Goal: Transaction & Acquisition: Purchase product/service

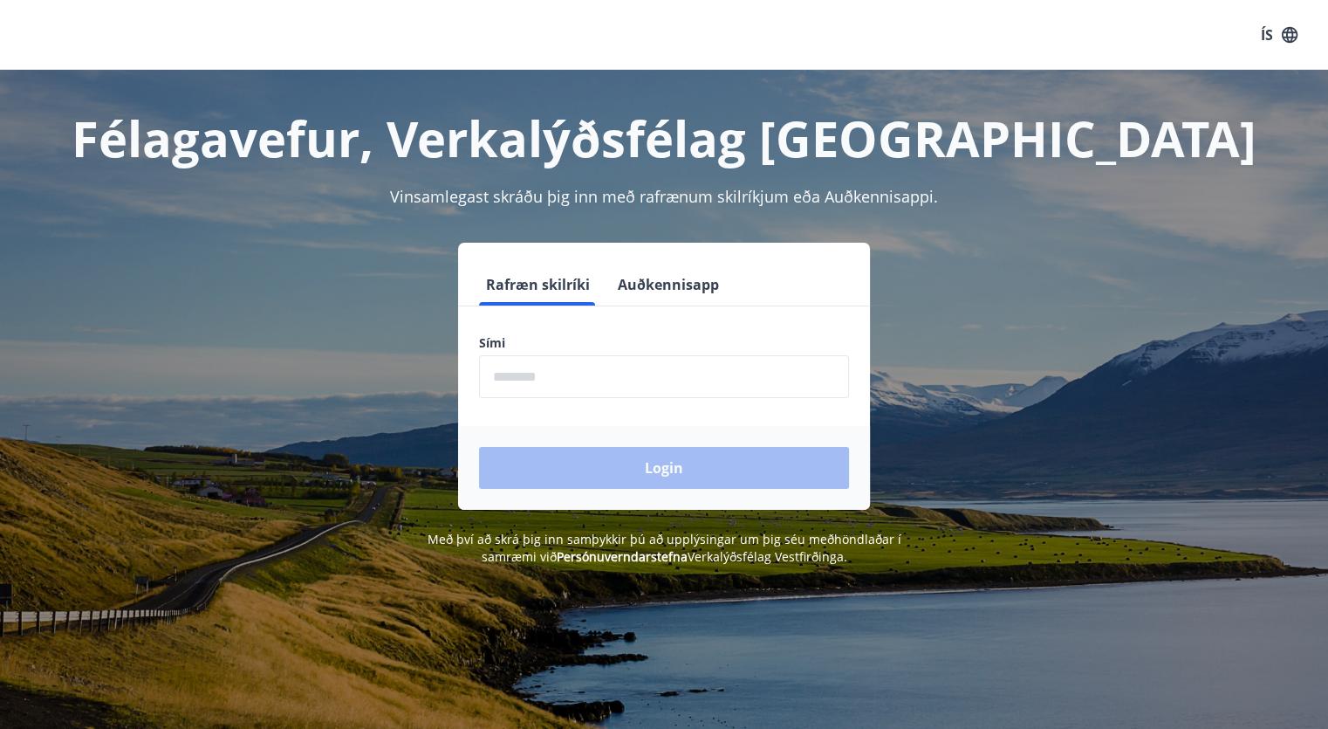
click at [657, 291] on button "Auðkennisapp" at bounding box center [668, 285] width 115 height 42
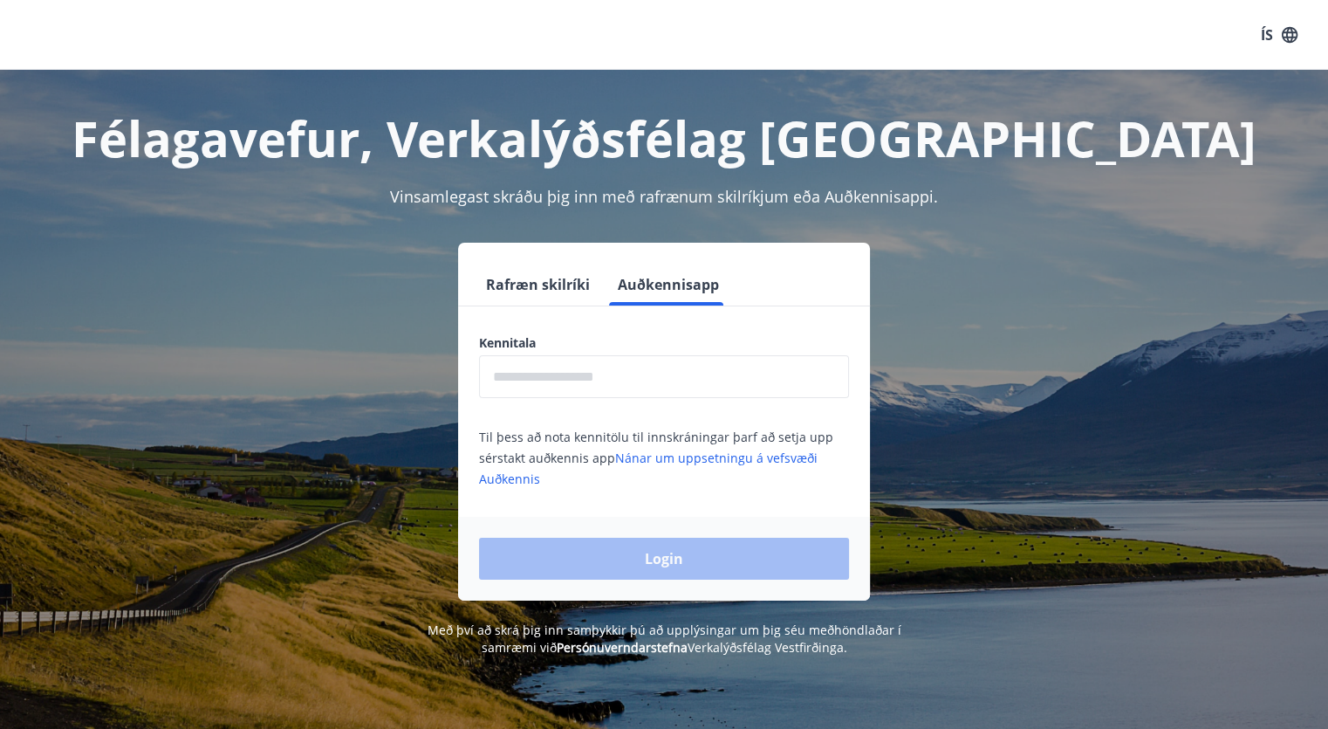
click at [627, 376] on input "text" at bounding box center [664, 376] width 370 height 43
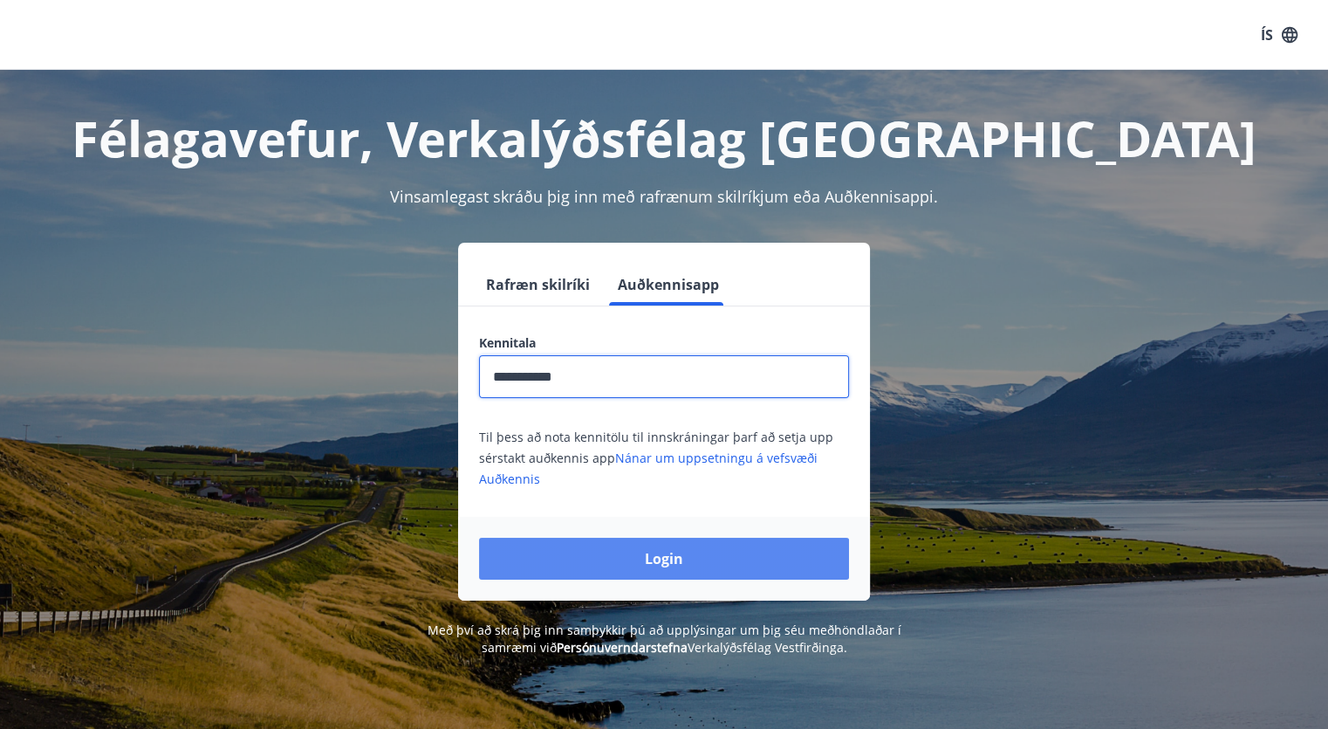
type input "**********"
click at [711, 575] on button "Login" at bounding box center [664, 558] width 370 height 42
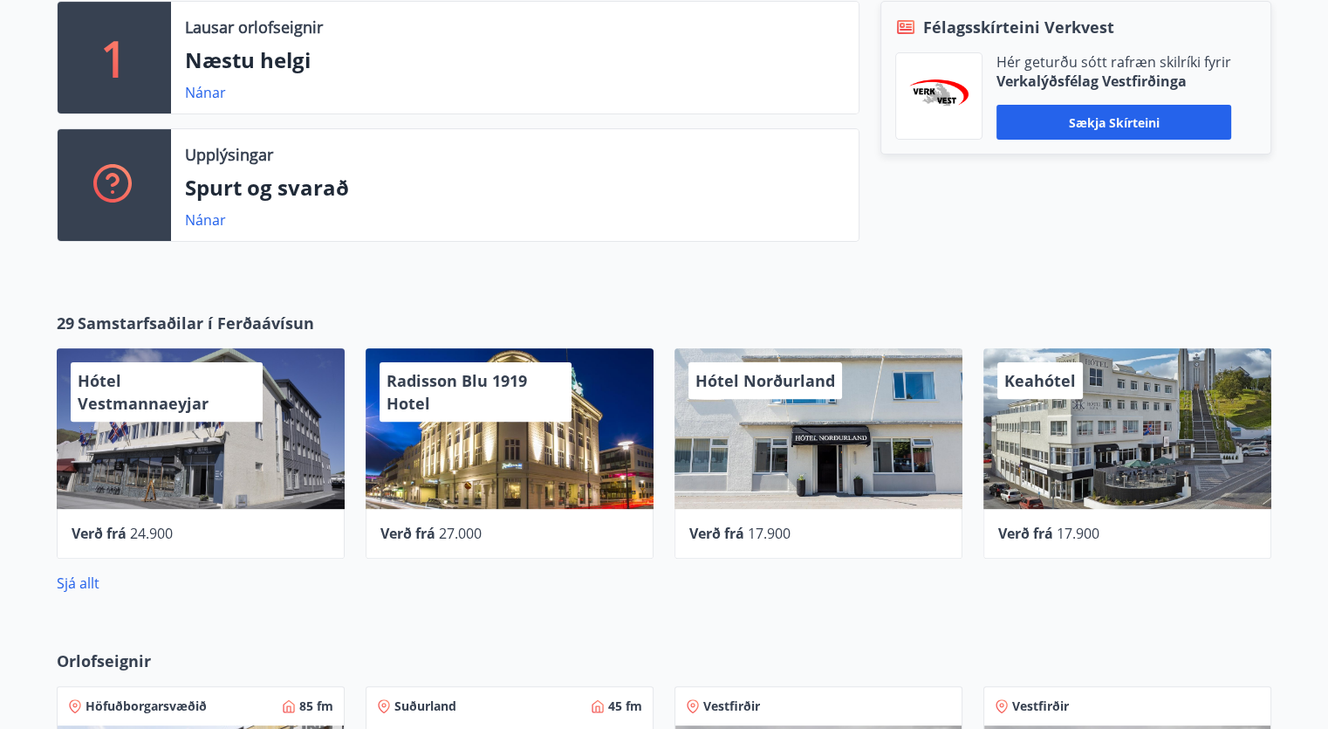
scroll to position [542, 0]
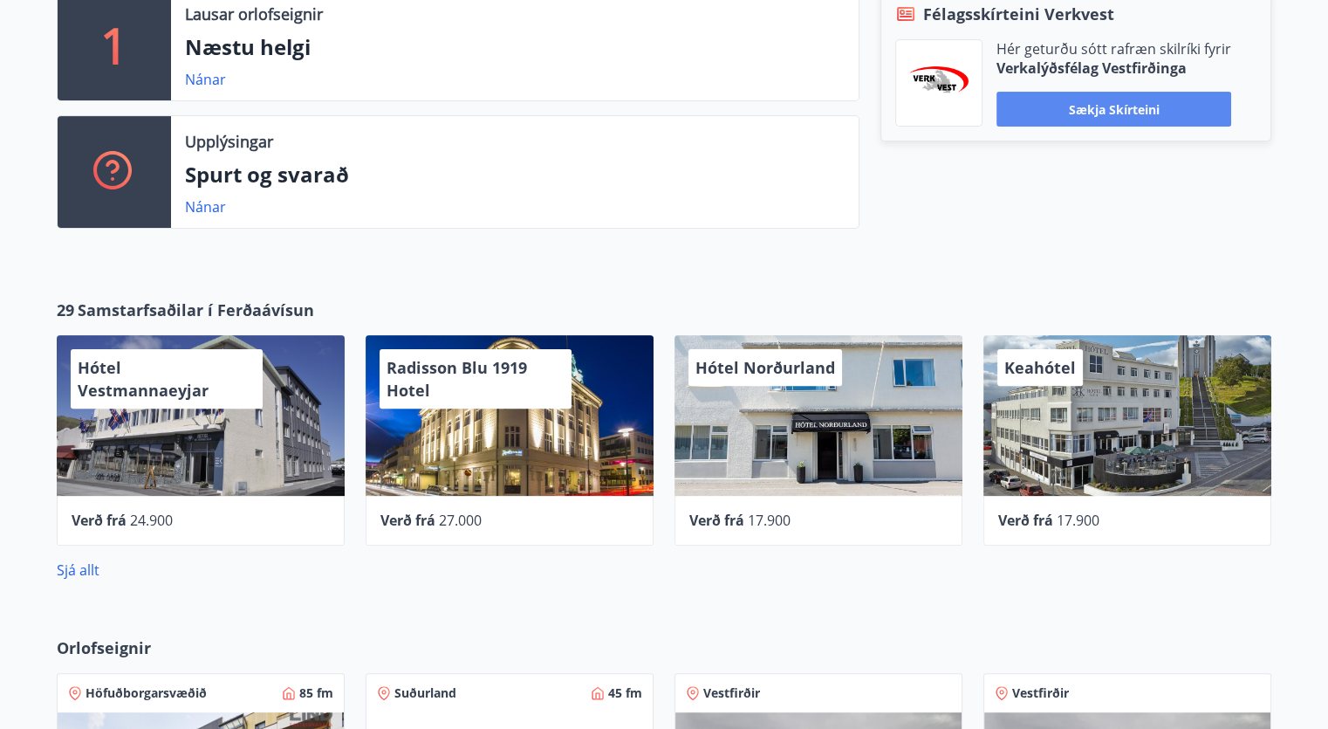
click at [1090, 99] on button "Sækja skírteini" at bounding box center [1113, 109] width 235 height 35
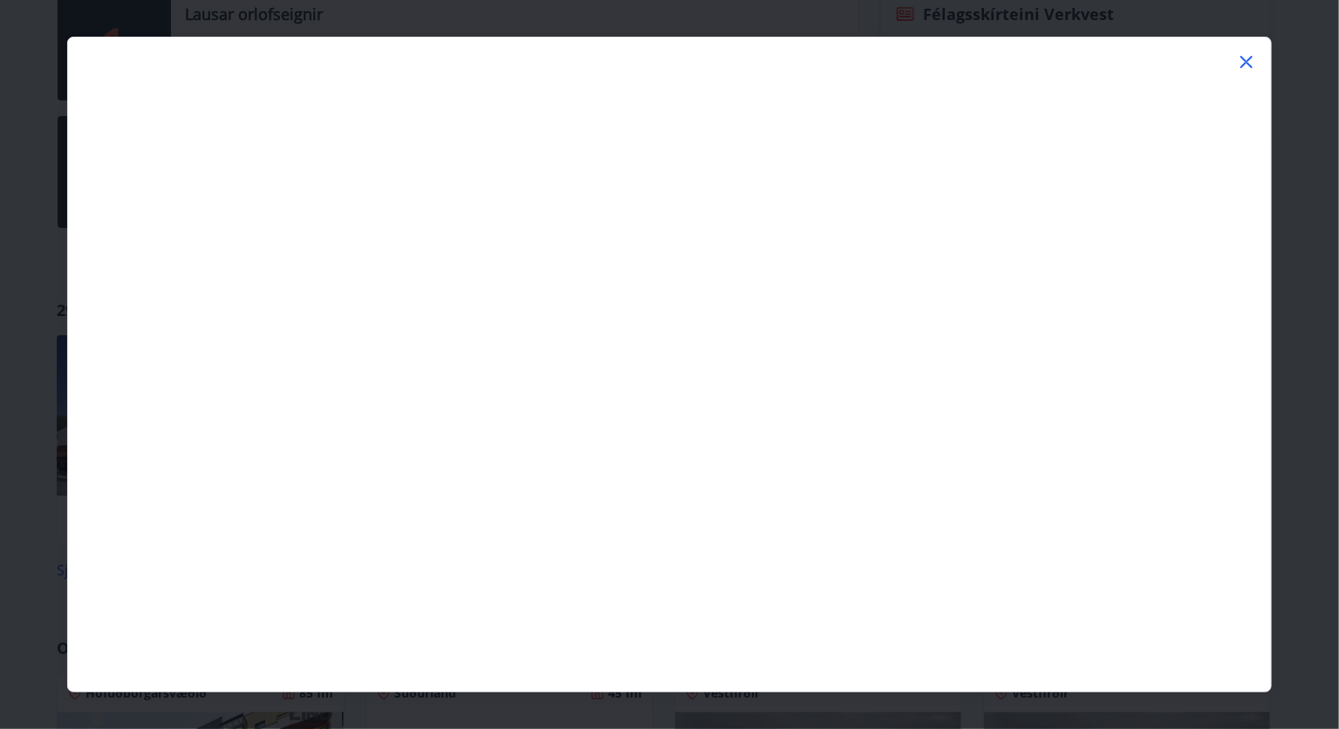
click at [1245, 64] on icon at bounding box center [1247, 62] width 12 height 12
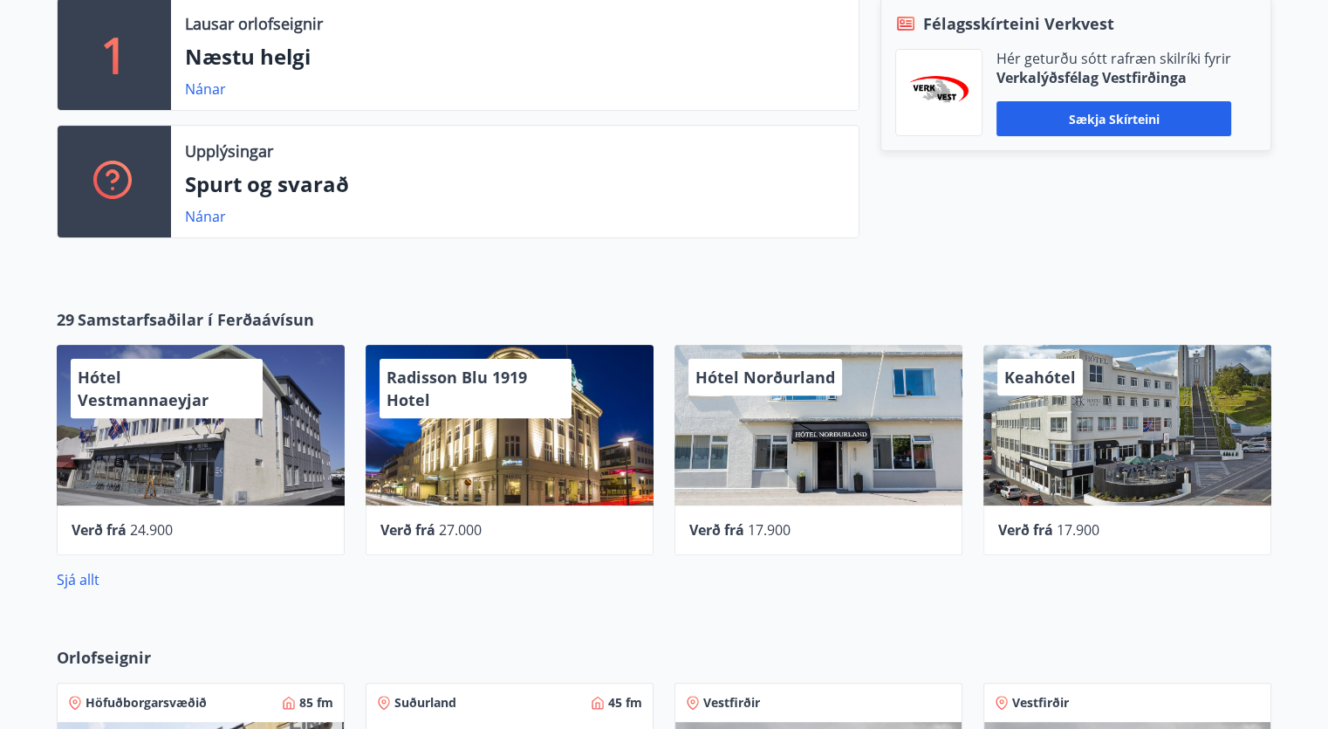
scroll to position [549, 0]
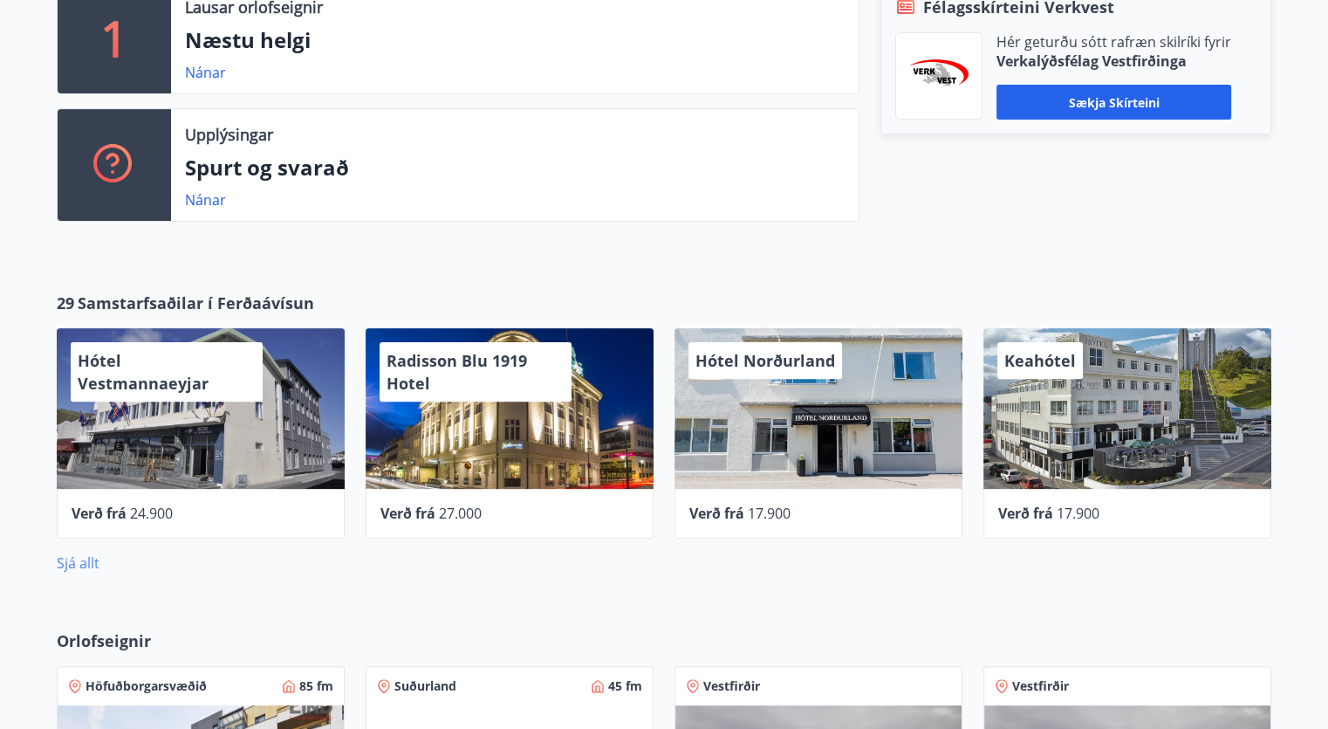
click at [77, 567] on link "Sjá allt" at bounding box center [78, 562] width 43 height 19
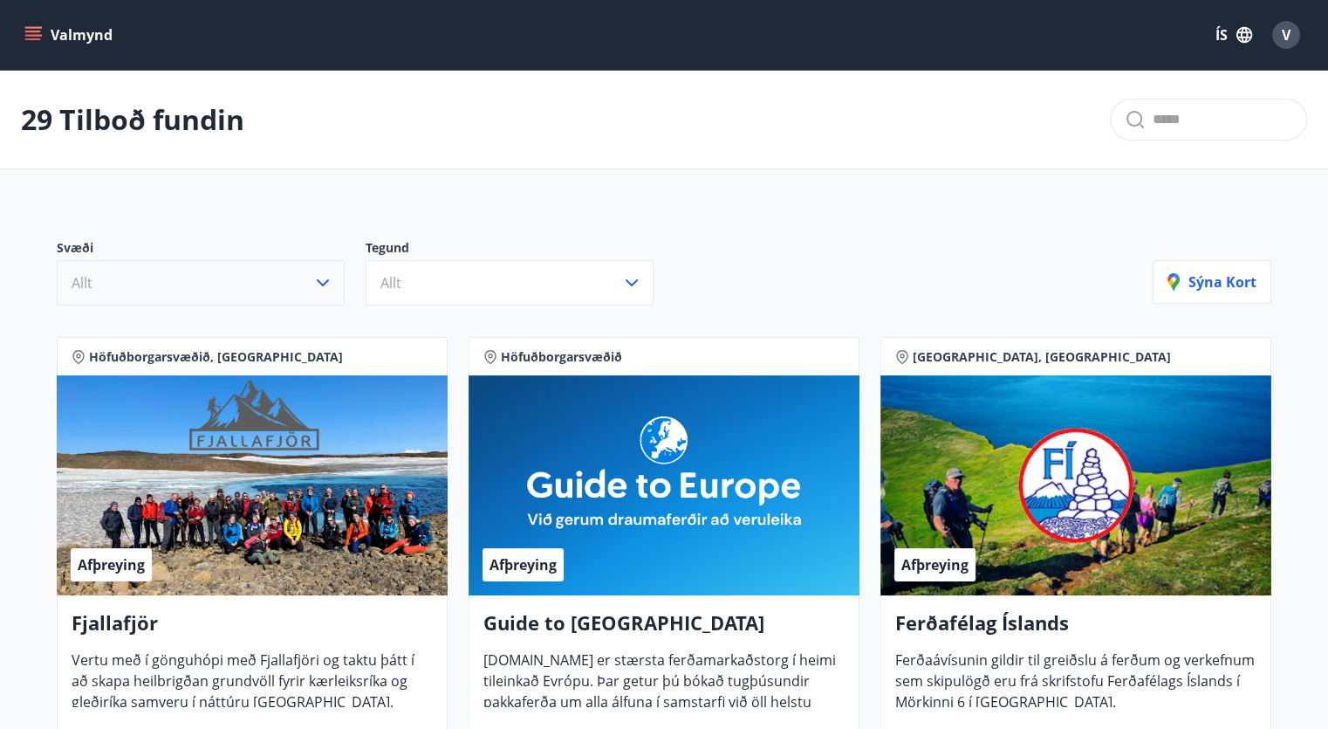
click at [280, 284] on button "Allt" at bounding box center [201, 282] width 288 height 45
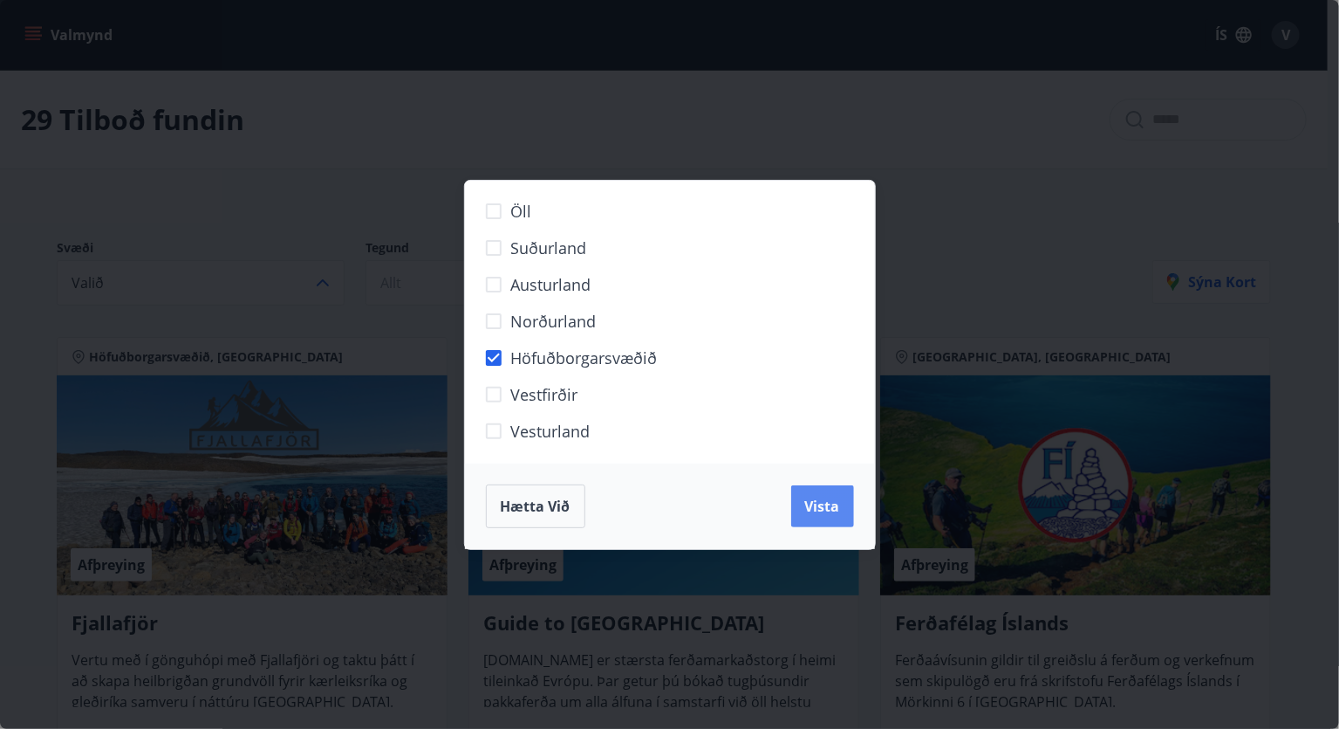
click at [807, 504] on span "Vista" at bounding box center [822, 505] width 35 height 19
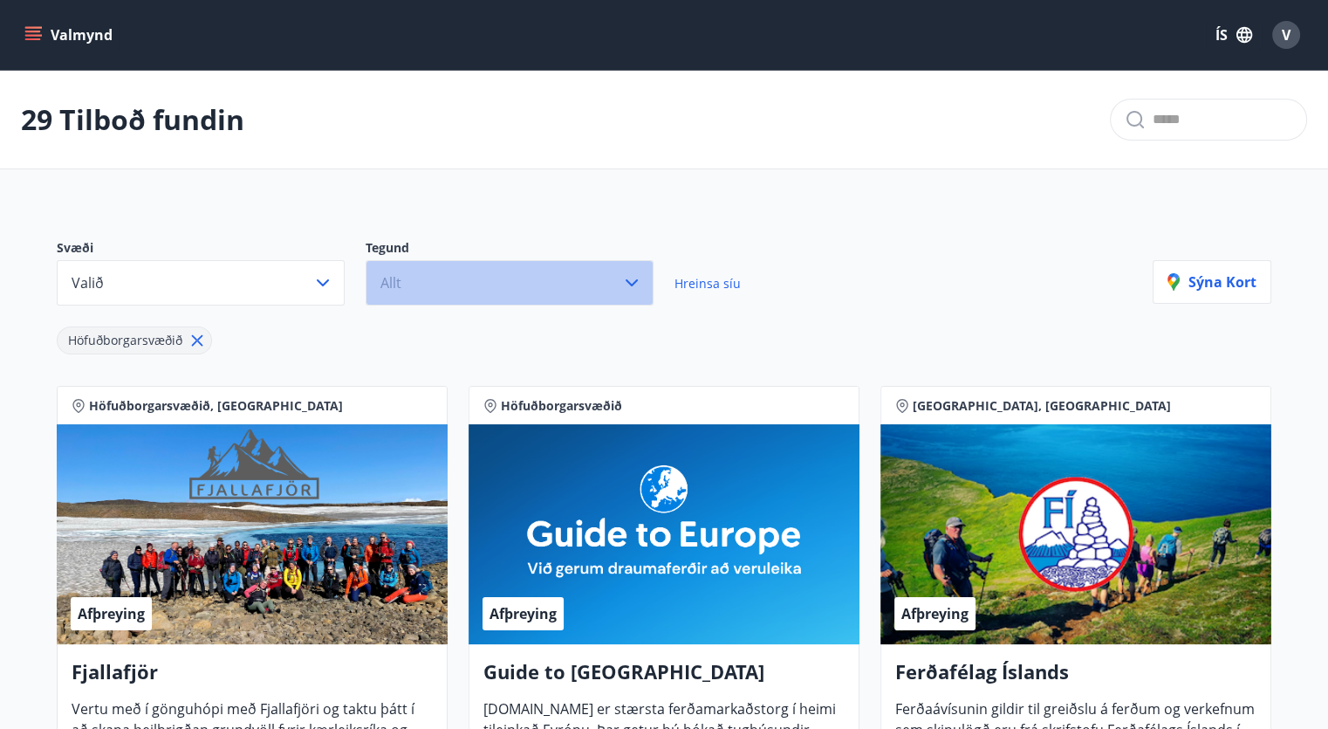
click at [602, 277] on button "Allt" at bounding box center [510, 282] width 288 height 45
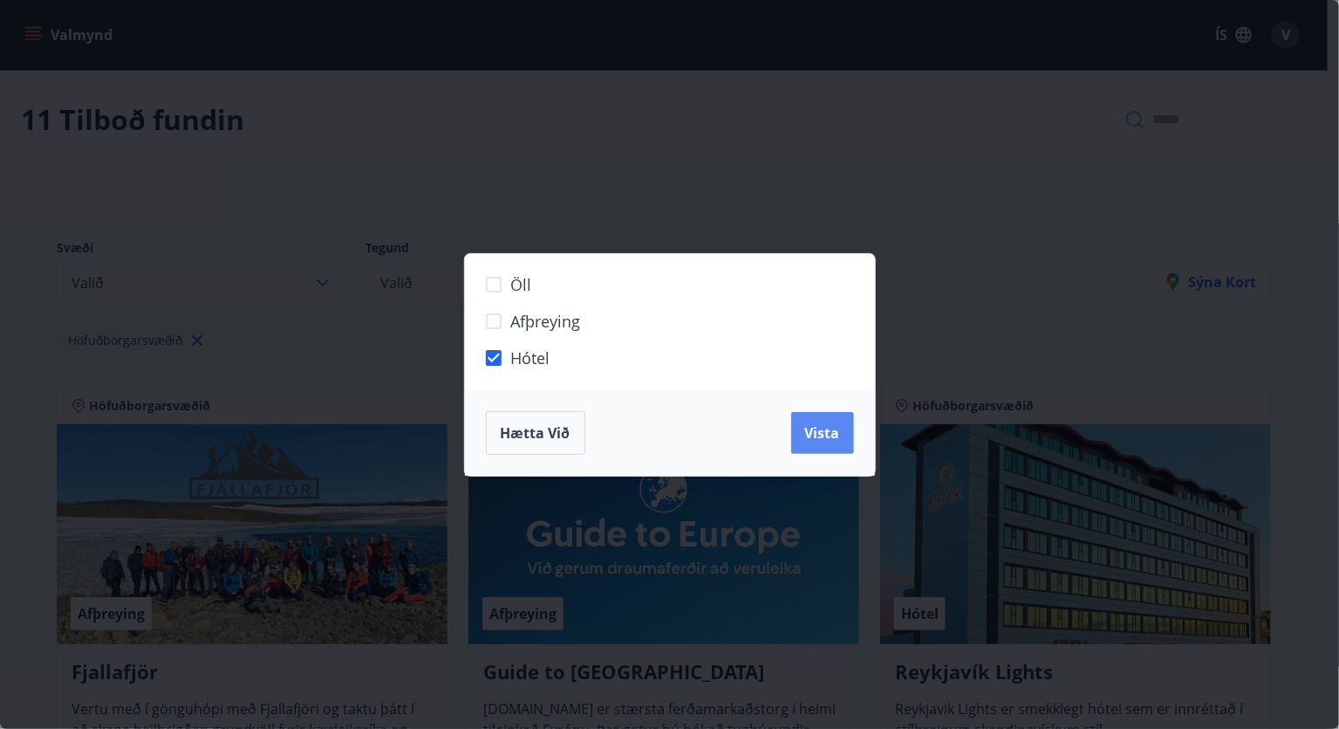
click at [833, 435] on span "Vista" at bounding box center [822, 432] width 35 height 19
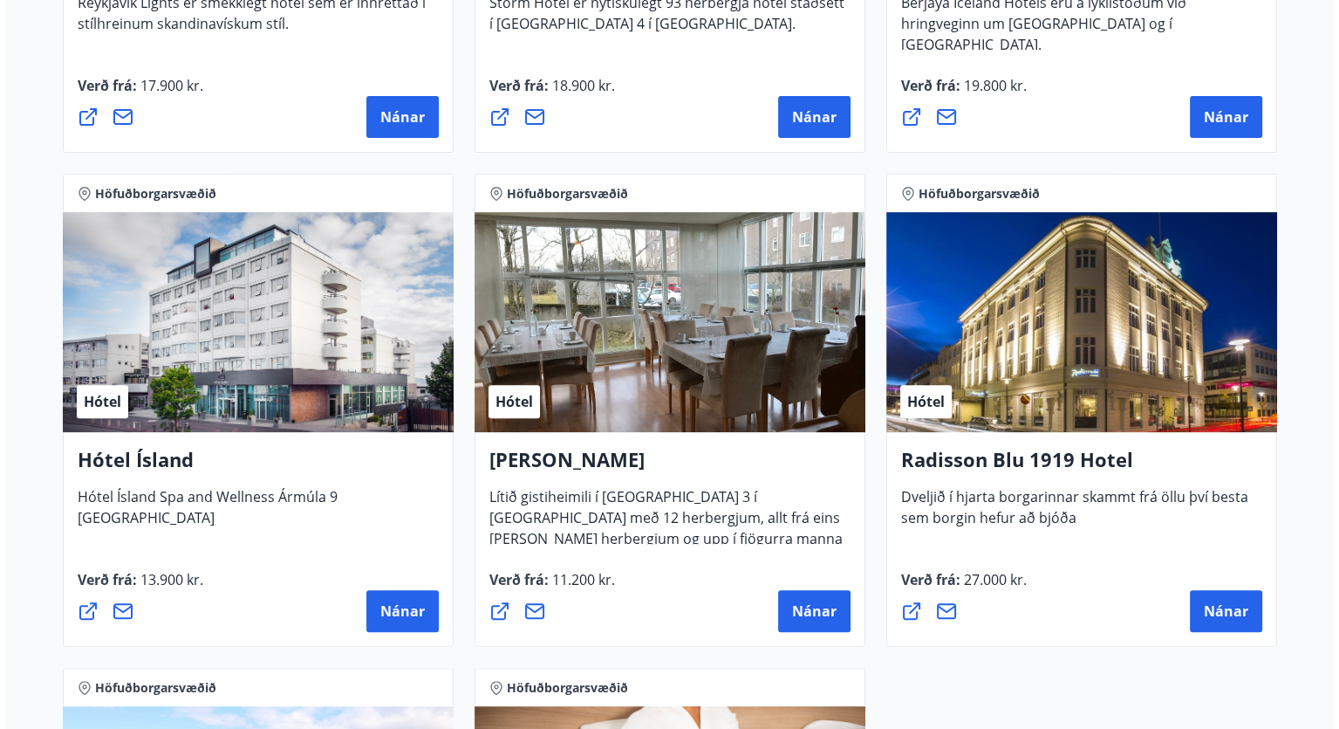
scroll to position [730, 0]
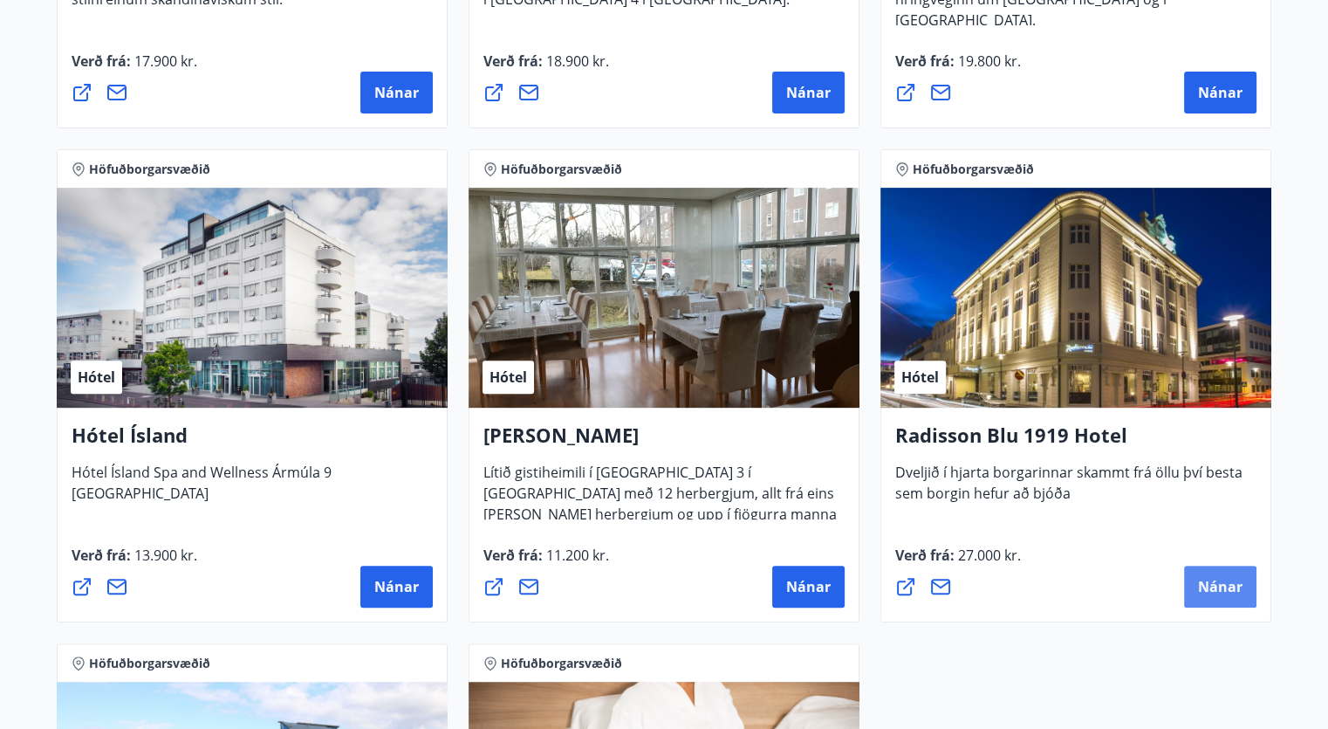
click at [1208, 582] on span "Nánar" at bounding box center [1220, 586] width 45 height 19
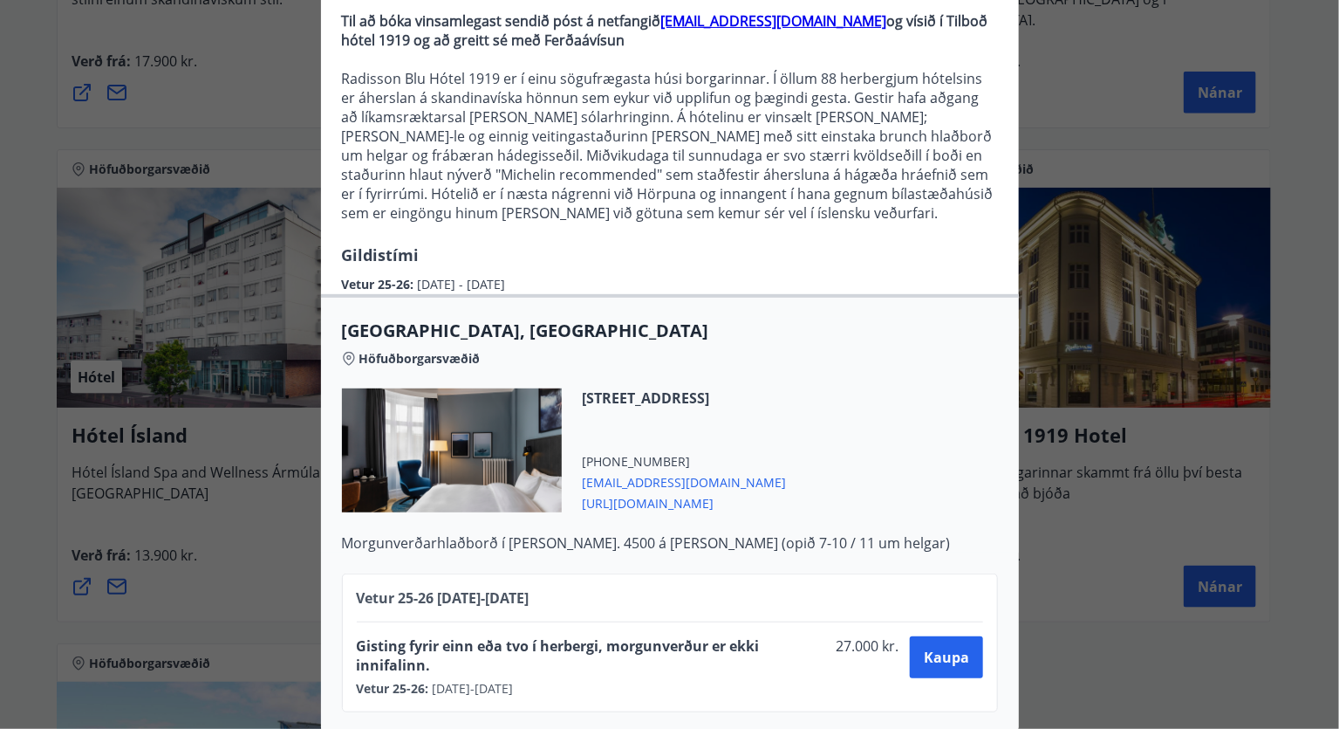
scroll to position [195, 0]
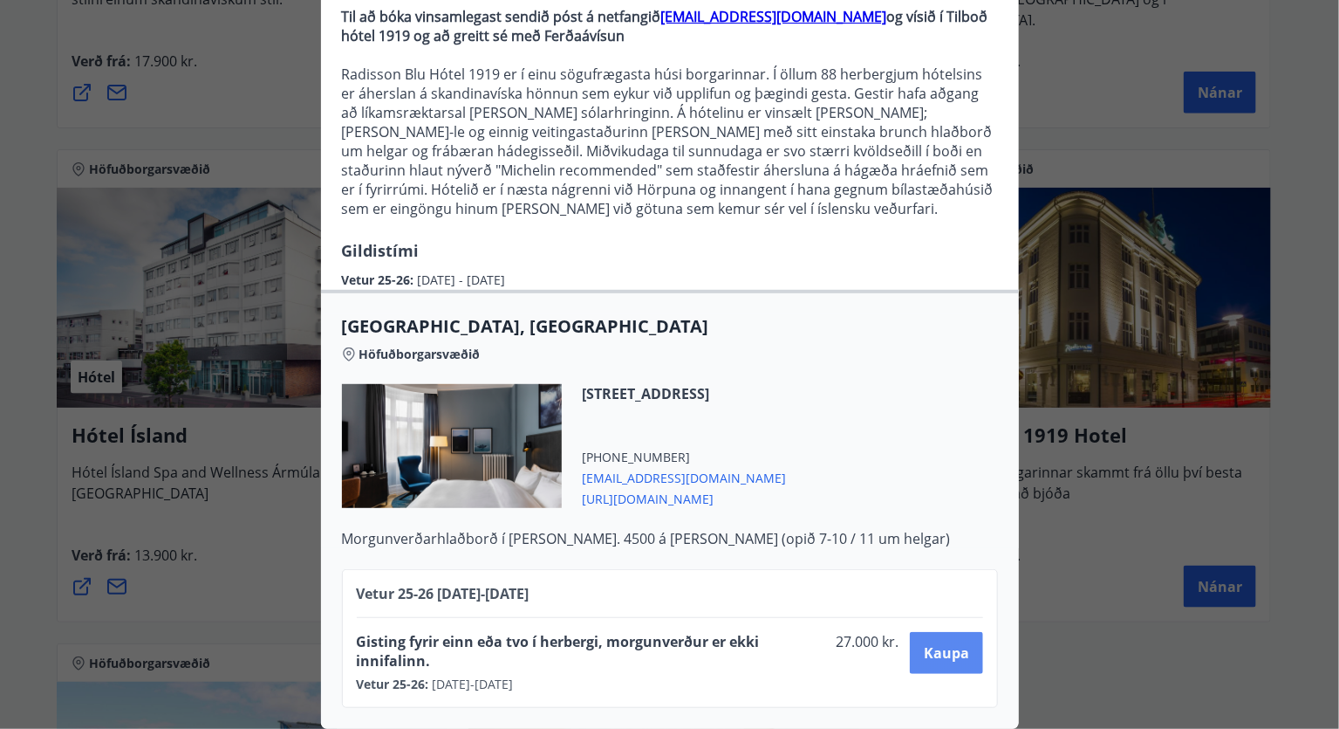
click at [954, 648] on span "Kaupa" at bounding box center [946, 652] width 45 height 19
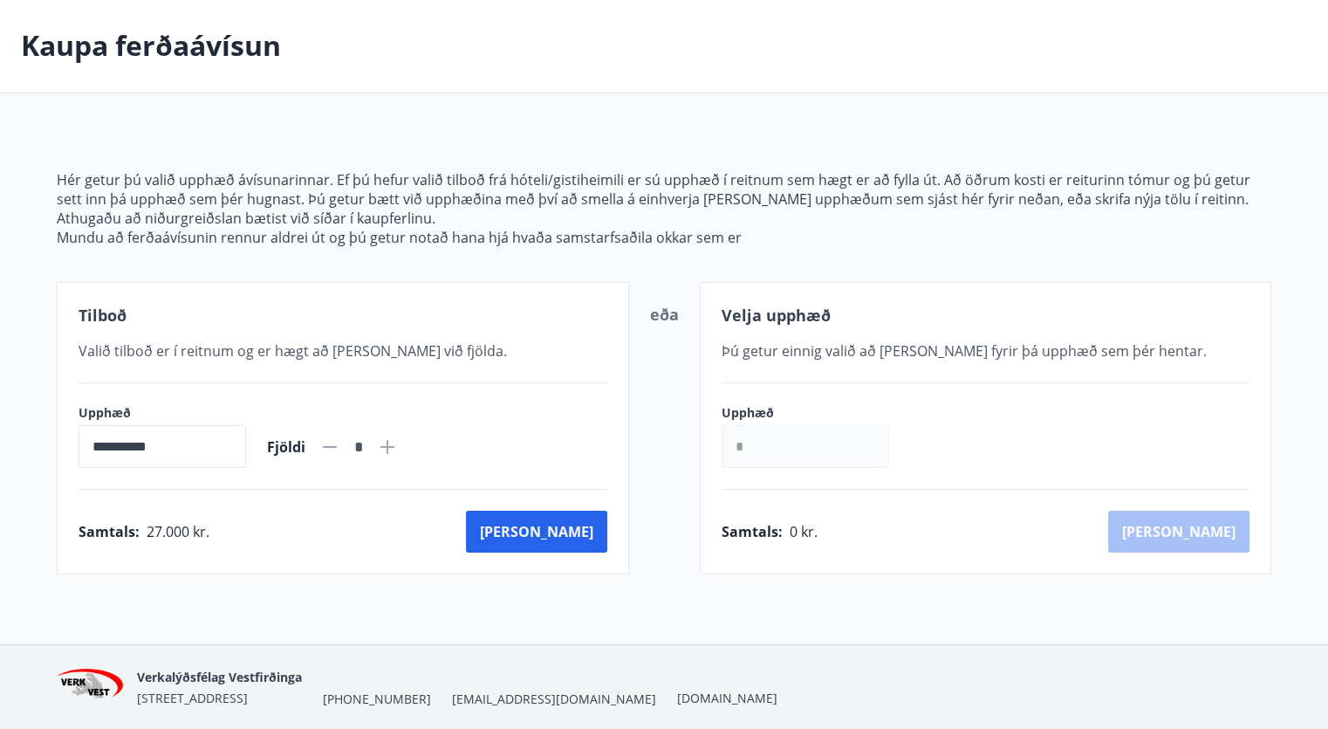
scroll to position [134, 0]
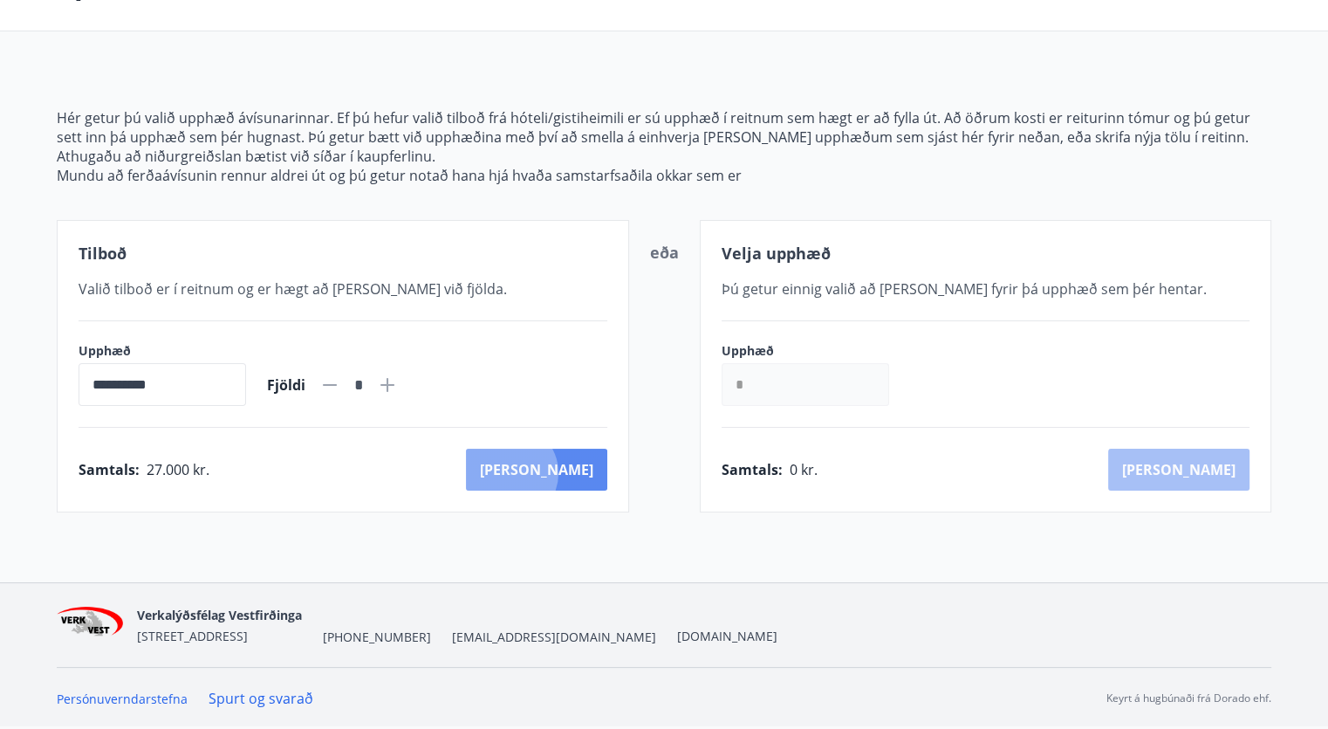
click at [586, 472] on button "[PERSON_NAME]" at bounding box center [536, 469] width 141 height 42
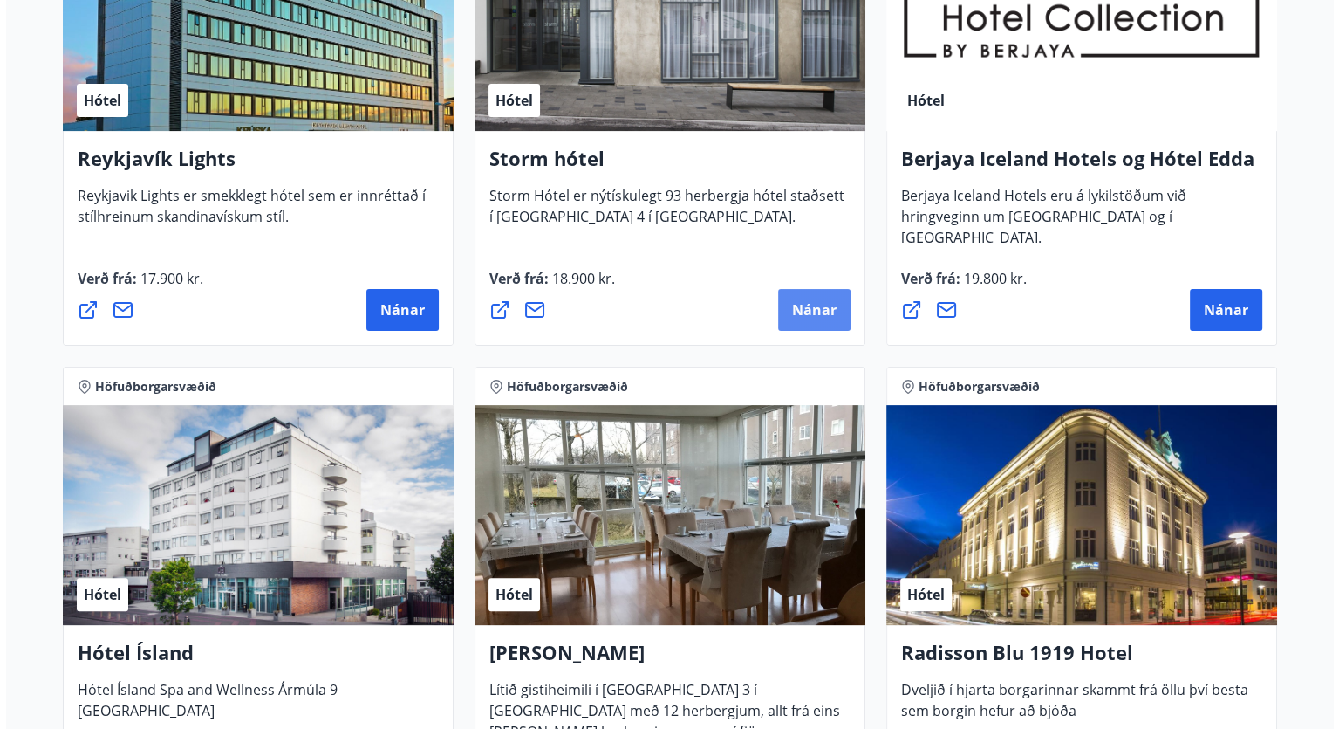
scroll to position [480, 0]
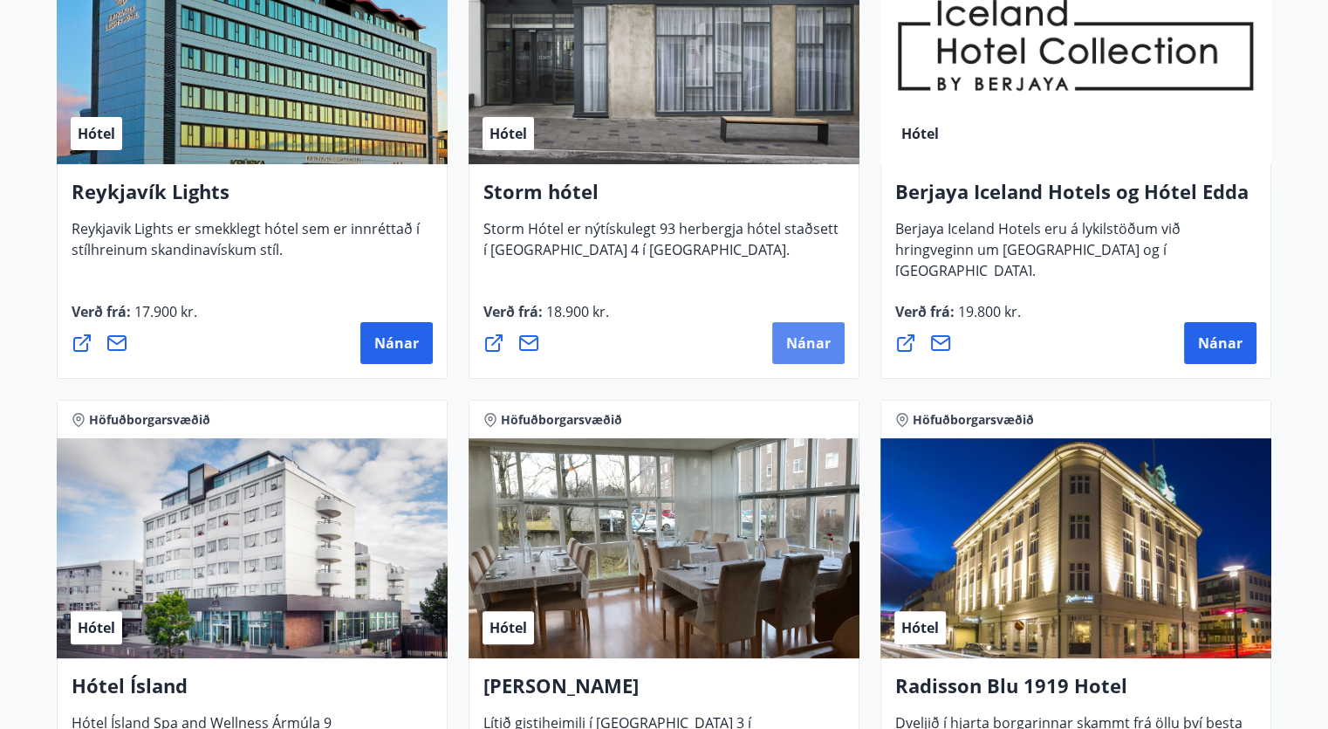
click at [824, 340] on span "Nánar" at bounding box center [808, 342] width 45 height 19
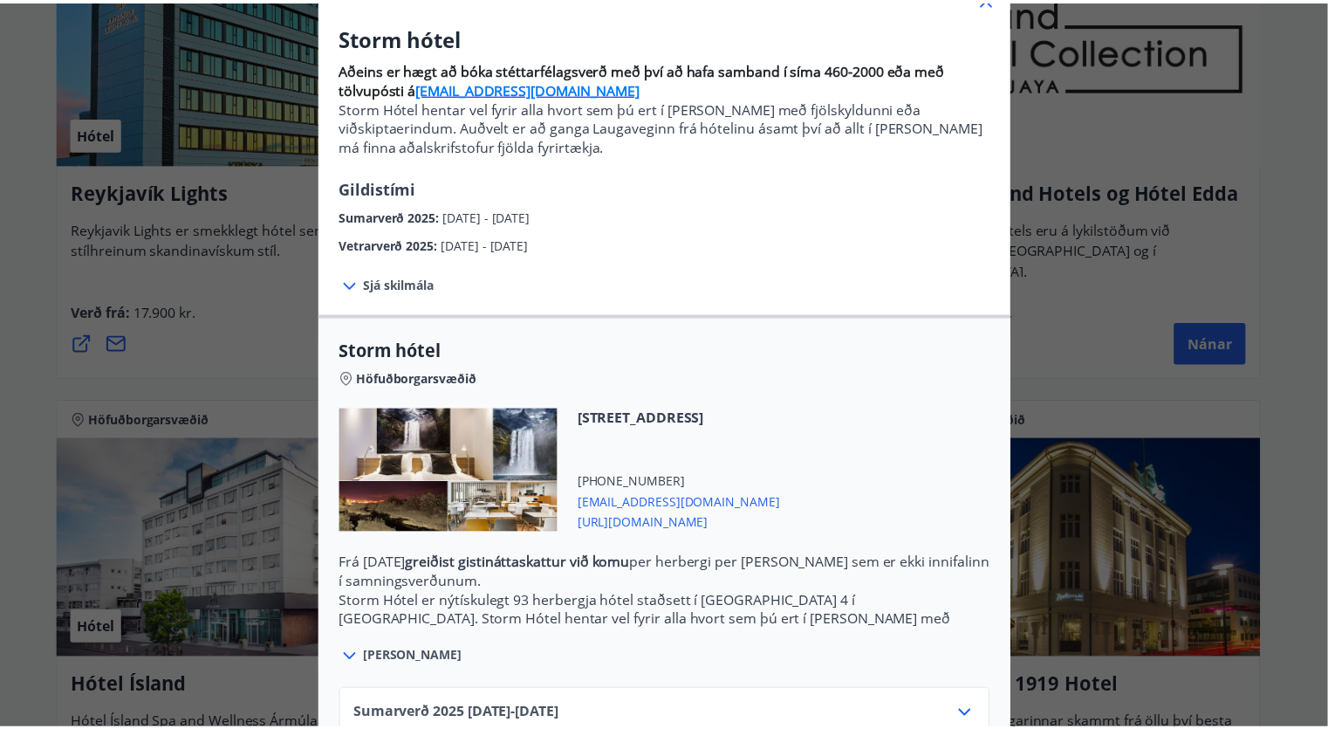
scroll to position [136, 0]
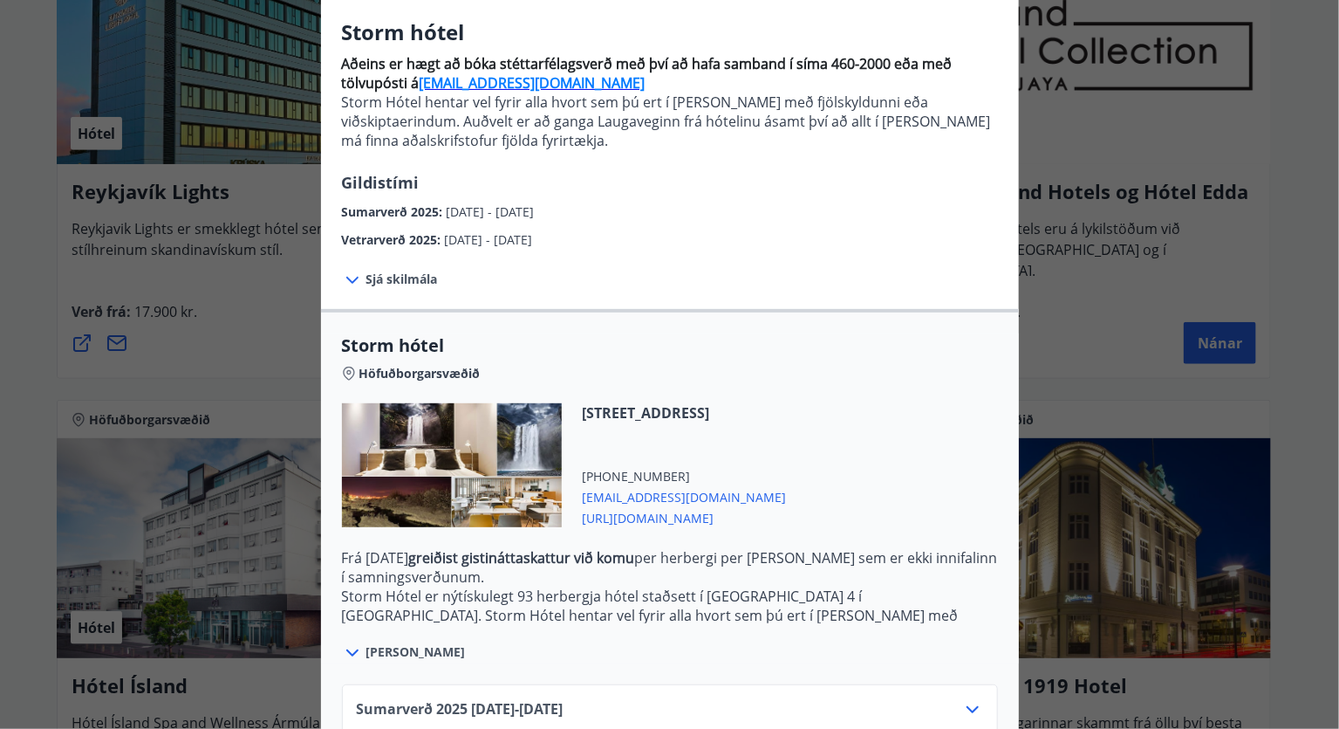
click at [663, 517] on span "[URL][DOMAIN_NAME]" at bounding box center [685, 516] width 204 height 21
click at [1067, 147] on div "Storm hótel Aðeins er hægt að bóka stéttarfélagsverð með því að hafa samband í …" at bounding box center [669, 228] width 1339 height 729
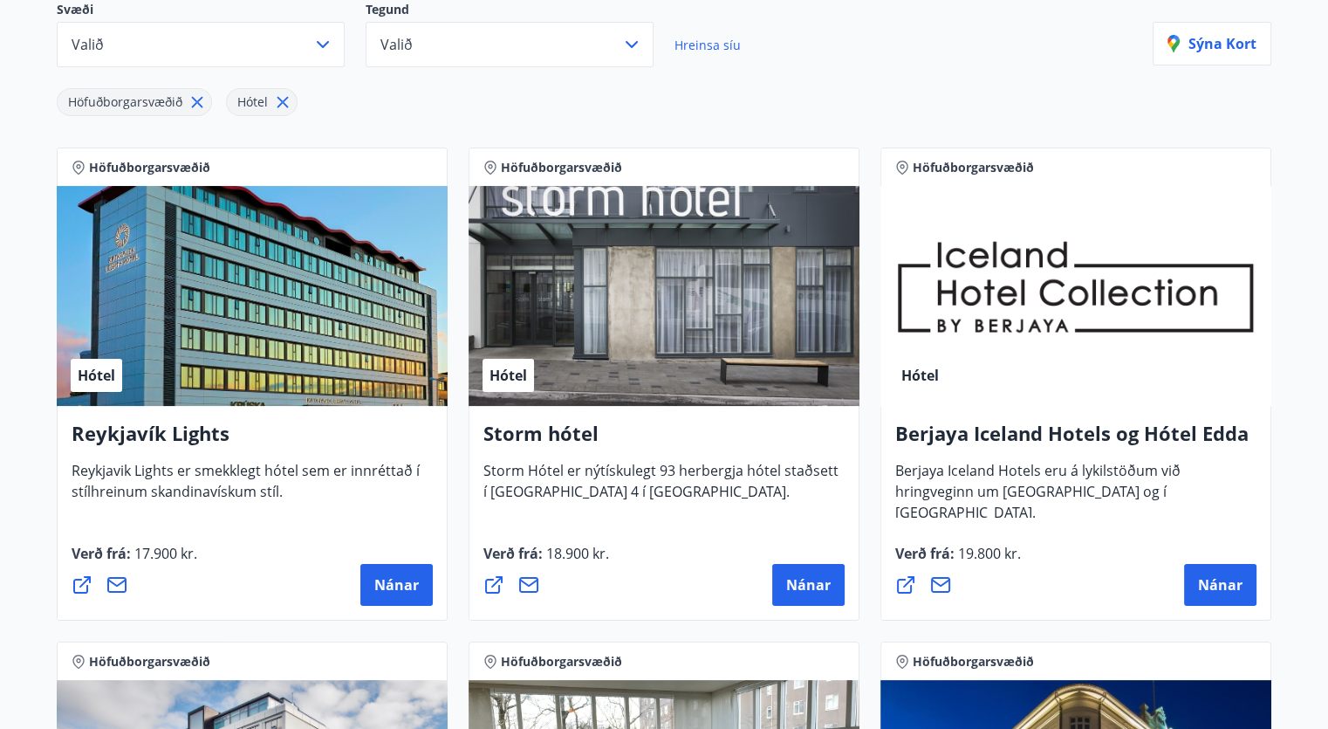
scroll to position [0, 0]
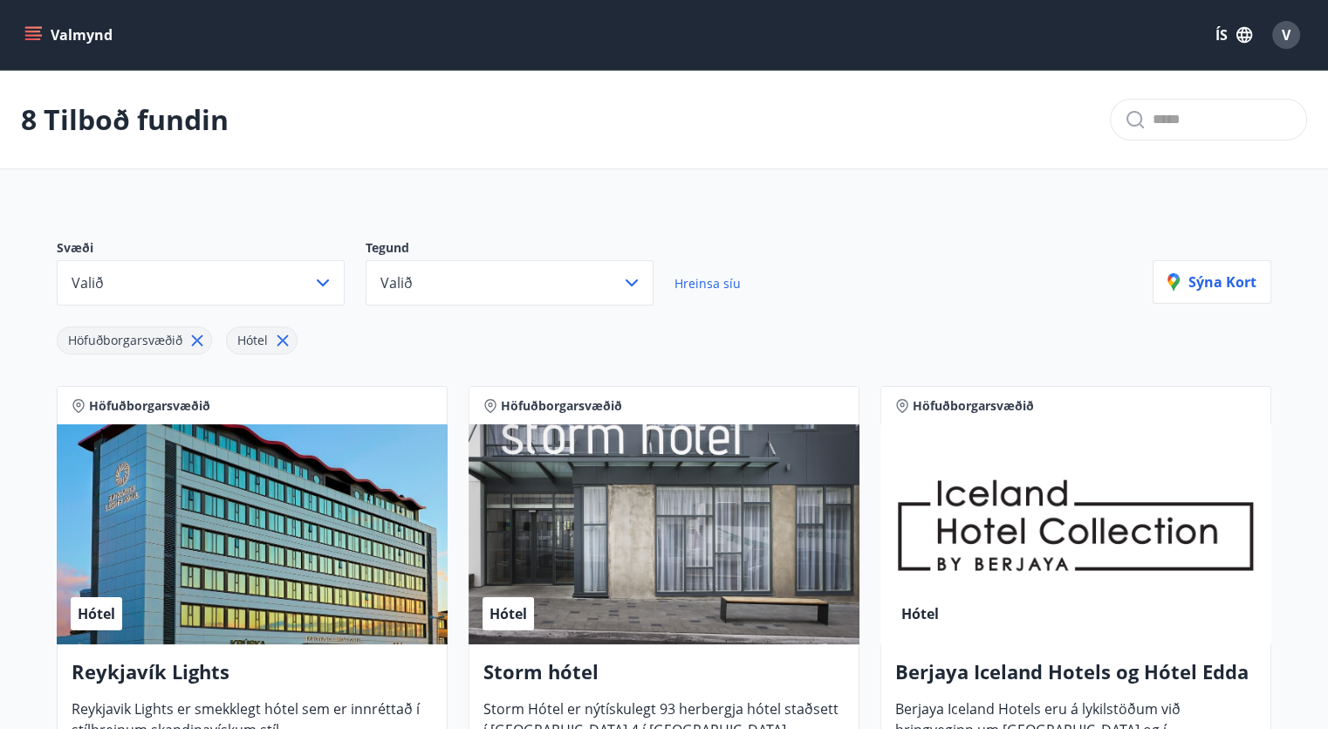
click at [35, 31] on icon "menu" at bounding box center [33, 32] width 16 height 2
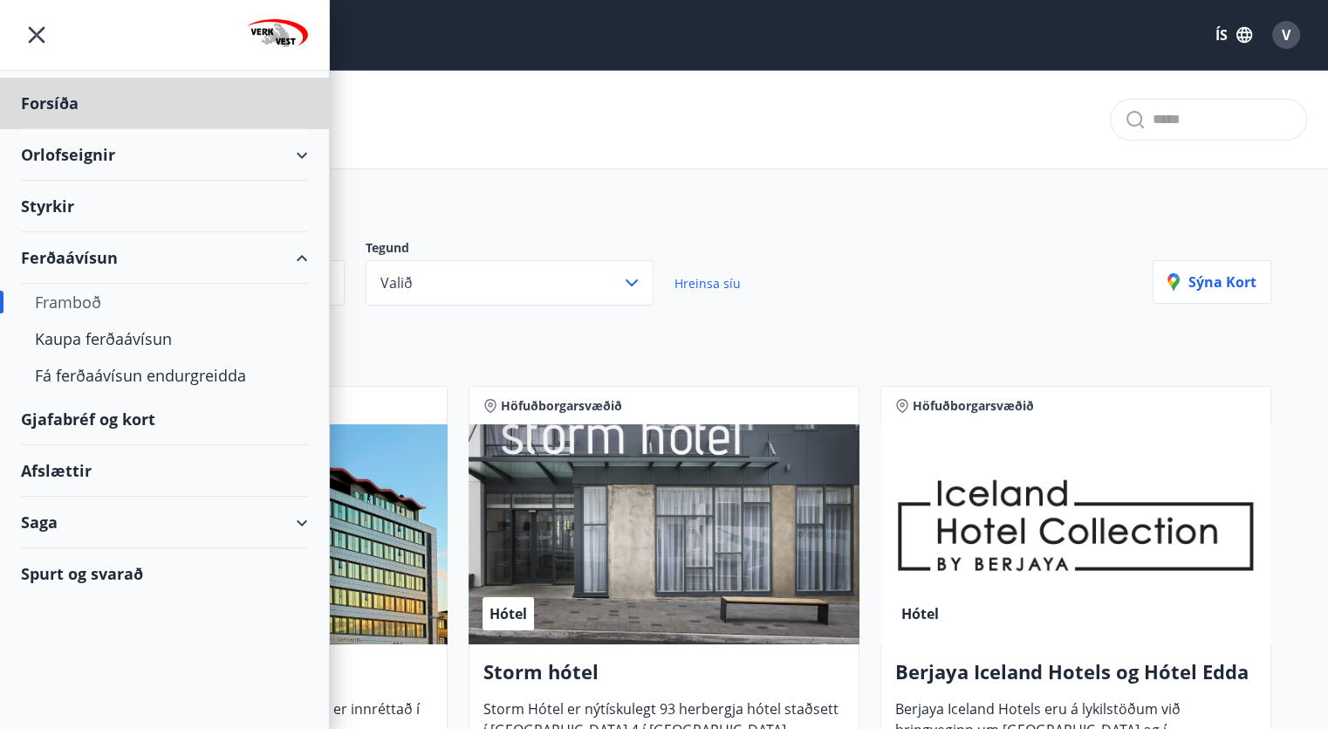
click at [53, 200] on div "Styrkir" at bounding box center [164, 206] width 287 height 51
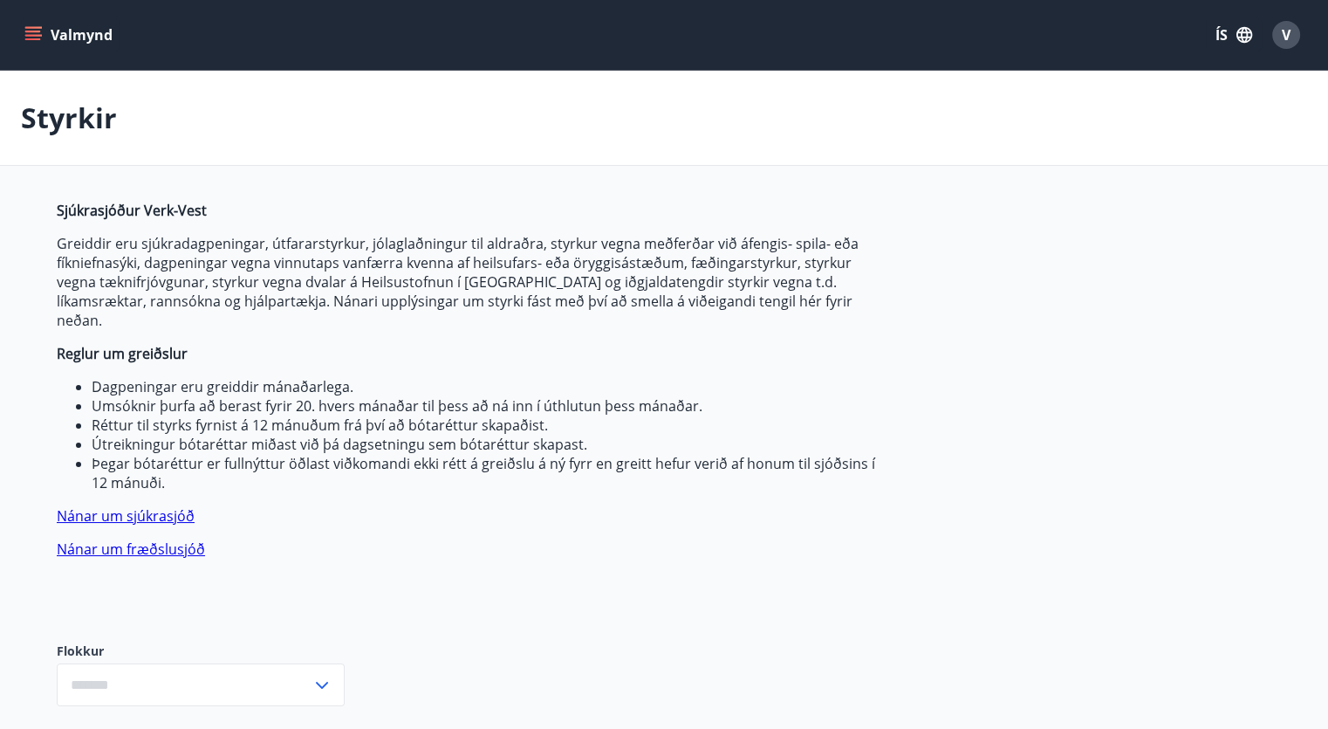
type input "***"
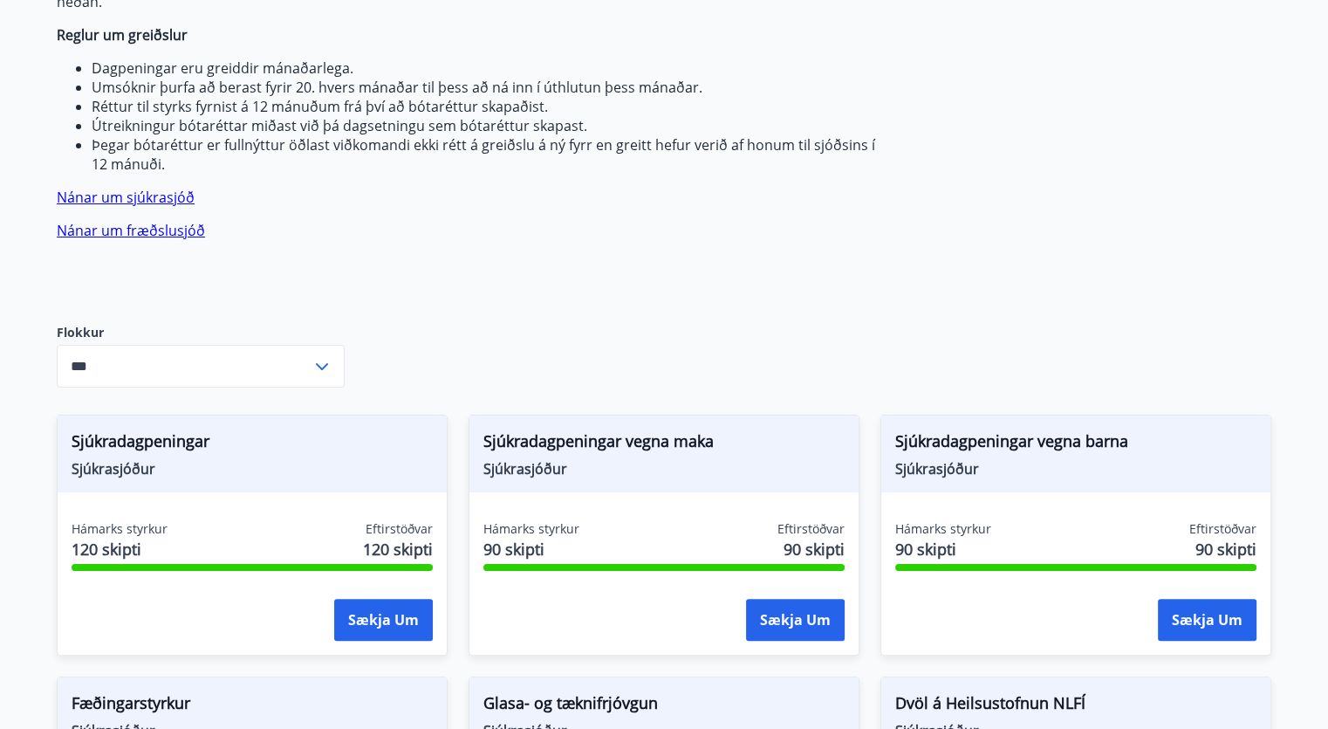
scroll to position [428, 0]
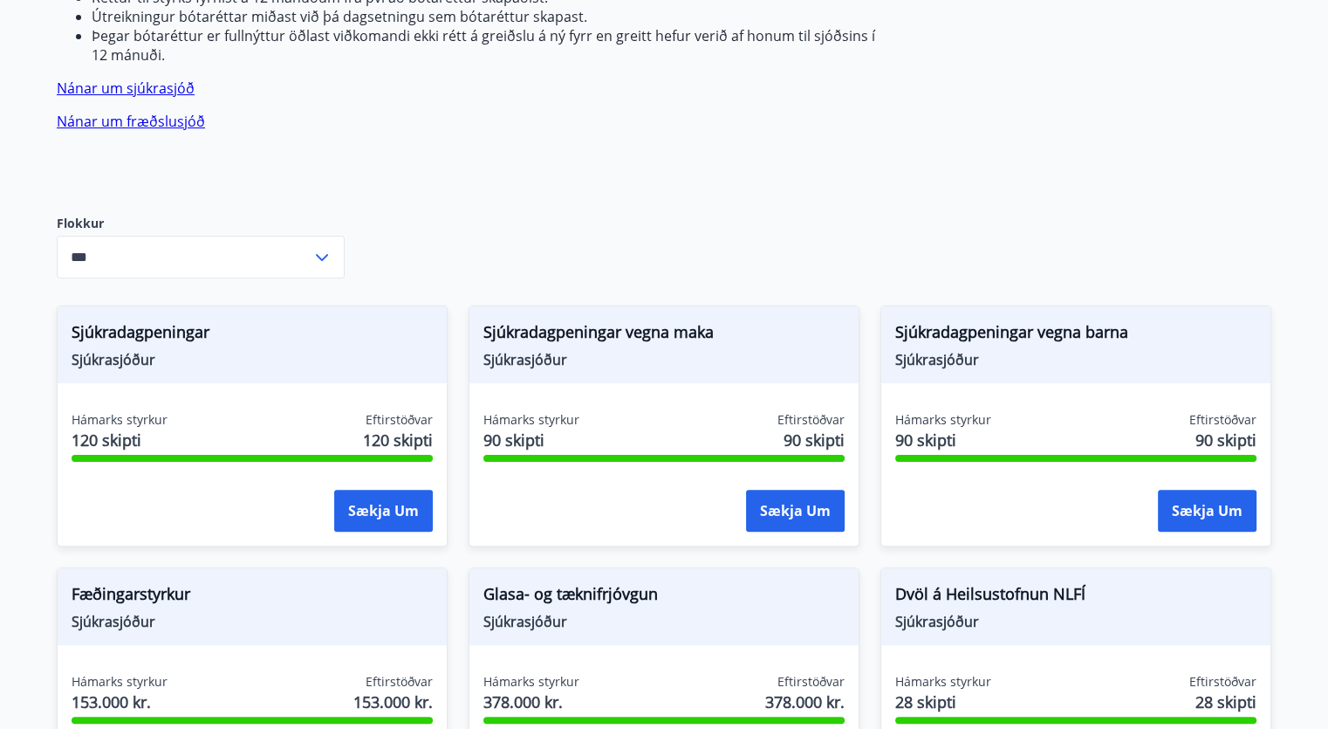
click at [155, 112] on link "Nánar um fræðslusjóð" at bounding box center [131, 121] width 148 height 19
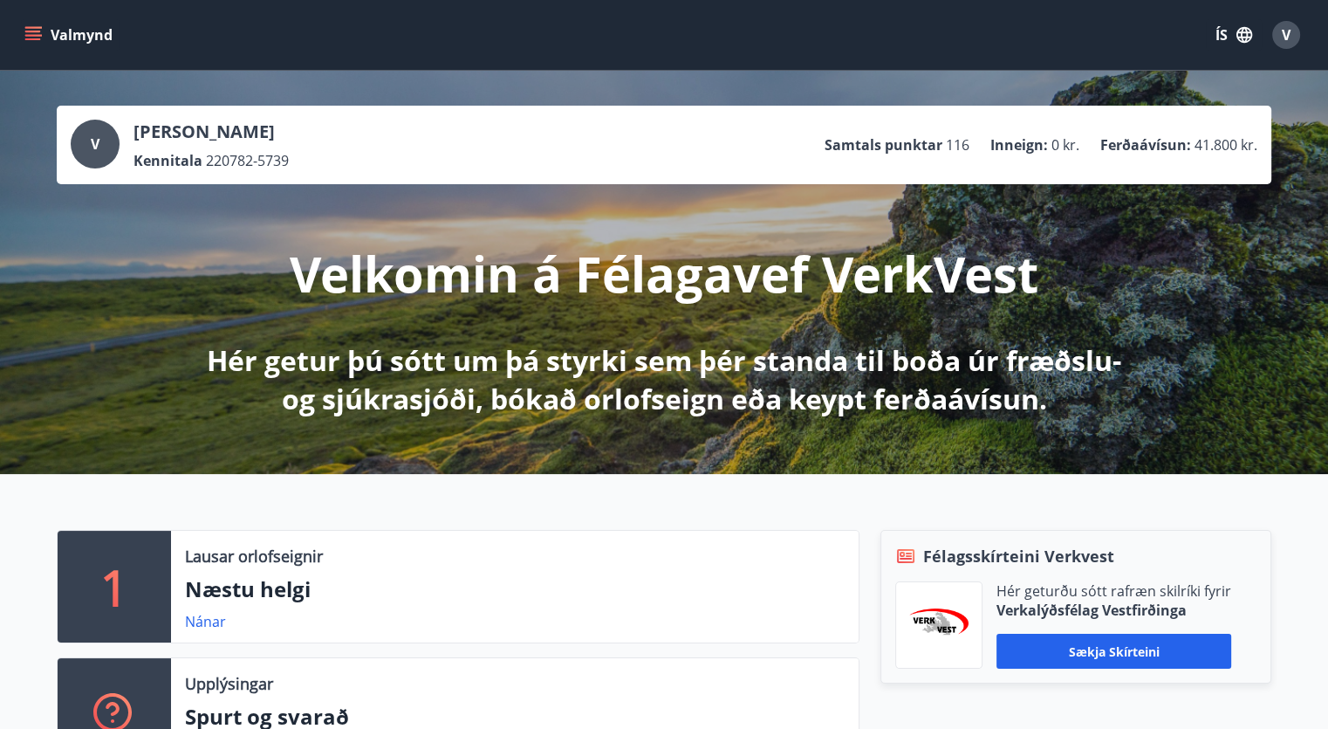
click at [45, 41] on button "Valmynd" at bounding box center [70, 34] width 99 height 31
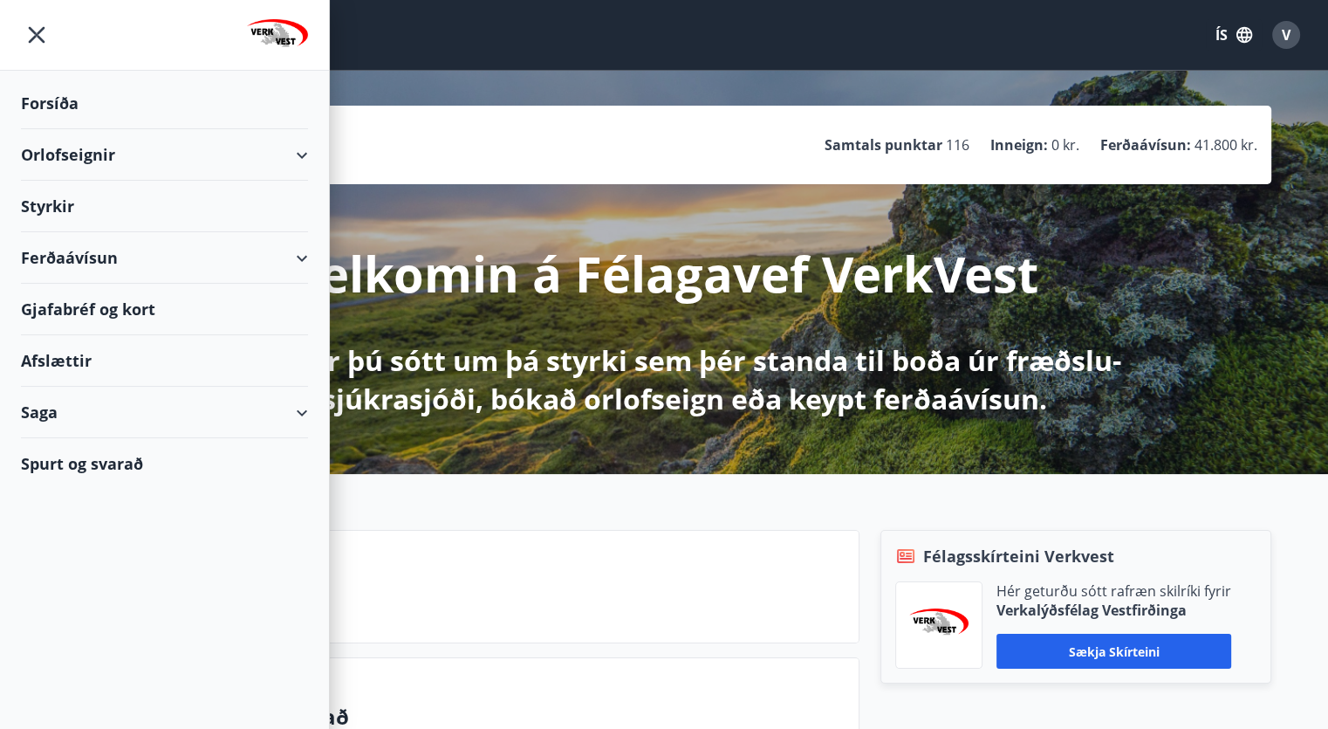
click at [128, 311] on div "Gjafabréf og kort" at bounding box center [164, 309] width 287 height 51
click at [106, 149] on div "Orlofseignir" at bounding box center [164, 154] width 287 height 51
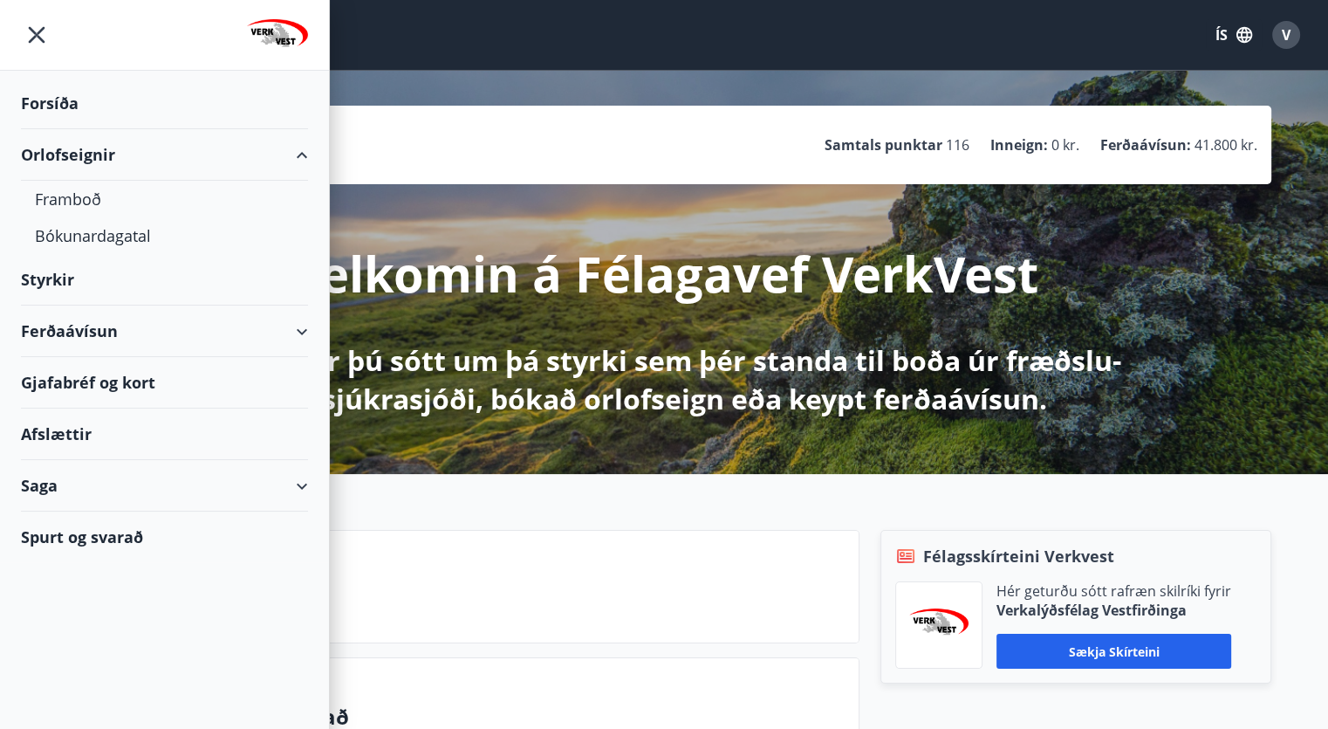
click at [106, 149] on div "Orlofseignir" at bounding box center [164, 154] width 287 height 51
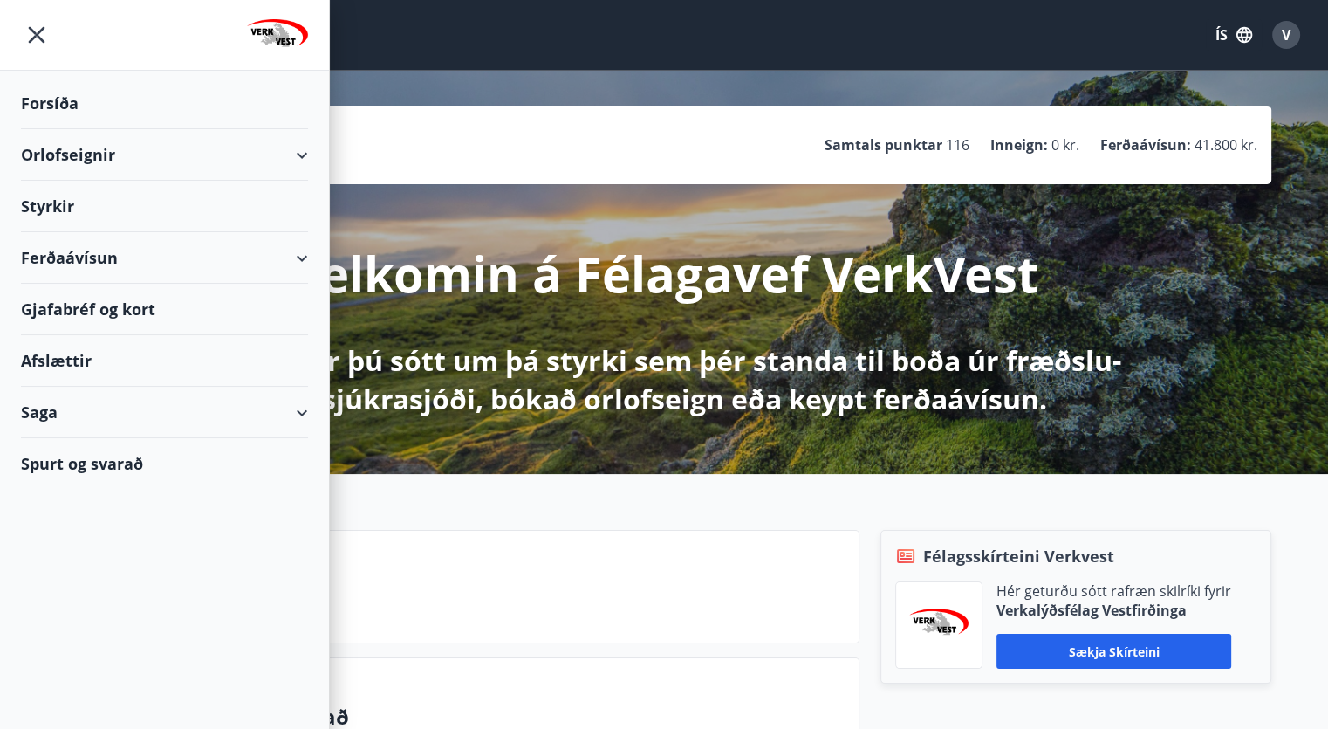
click at [106, 149] on div "Orlofseignir" at bounding box center [164, 154] width 287 height 51
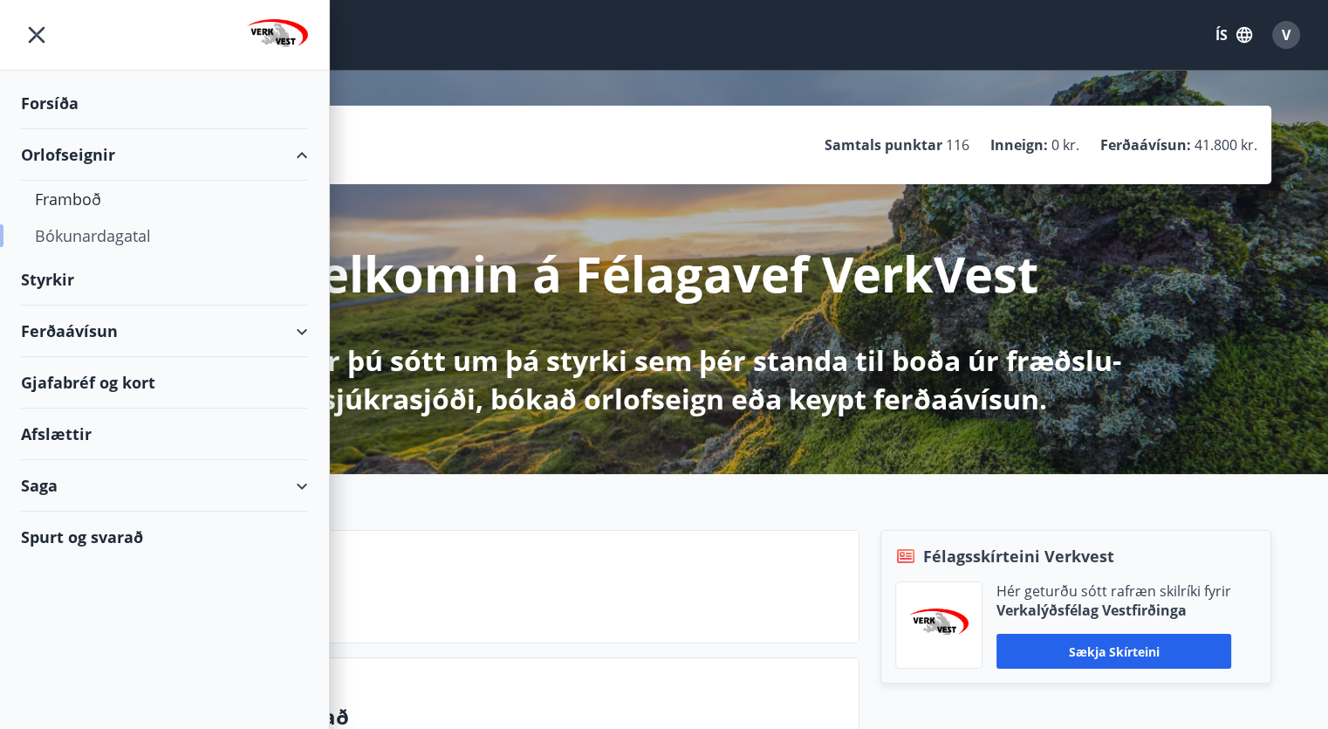
click at [82, 236] on div "Bókunardagatal" at bounding box center [164, 235] width 259 height 37
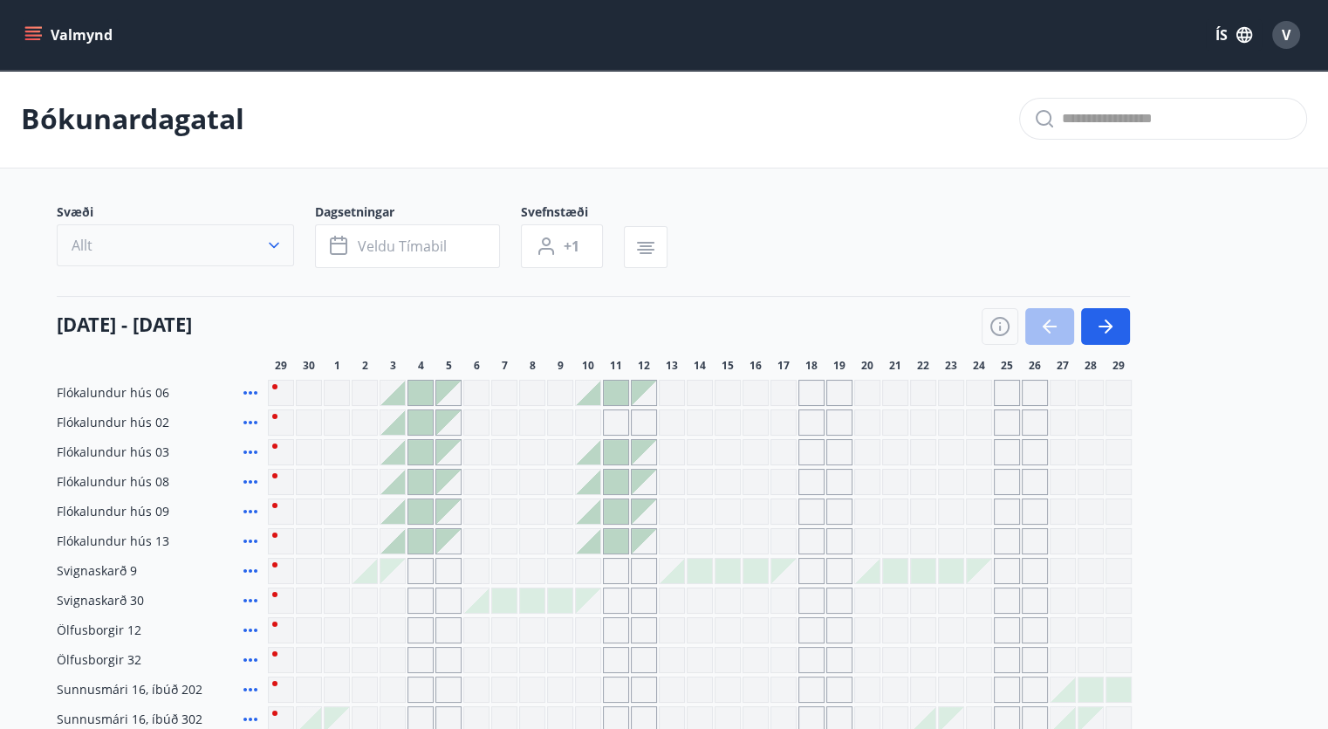
click at [281, 249] on icon "button" at bounding box center [273, 244] width 17 height 17
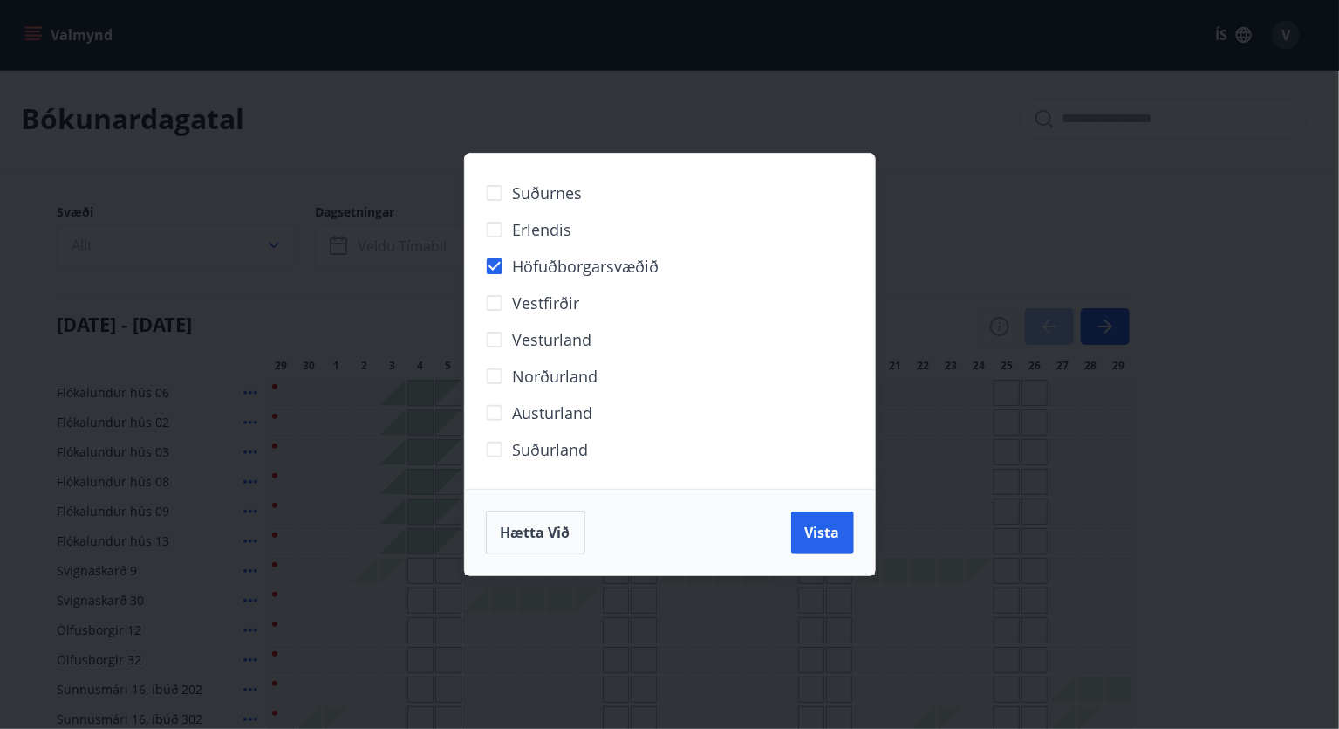
click at [815, 532] on span "Vista" at bounding box center [822, 532] width 35 height 19
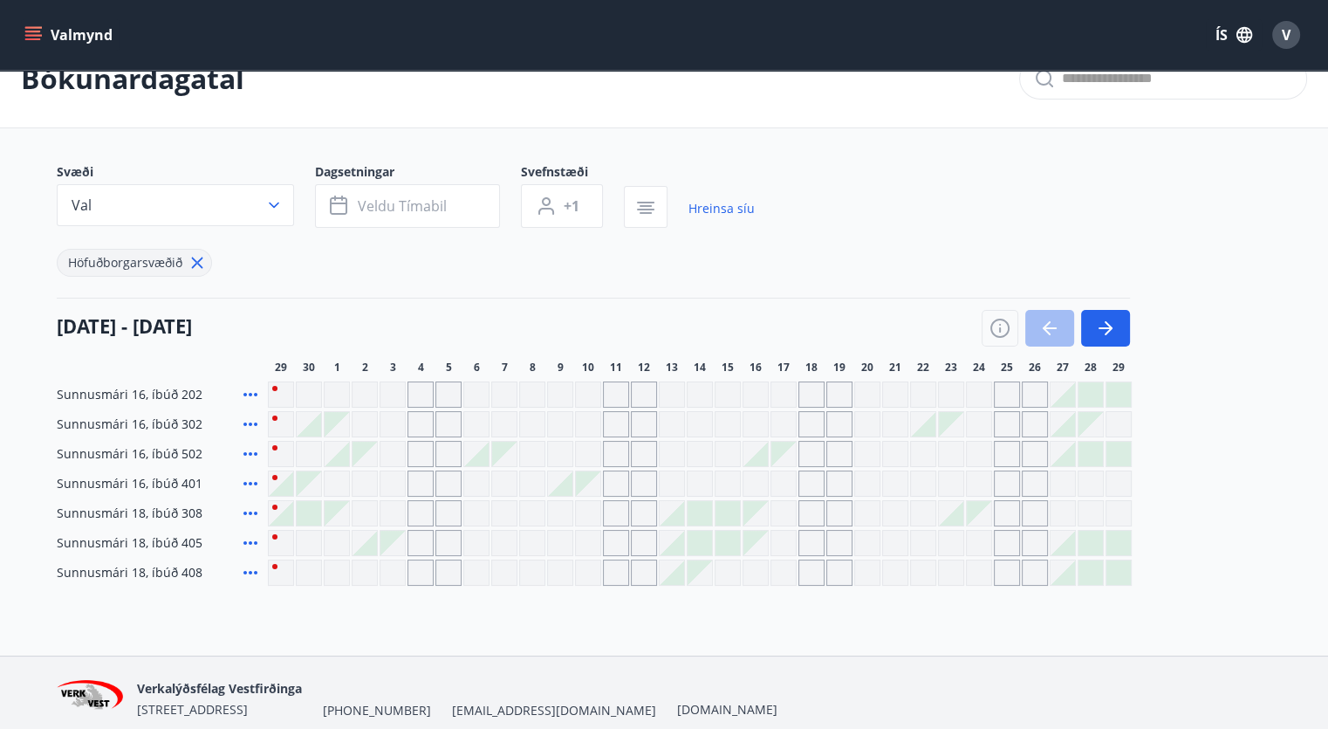
scroll to position [113, 0]
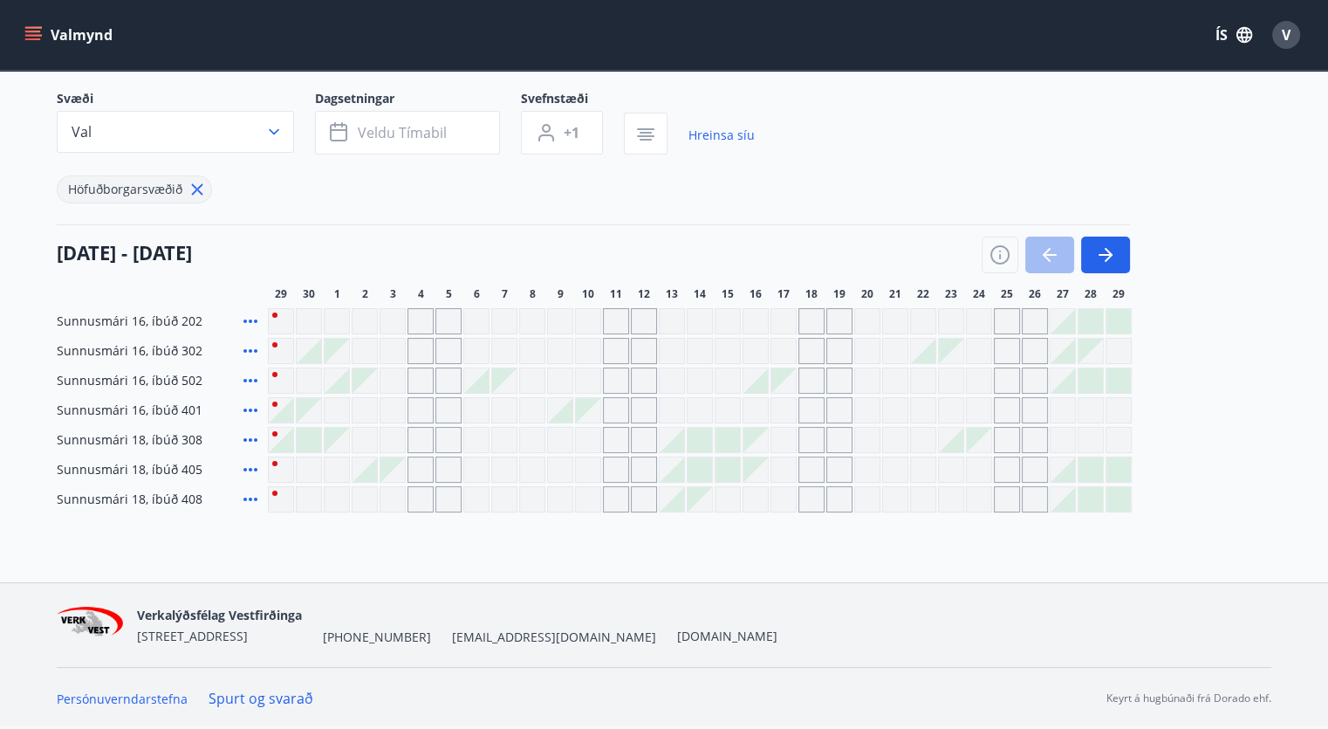
click at [335, 429] on div "Gráir dagar eru ekki bókanlegir" at bounding box center [337, 440] width 24 height 24
click at [1111, 250] on icon "button" at bounding box center [1105, 254] width 21 height 21
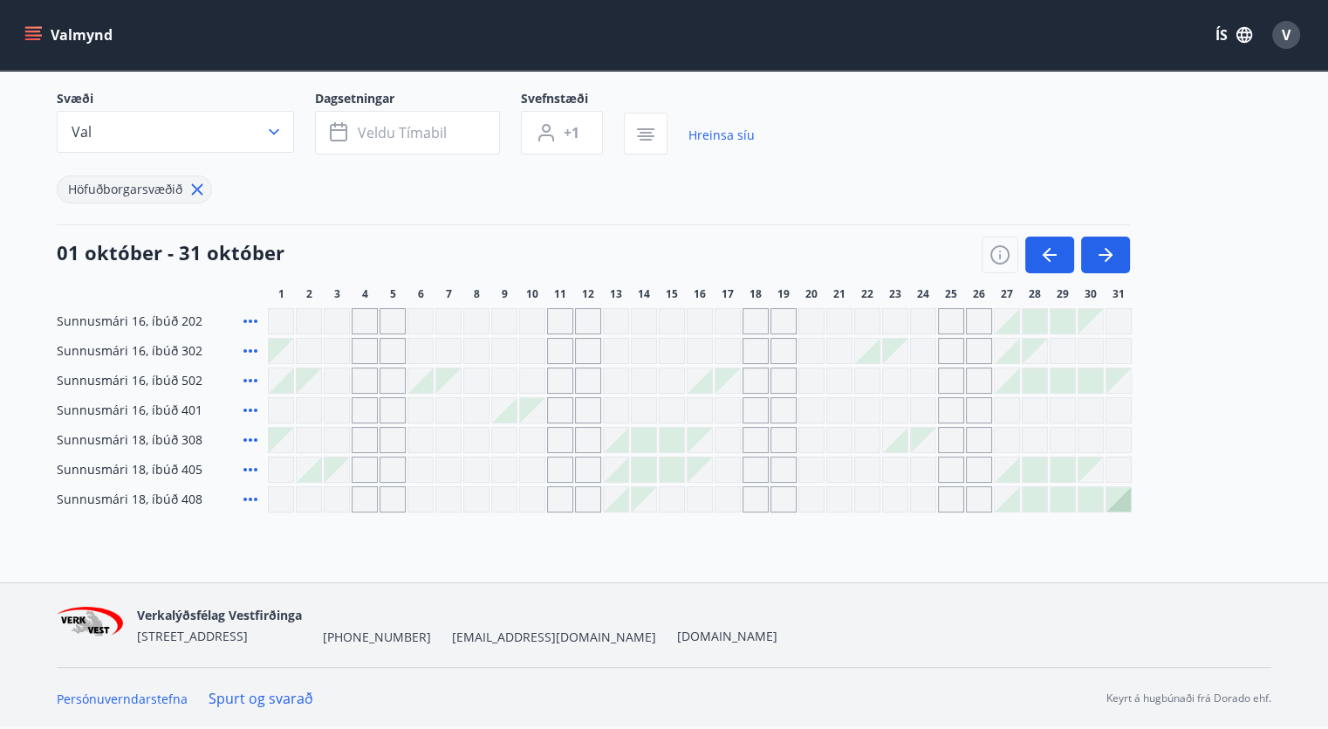
click at [1125, 504] on div at bounding box center [1118, 499] width 24 height 24
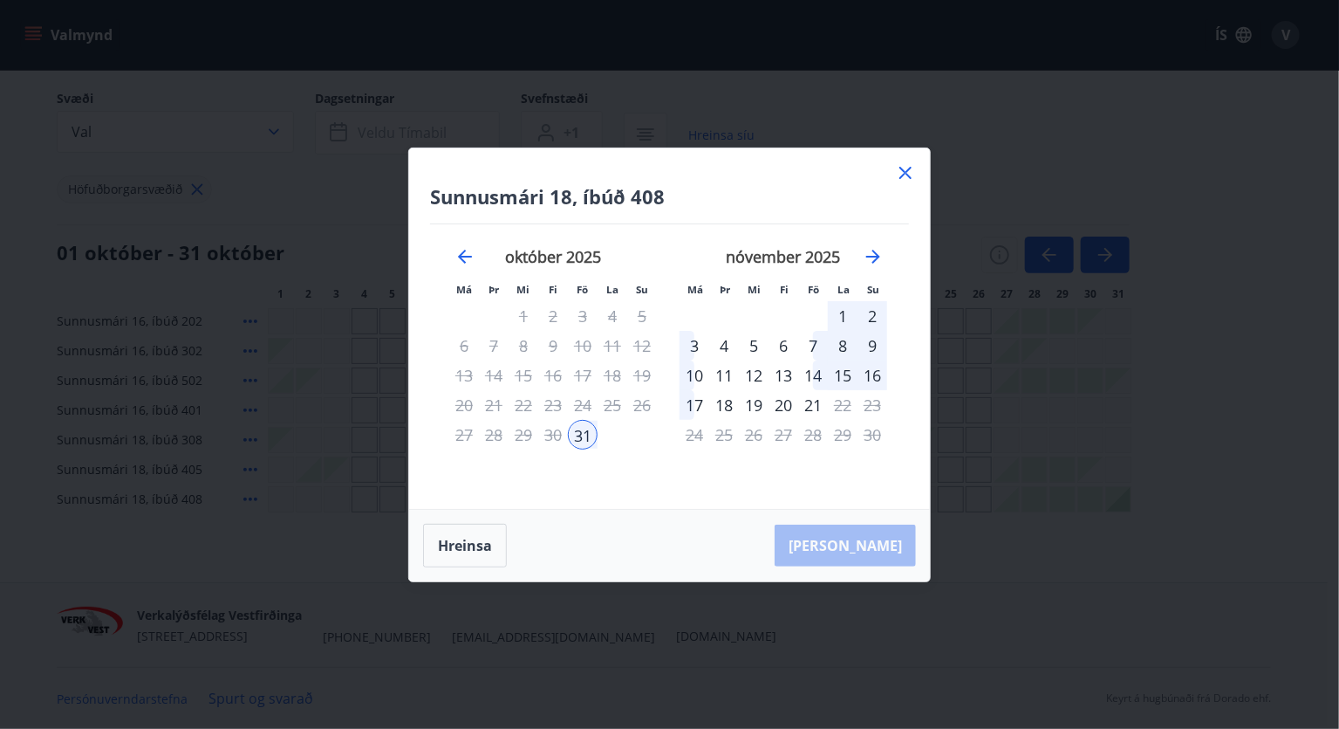
click at [907, 168] on icon at bounding box center [905, 172] width 21 height 21
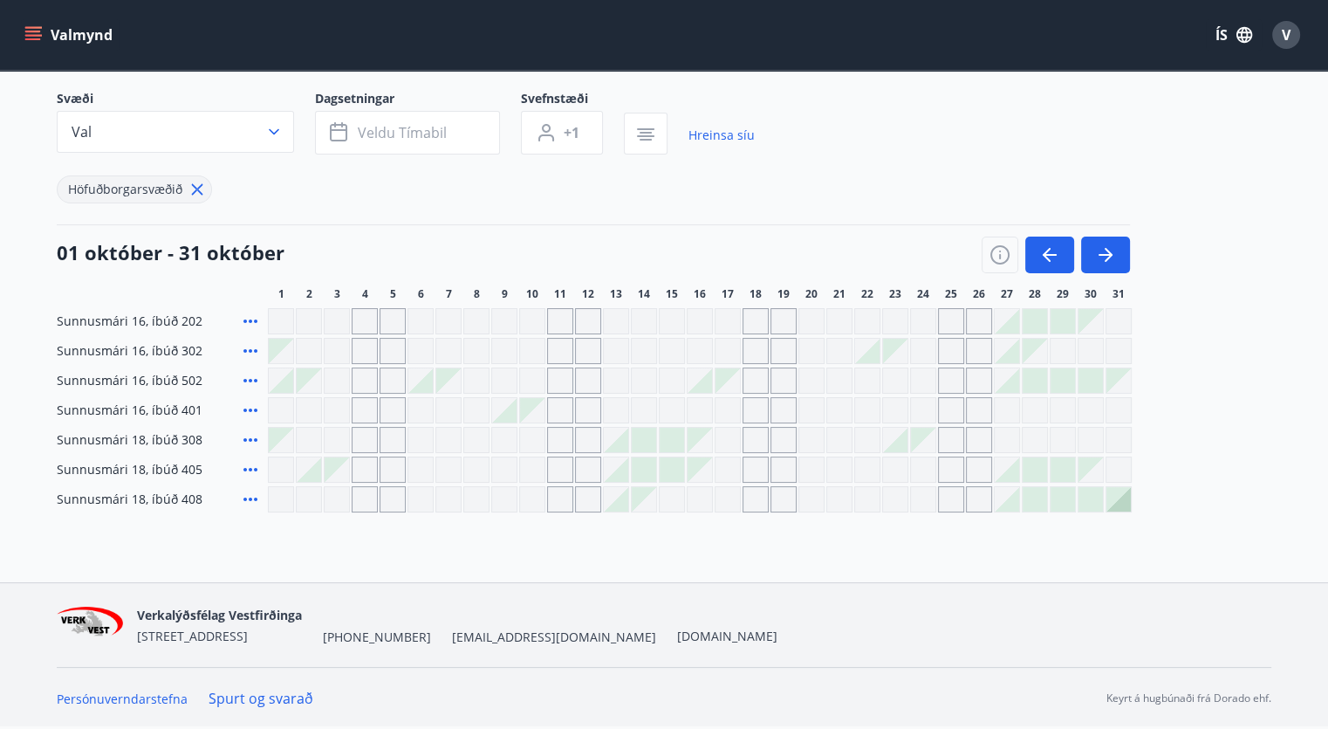
click at [1091, 500] on div at bounding box center [1090, 499] width 24 height 24
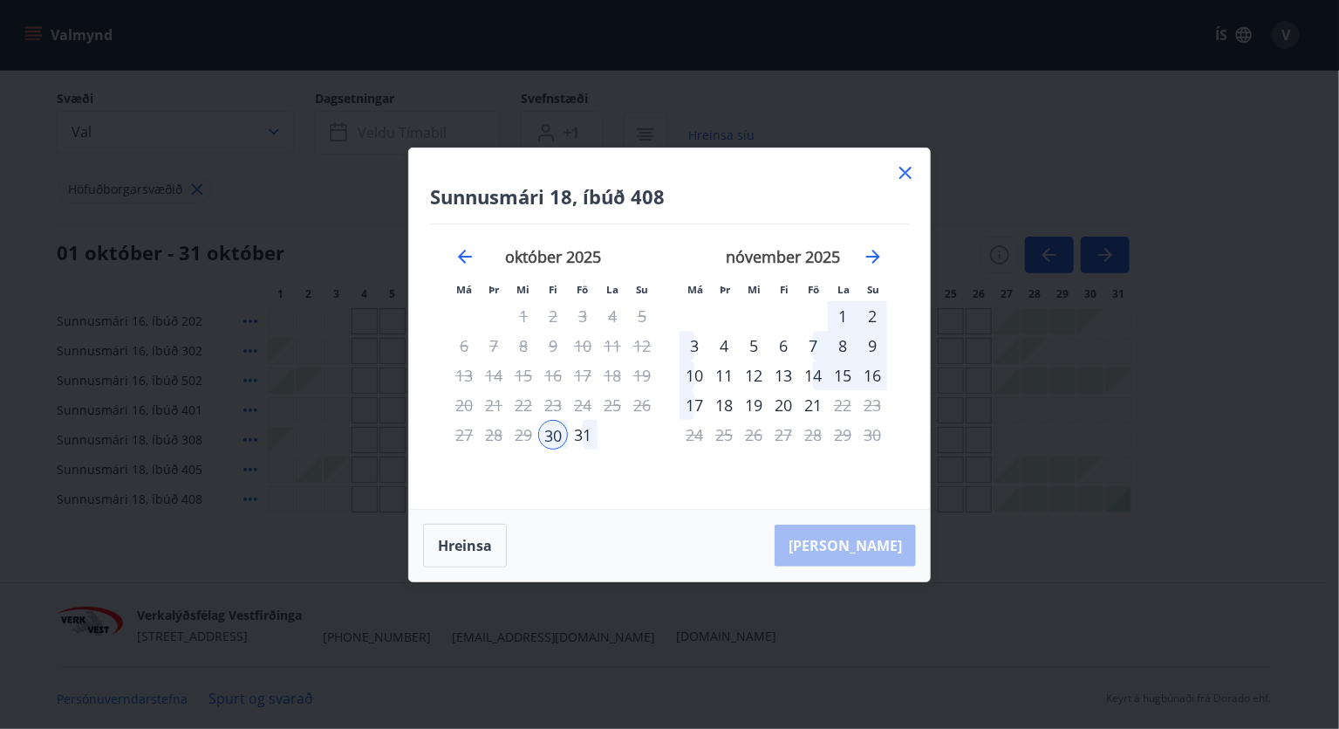
click at [694, 344] on div "3" at bounding box center [695, 346] width 30 height 30
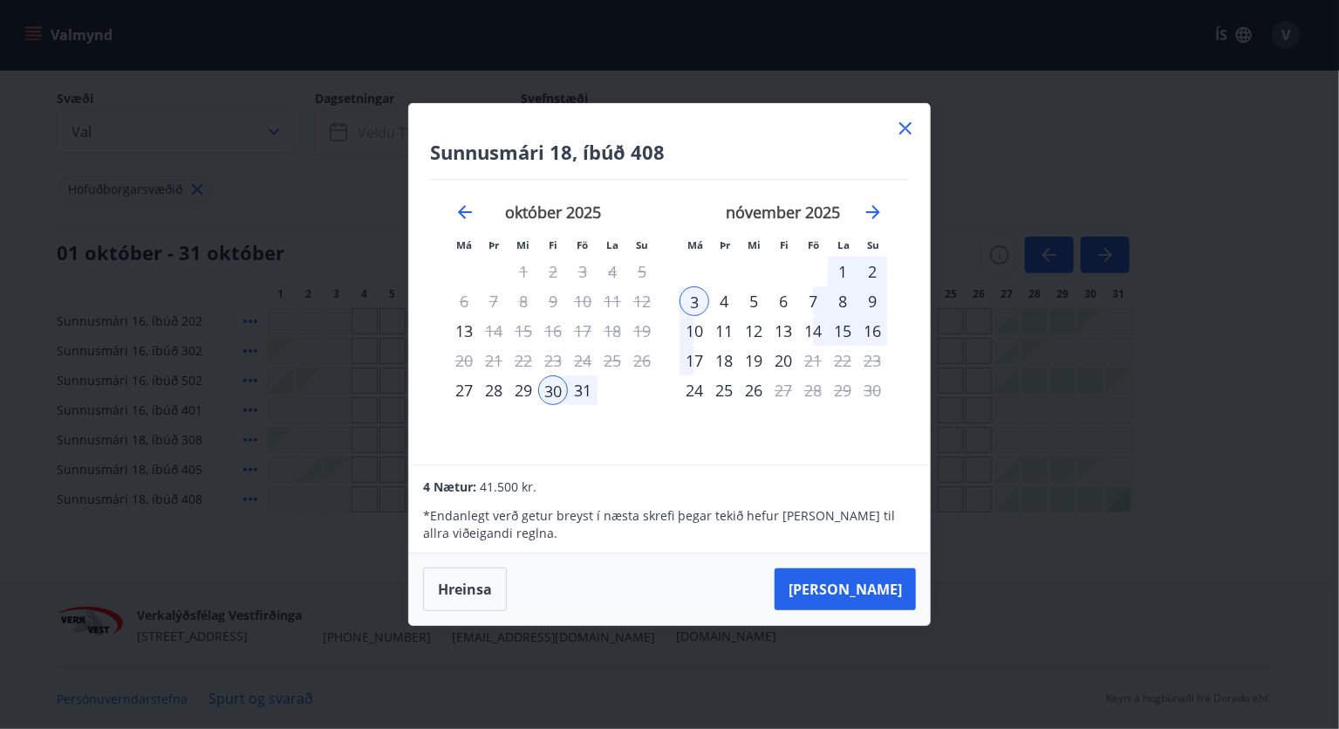
click at [903, 129] on icon at bounding box center [906, 128] width 12 height 12
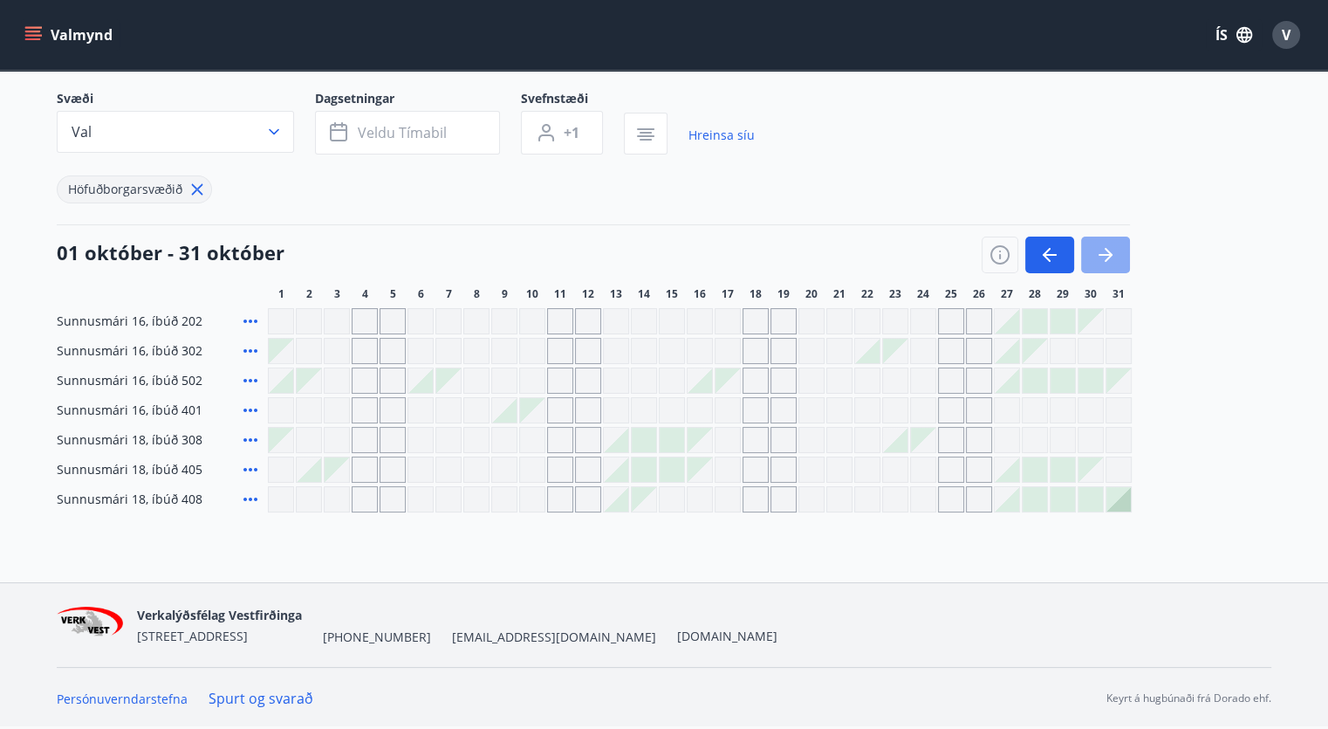
click at [1119, 258] on button "button" at bounding box center [1105, 254] width 49 height 37
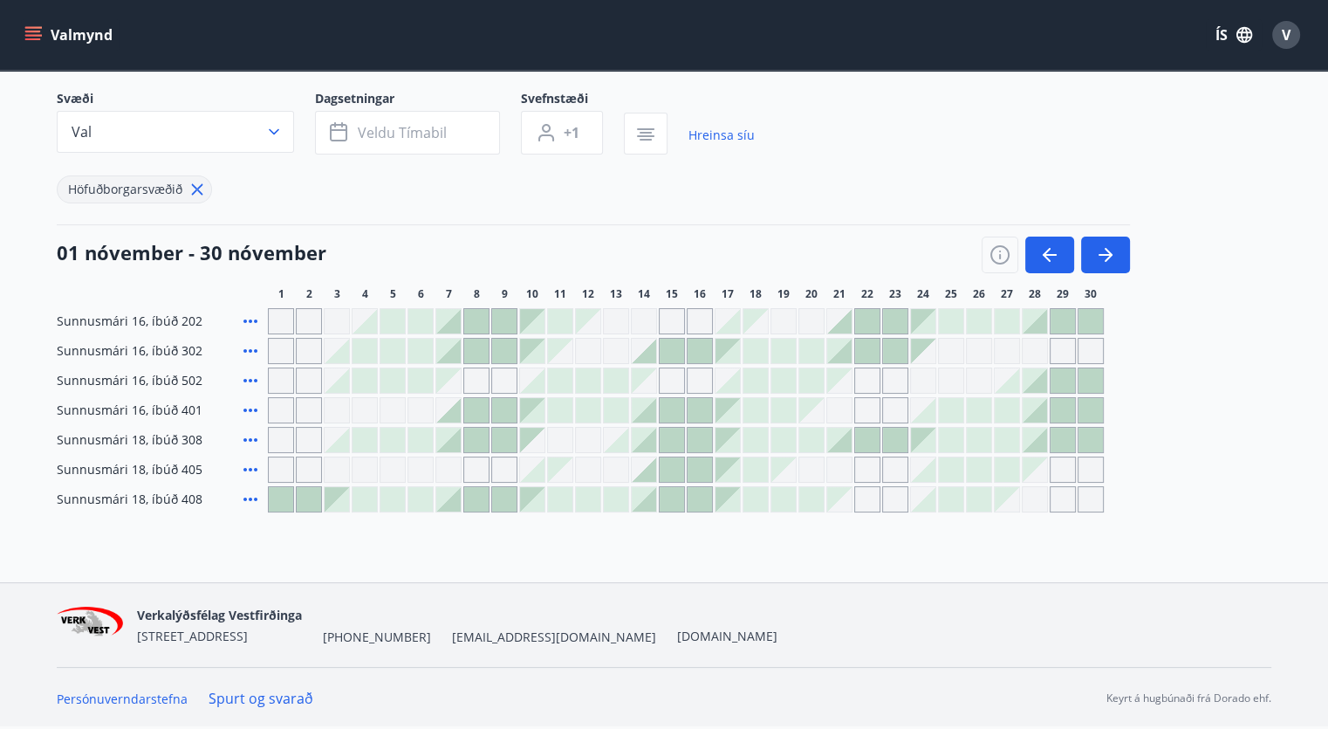
click at [455, 499] on div at bounding box center [448, 499] width 24 height 24
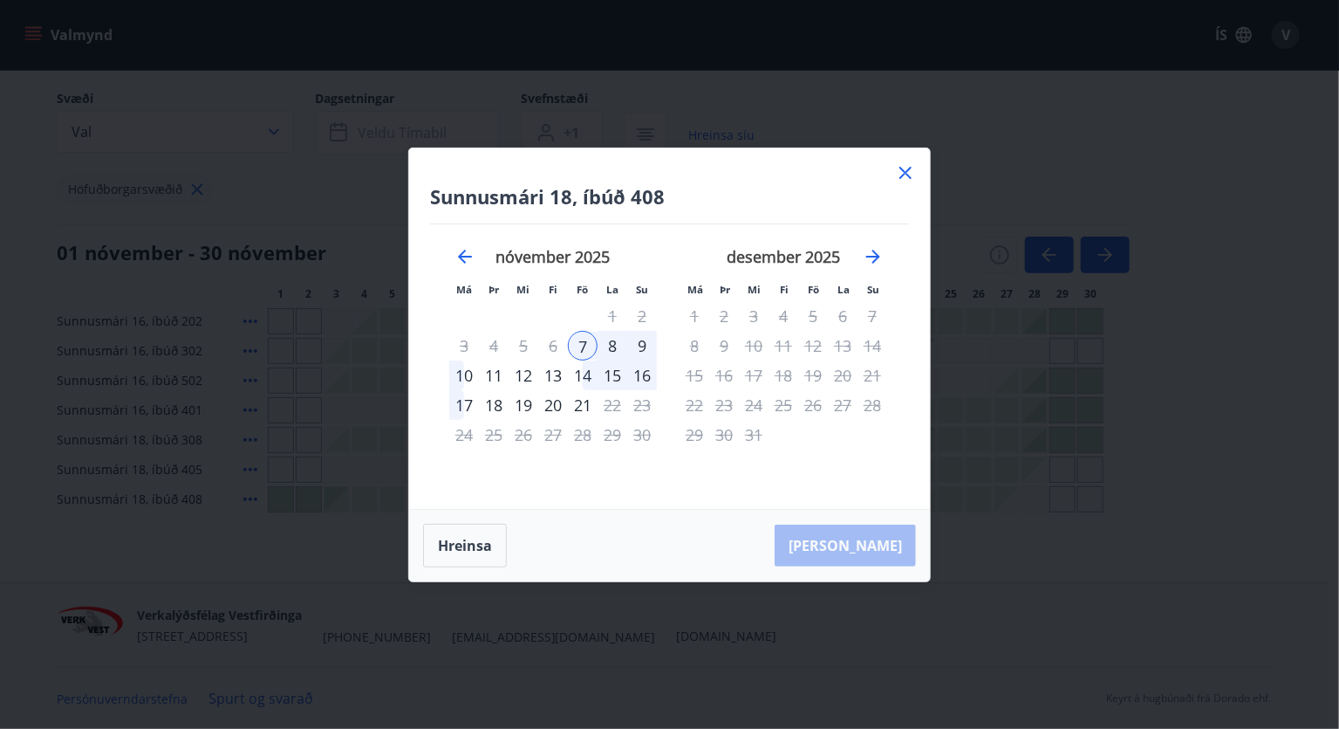
click at [643, 342] on div "9" at bounding box center [642, 346] width 30 height 30
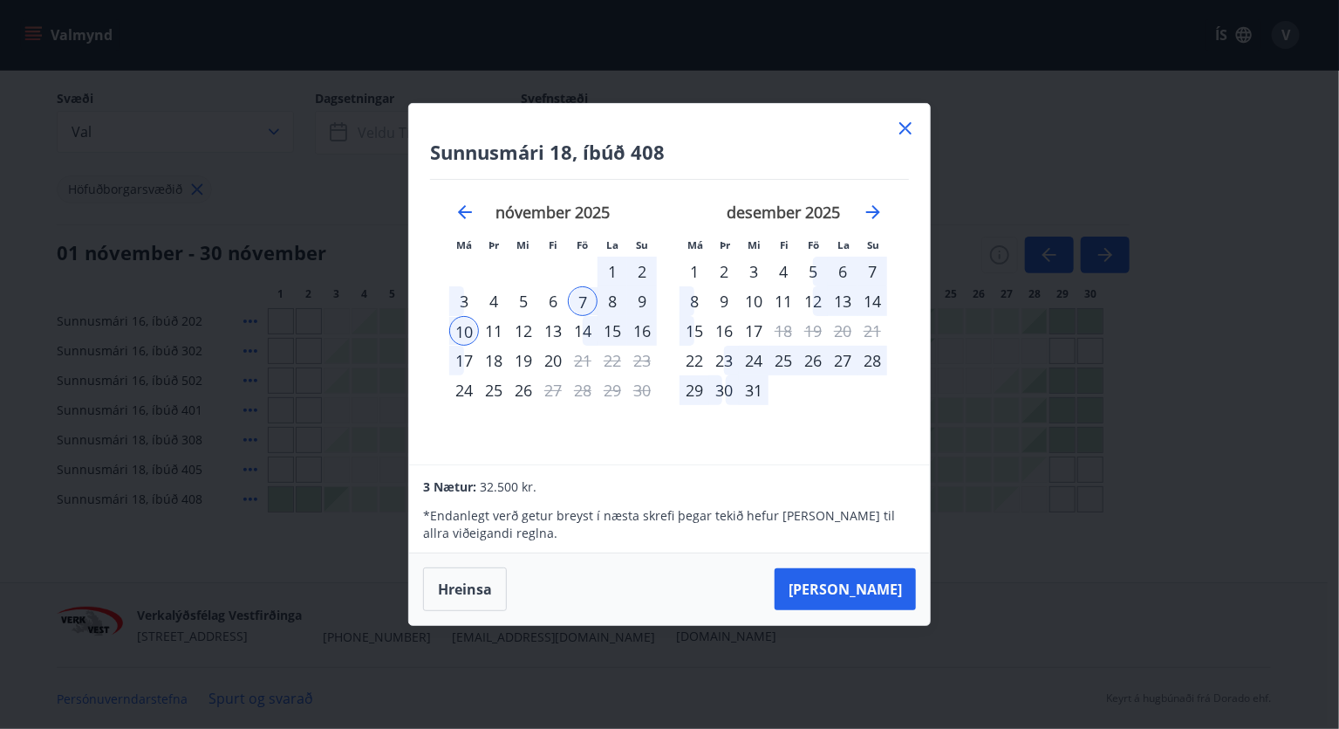
click at [646, 298] on div "9" at bounding box center [642, 301] width 30 height 30
click at [464, 332] on div "10" at bounding box center [464, 331] width 30 height 30
click at [881, 586] on button "Taka Frá" at bounding box center [845, 589] width 141 height 42
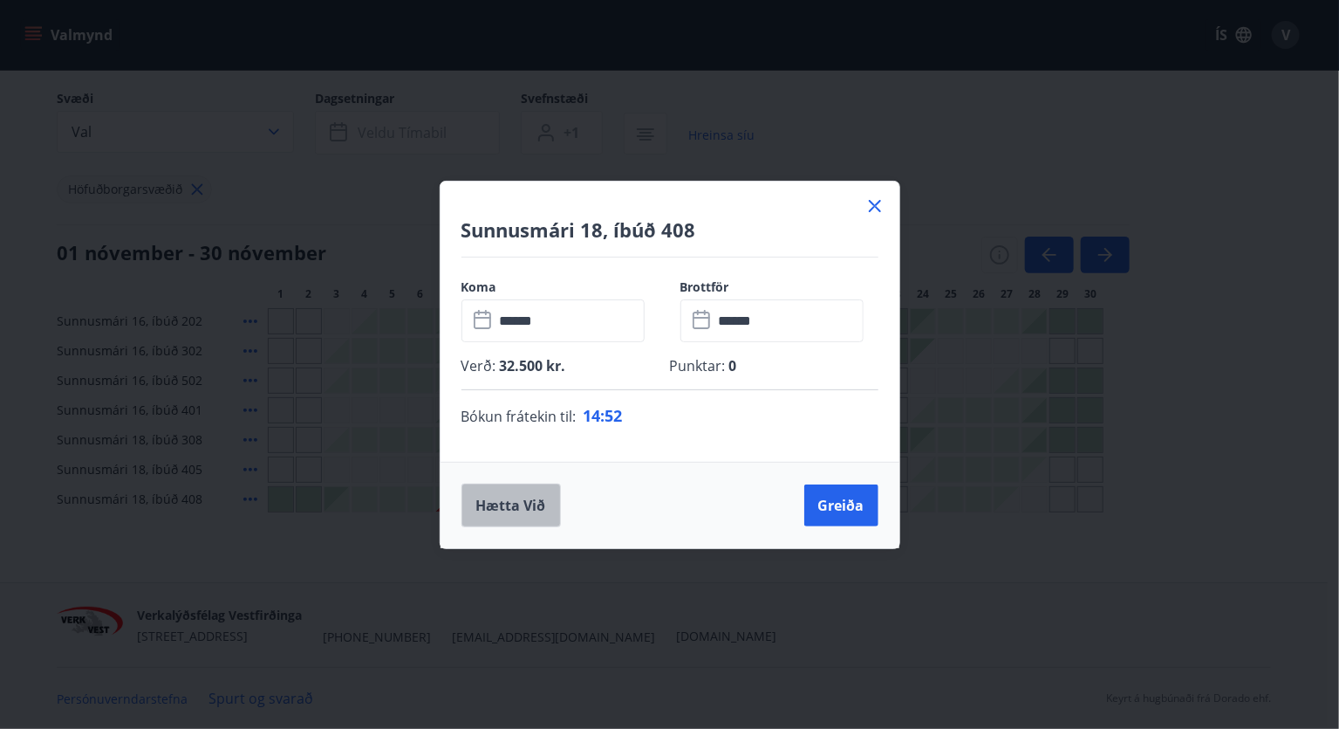
click at [539, 510] on button "Hætta við" at bounding box center [511, 505] width 99 height 44
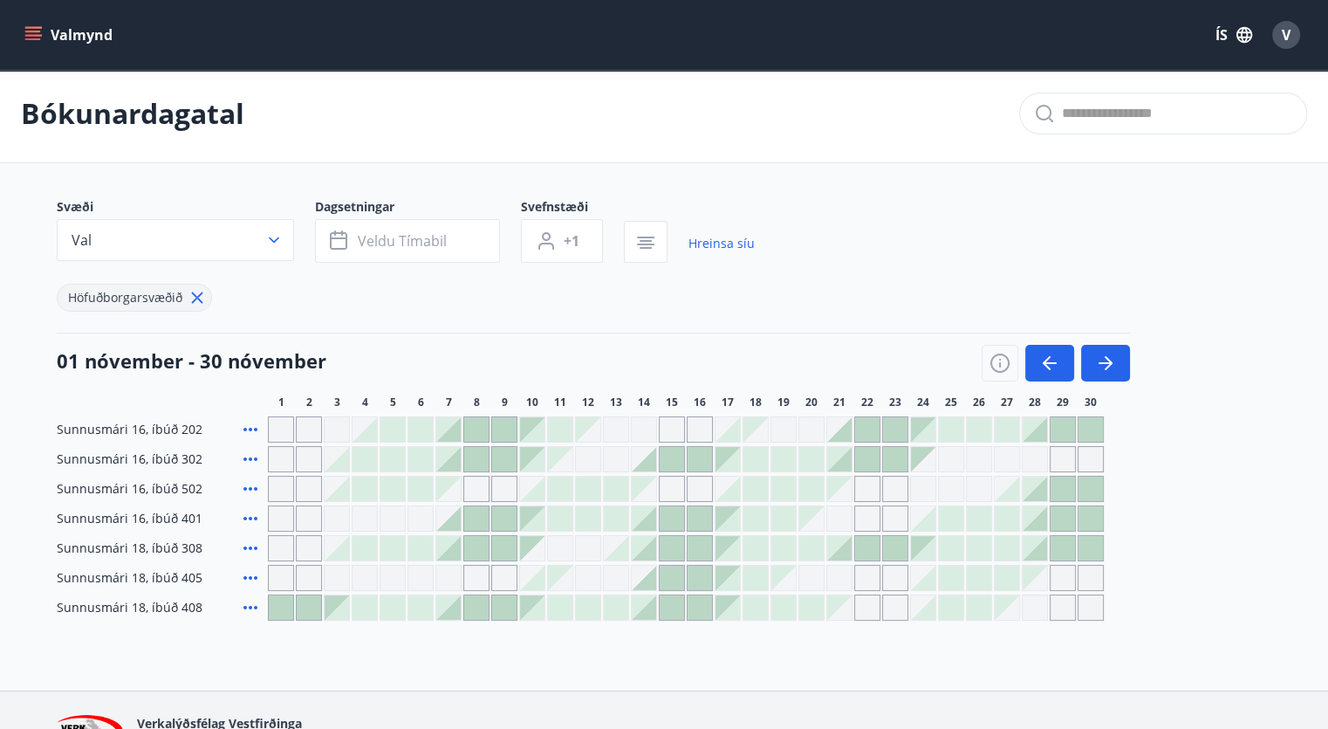
scroll to position [0, 0]
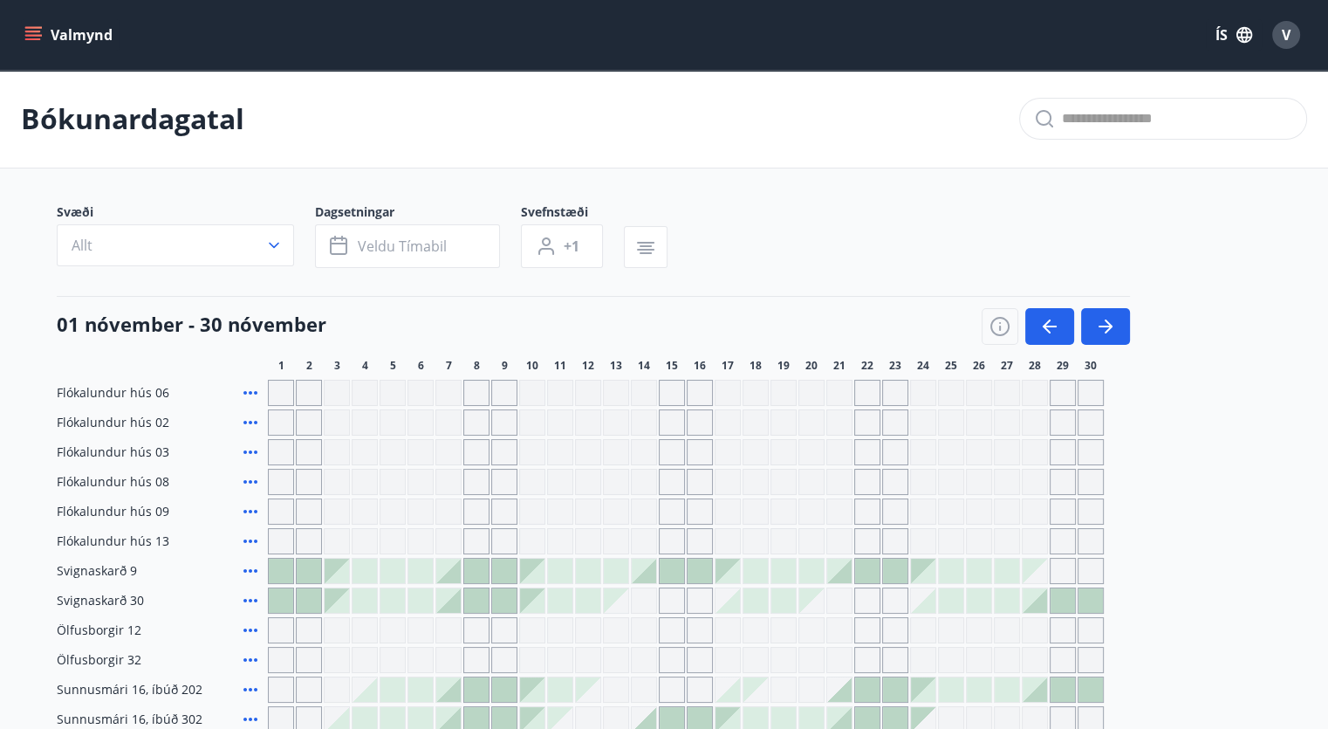
click at [26, 24] on button "Valmynd" at bounding box center [70, 34] width 99 height 31
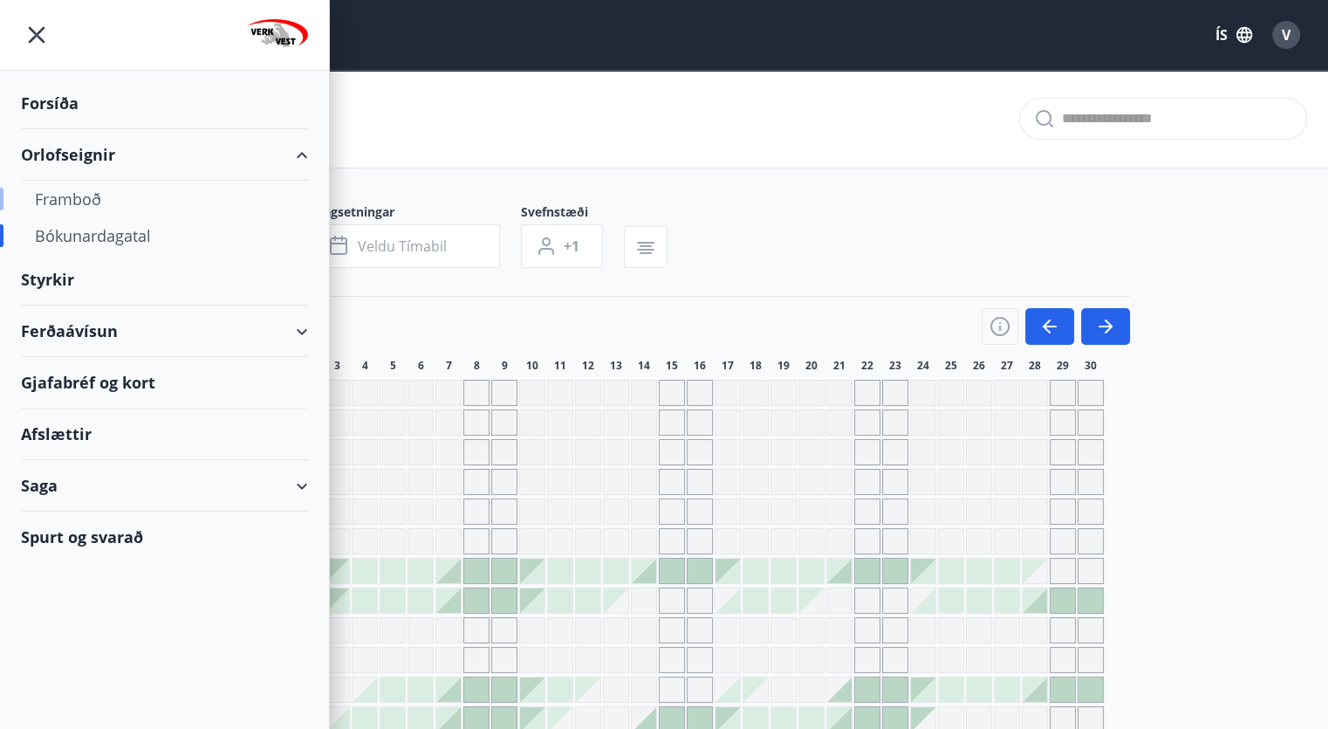
click at [81, 197] on div "Framboð" at bounding box center [164, 199] width 259 height 37
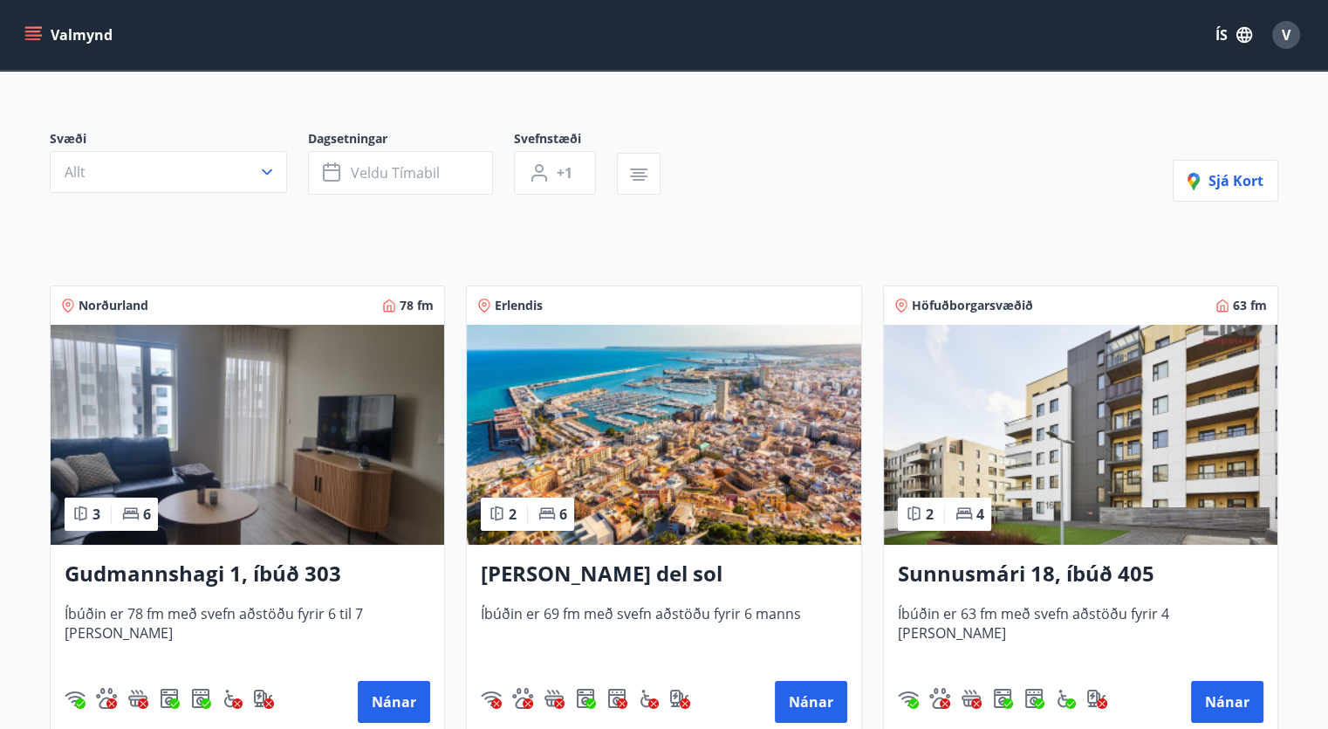
scroll to position [131, 0]
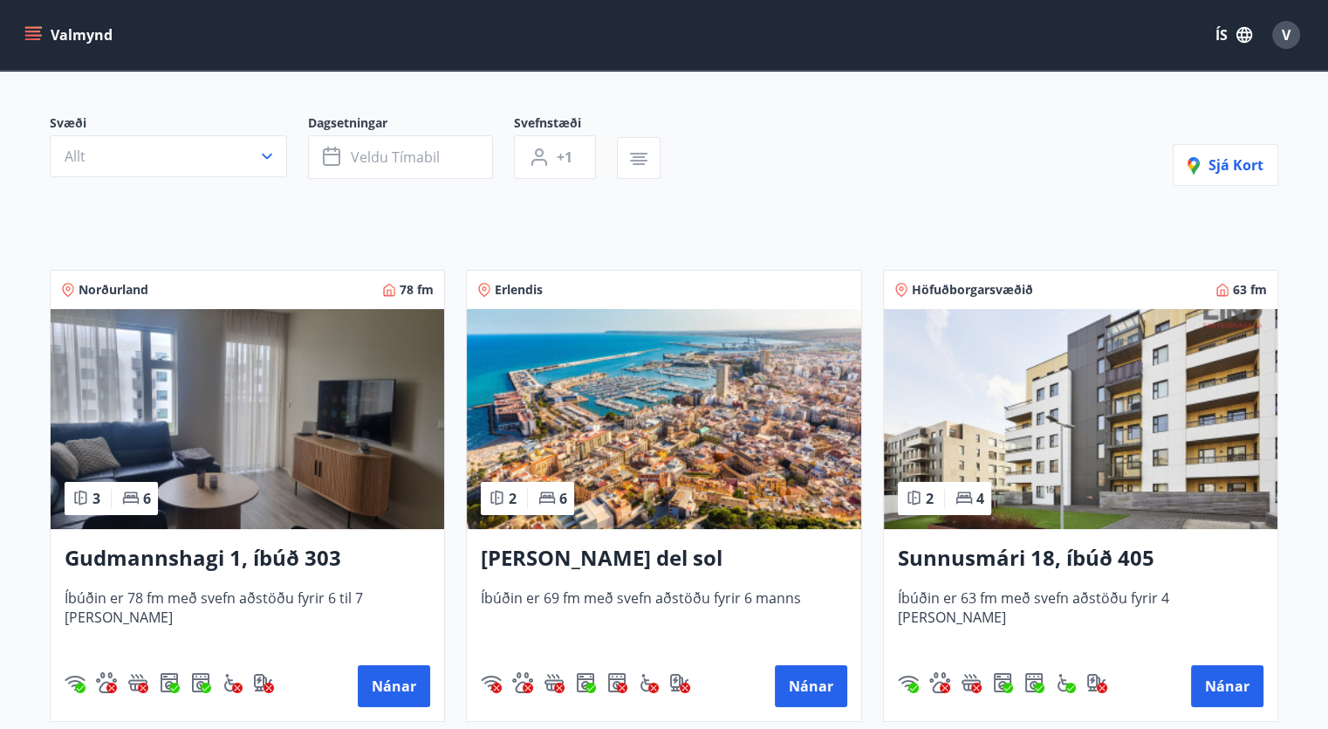
click at [1073, 561] on h3 "Sunnusmári 18, íbúð 405" at bounding box center [1081, 558] width 366 height 31
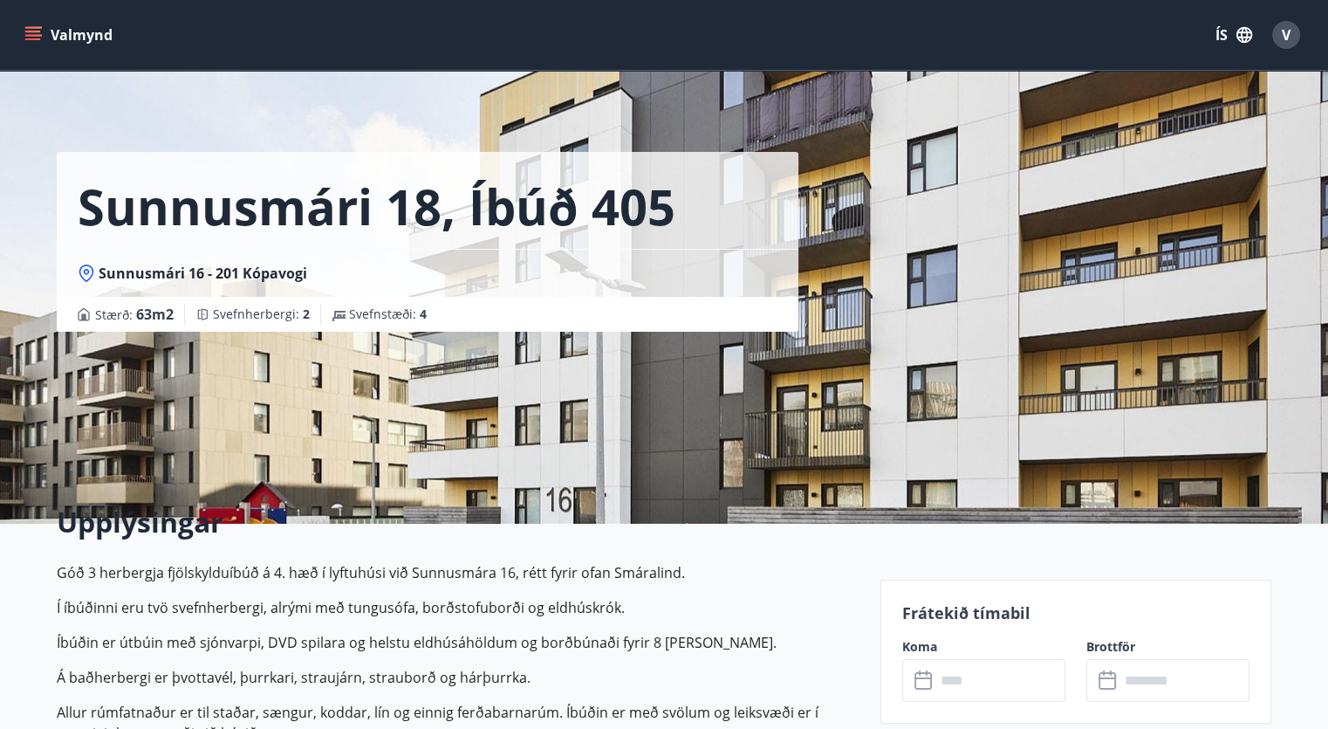
click at [994, 331] on div "Sunnusmári 18, íbúð 405 Sunnusmári 16 - 201 Kópavogi Stærð : 63 m2 Svefnherberg…" at bounding box center [664, 262] width 1215 height 524
click at [416, 173] on h1 "Sunnusmári 18, íbúð 405" at bounding box center [377, 206] width 598 height 66
click at [214, 310] on span "Svefnherbergi : 2" at bounding box center [261, 313] width 97 height 17
click at [405, 308] on span "Svefnstæði : 4" at bounding box center [388, 313] width 78 height 17
click at [128, 300] on div "Stærð : 63 m2 Svefnherbergi : 2 Svefnstæði : 4" at bounding box center [428, 314] width 742 height 35
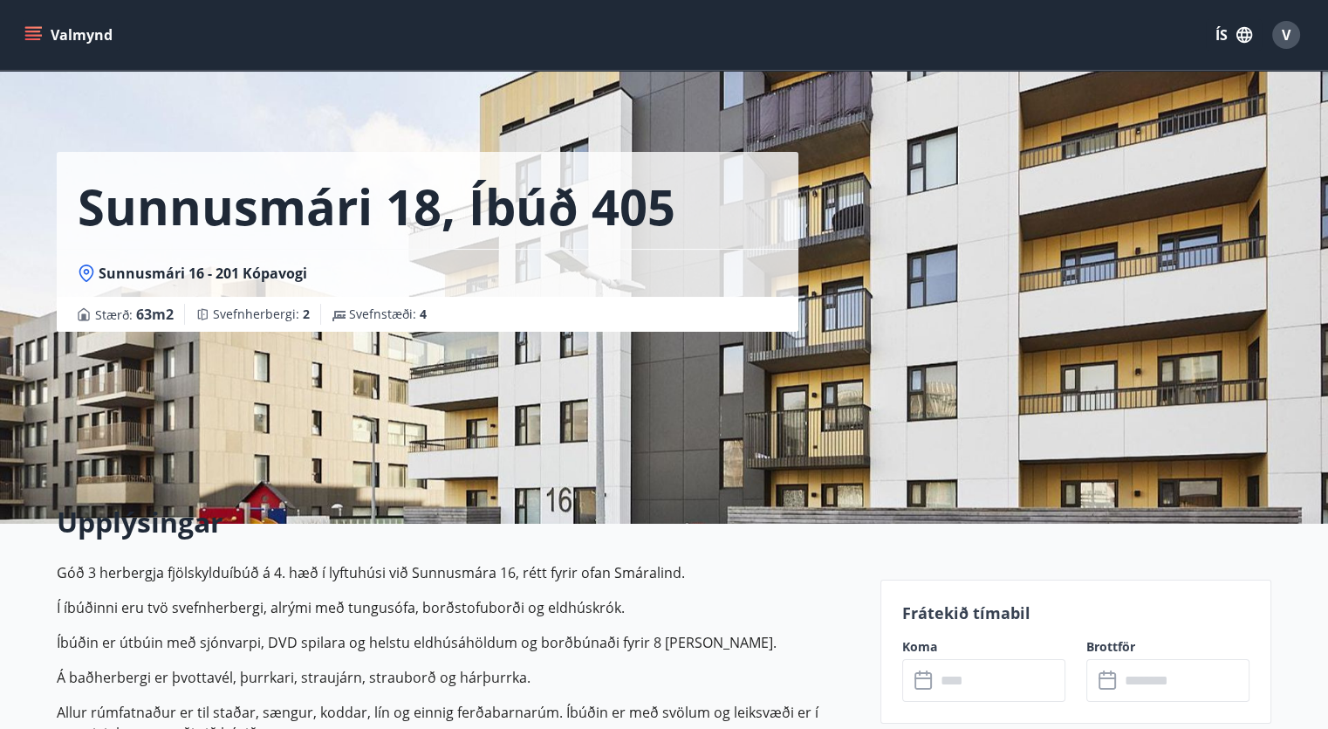
click at [129, 254] on div "Sunnusmári 16 - 201 Kópavogi" at bounding box center [428, 273] width 742 height 48
drag, startPoint x: 682, startPoint y: 243, endPoint x: 772, endPoint y: 277, distance: 96.1
click at [690, 245] on div "Sunnusmári 18, íbúð 405" at bounding box center [428, 200] width 742 height 97
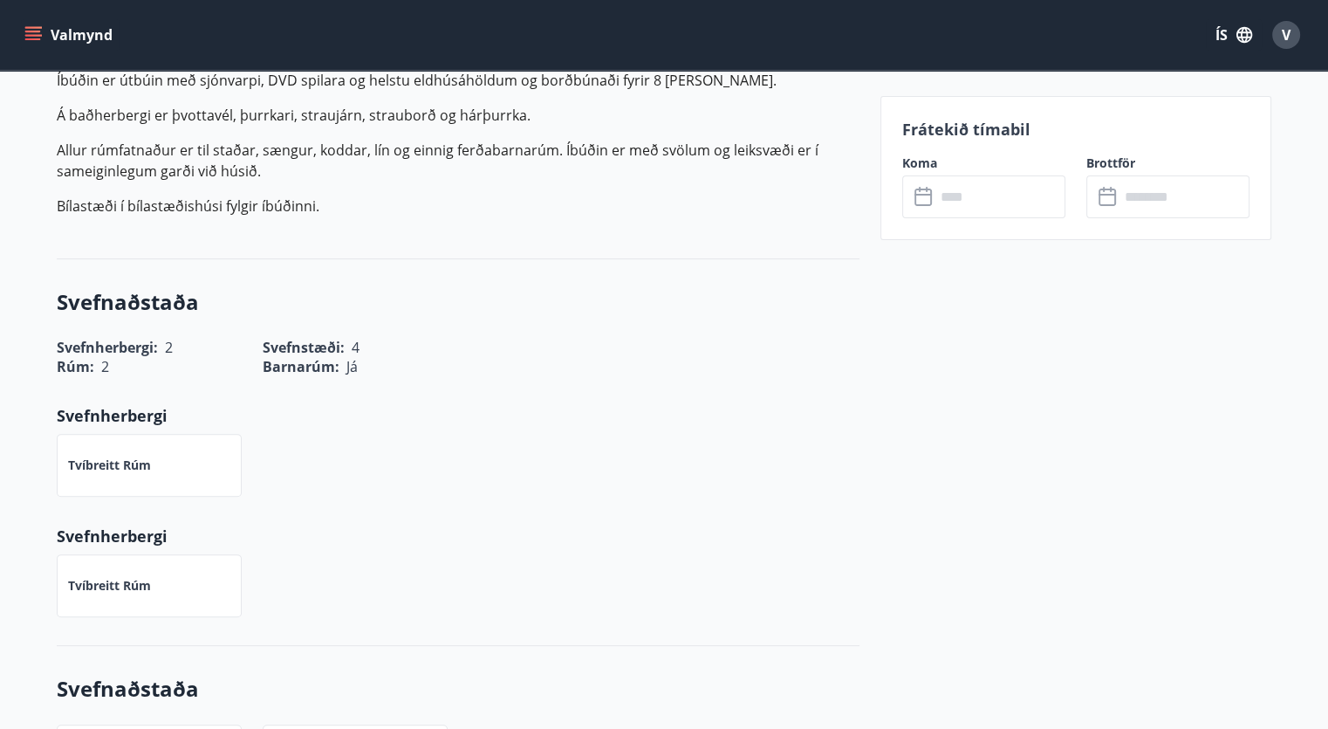
scroll to position [681, 0]
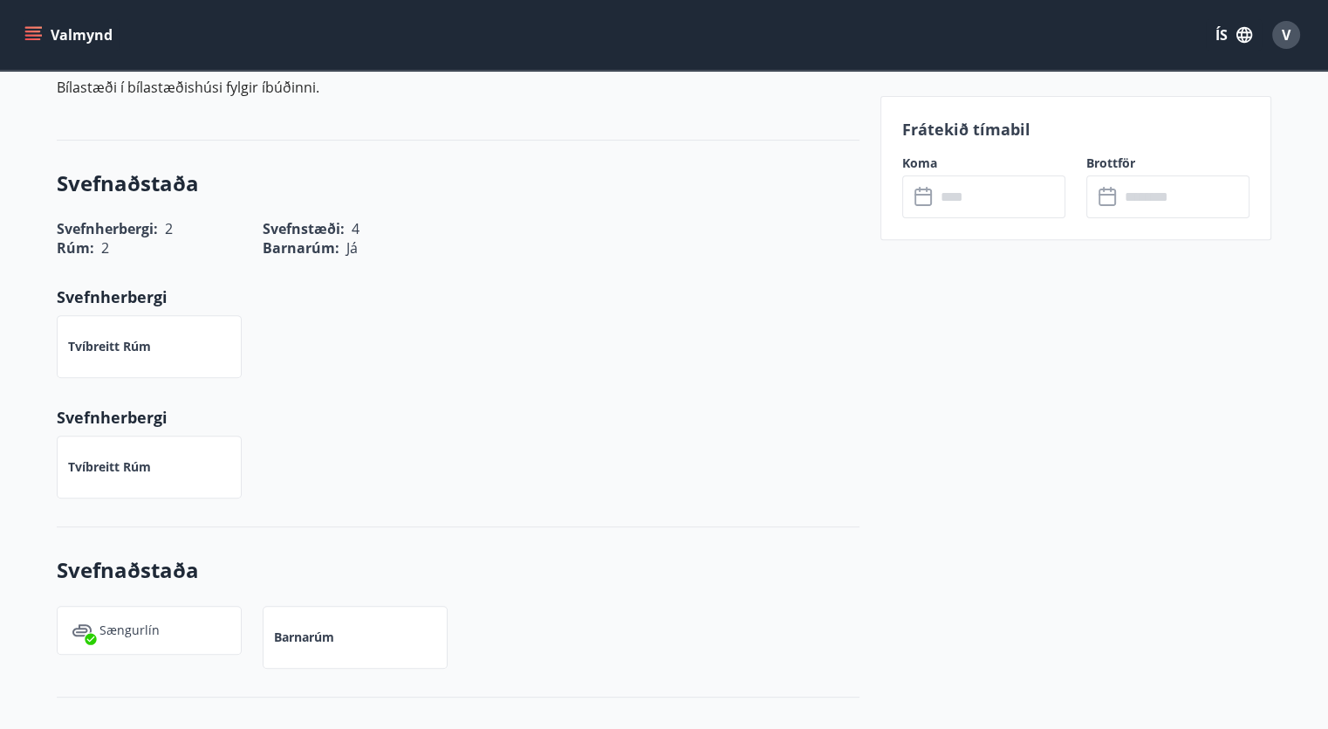
click at [120, 351] on p "Tvíbreitt rúm" at bounding box center [109, 346] width 83 height 17
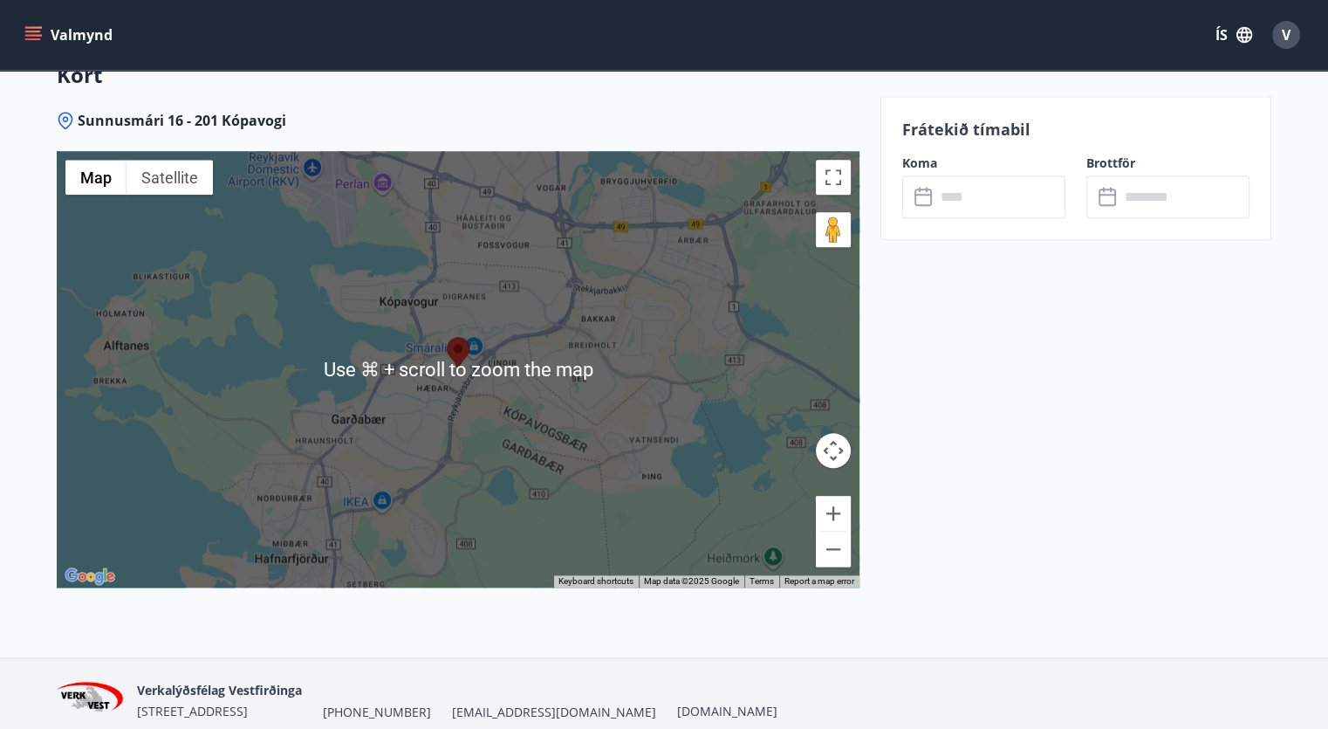
scroll to position [2185, 0]
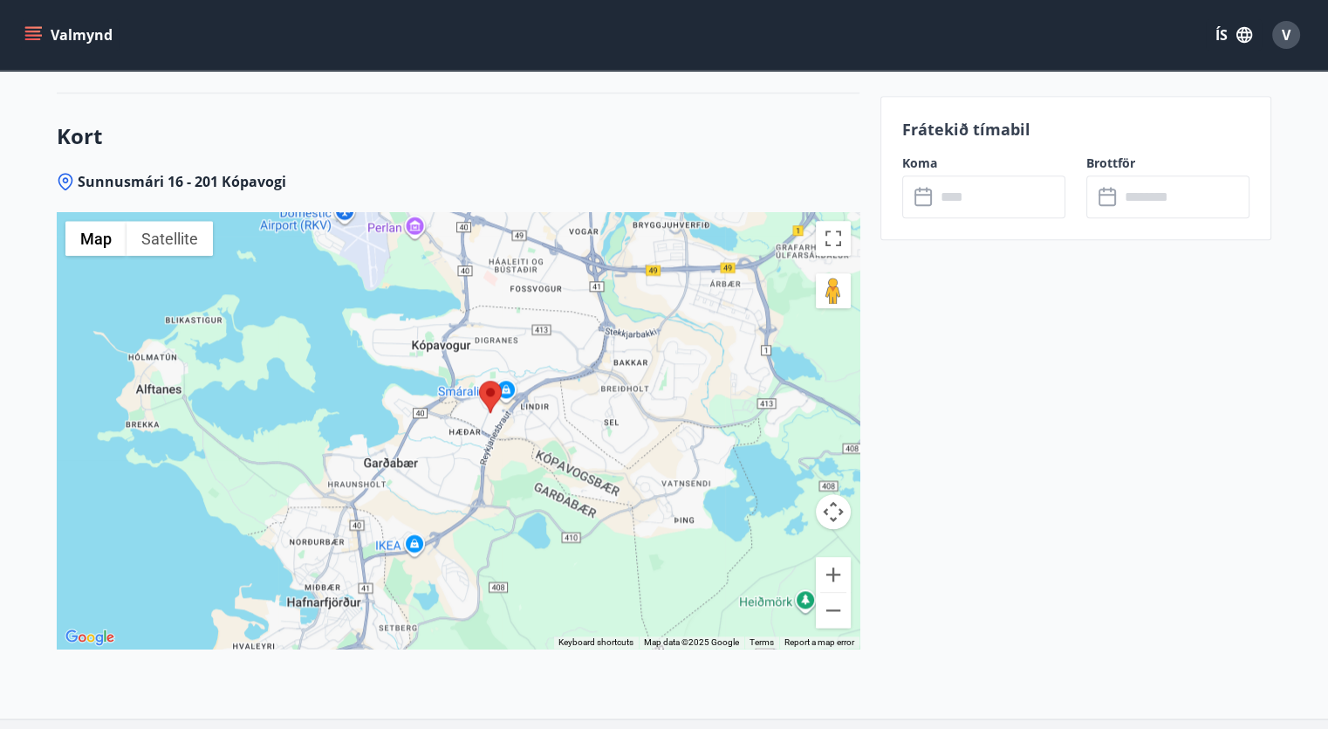
drag, startPoint x: 465, startPoint y: 424, endPoint x: 497, endPoint y: 412, distance: 34.5
click at [497, 412] on div "To navigate, press the arrow keys." at bounding box center [458, 430] width 803 height 436
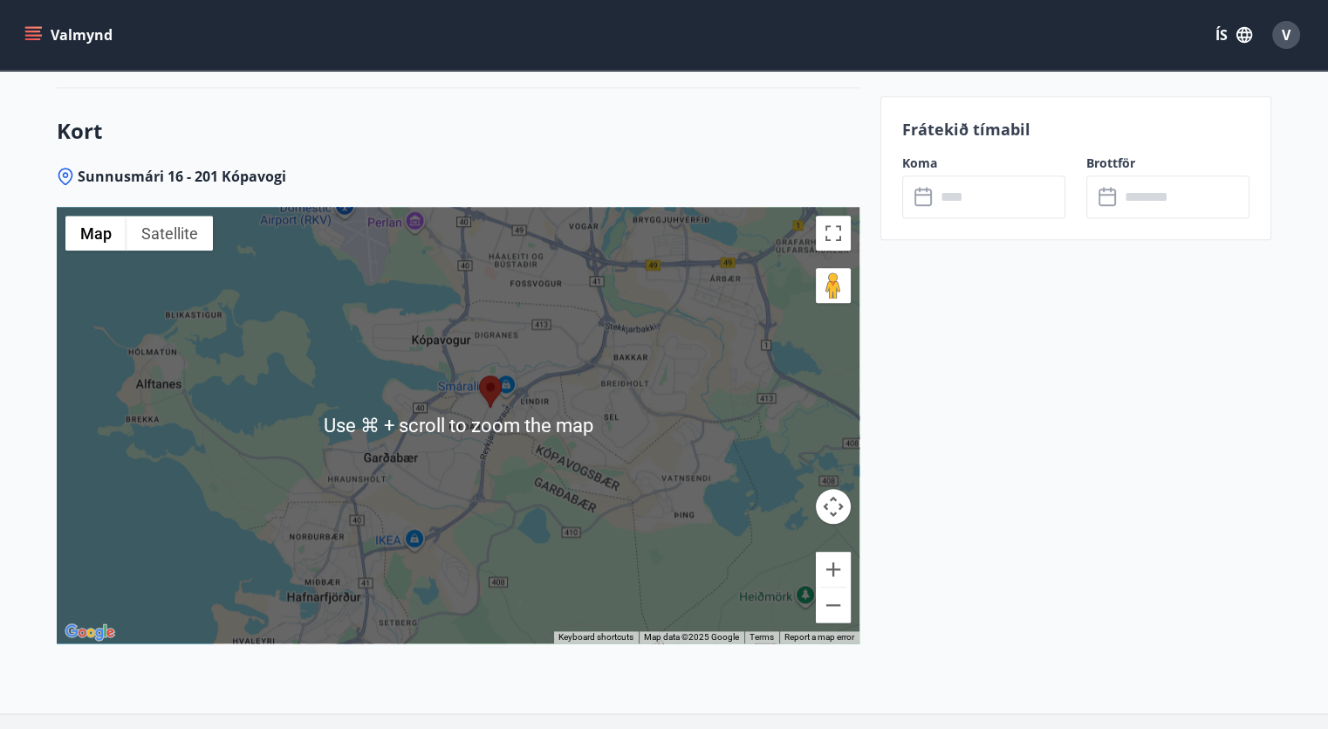
scroll to position [2179, 0]
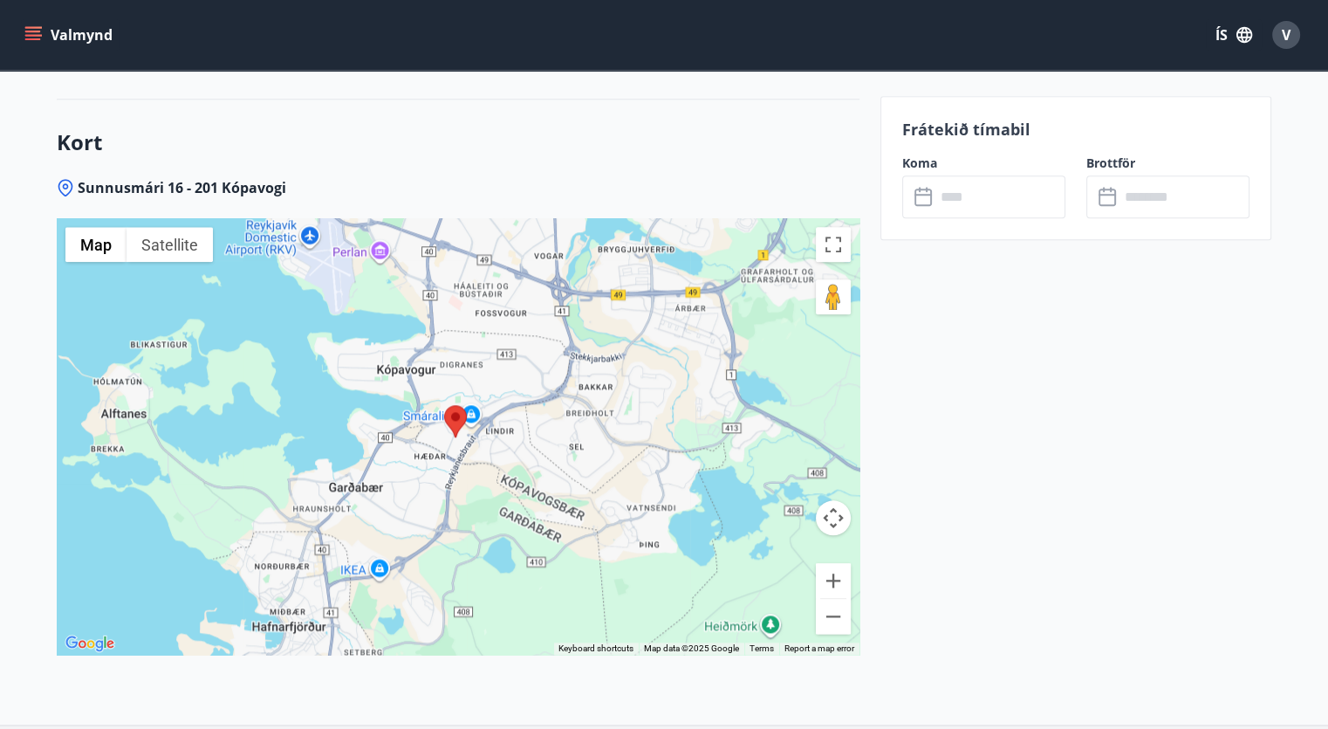
drag, startPoint x: 503, startPoint y: 370, endPoint x: 564, endPoint y: 416, distance: 75.9
click at [467, 390] on div at bounding box center [458, 436] width 803 height 436
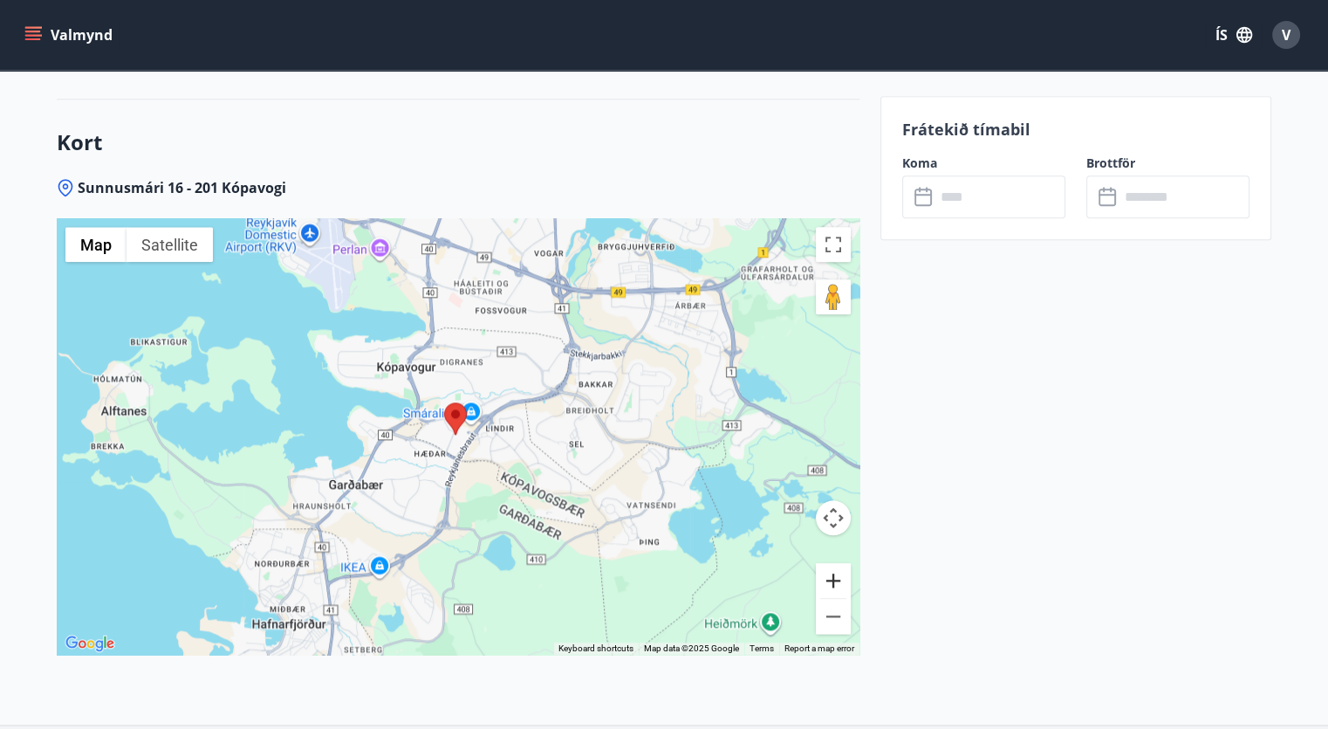
click at [831, 584] on button "Zoom in" at bounding box center [833, 580] width 35 height 35
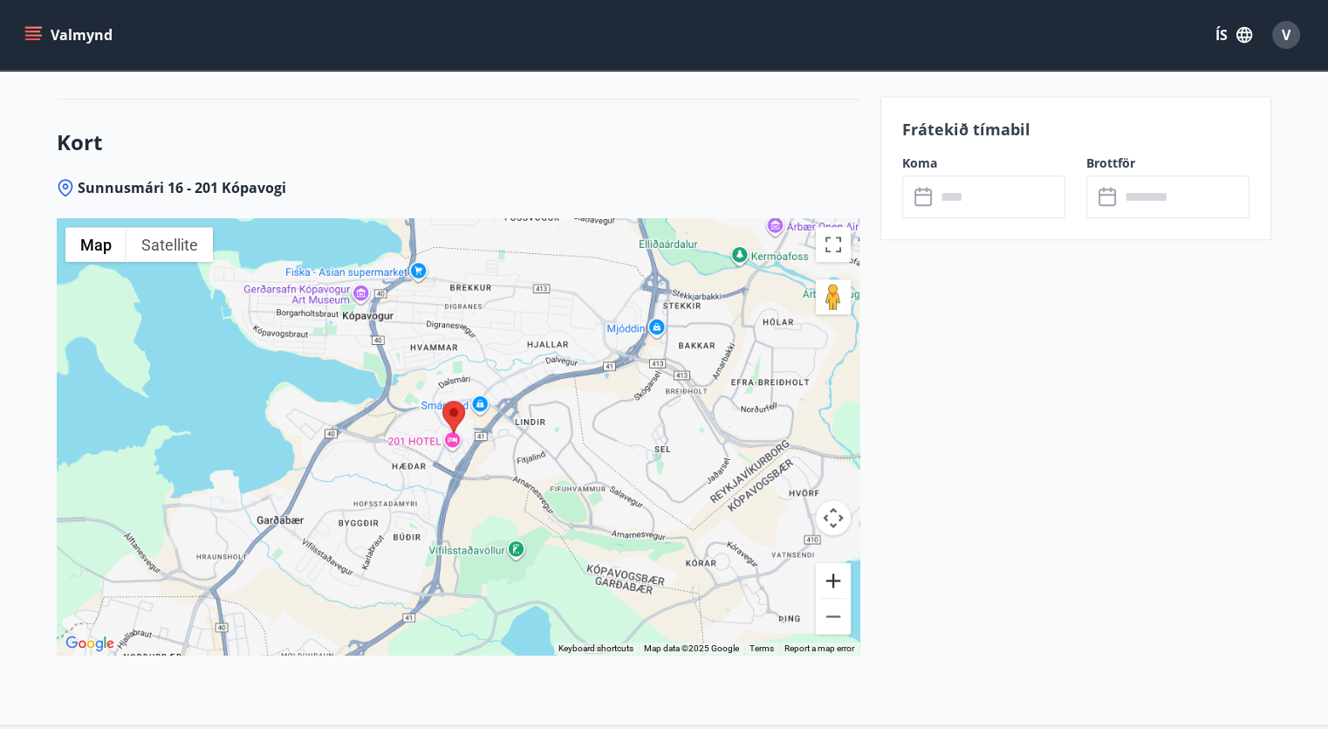
click at [831, 584] on button "Zoom in" at bounding box center [833, 580] width 35 height 35
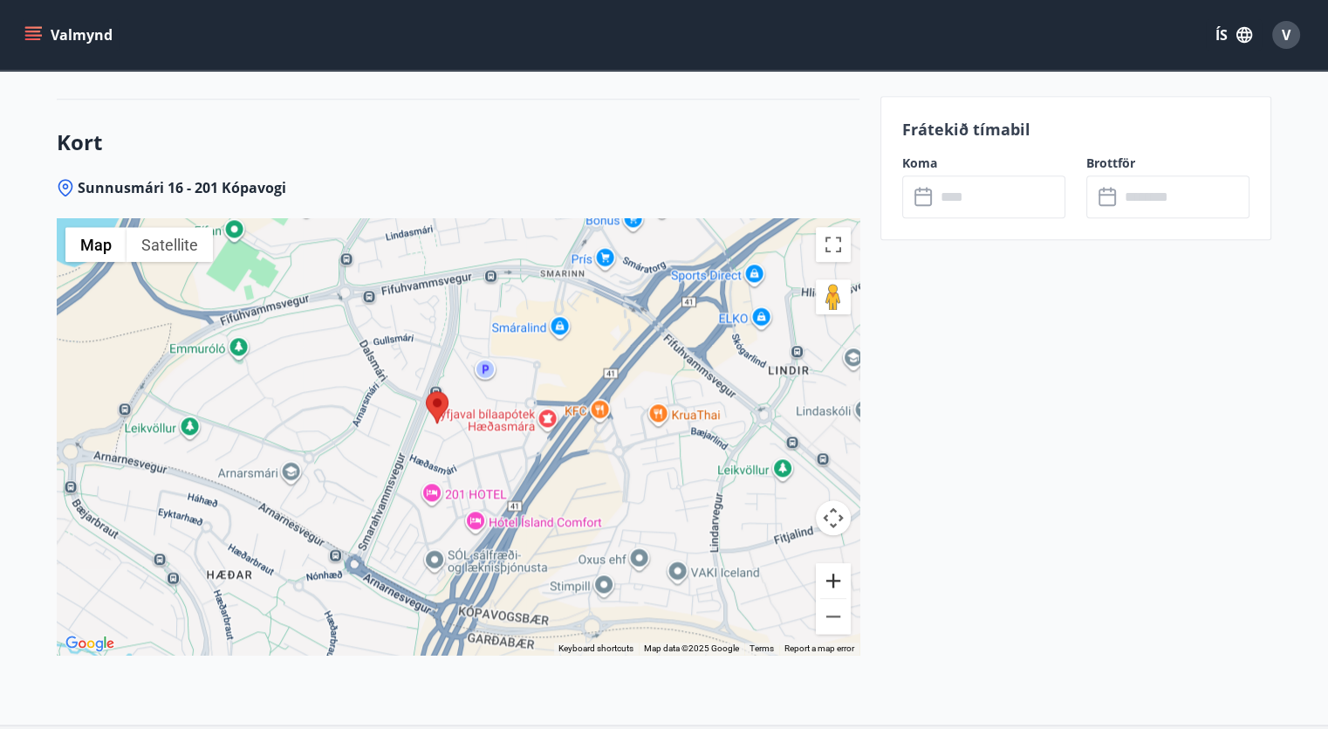
click at [838, 581] on button "Zoom in" at bounding box center [833, 580] width 35 height 35
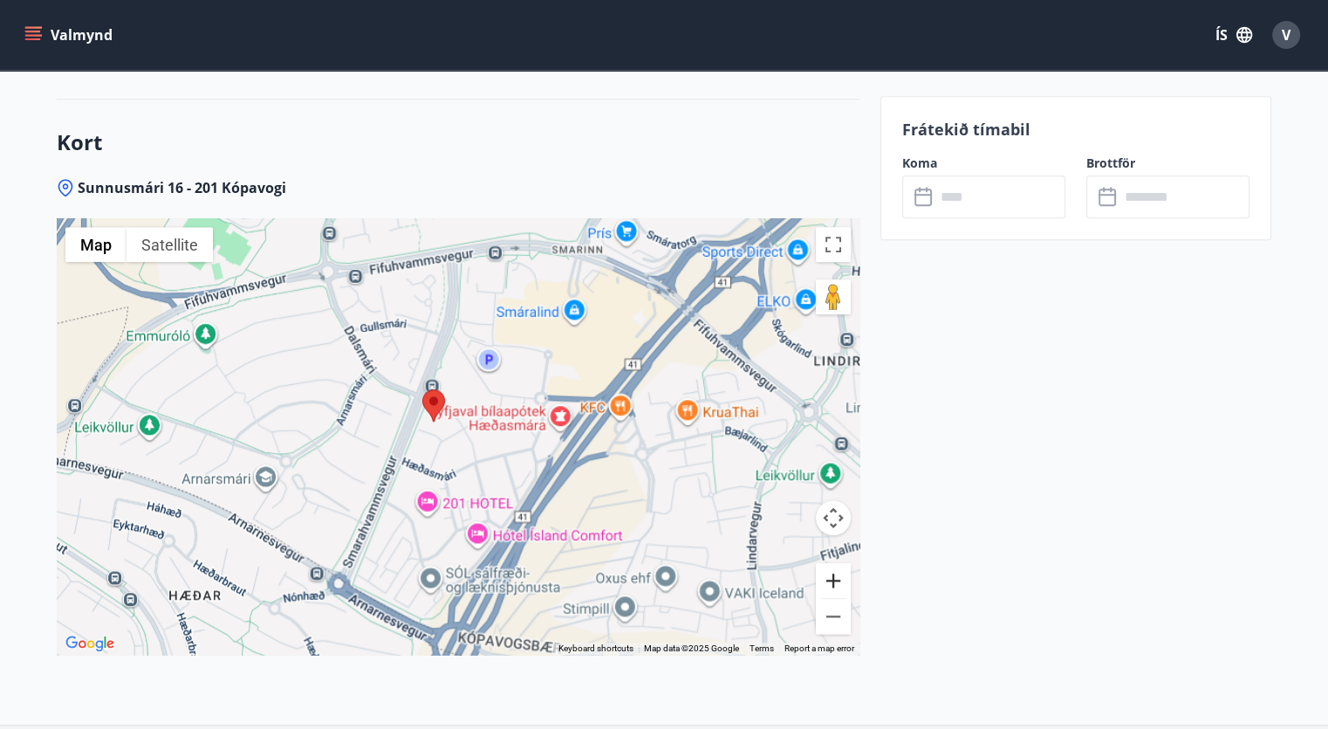
click at [838, 581] on button "Zoom in" at bounding box center [833, 580] width 35 height 35
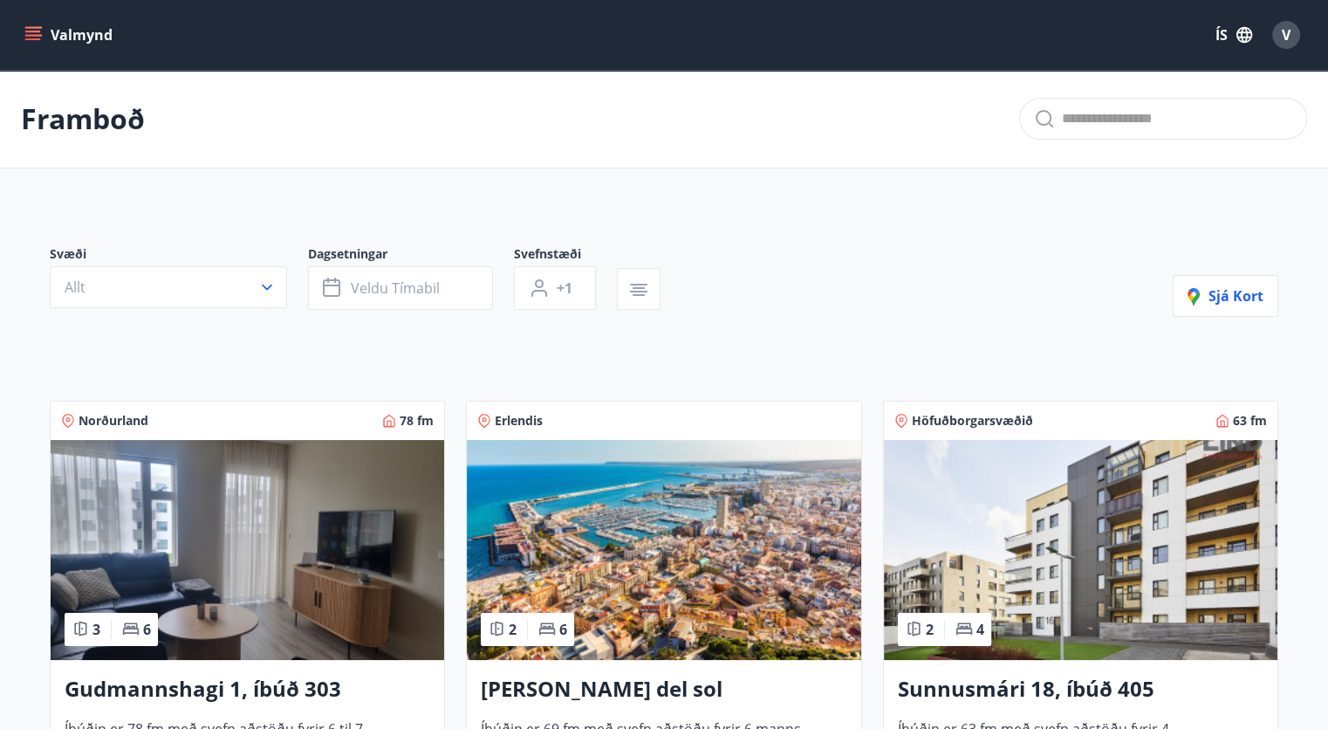
click at [1002, 423] on span "Höfuðborgarsvæðið" at bounding box center [972, 420] width 121 height 17
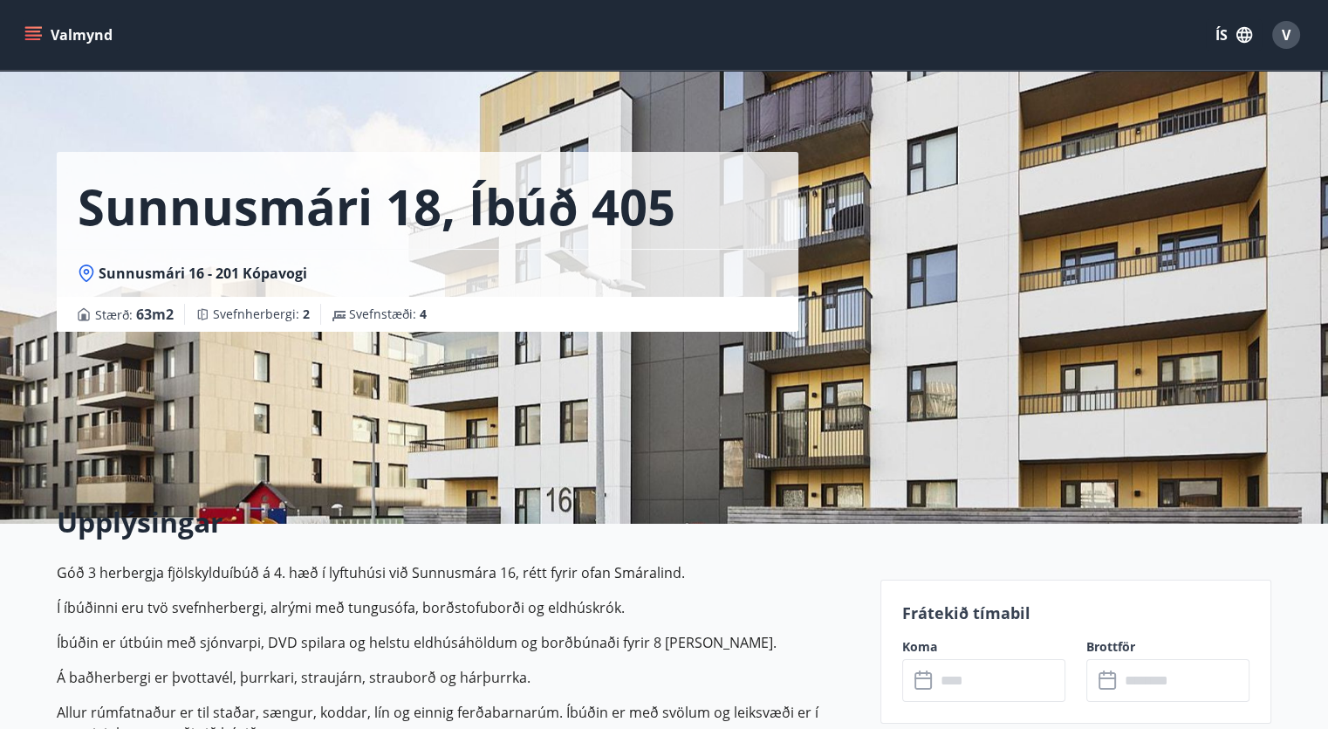
click at [276, 219] on h1 "Sunnusmári 18, íbúð 405" at bounding box center [377, 206] width 598 height 66
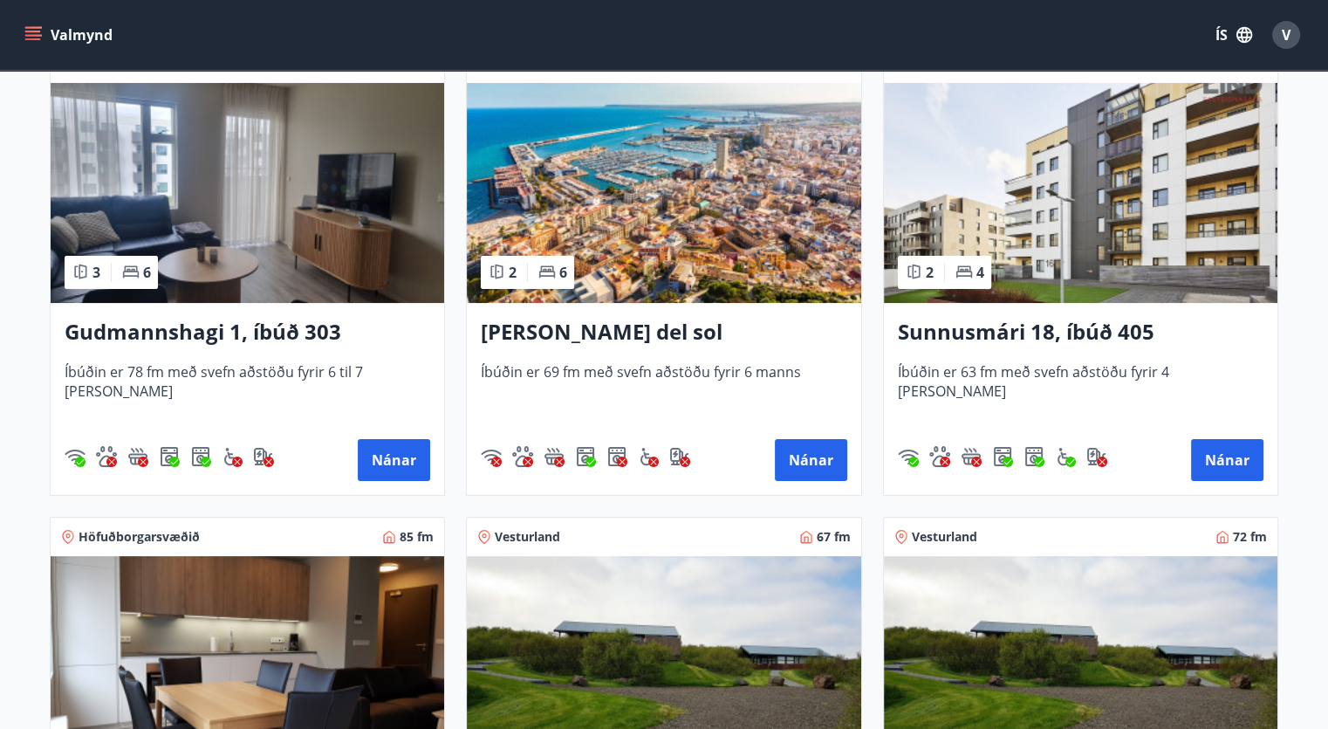
scroll to position [561, 0]
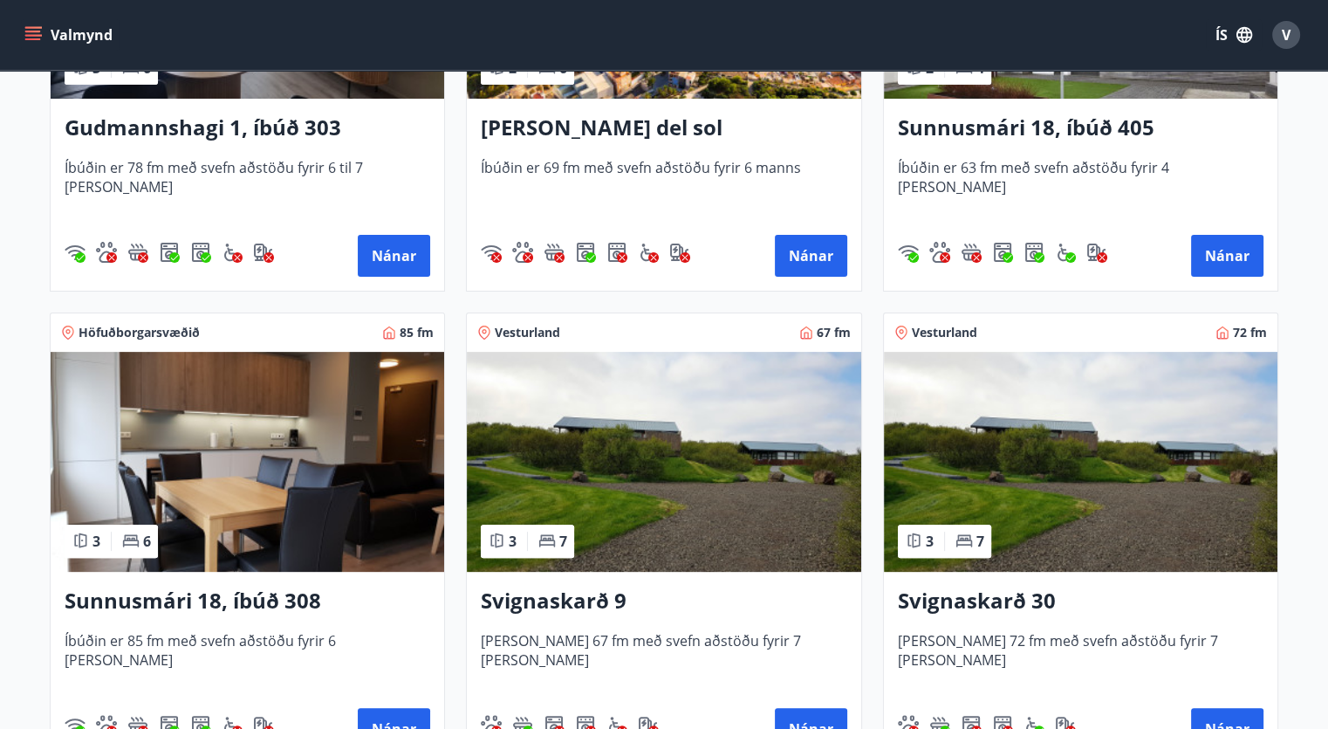
click at [243, 489] on img at bounding box center [248, 462] width 394 height 220
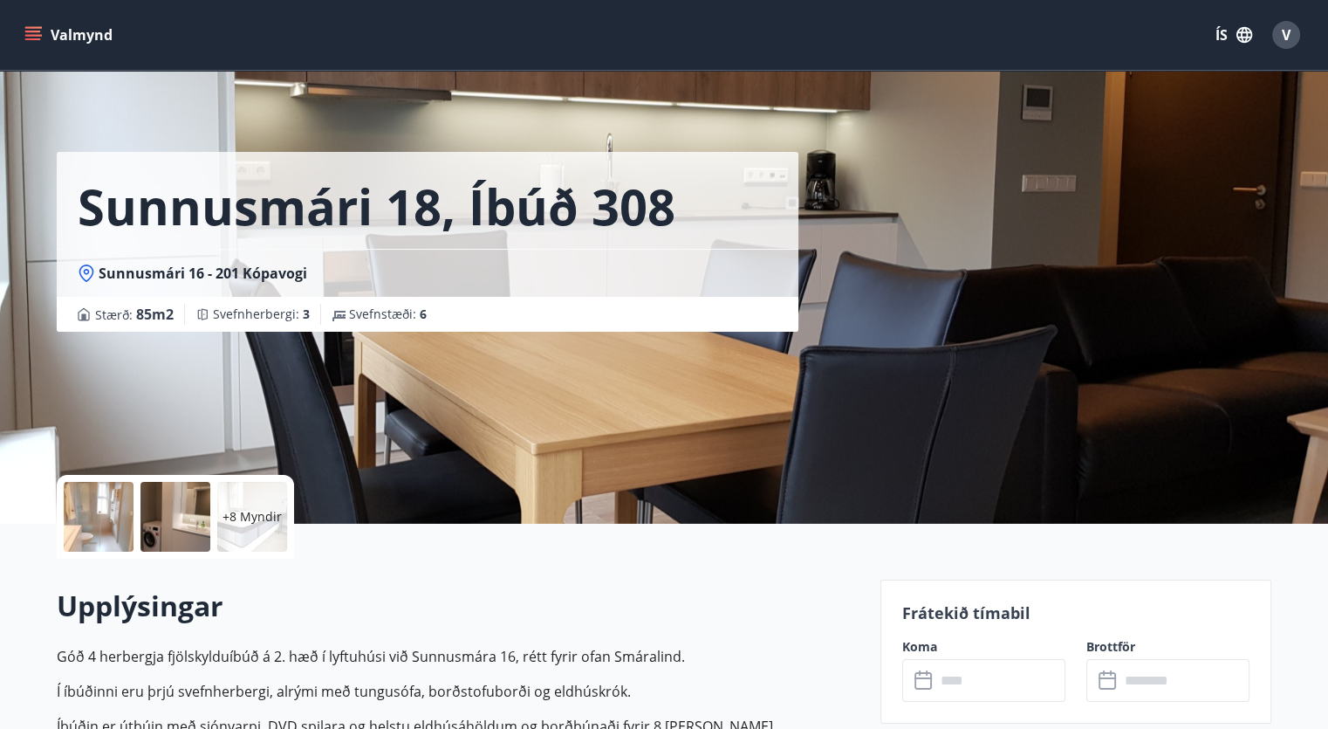
click at [277, 503] on div "+8 Myndir" at bounding box center [252, 517] width 70 height 70
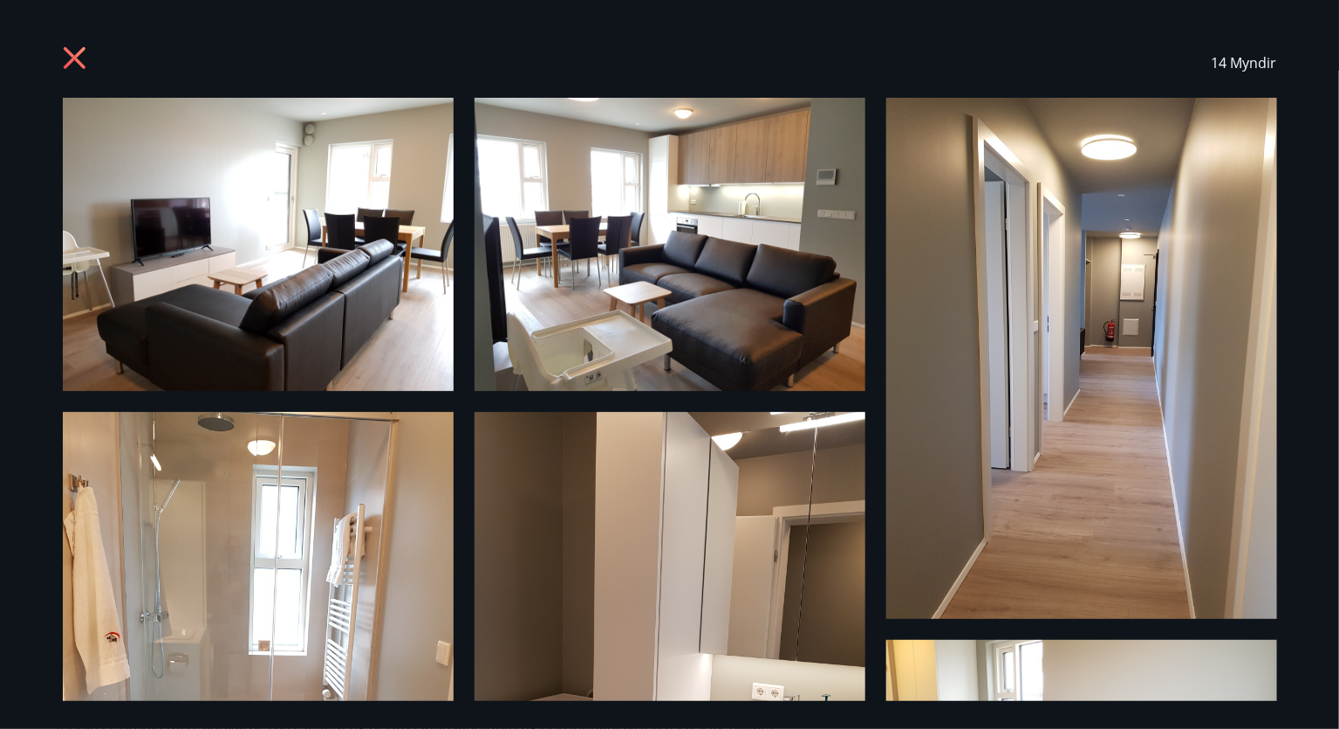
click at [351, 265] on img at bounding box center [258, 244] width 391 height 293
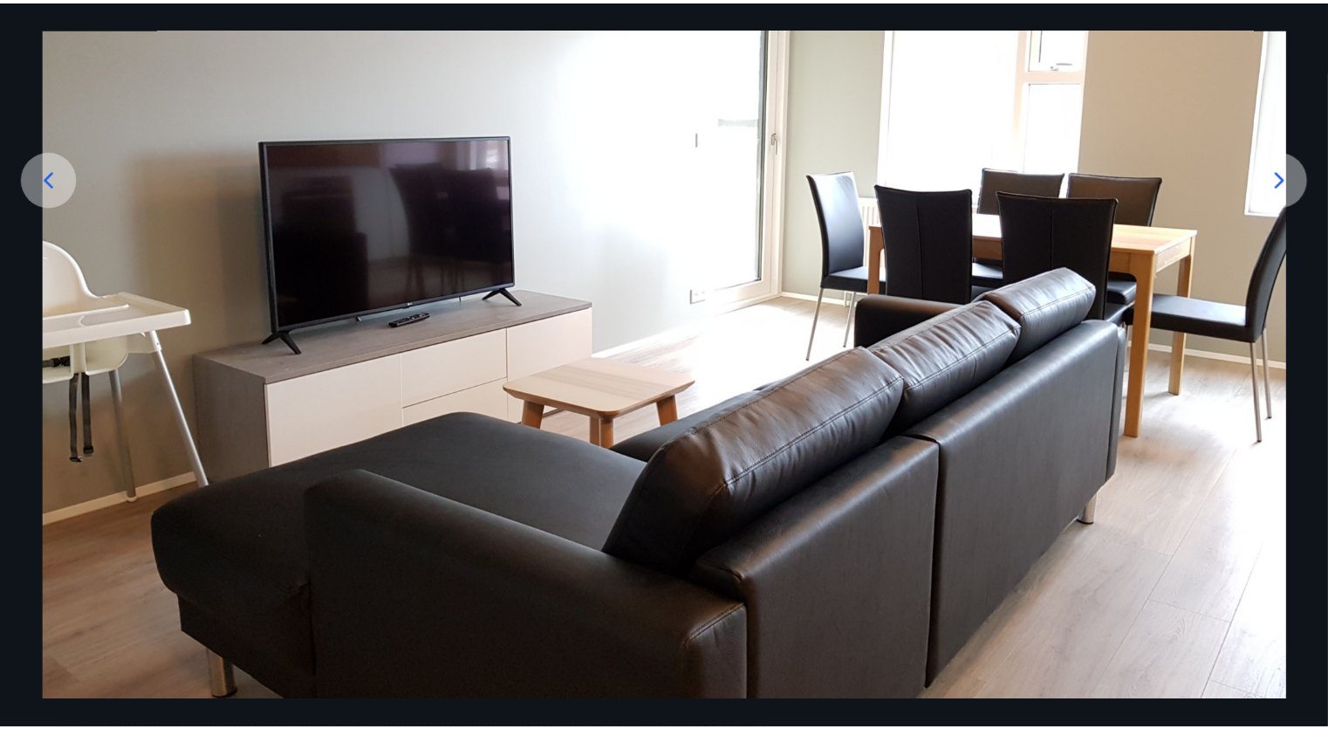
scroll to position [284, 0]
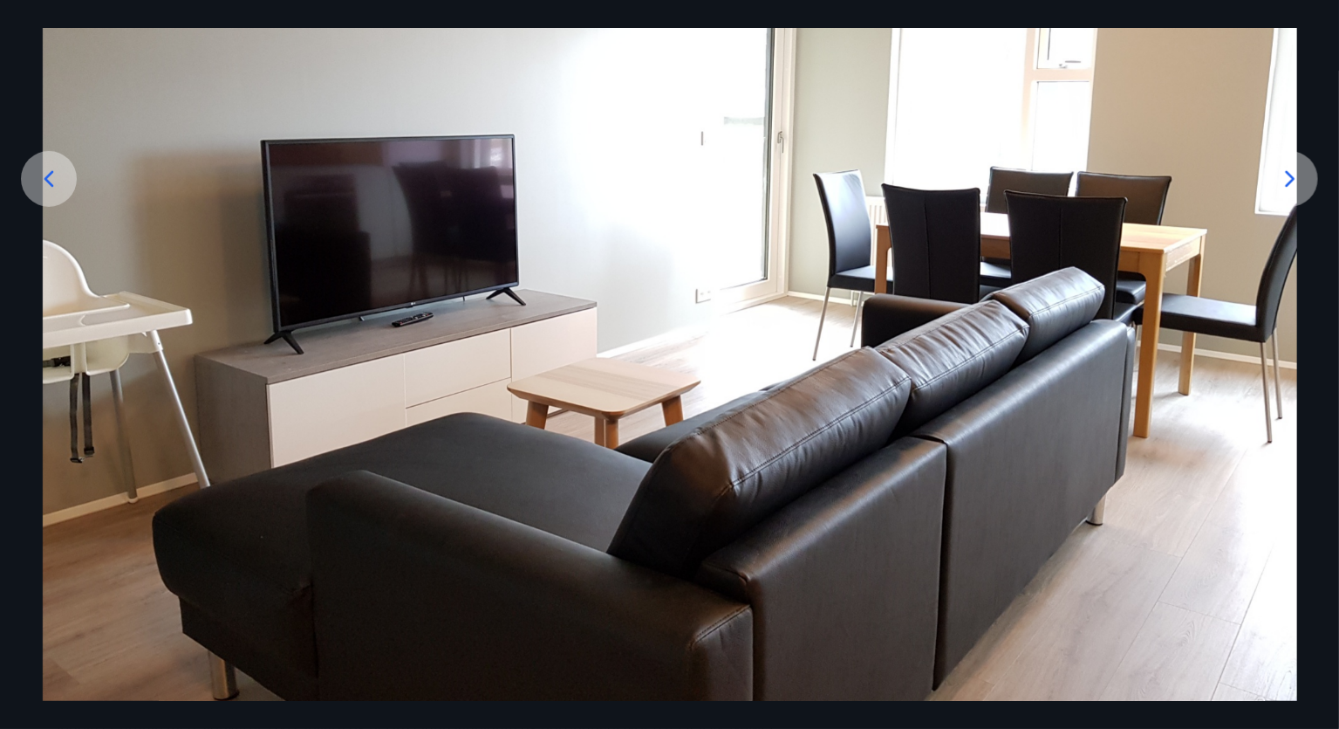
click at [1301, 196] on div at bounding box center [1291, 179] width 56 height 56
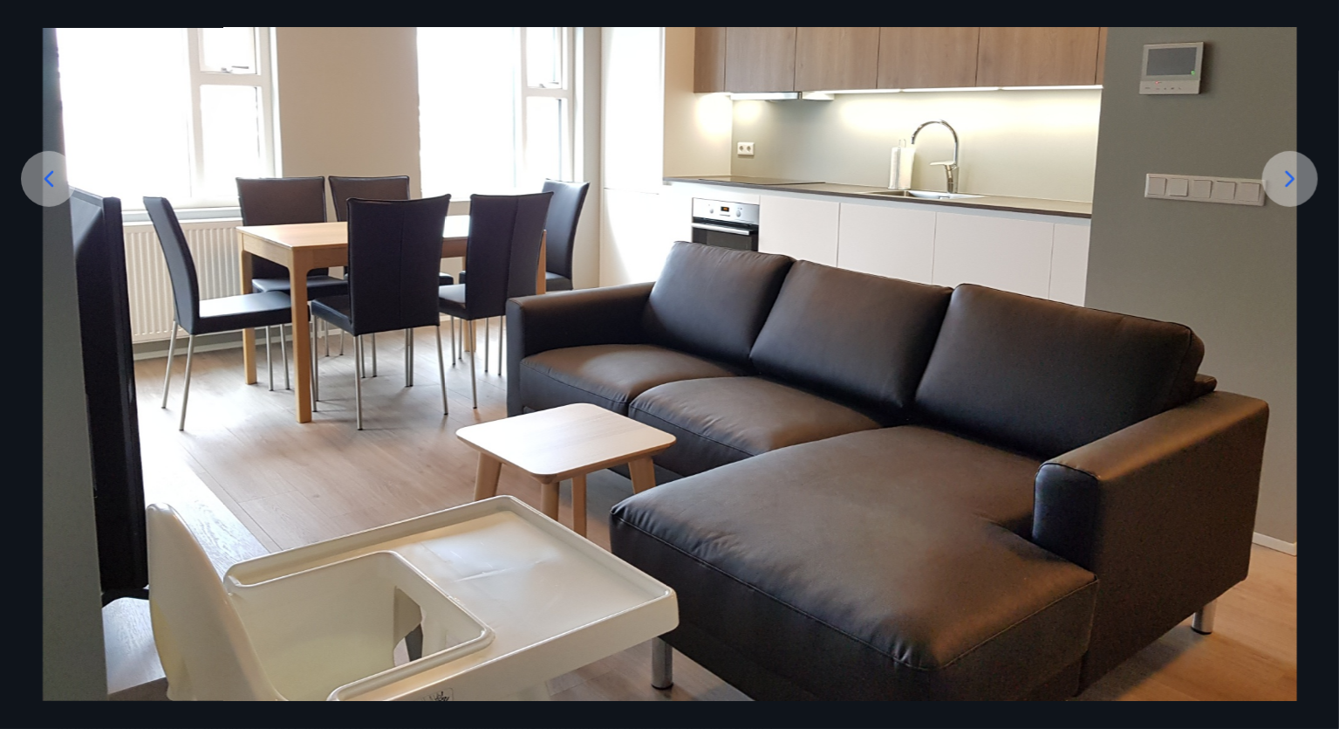
click at [1301, 196] on div at bounding box center [1291, 179] width 56 height 56
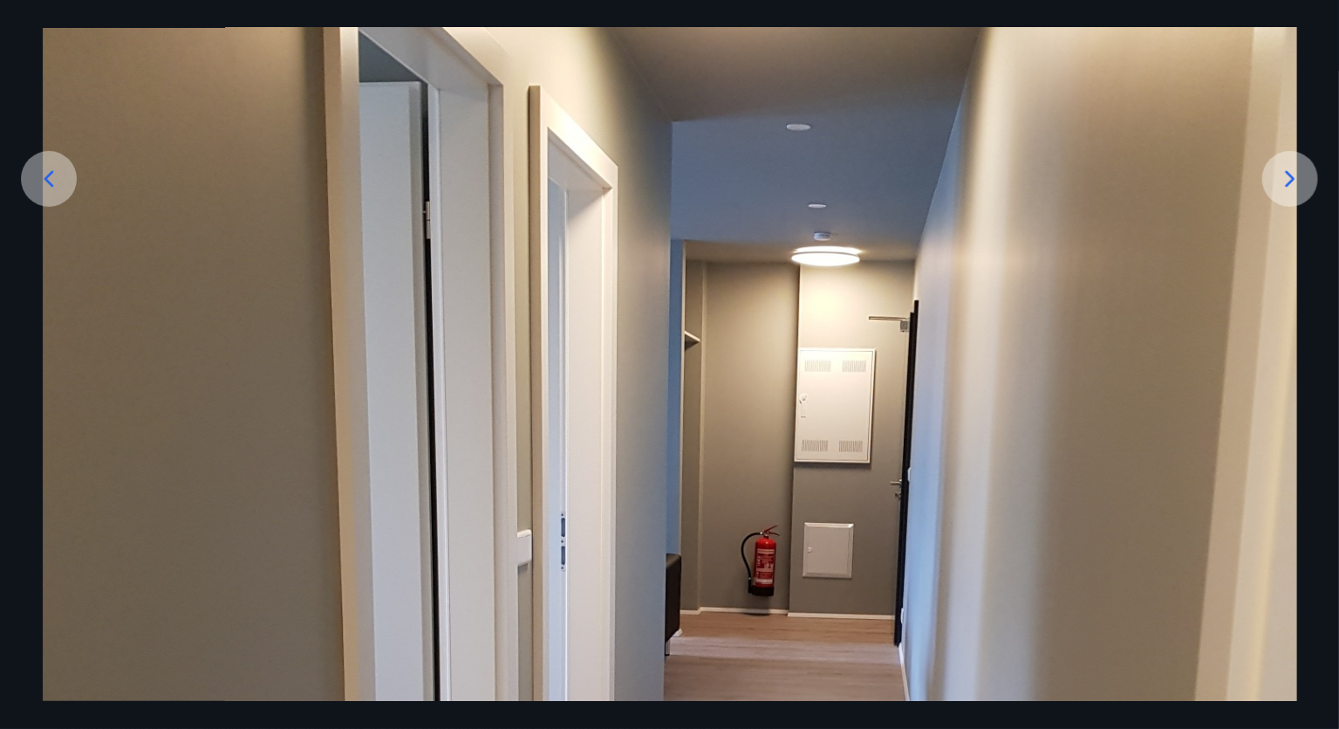
click at [1301, 196] on div at bounding box center [1291, 179] width 56 height 56
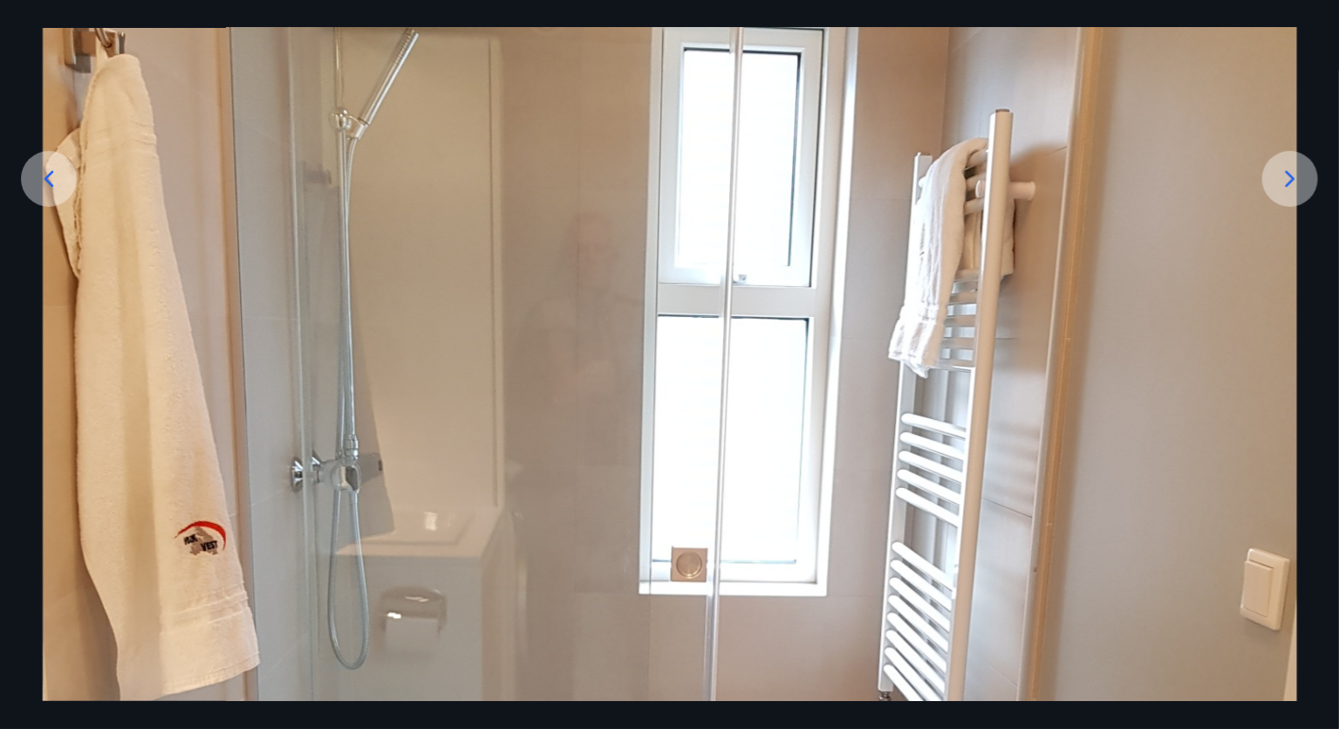
click at [104, 13] on div "4 af 14" at bounding box center [669, 364] width 1339 height 729
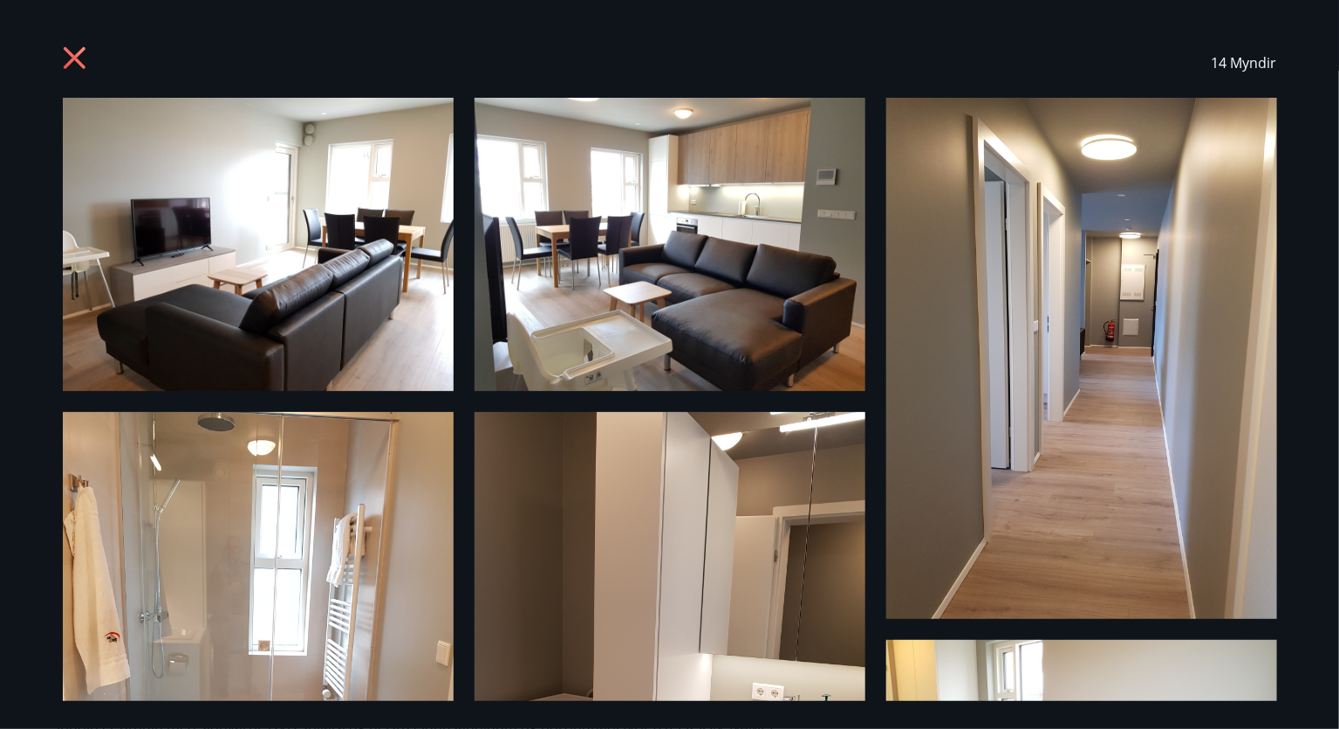
click at [89, 57] on icon at bounding box center [77, 60] width 28 height 28
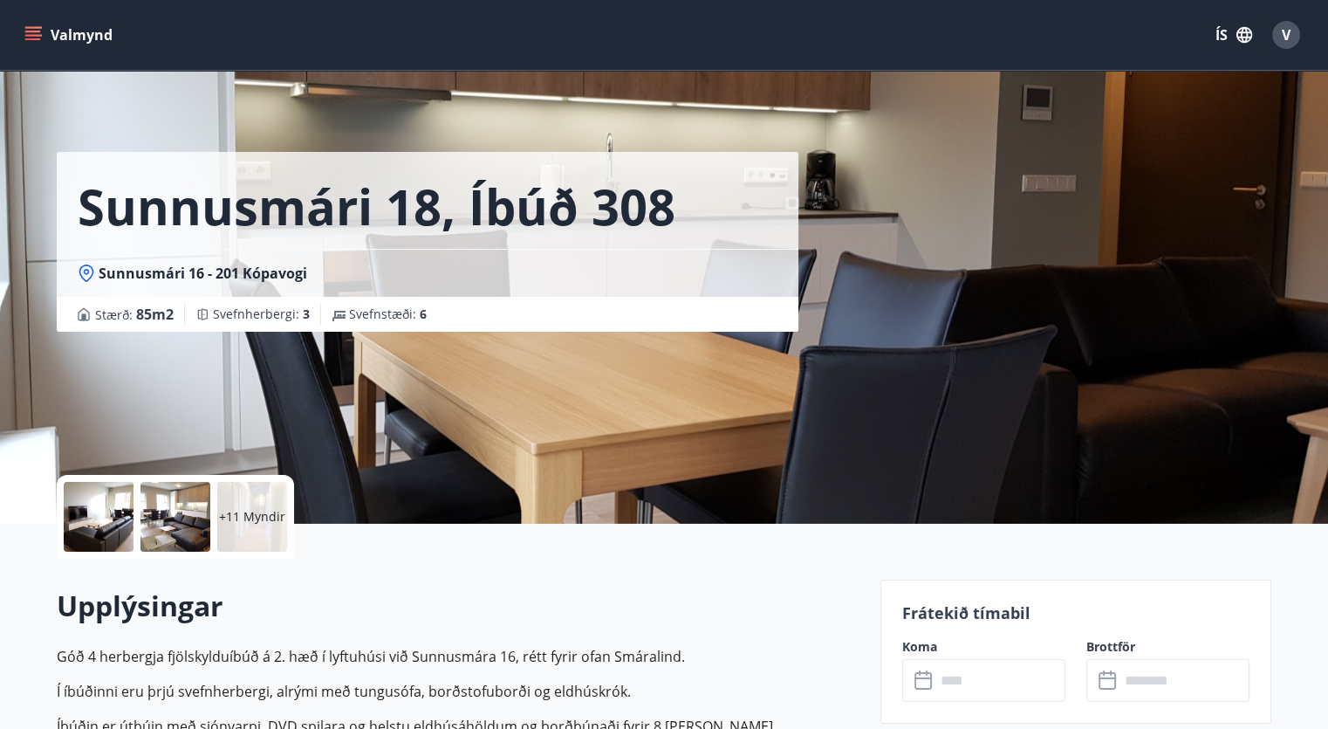
click at [45, 38] on button "Valmynd" at bounding box center [70, 34] width 99 height 31
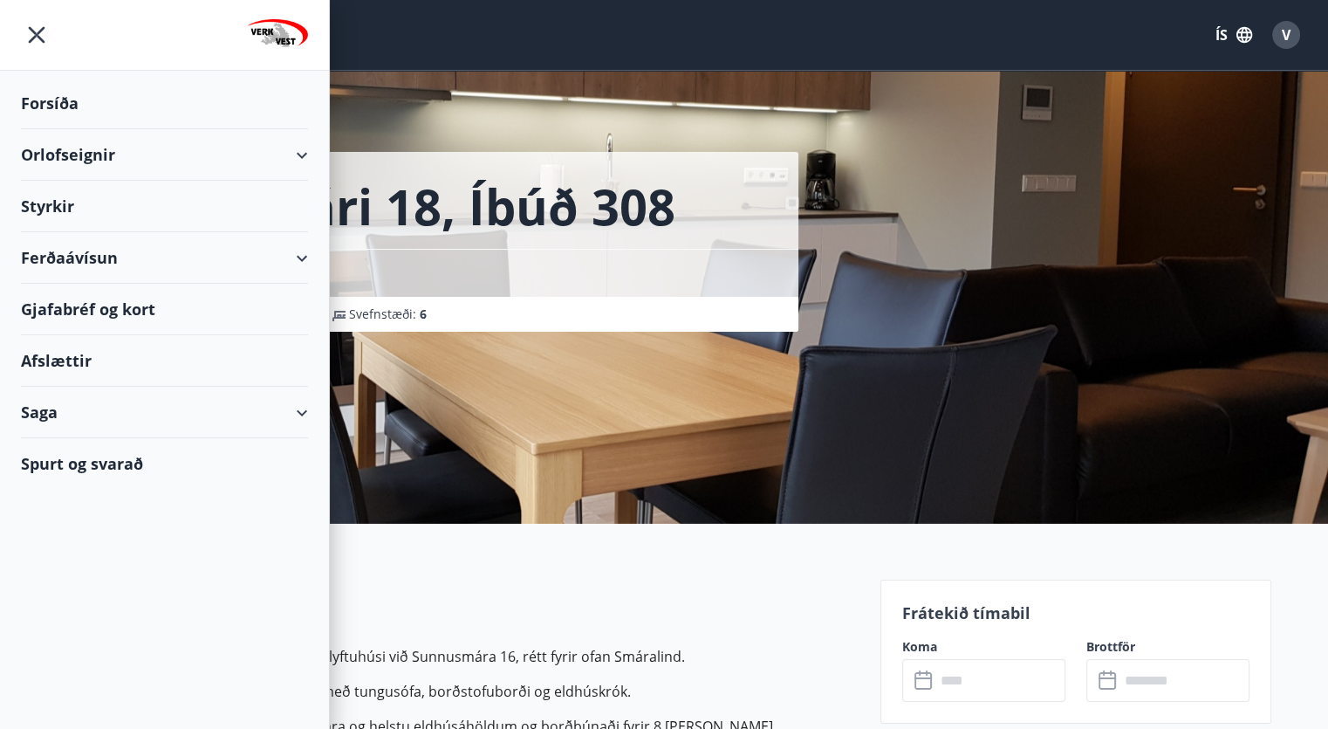
click at [74, 359] on div "Afslættir" at bounding box center [164, 360] width 287 height 51
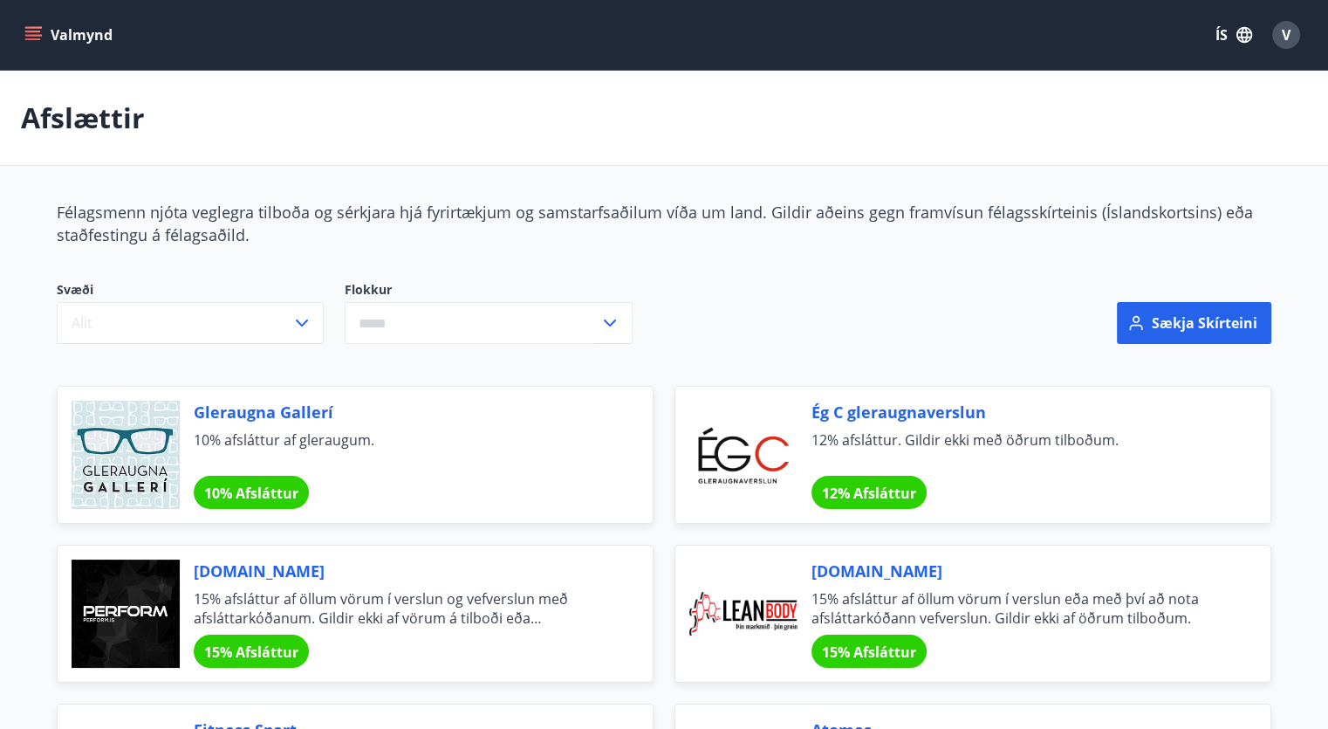
click at [44, 37] on button "Valmynd" at bounding box center [70, 34] width 99 height 31
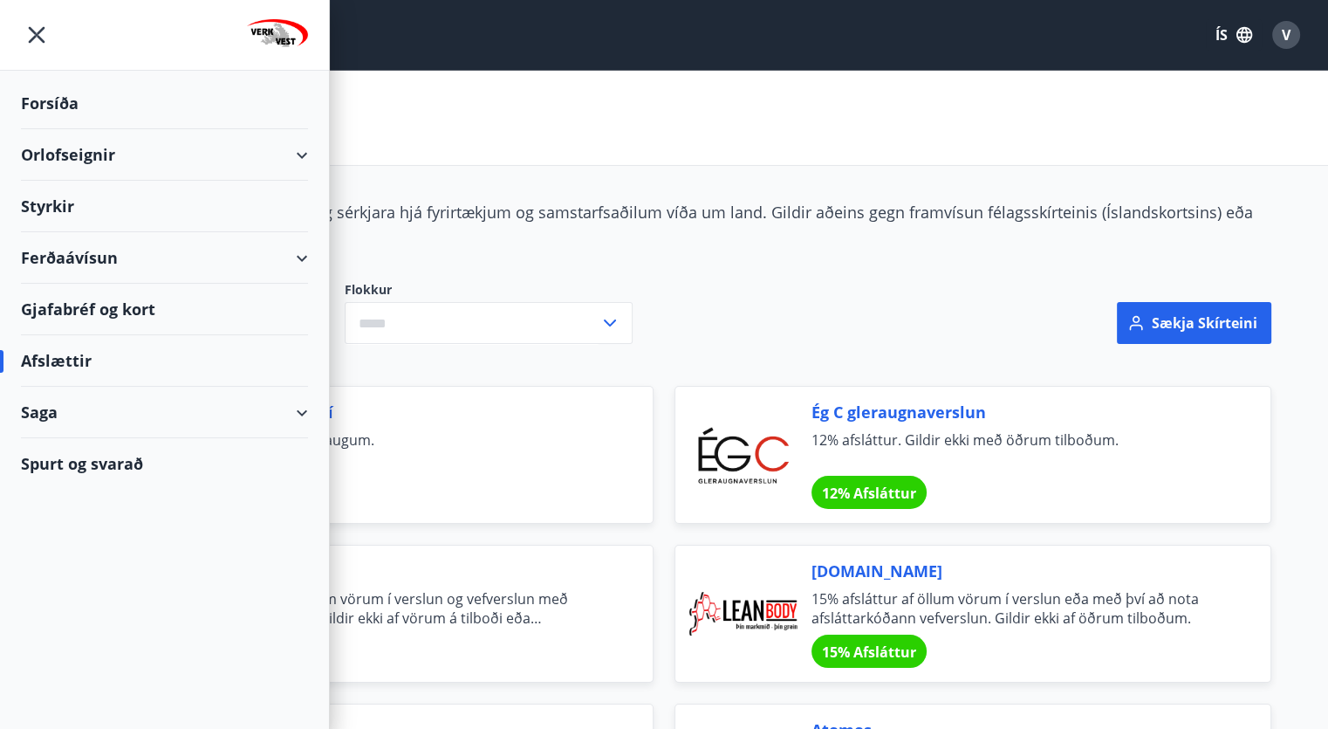
click at [78, 204] on div "Styrkir" at bounding box center [164, 206] width 287 height 51
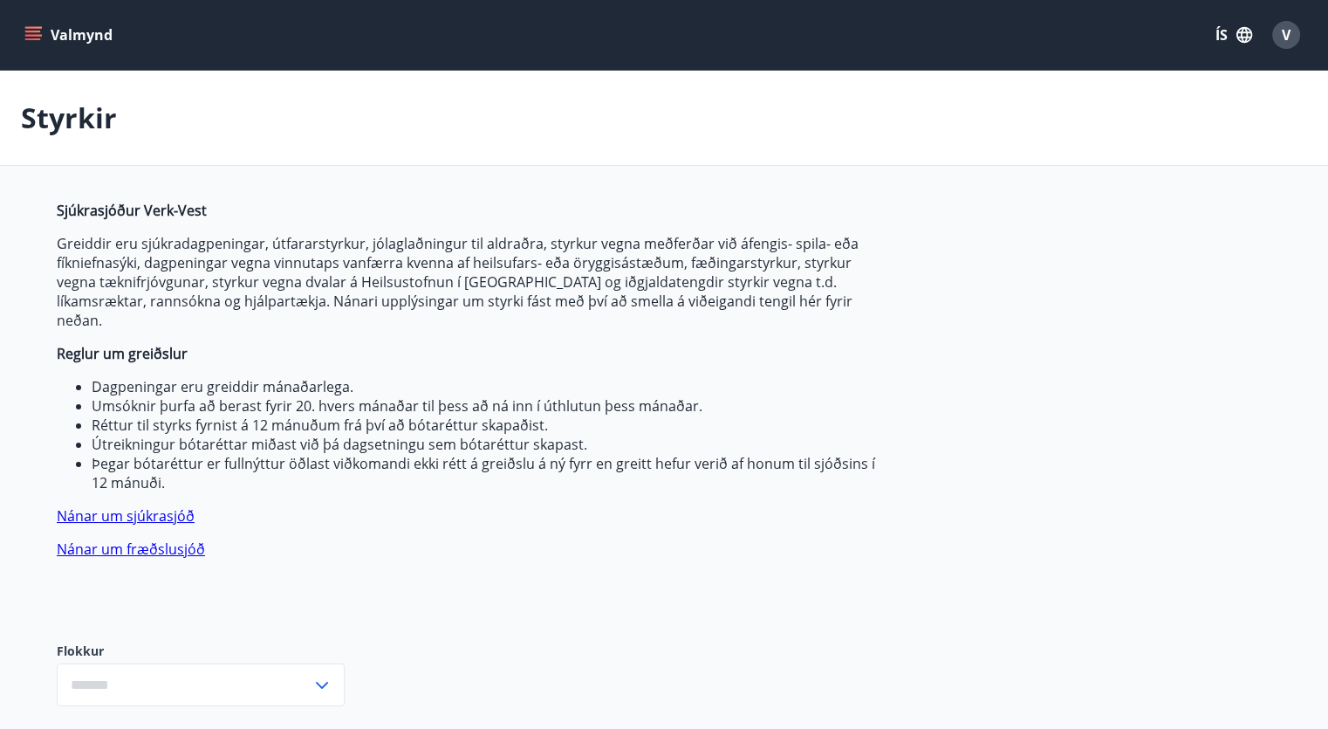
type input "***"
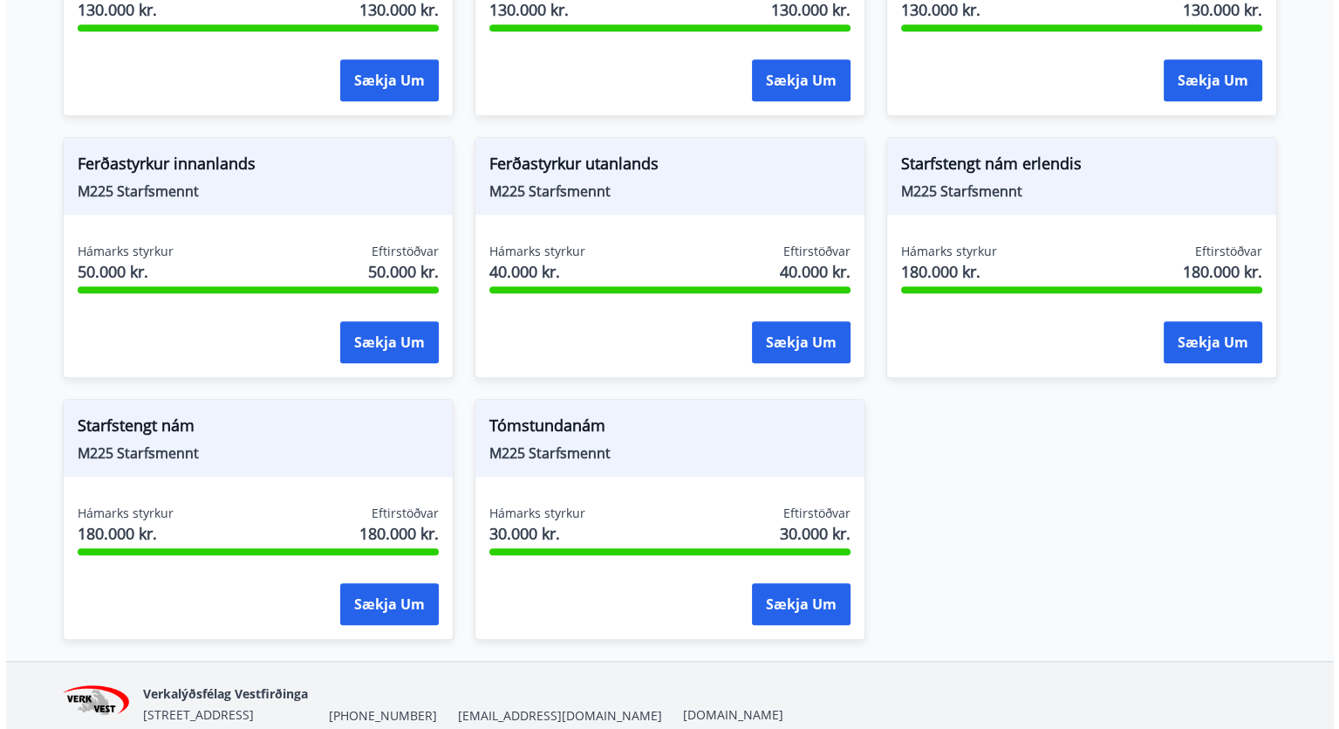
scroll to position [1963, 0]
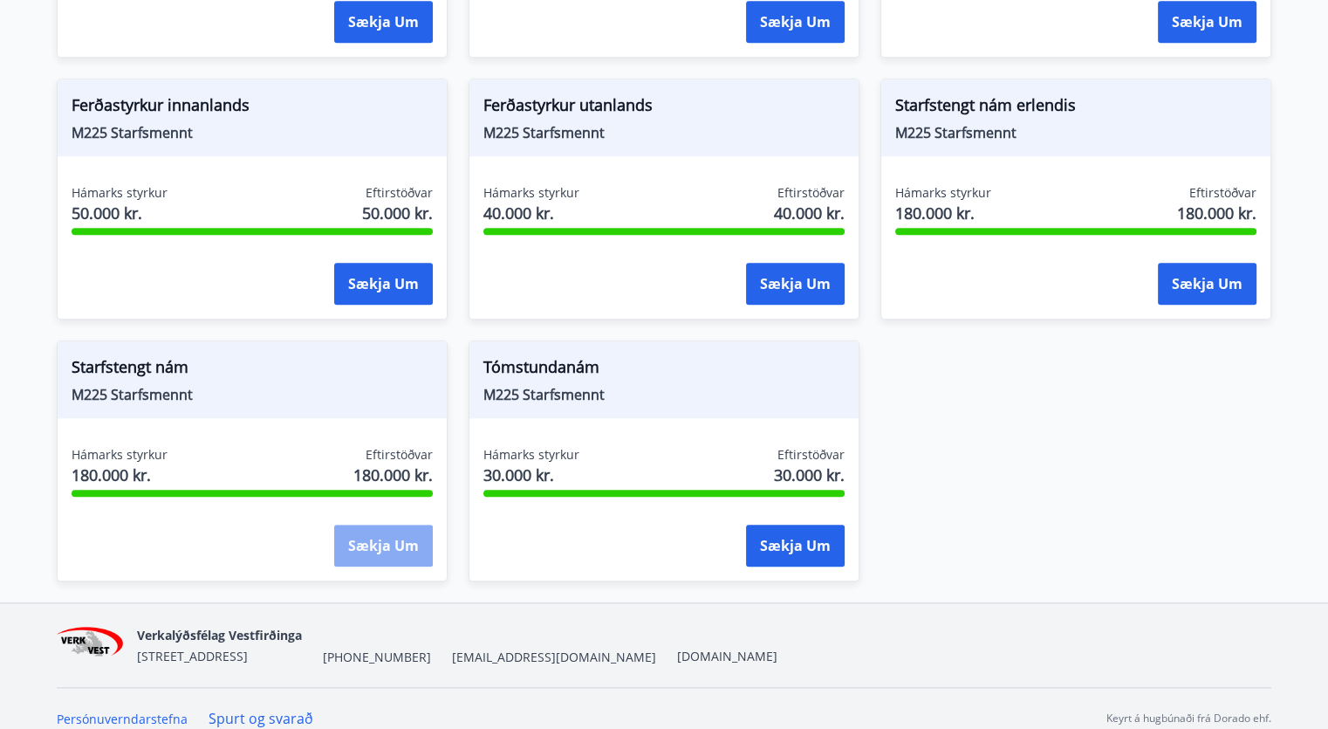
click at [399, 527] on button "Sækja um" at bounding box center [383, 545] width 99 height 42
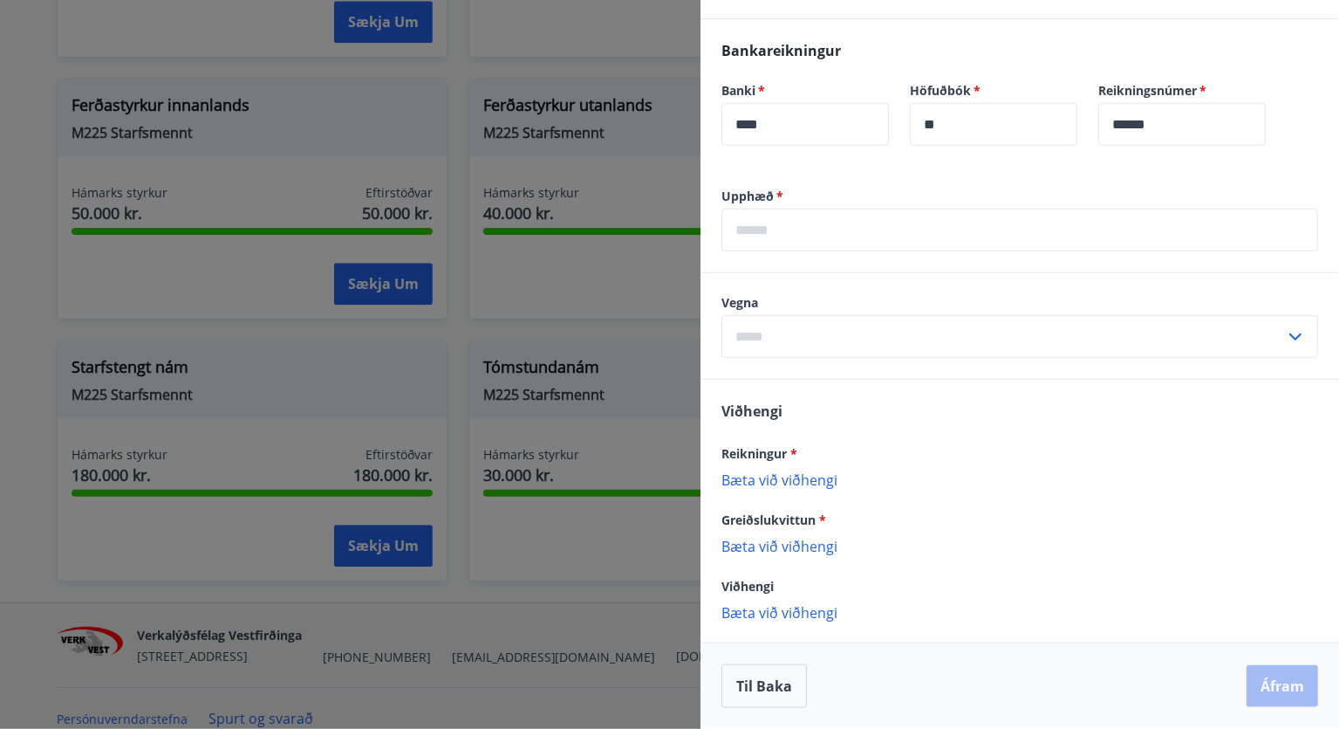
scroll to position [439, 0]
click at [1104, 313] on div "Vegna ​" at bounding box center [1020, 326] width 597 height 64
click at [1104, 332] on input "text" at bounding box center [1004, 336] width 564 height 43
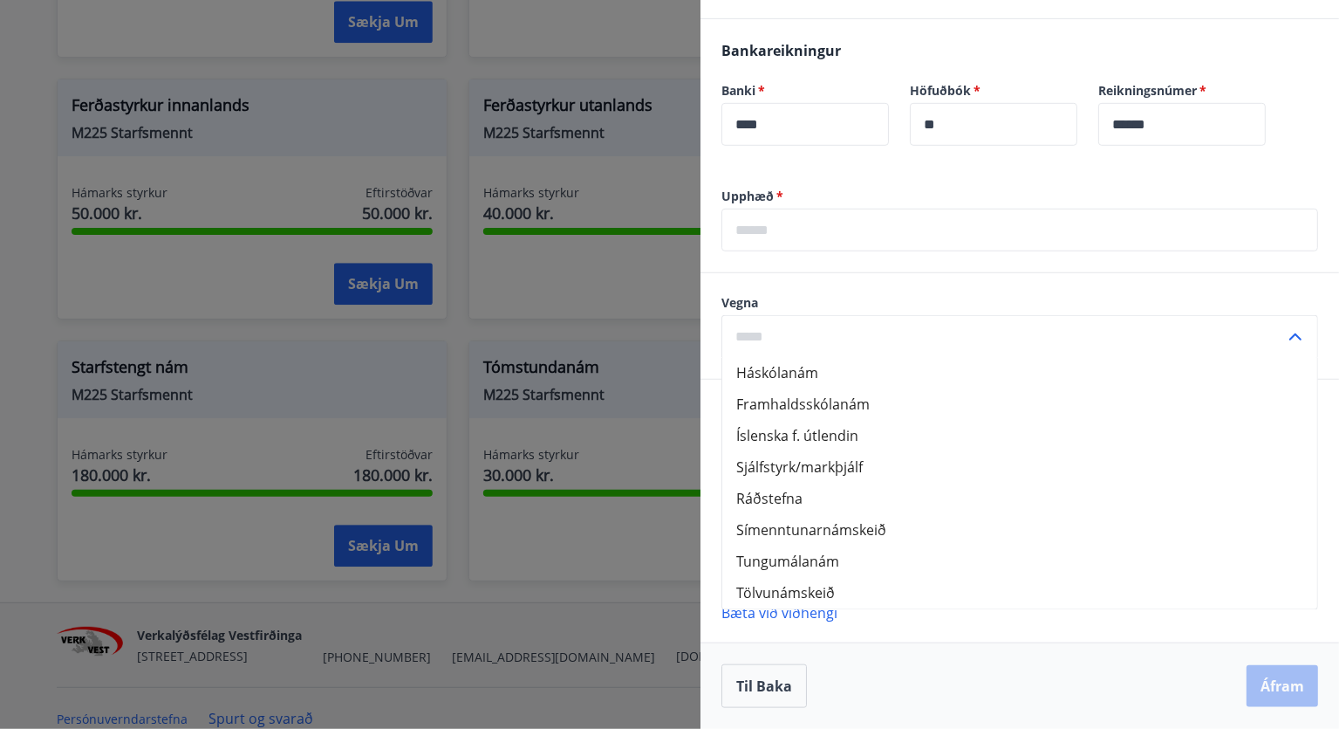
click at [826, 401] on li "Framhaldsskólanám" at bounding box center [1019, 404] width 595 height 31
type input "**********"
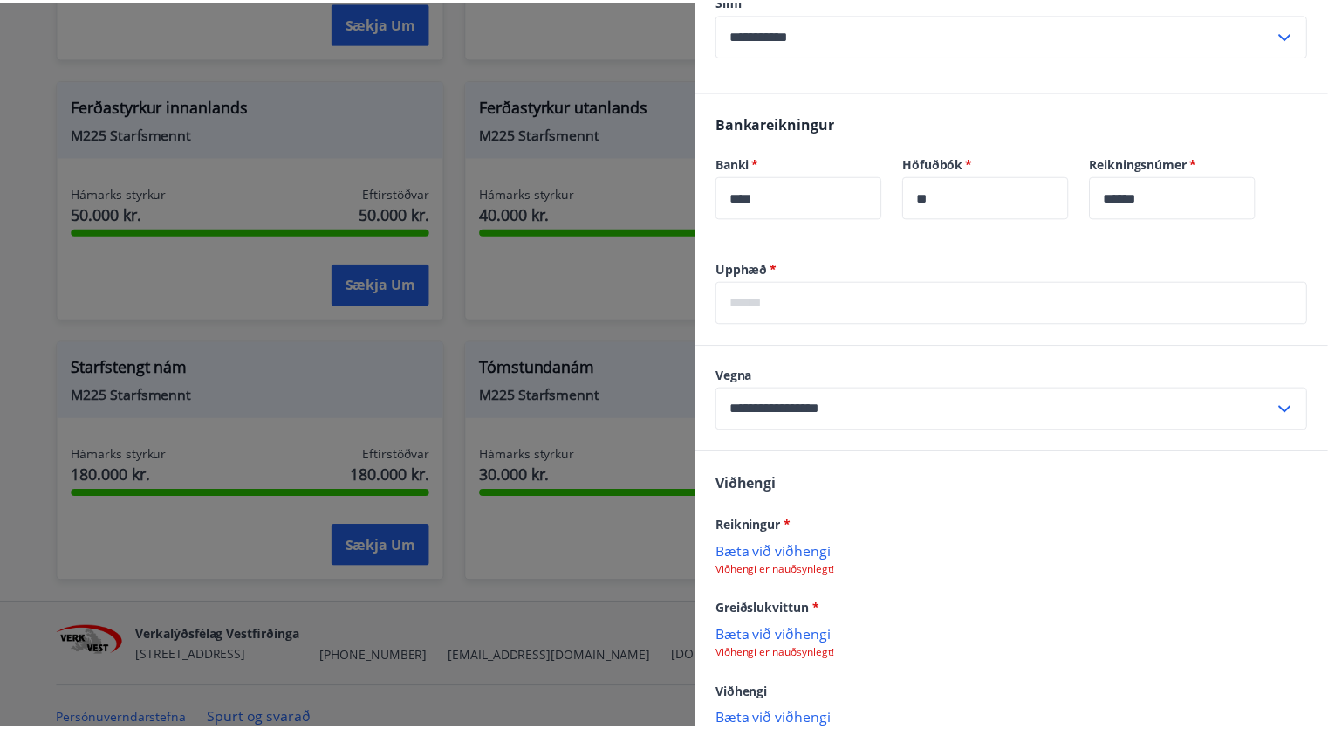
scroll to position [474, 0]
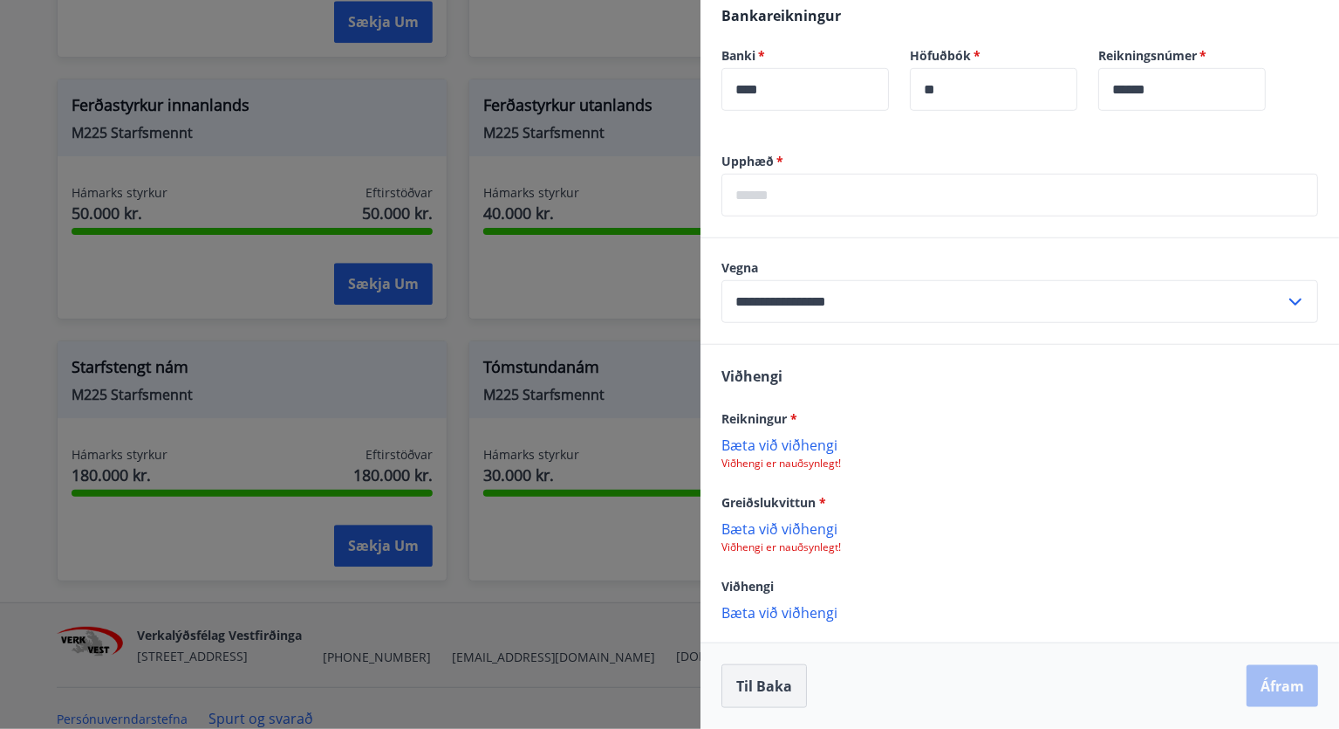
click at [754, 690] on button "Til baka" at bounding box center [765, 686] width 86 height 44
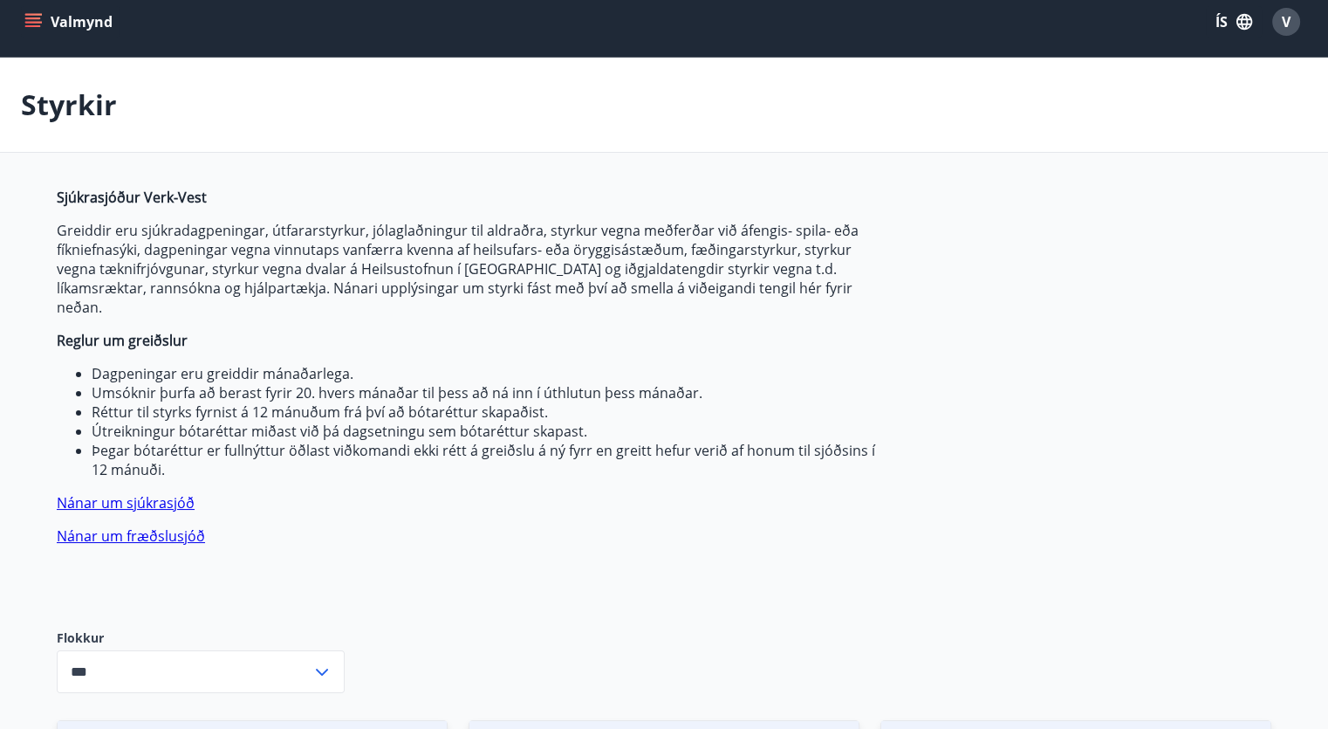
scroll to position [29, 0]
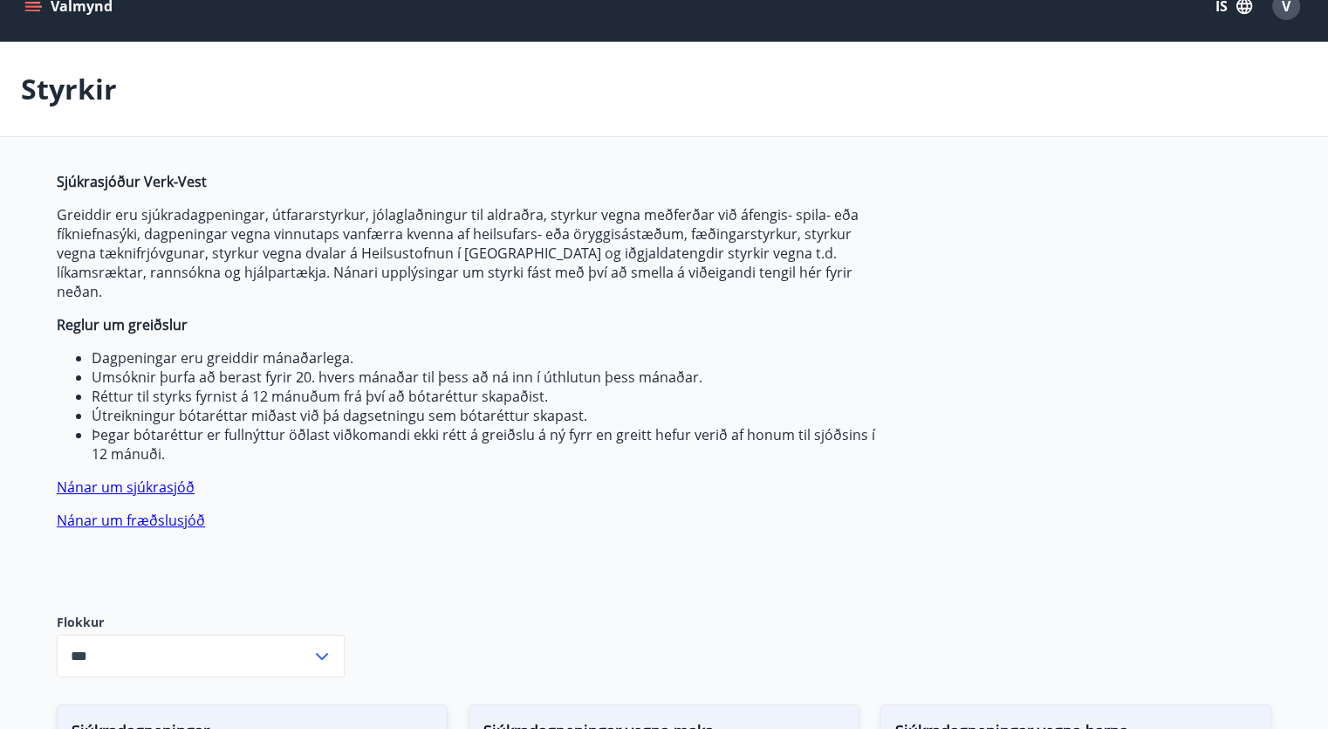
click at [161, 510] on link "Nánar um fræðslusjóð" at bounding box center [131, 519] width 148 height 19
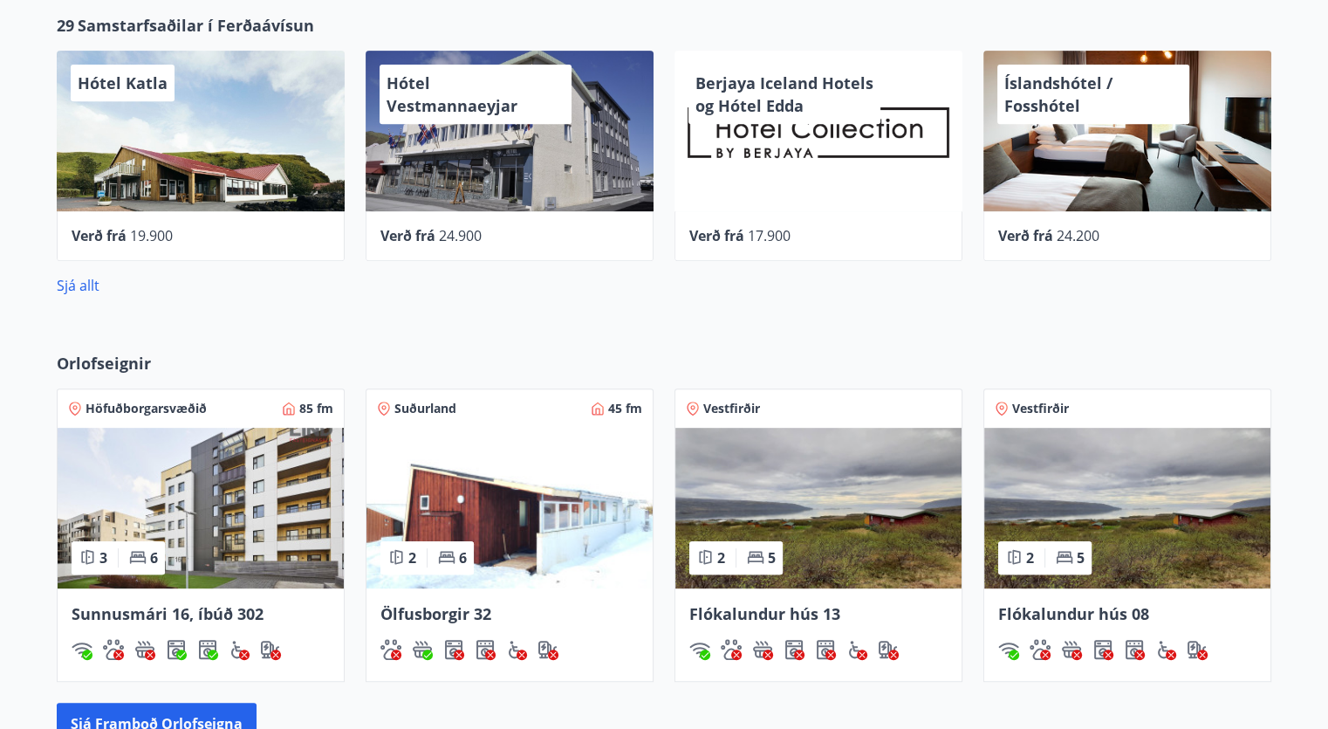
scroll to position [825, 0]
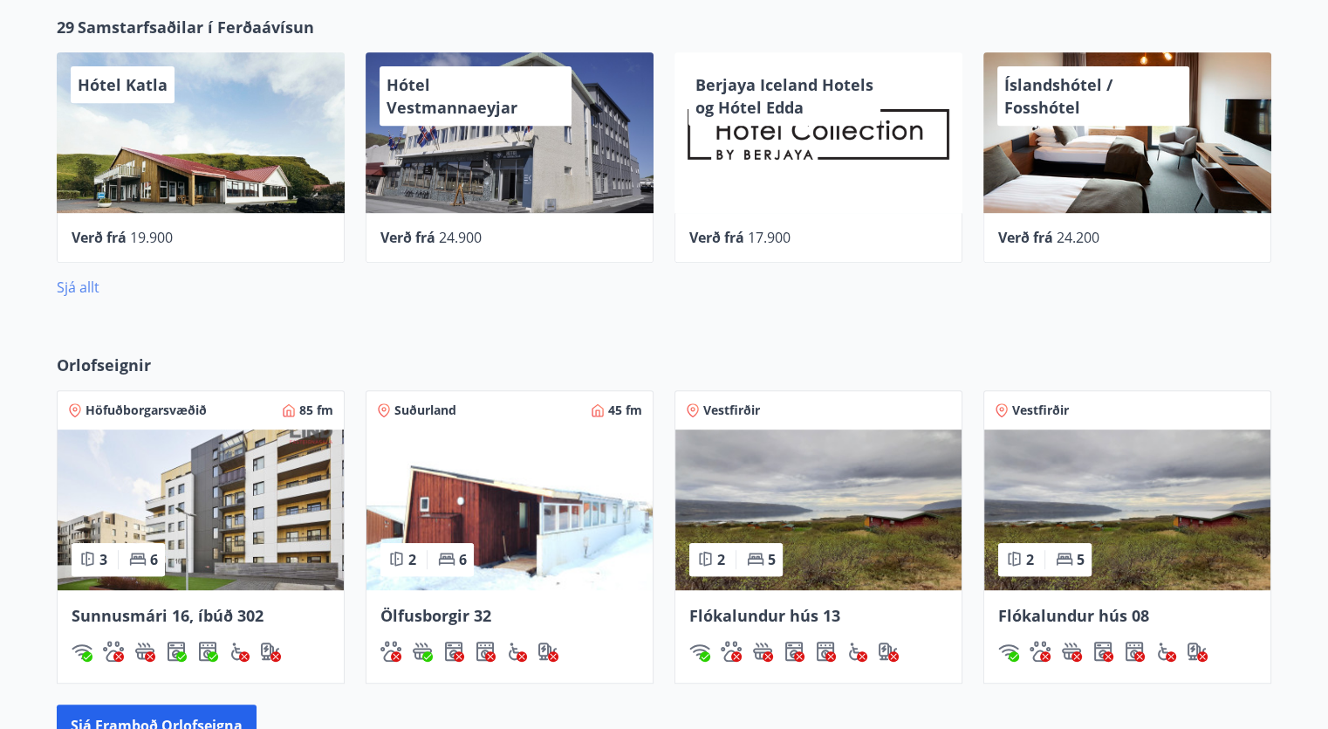
click at [79, 284] on link "Sjá allt" at bounding box center [78, 286] width 43 height 19
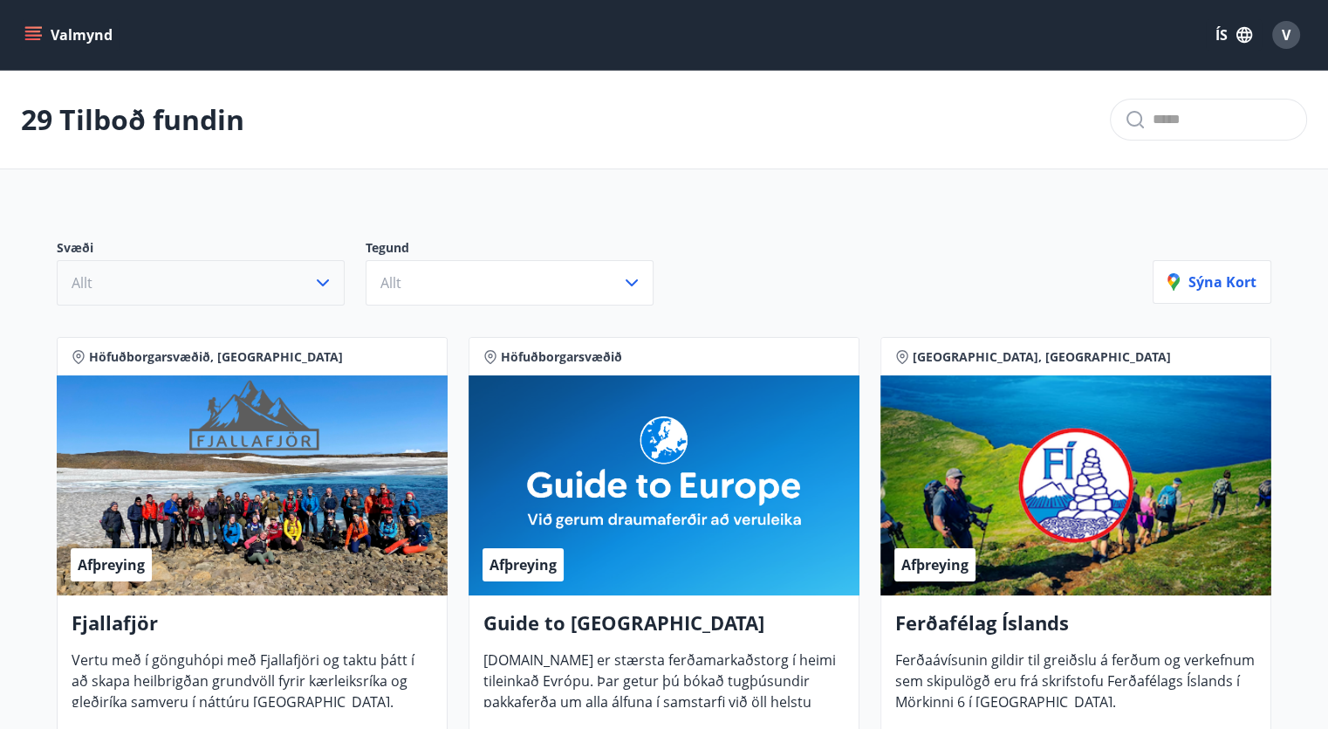
click at [320, 287] on icon "button" at bounding box center [322, 282] width 21 height 21
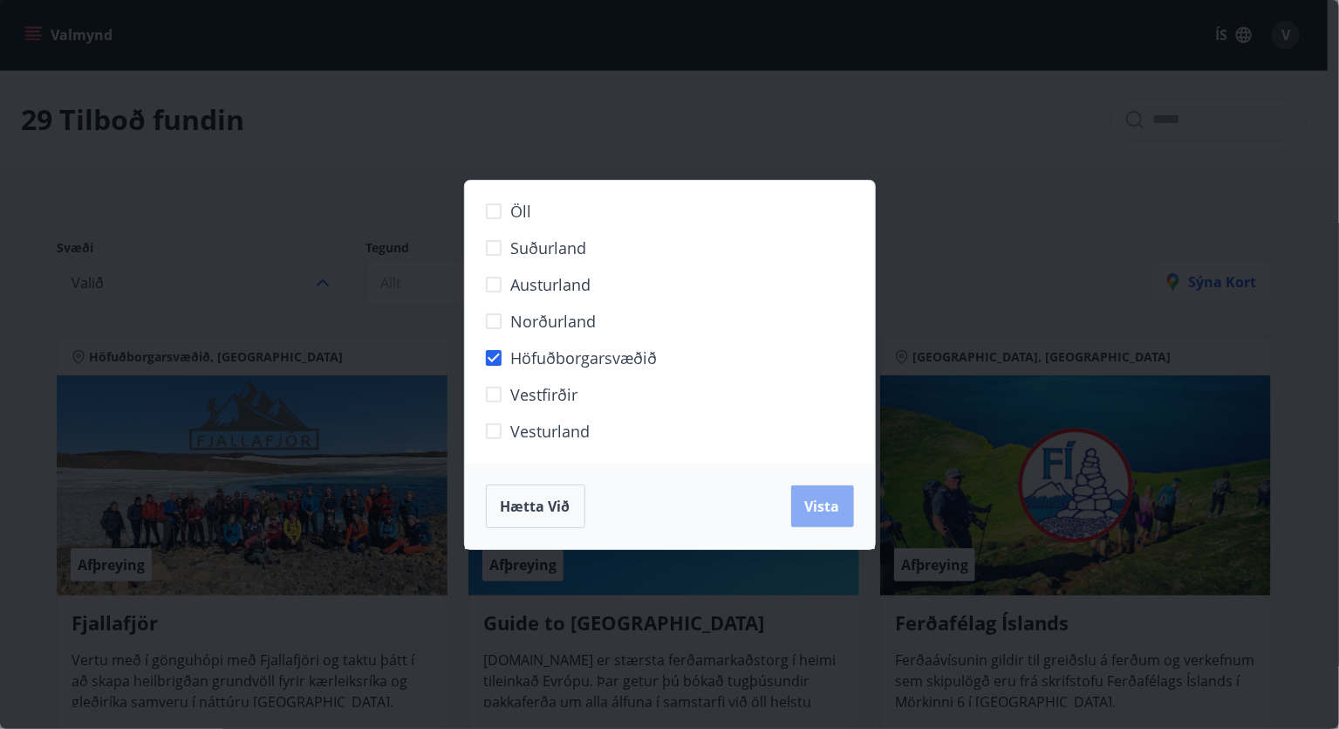
click at [813, 506] on span "Vista" at bounding box center [822, 505] width 35 height 19
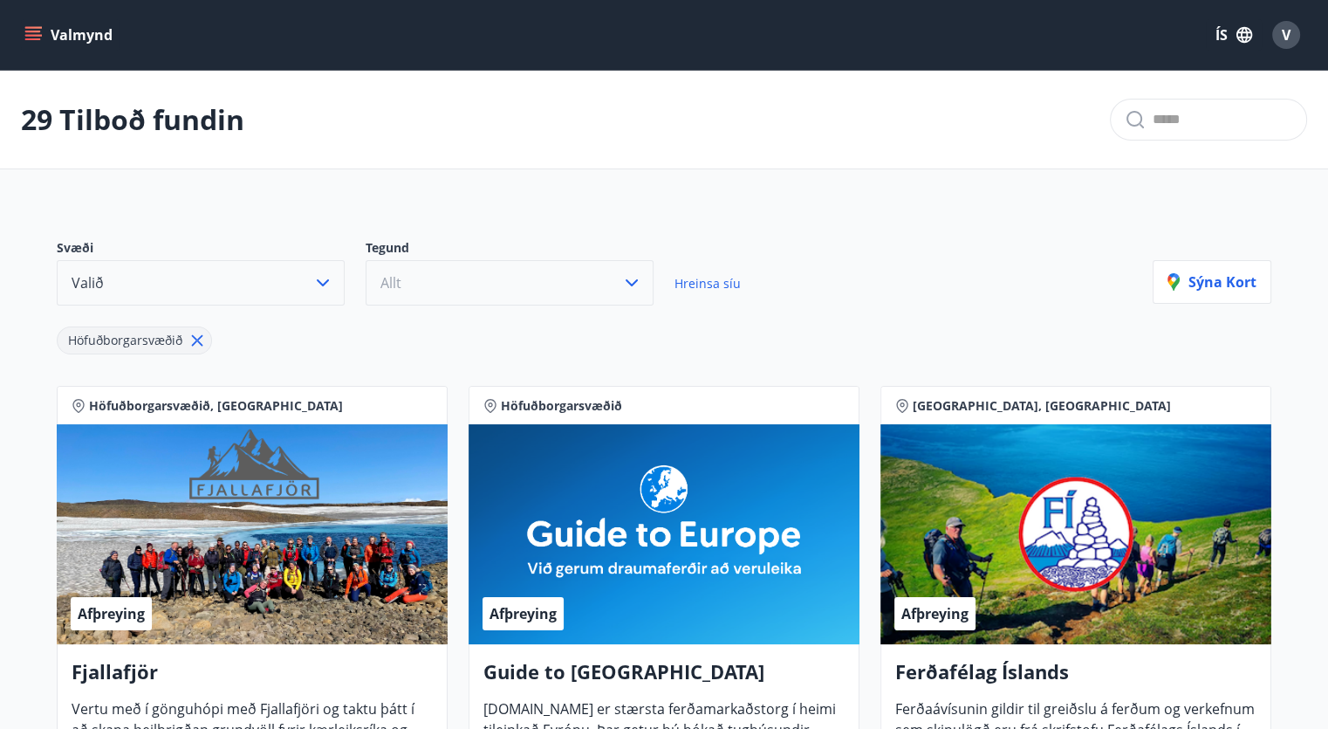
click at [547, 283] on button "Allt" at bounding box center [510, 282] width 288 height 45
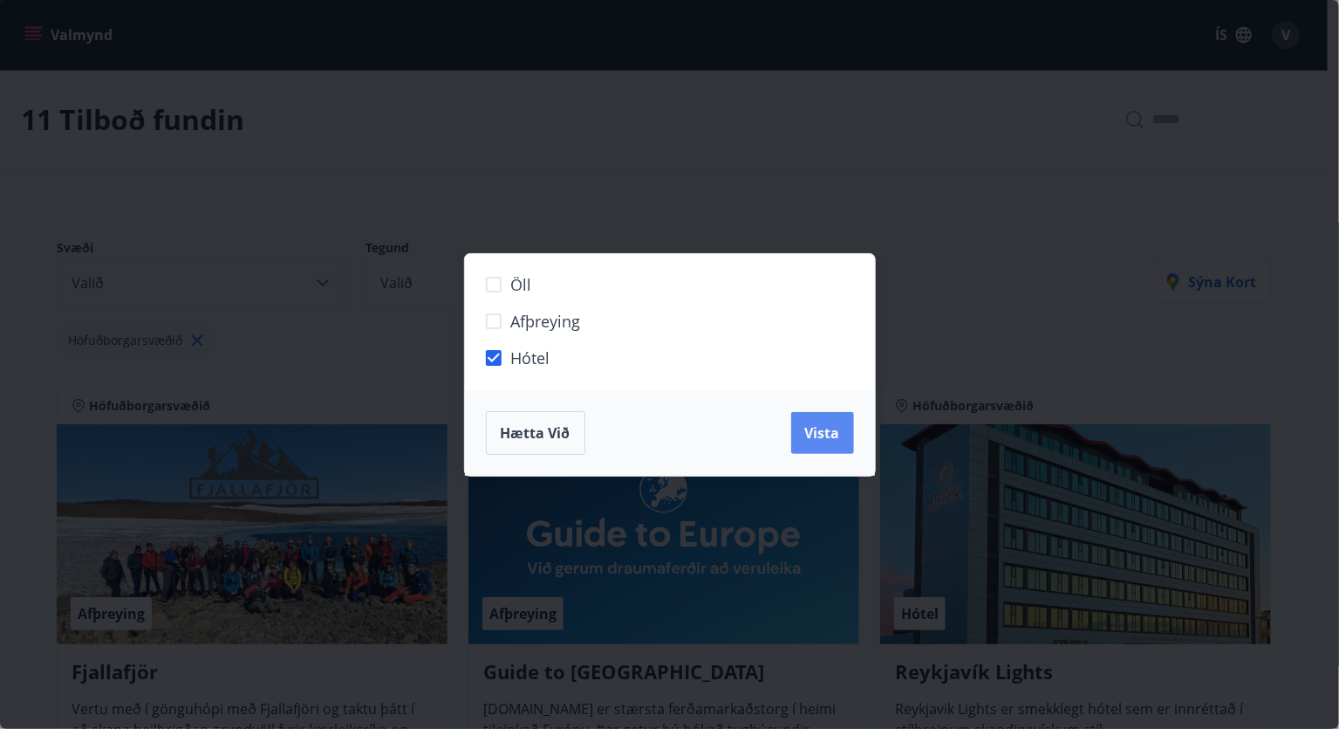
click at [810, 423] on span "Vista" at bounding box center [822, 432] width 35 height 19
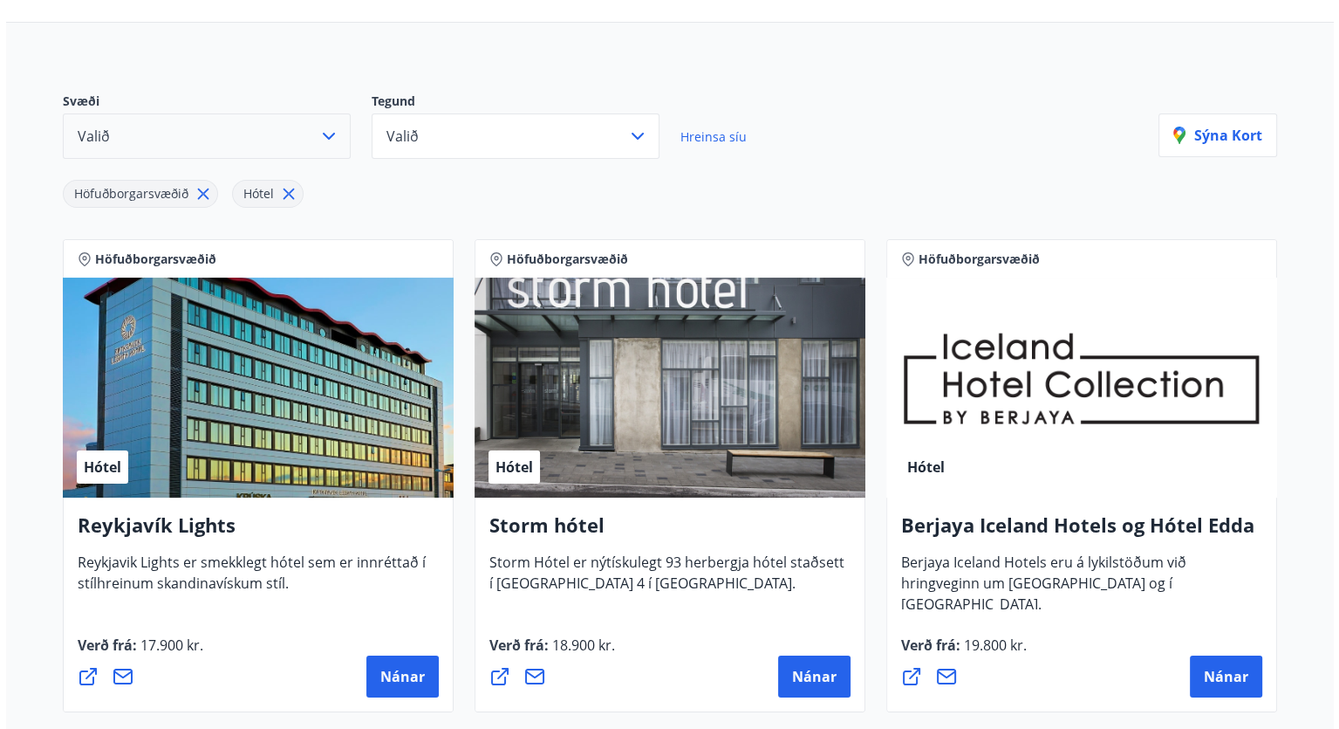
scroll to position [151, 0]
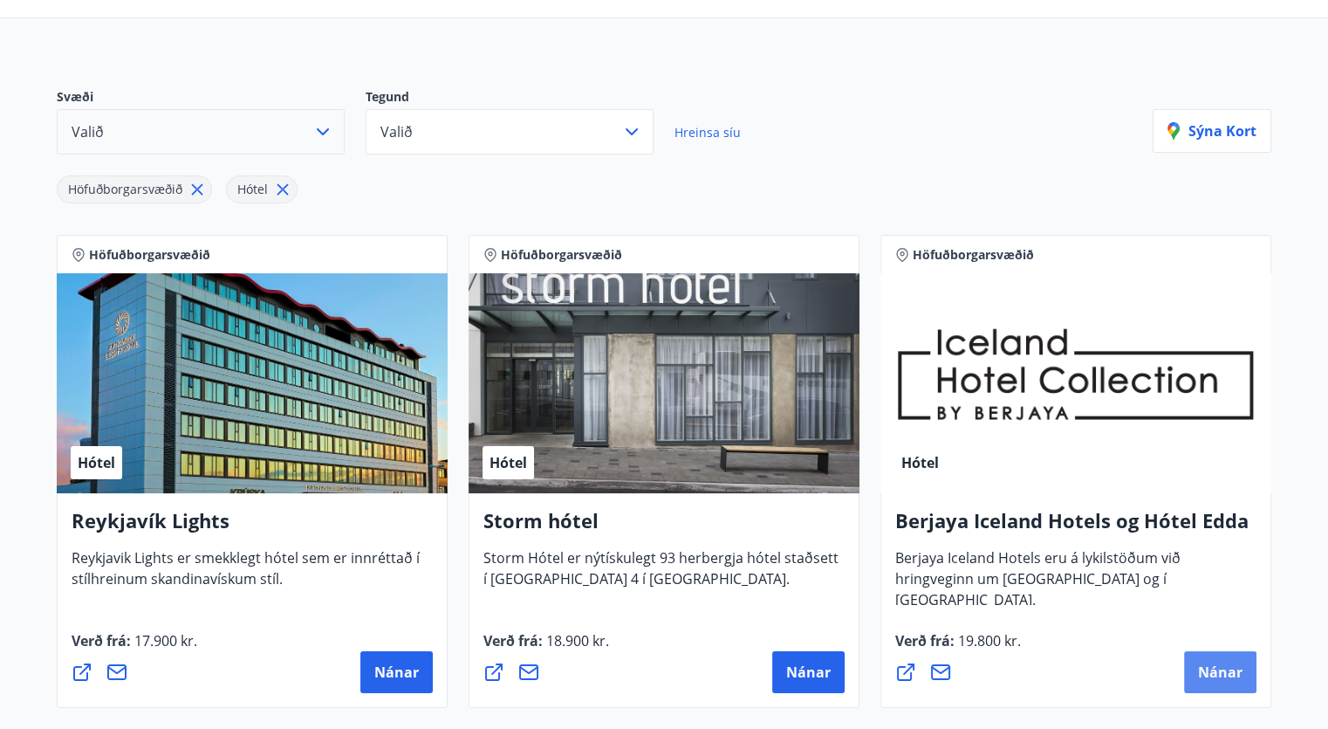
click at [1209, 666] on span "Nánar" at bounding box center [1220, 671] width 45 height 19
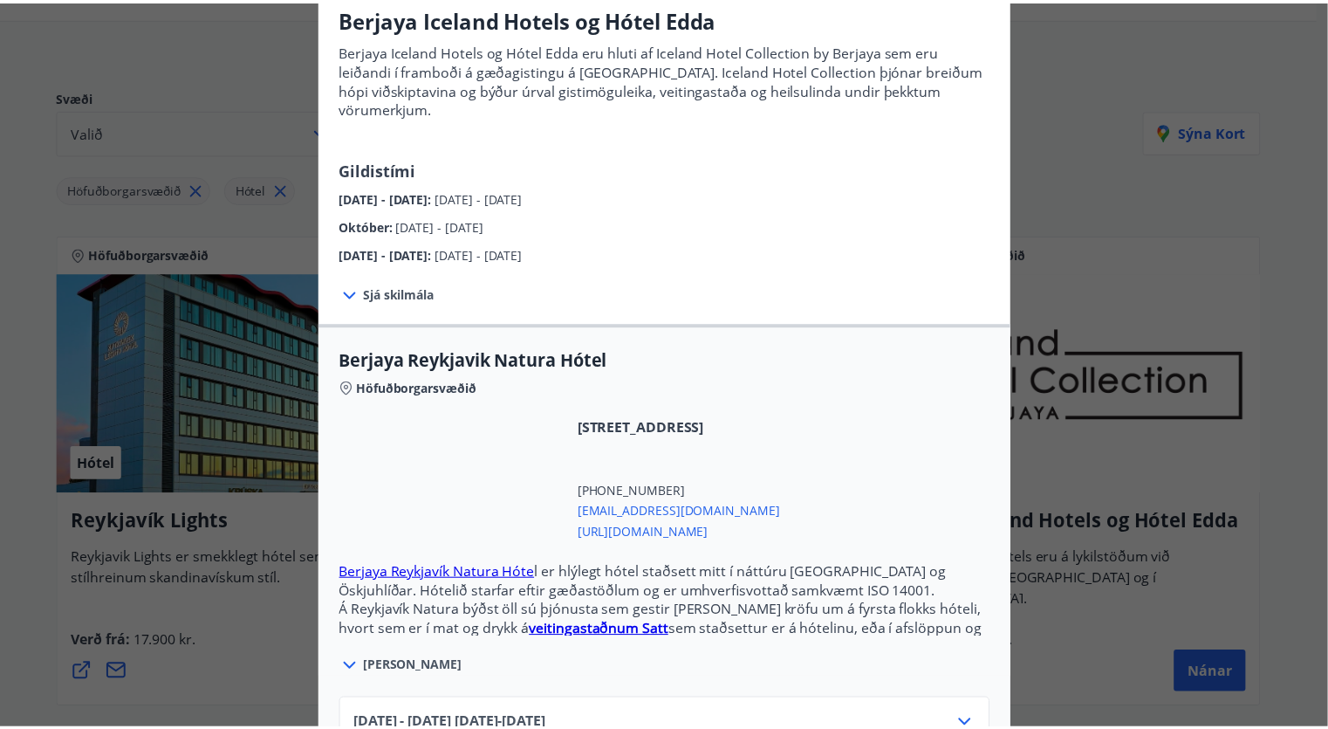
scroll to position [0, 0]
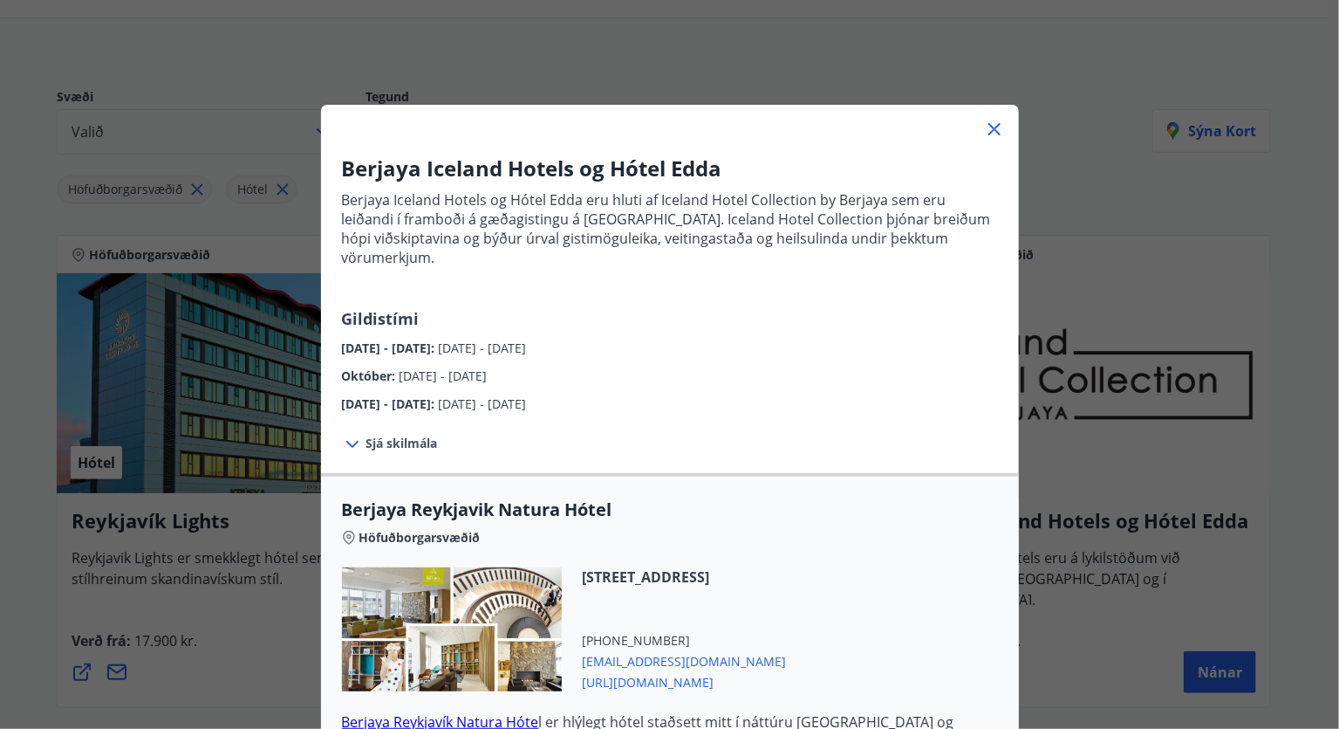
click at [990, 134] on icon at bounding box center [994, 129] width 21 height 21
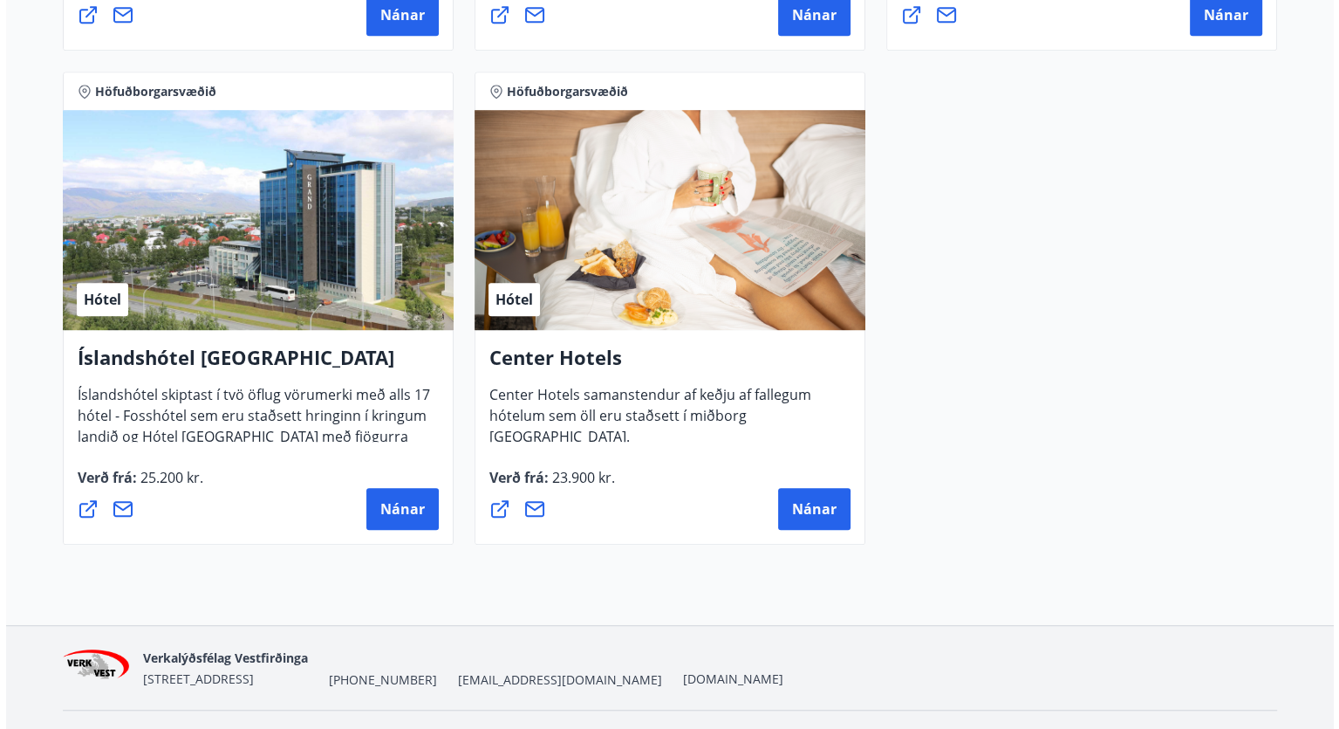
scroll to position [1345, 0]
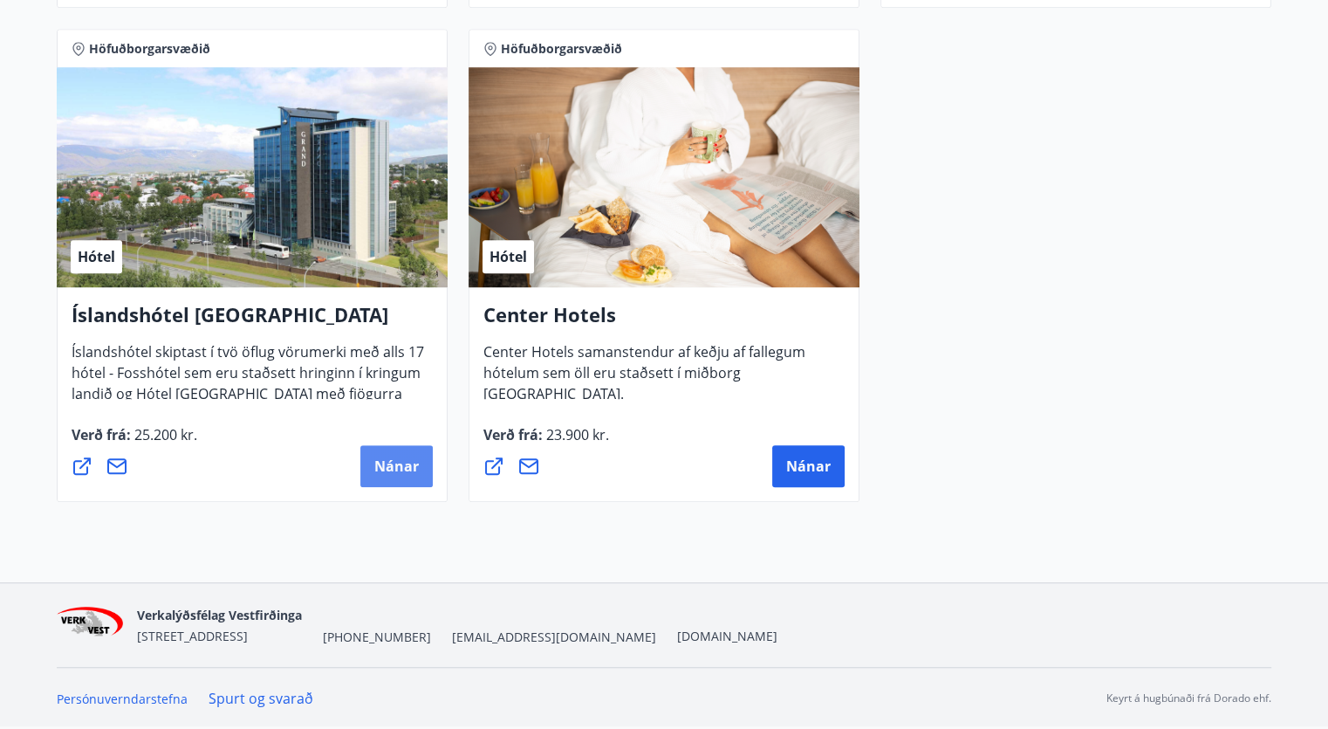
click at [383, 460] on span "Nánar" at bounding box center [396, 465] width 45 height 19
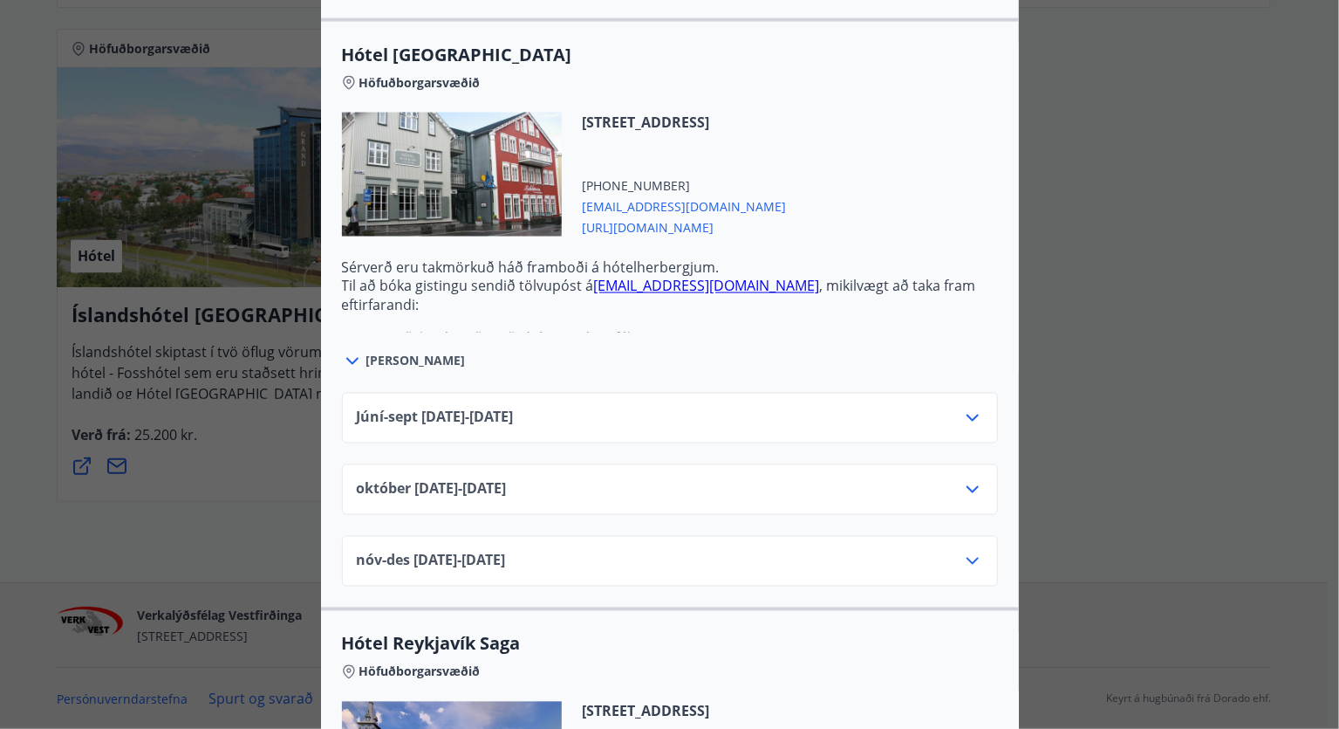
scroll to position [1265, 0]
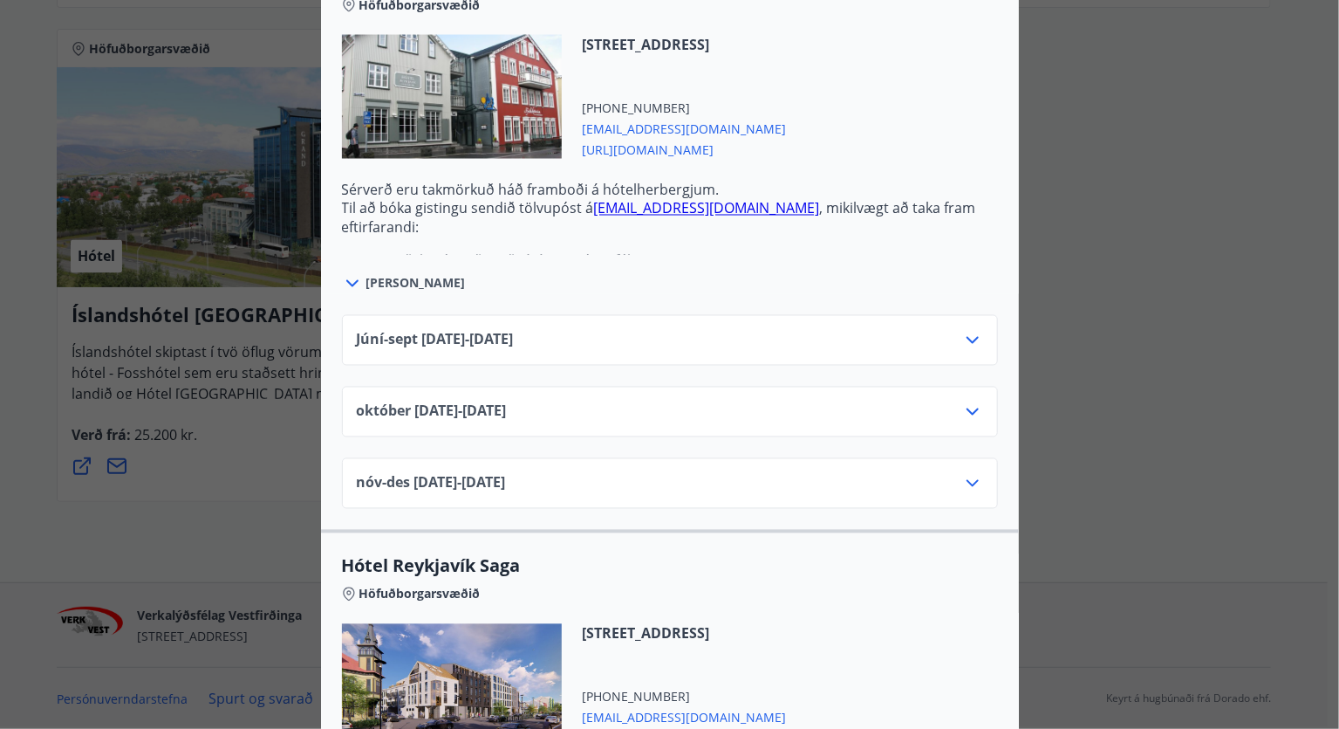
click at [589, 483] on div "nóv-des 01.11.25 - 30.12.25" at bounding box center [670, 490] width 626 height 35
click at [949, 478] on div "nóv-des 01.11.25 - 30.12.25" at bounding box center [670, 490] width 626 height 35
click at [964, 483] on icon at bounding box center [972, 483] width 21 height 21
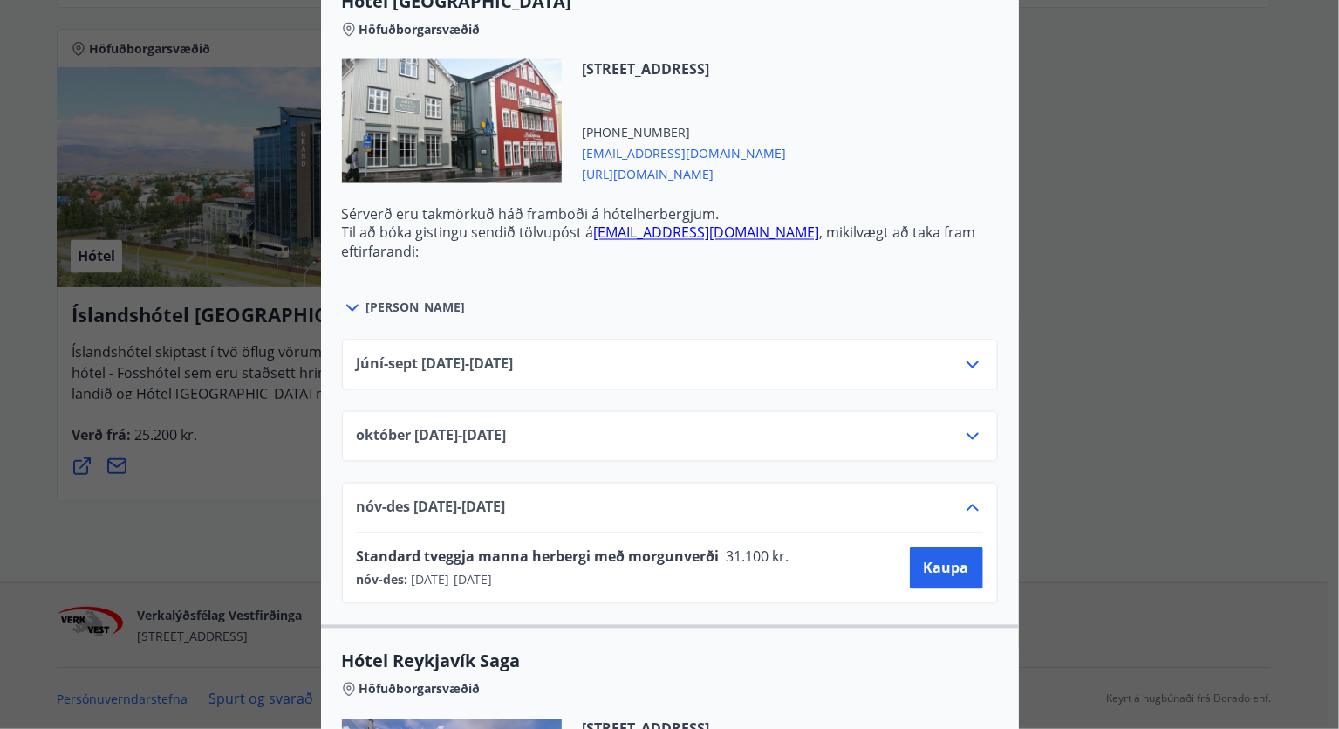
scroll to position [1236, 0]
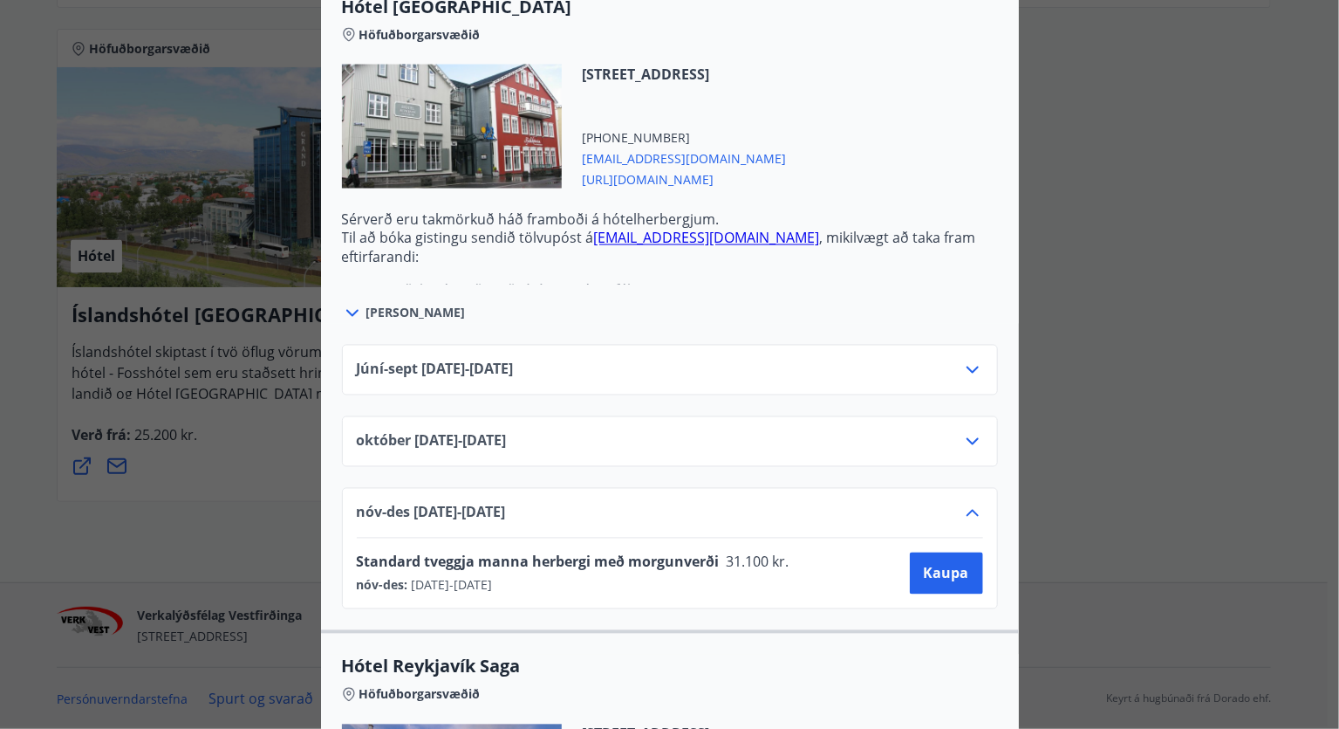
click at [671, 180] on span "https://www.islandshotel.is/is" at bounding box center [685, 178] width 204 height 21
click at [1084, 235] on div "Íslandshótel Reykjavík Ekki er hægt að nýta Ferðaávísun fyrir bókanir sem eru g…" at bounding box center [669, 364] width 1339 height 729
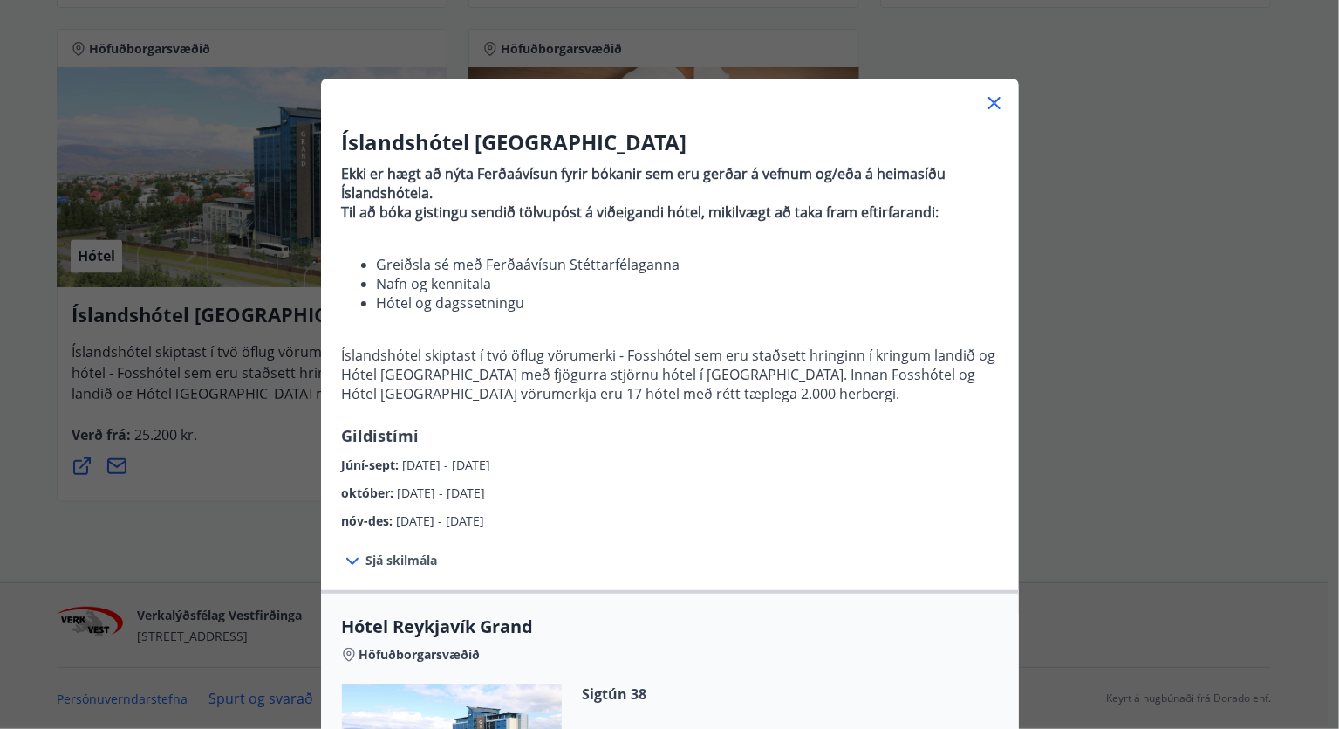
scroll to position [30, 0]
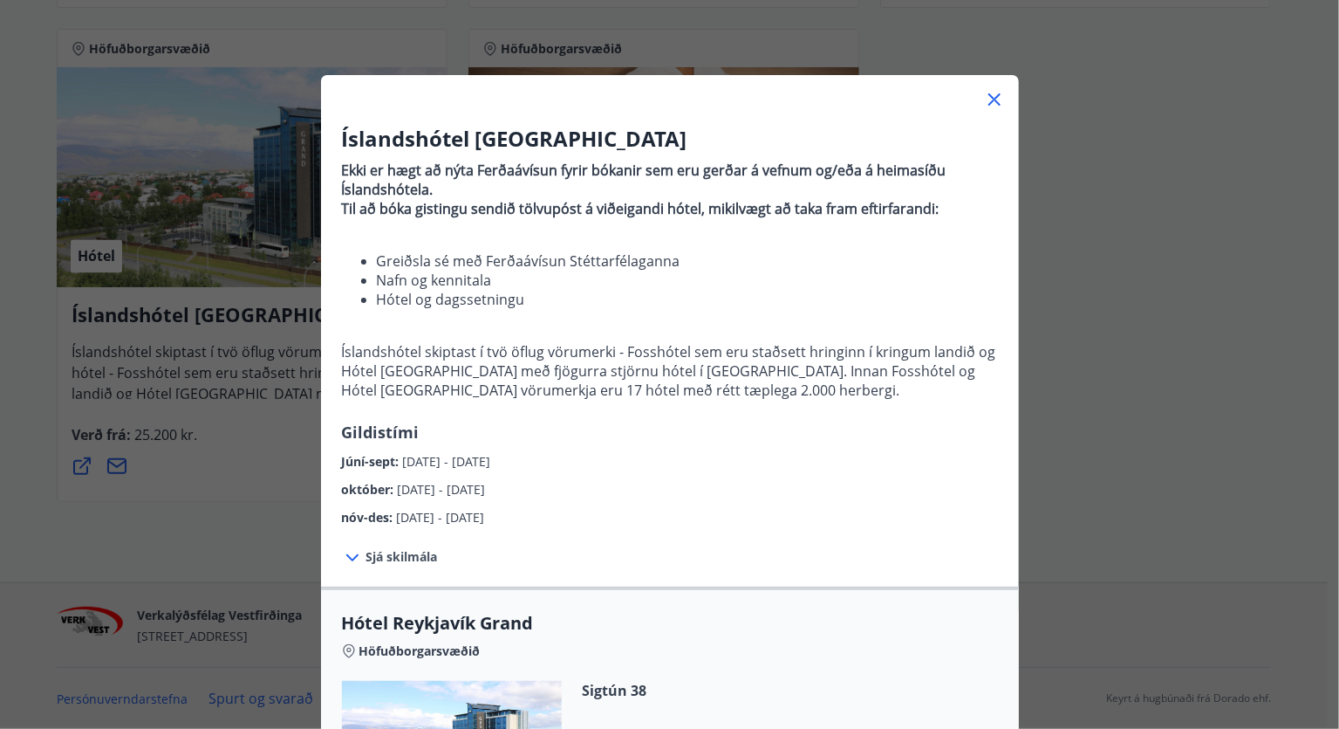
click at [984, 94] on icon at bounding box center [994, 99] width 21 height 21
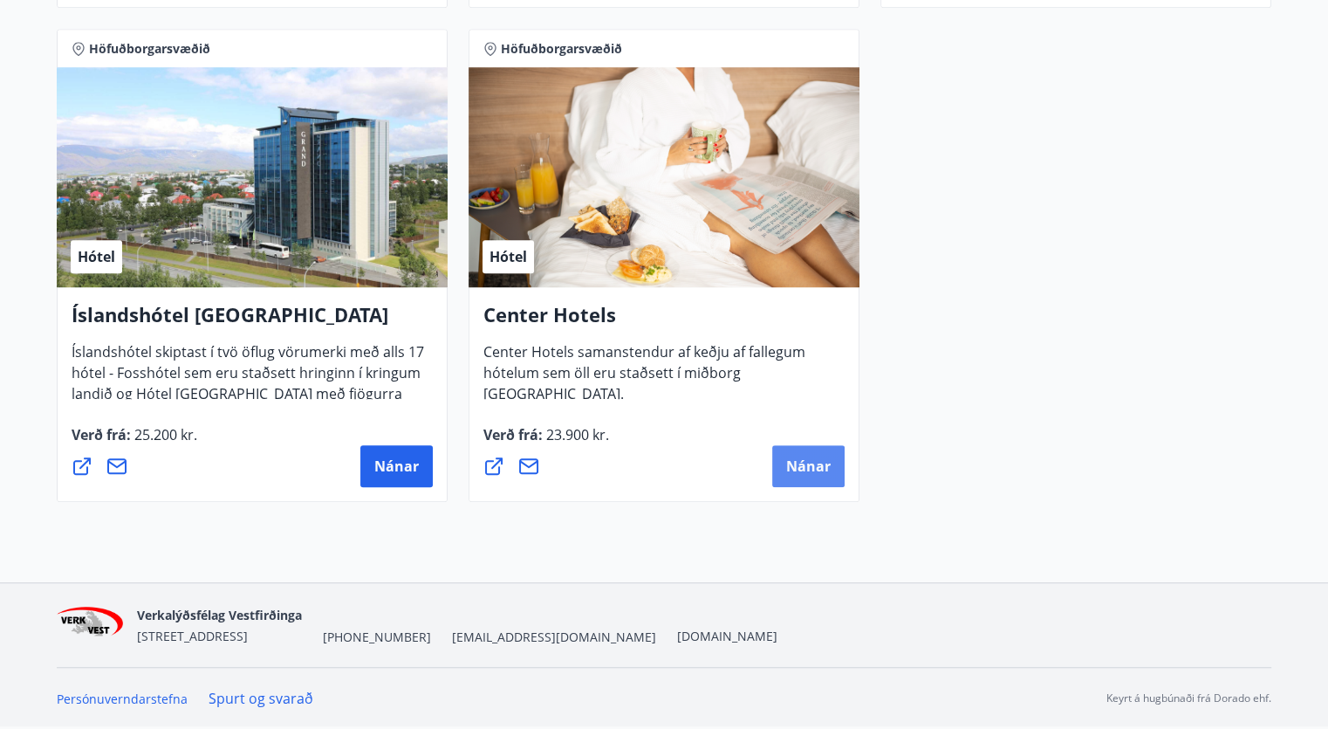
click at [820, 464] on span "Nánar" at bounding box center [808, 465] width 45 height 19
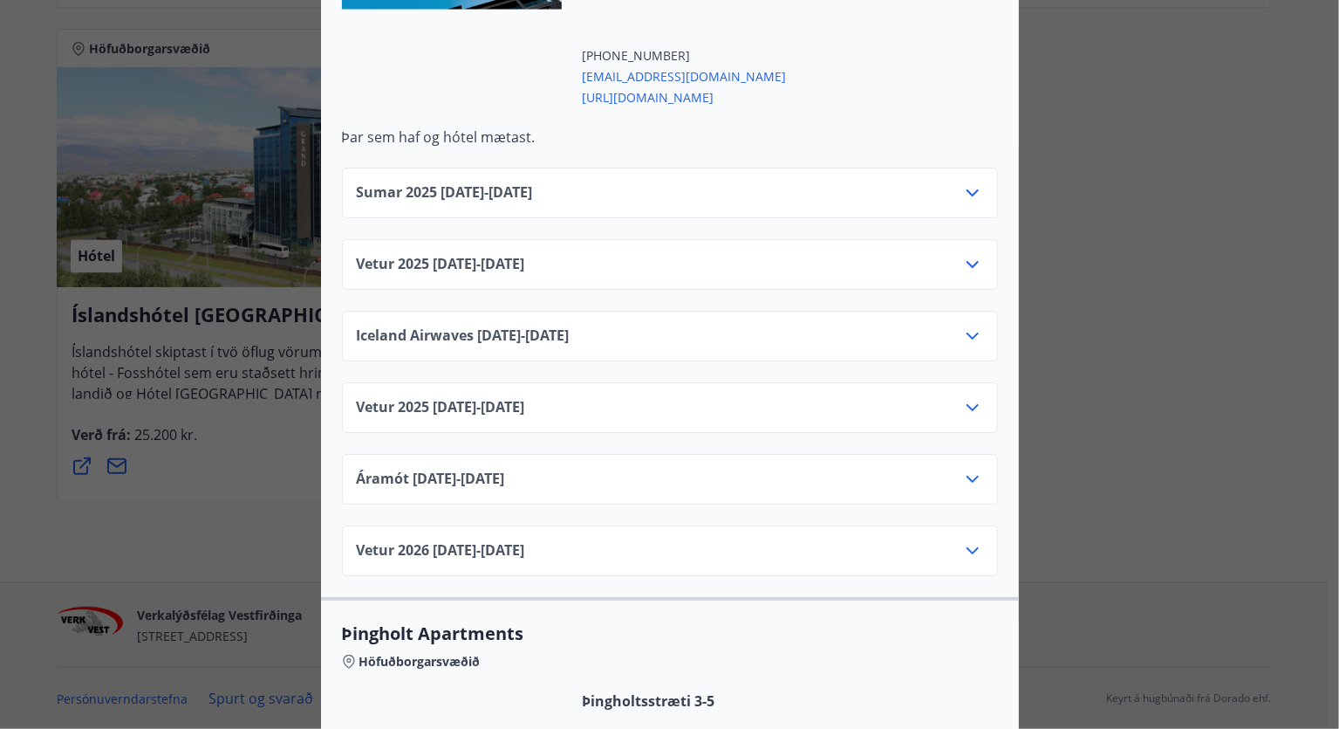
scroll to position [2881, 0]
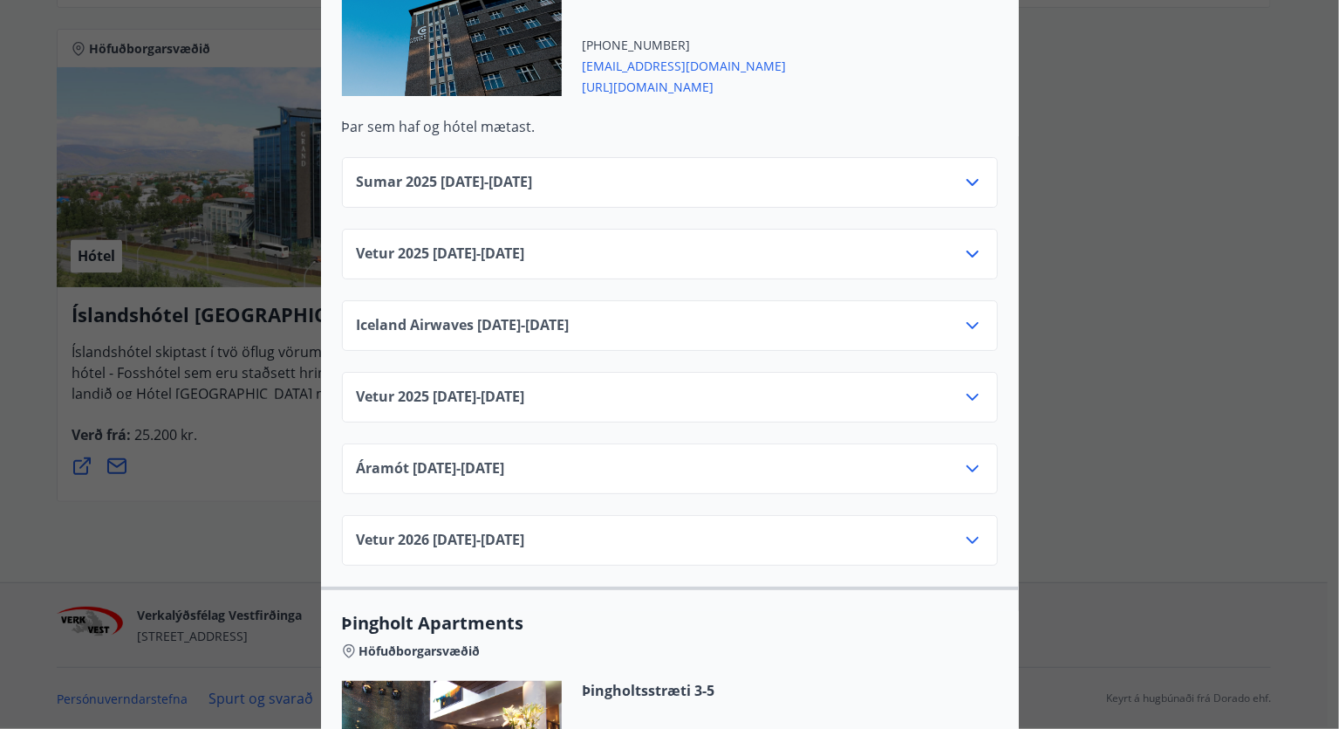
click at [570, 315] on span "Iceland Airwaves 06.11.25 - 08.11.25" at bounding box center [463, 325] width 213 height 21
click at [967, 322] on icon at bounding box center [973, 325] width 12 height 7
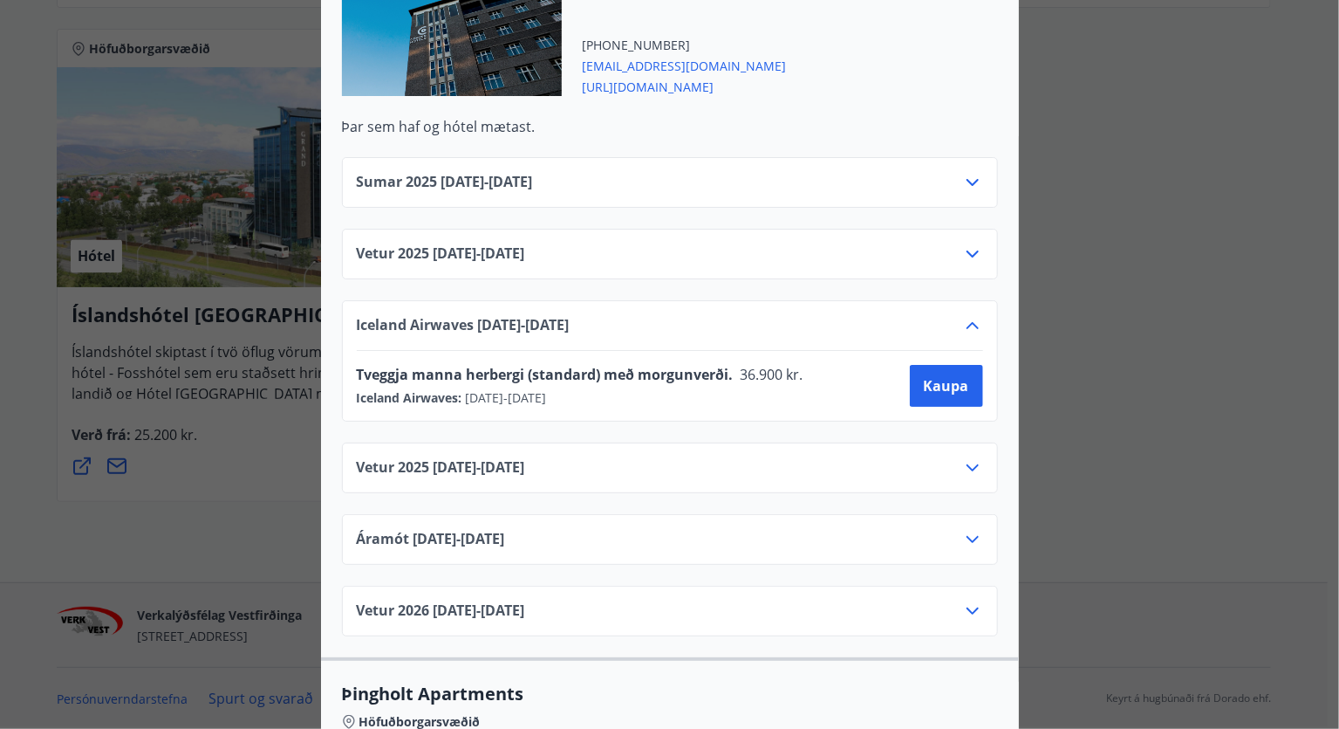
click at [962, 243] on icon at bounding box center [972, 253] width 21 height 21
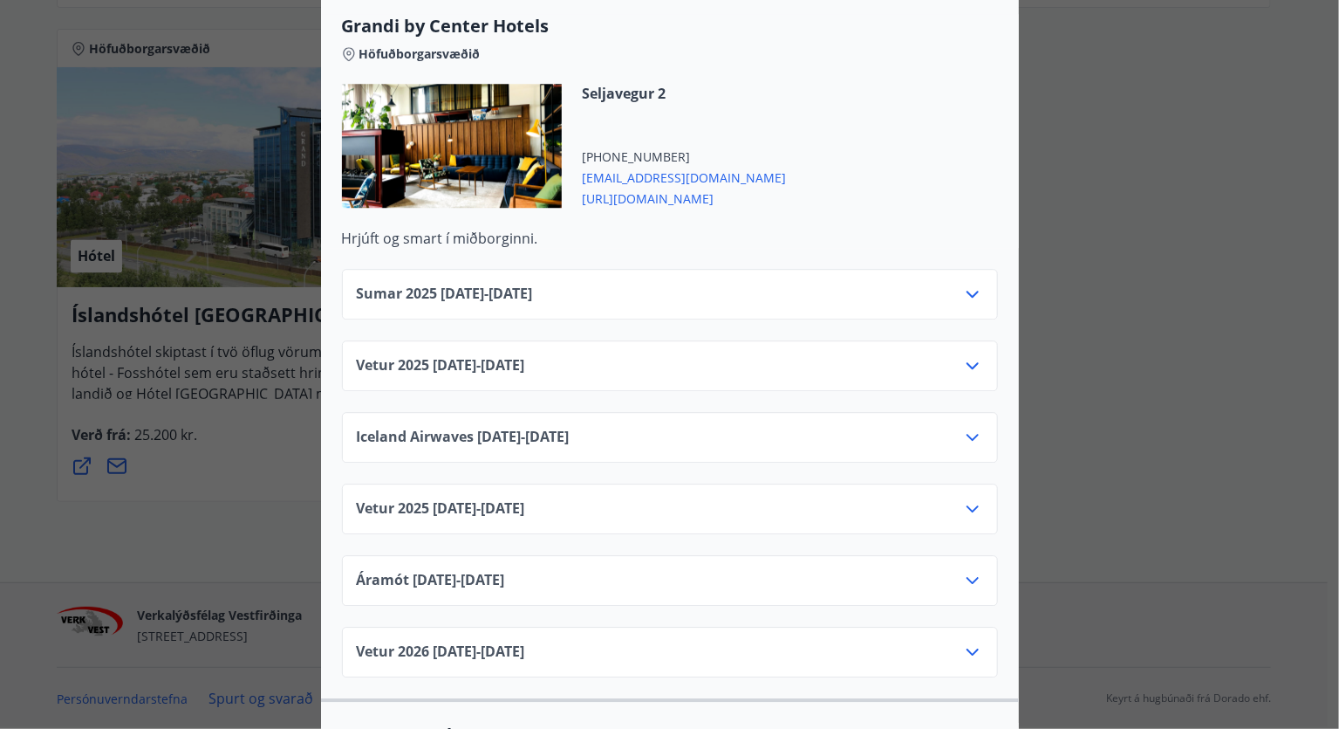
scroll to position [2023, 0]
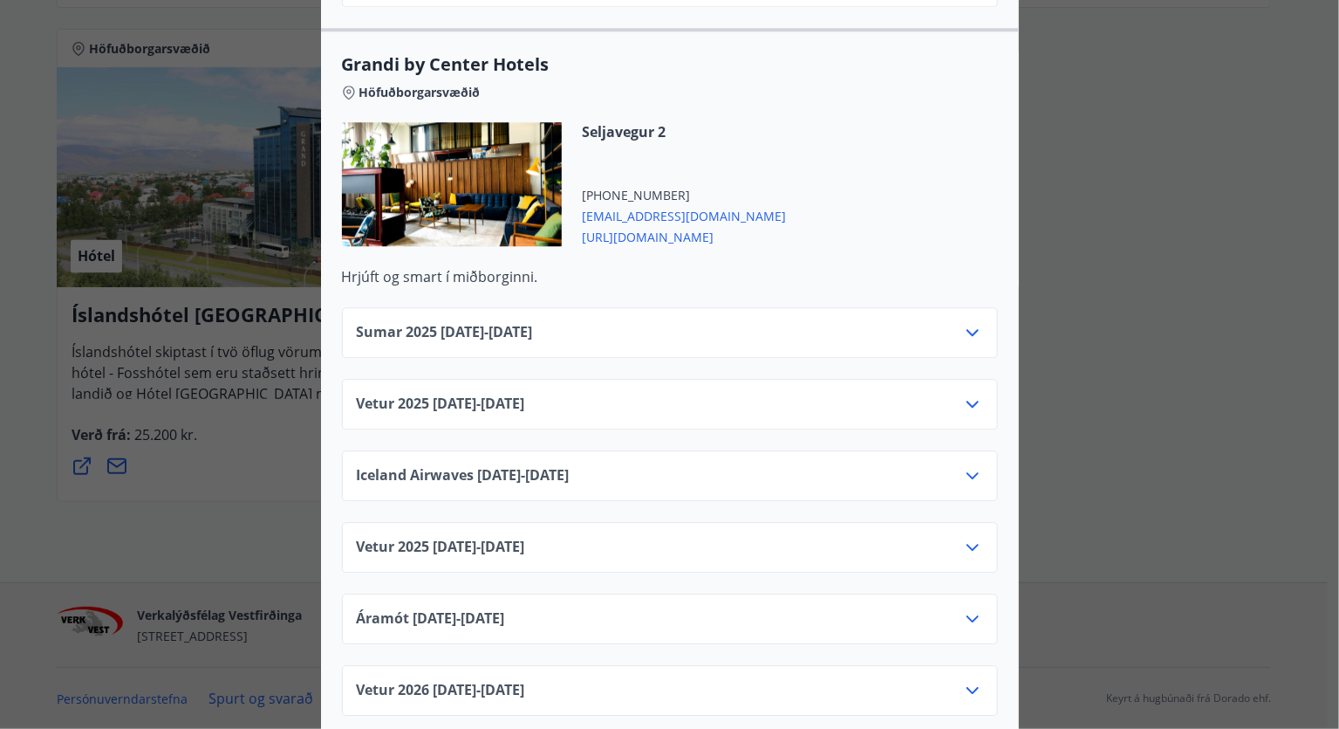
click at [684, 225] on span "https://www.centerhotels.com/is" at bounding box center [685, 235] width 204 height 21
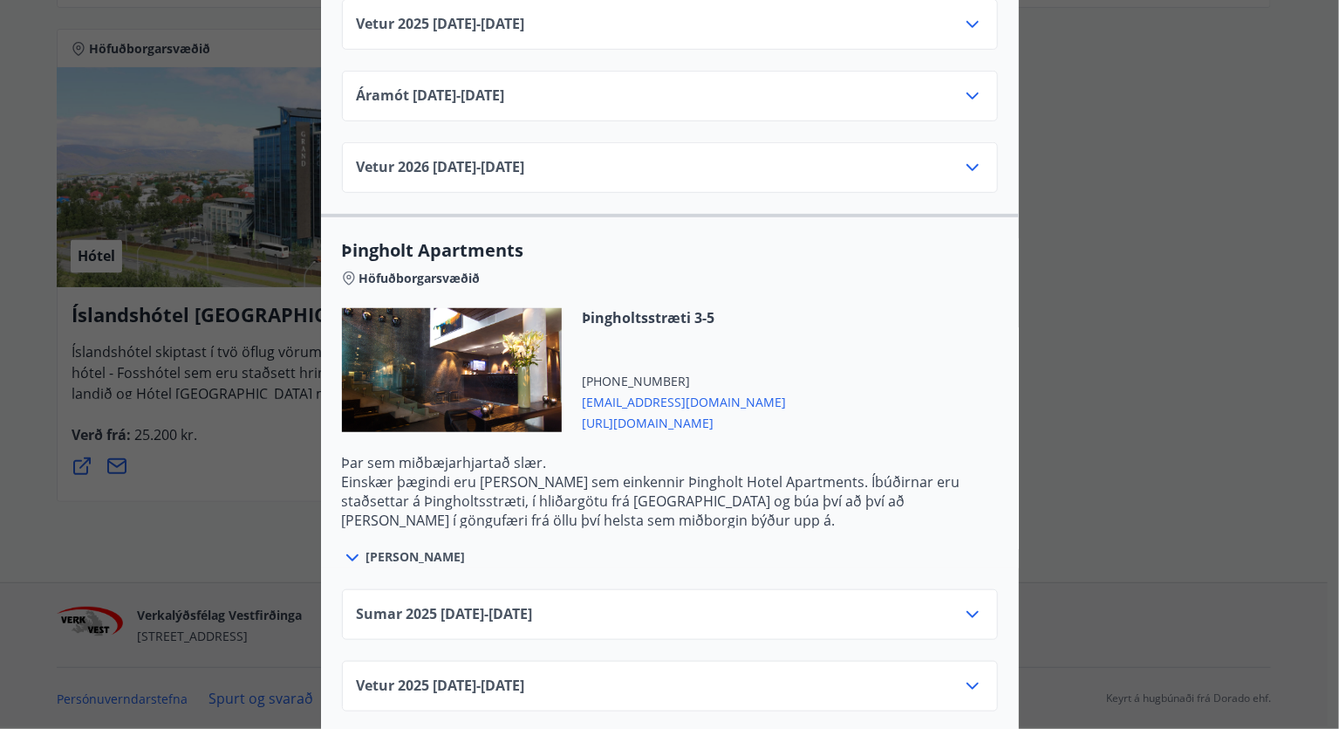
scroll to position [3361, 0]
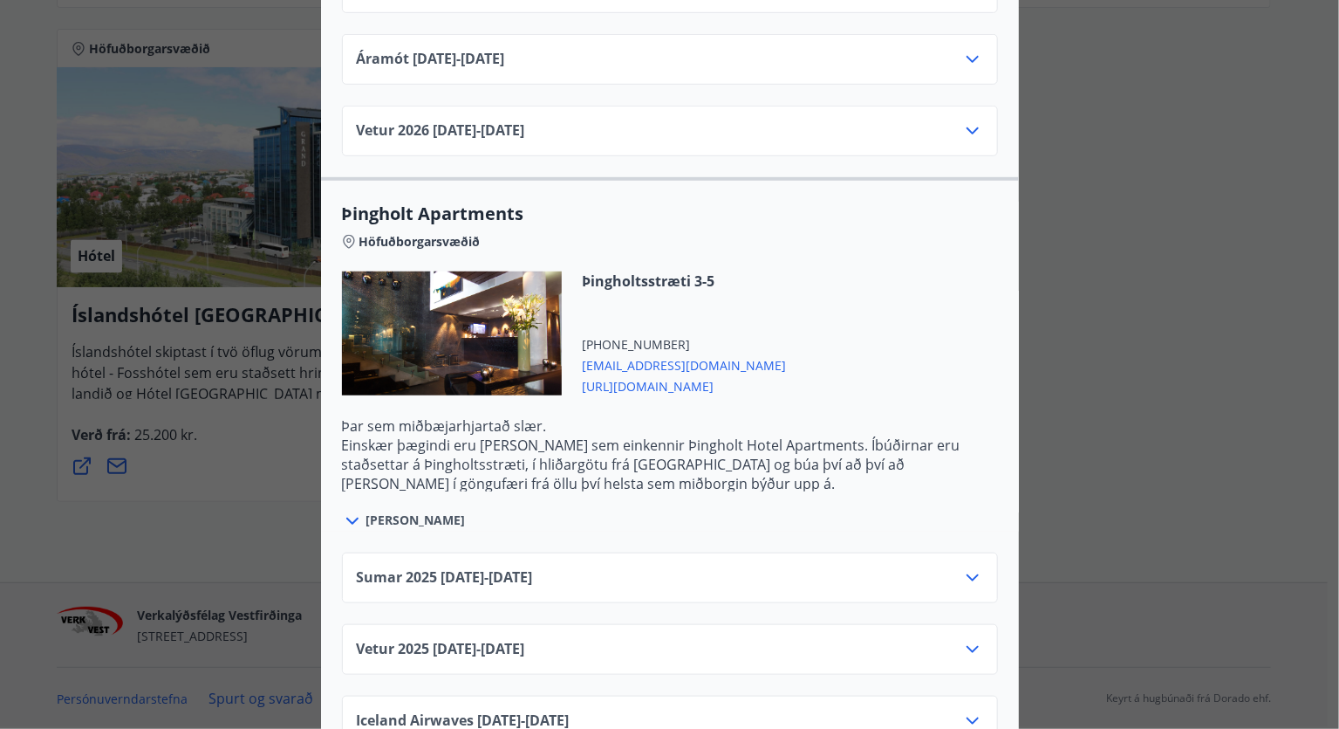
click at [385, 511] on span "[PERSON_NAME]" at bounding box center [415, 519] width 99 height 17
click at [384, 511] on span "[PERSON_NAME]" at bounding box center [415, 519] width 99 height 17
click at [346, 517] on icon at bounding box center [352, 520] width 12 height 7
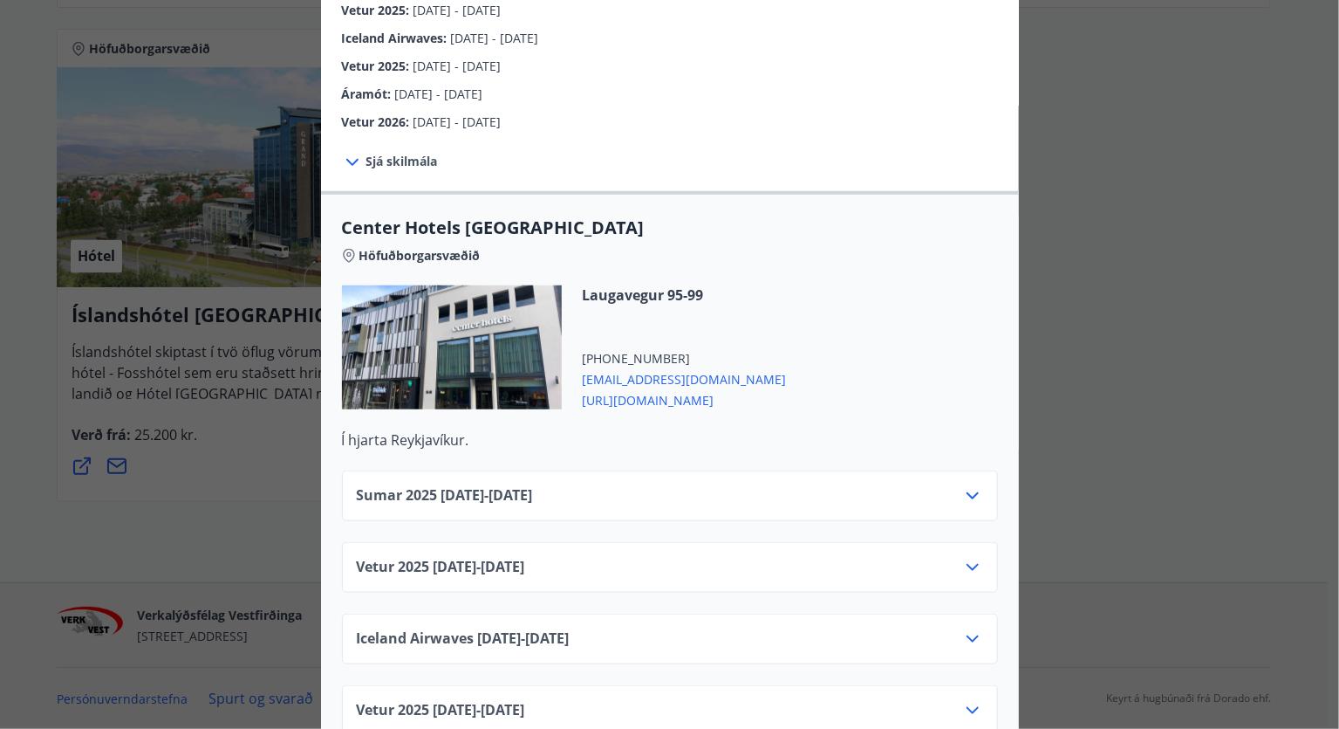
scroll to position [0, 0]
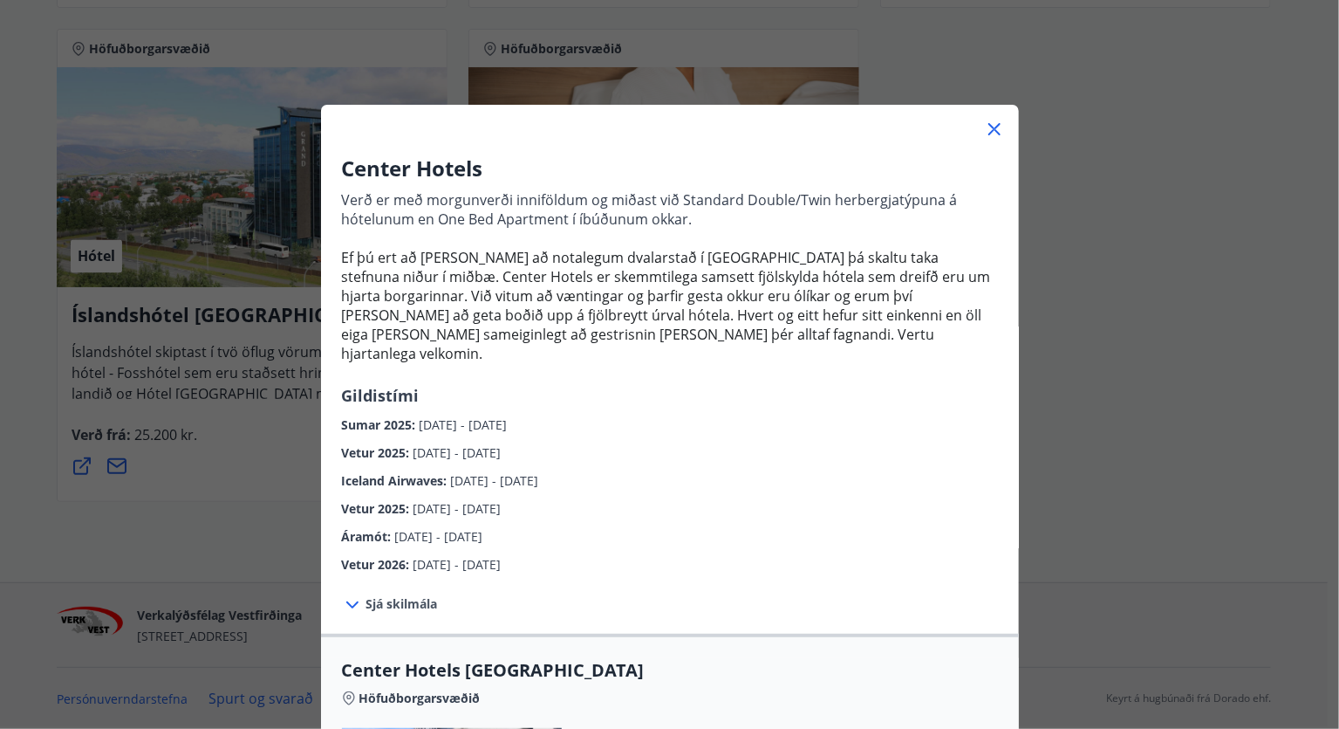
click at [351, 594] on icon at bounding box center [352, 604] width 21 height 21
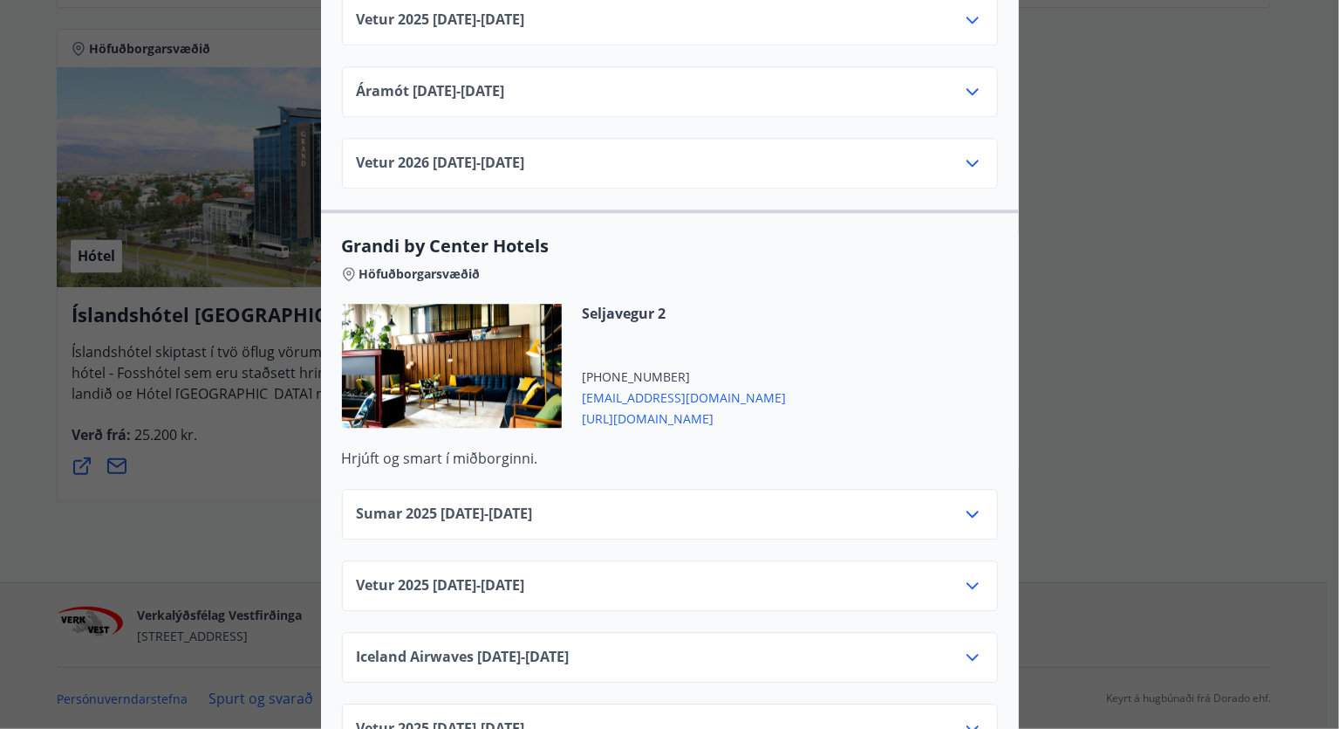
scroll to position [1920, 0]
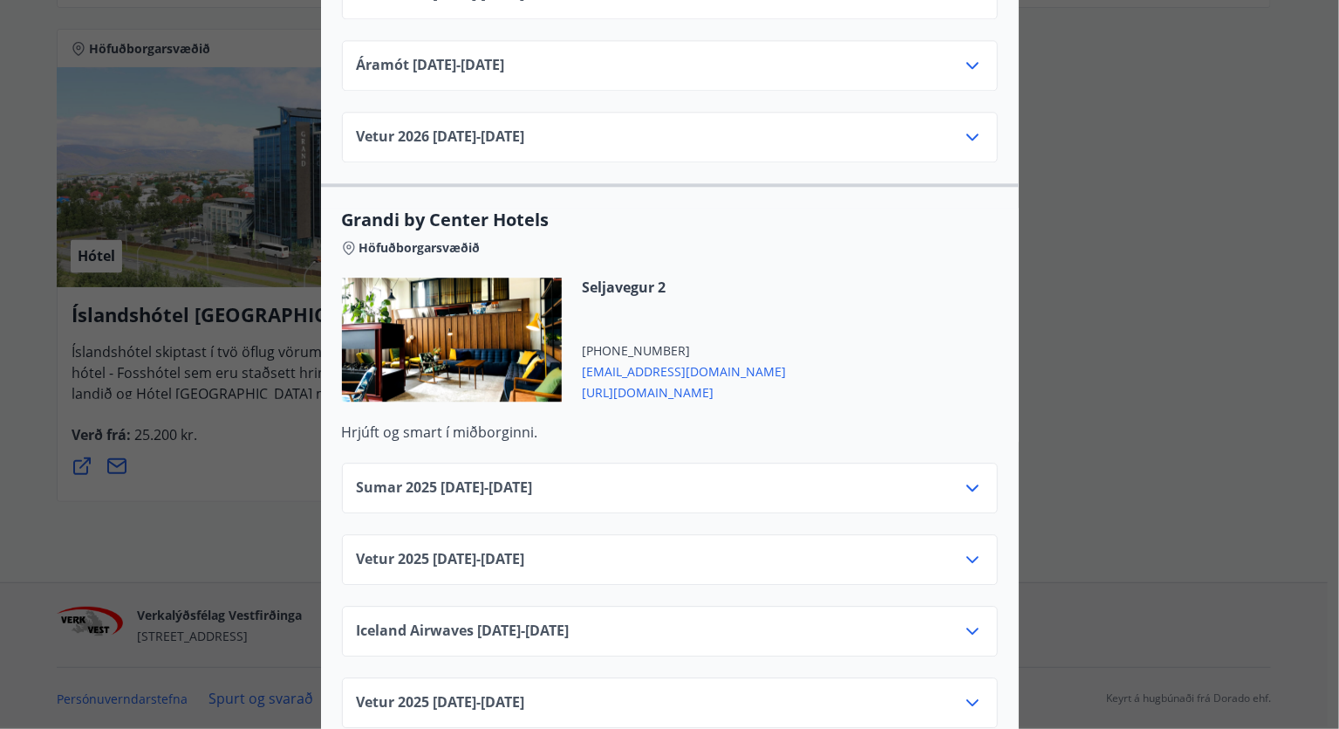
click at [666, 380] on span "https://www.centerhotels.com/is" at bounding box center [685, 390] width 204 height 21
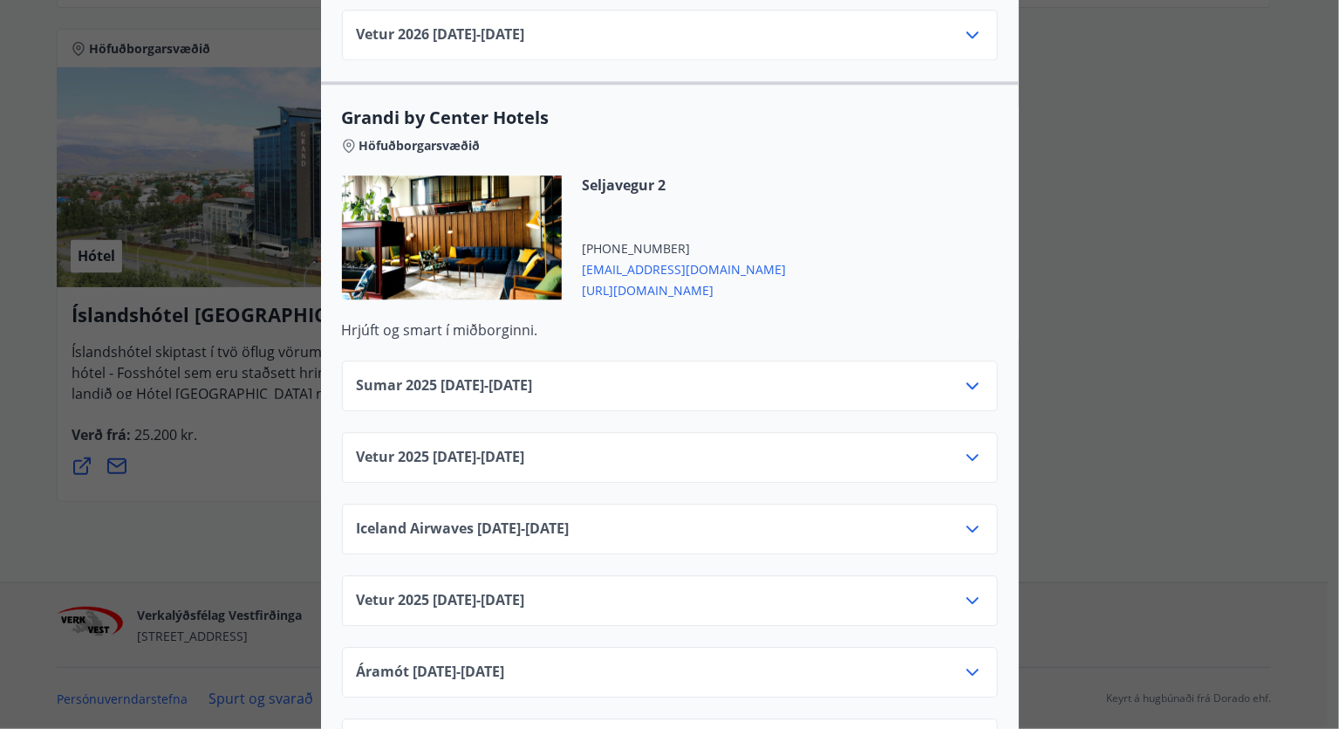
scroll to position [2040, 0]
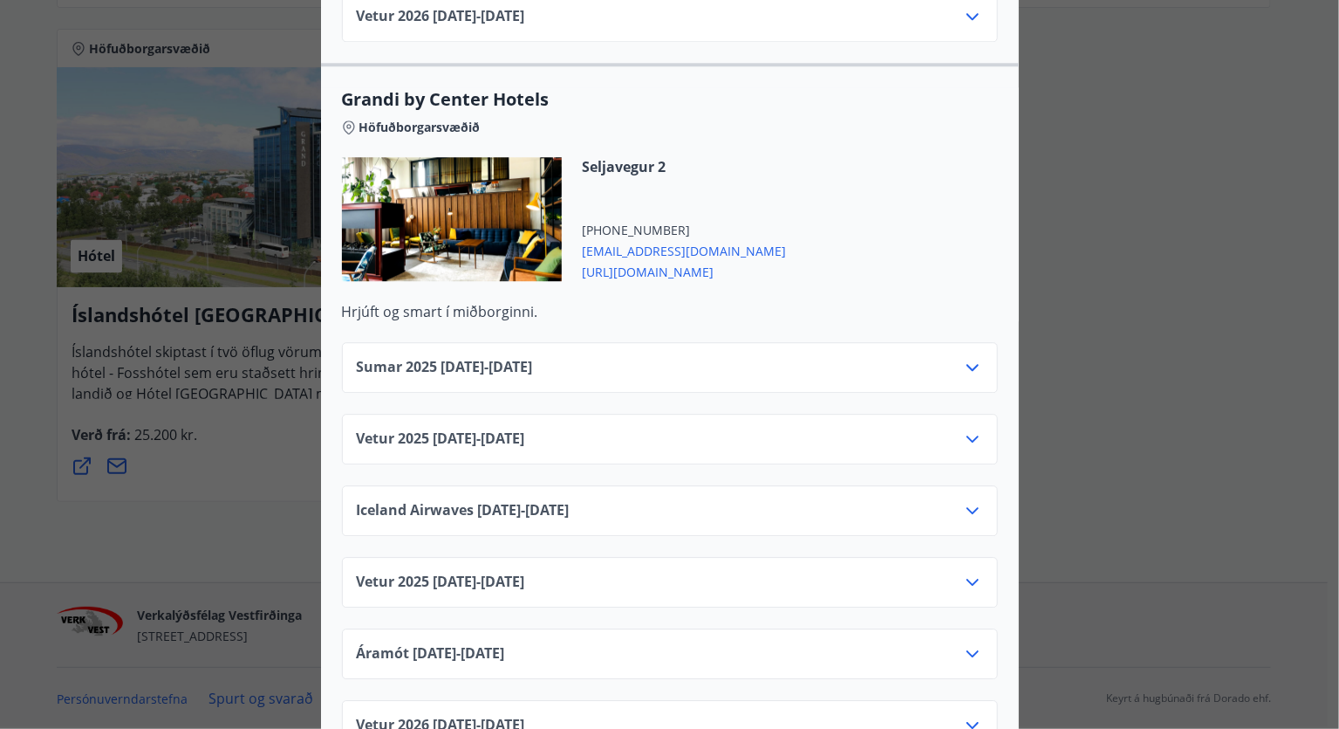
click at [971, 428] on icon at bounding box center [972, 438] width 21 height 21
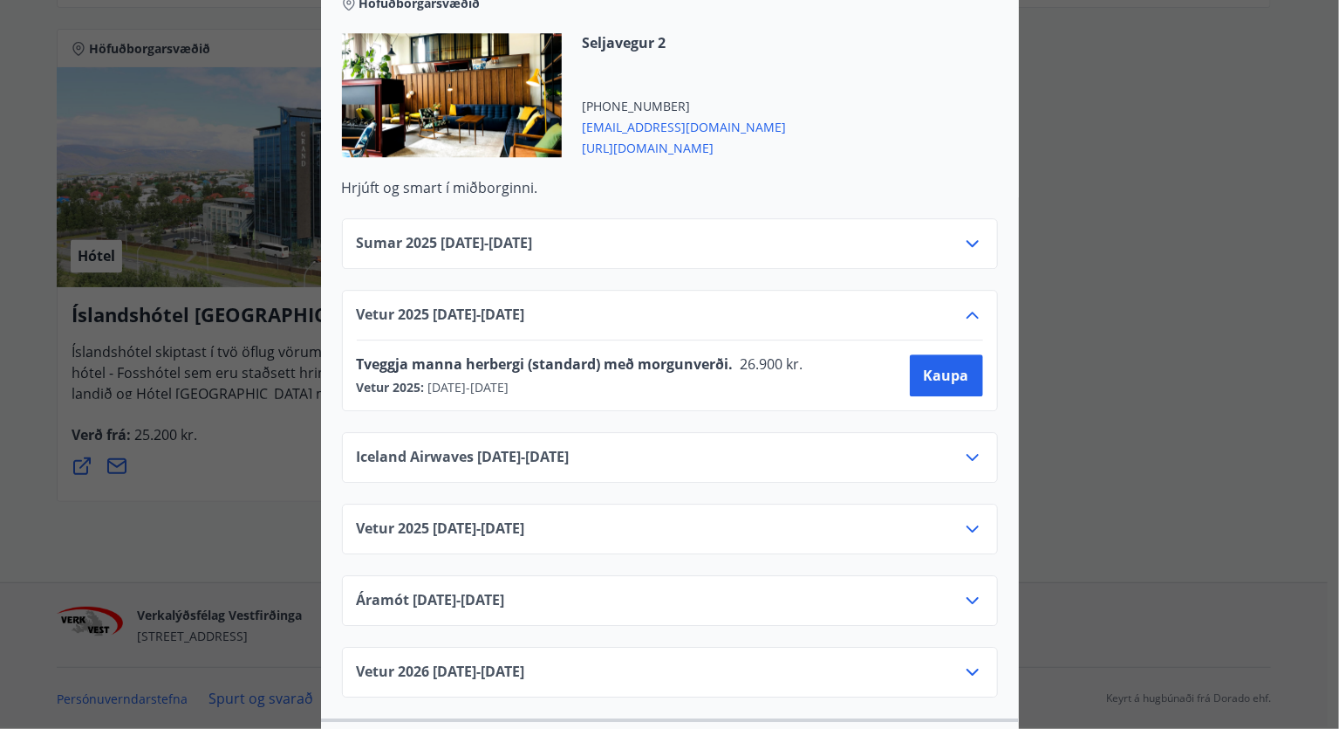
scroll to position [2369, 0]
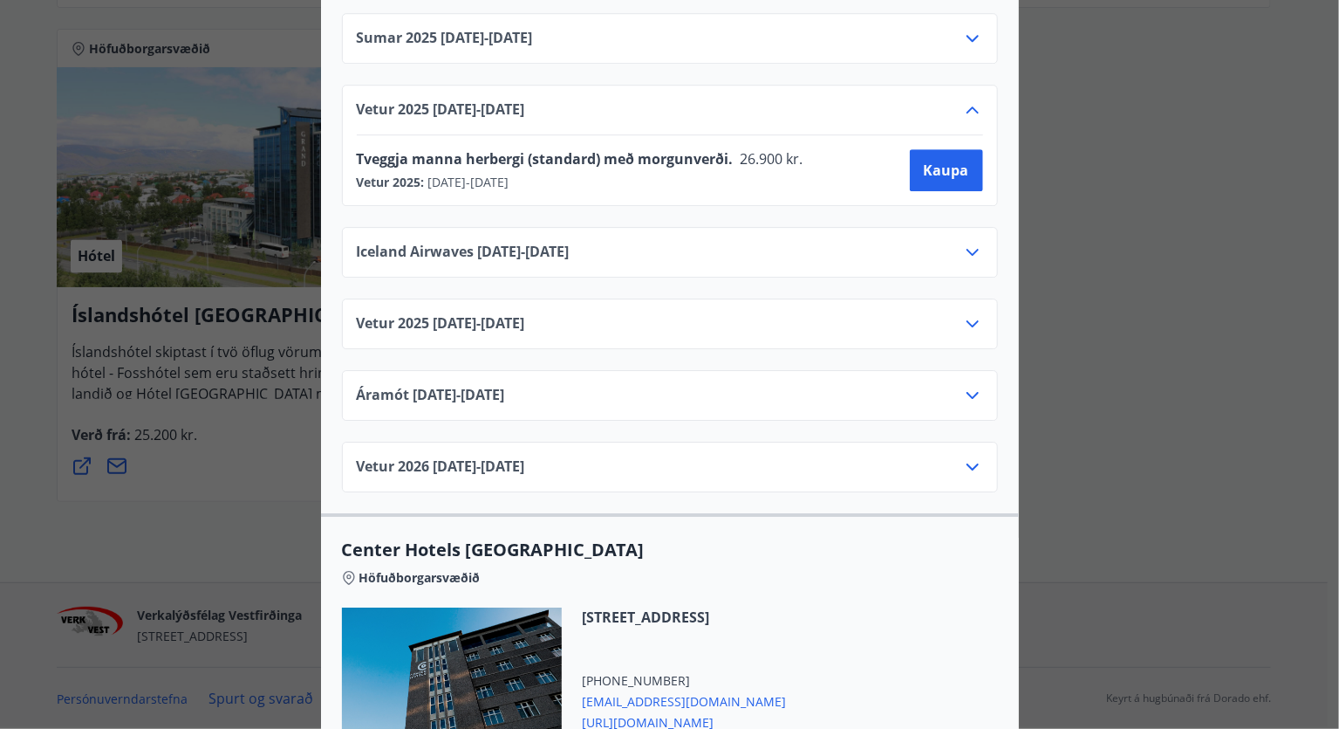
drag, startPoint x: 268, startPoint y: 374, endPoint x: 404, endPoint y: 287, distance: 161.7
click at [268, 373] on div "Center Hotels Verð er með morgunverði inniföldum og miðast við Standard Double/…" at bounding box center [669, 364] width 1339 height 729
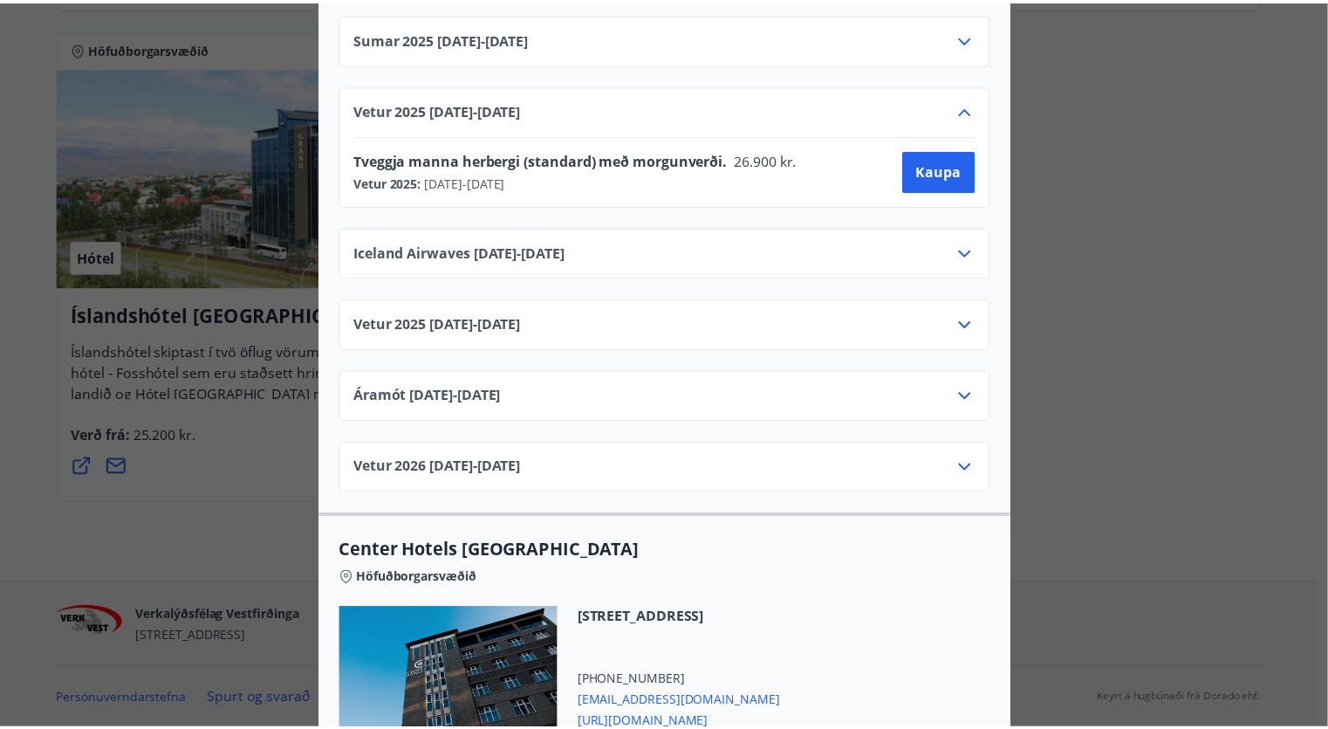
scroll to position [0, 0]
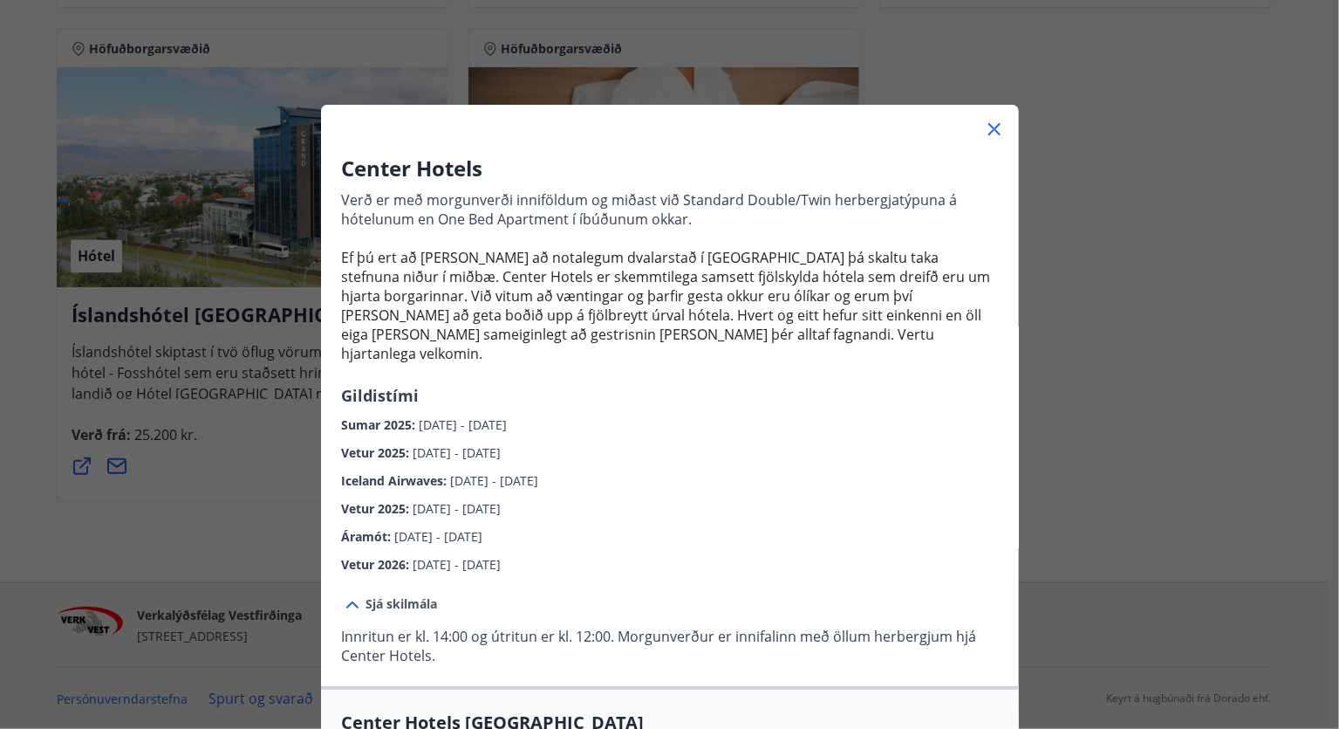
click at [989, 127] on icon at bounding box center [995, 129] width 12 height 12
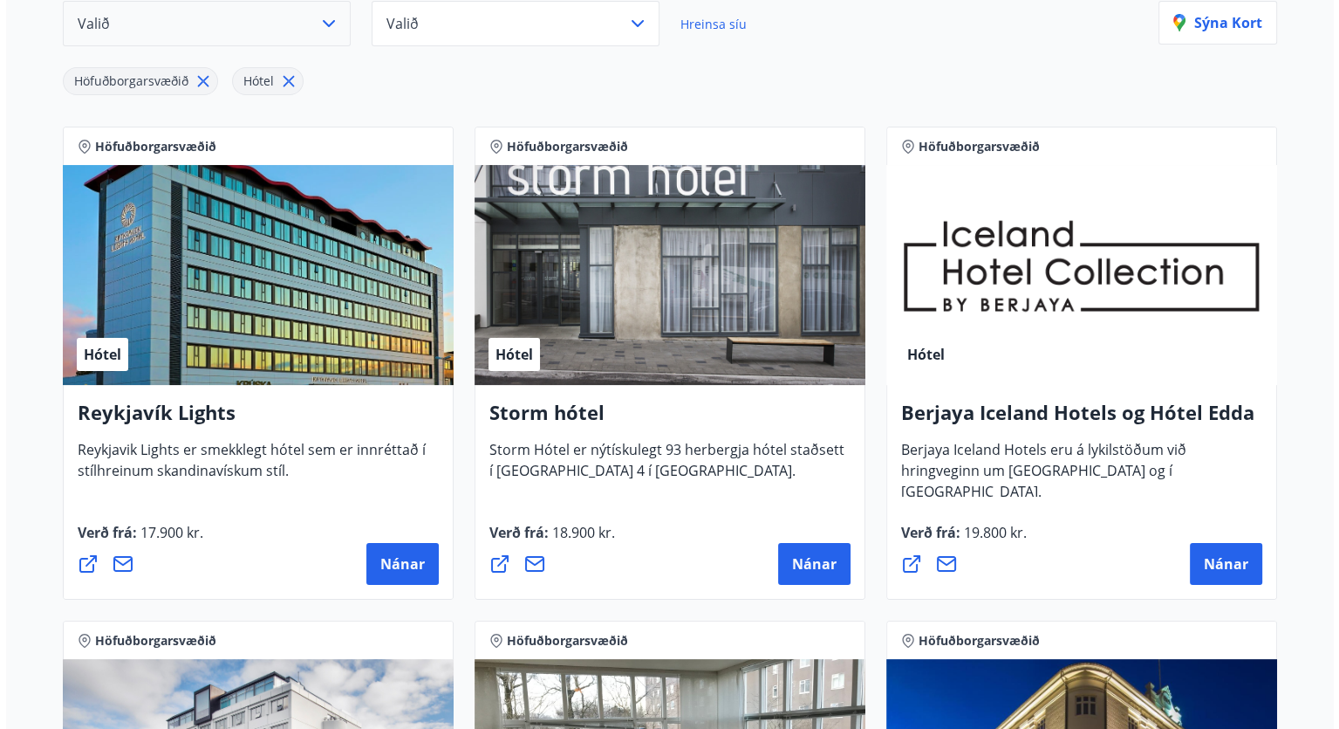
scroll to position [254, 0]
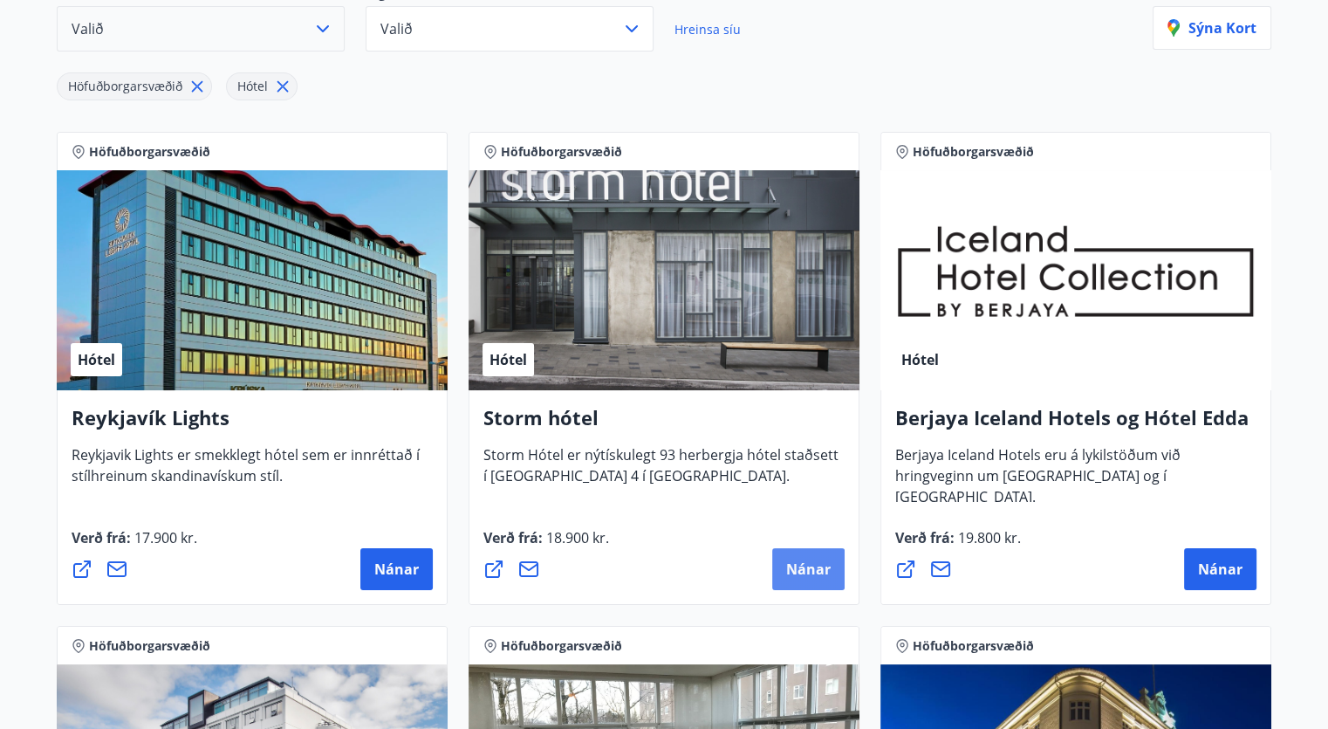
click at [822, 569] on span "Nánar" at bounding box center [808, 568] width 45 height 19
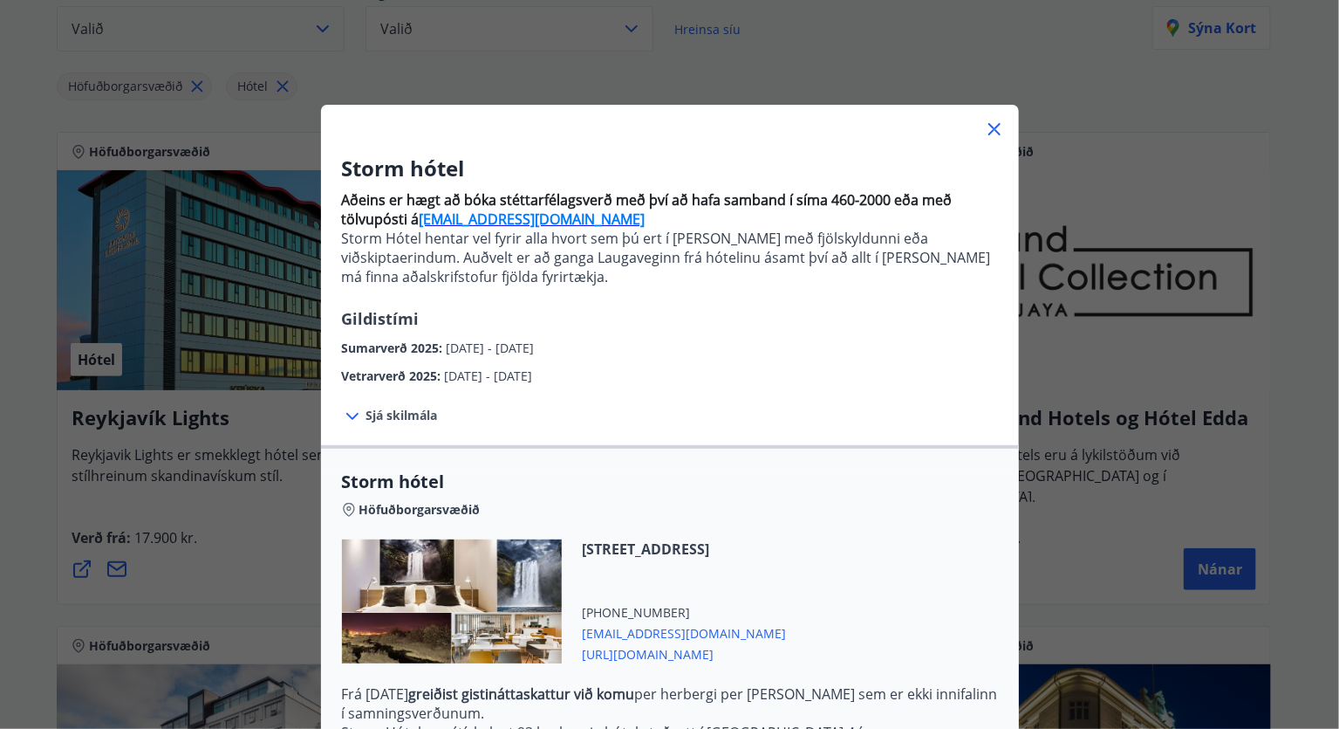
click at [989, 133] on icon at bounding box center [994, 129] width 21 height 21
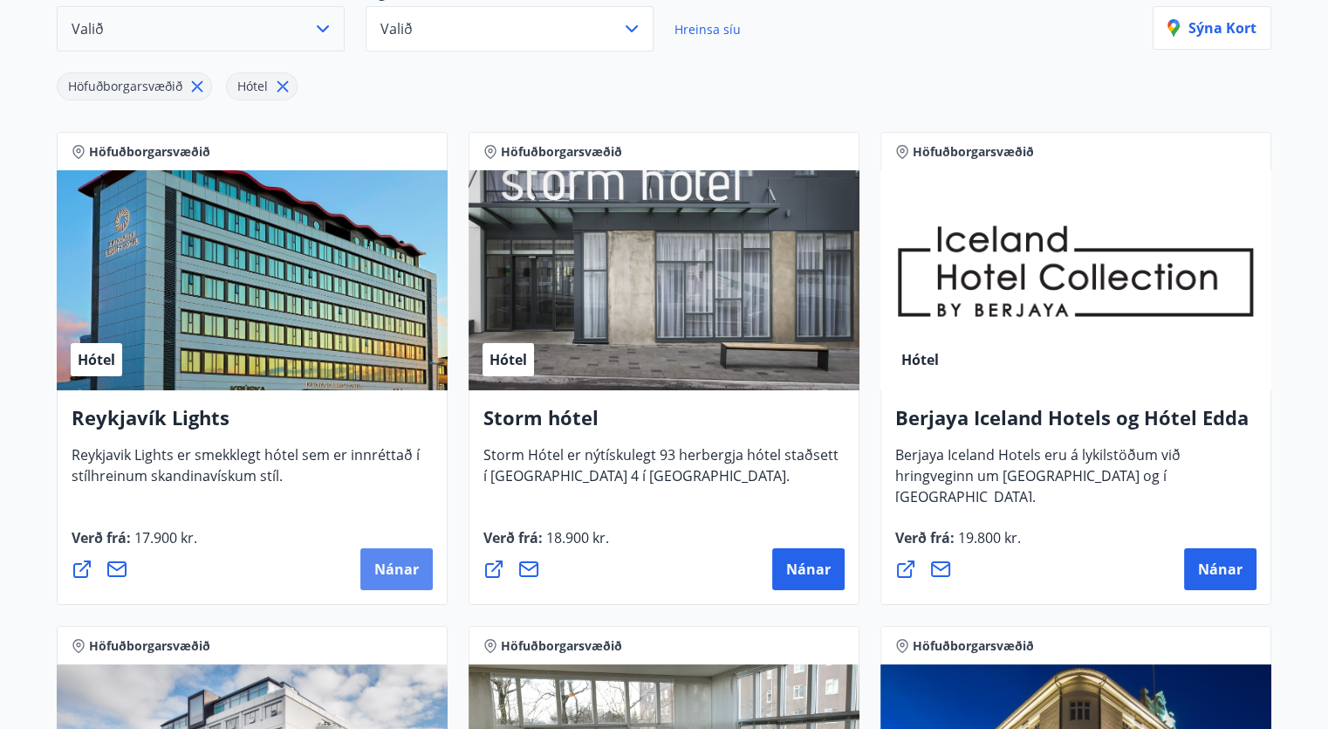
click at [387, 565] on span "Nánar" at bounding box center [396, 568] width 45 height 19
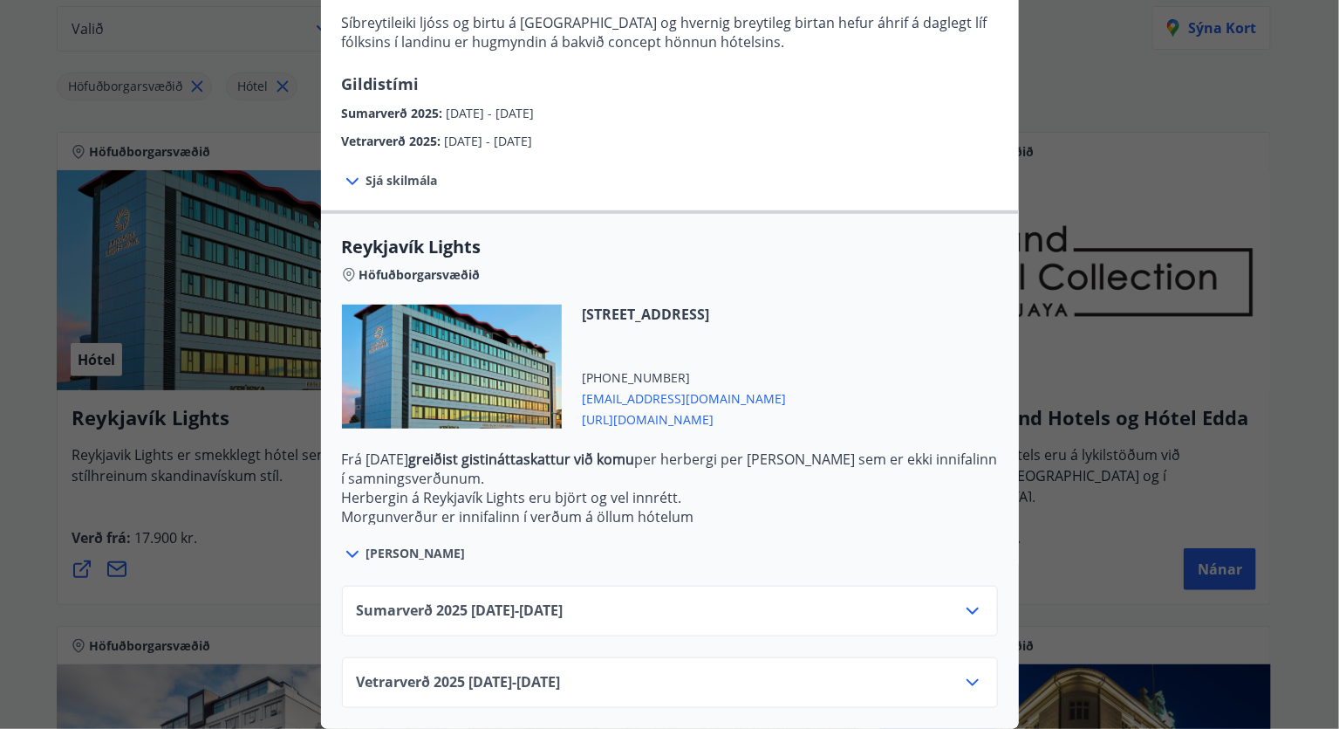
scroll to position [43, 0]
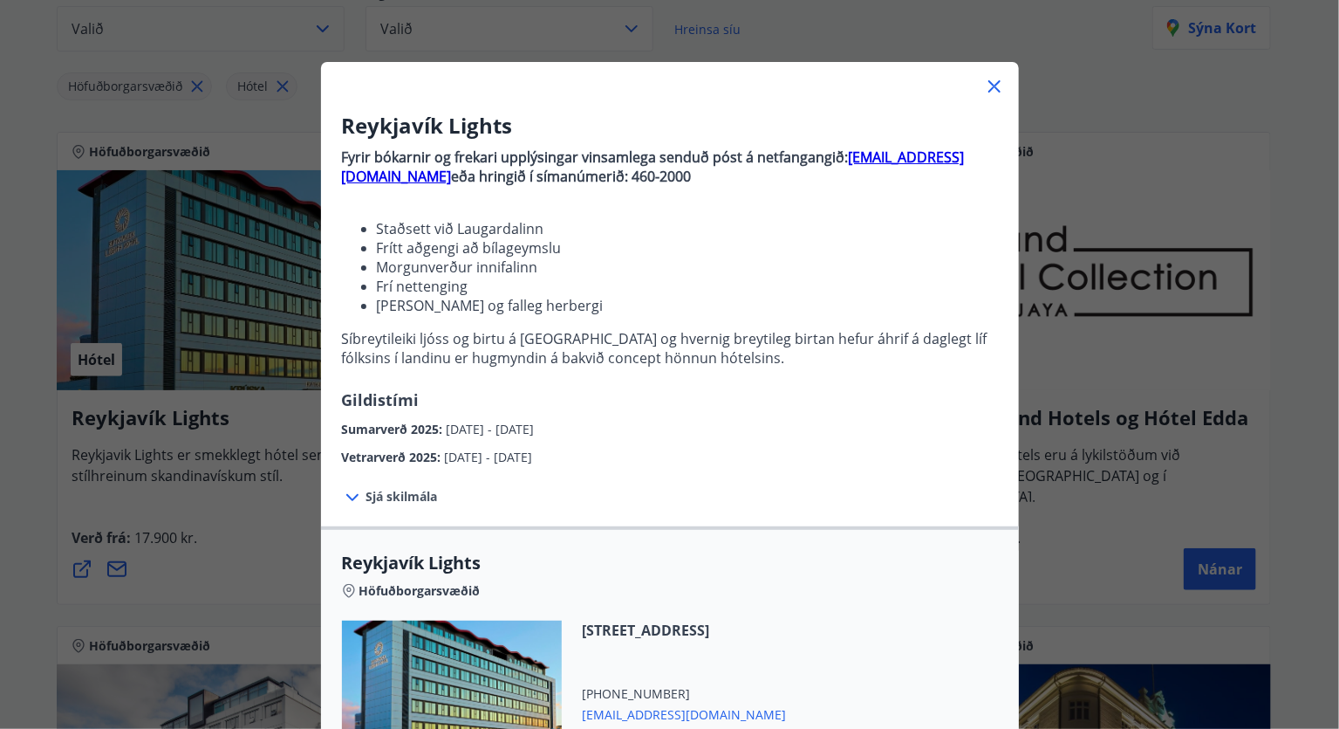
click at [988, 83] on icon at bounding box center [994, 86] width 21 height 21
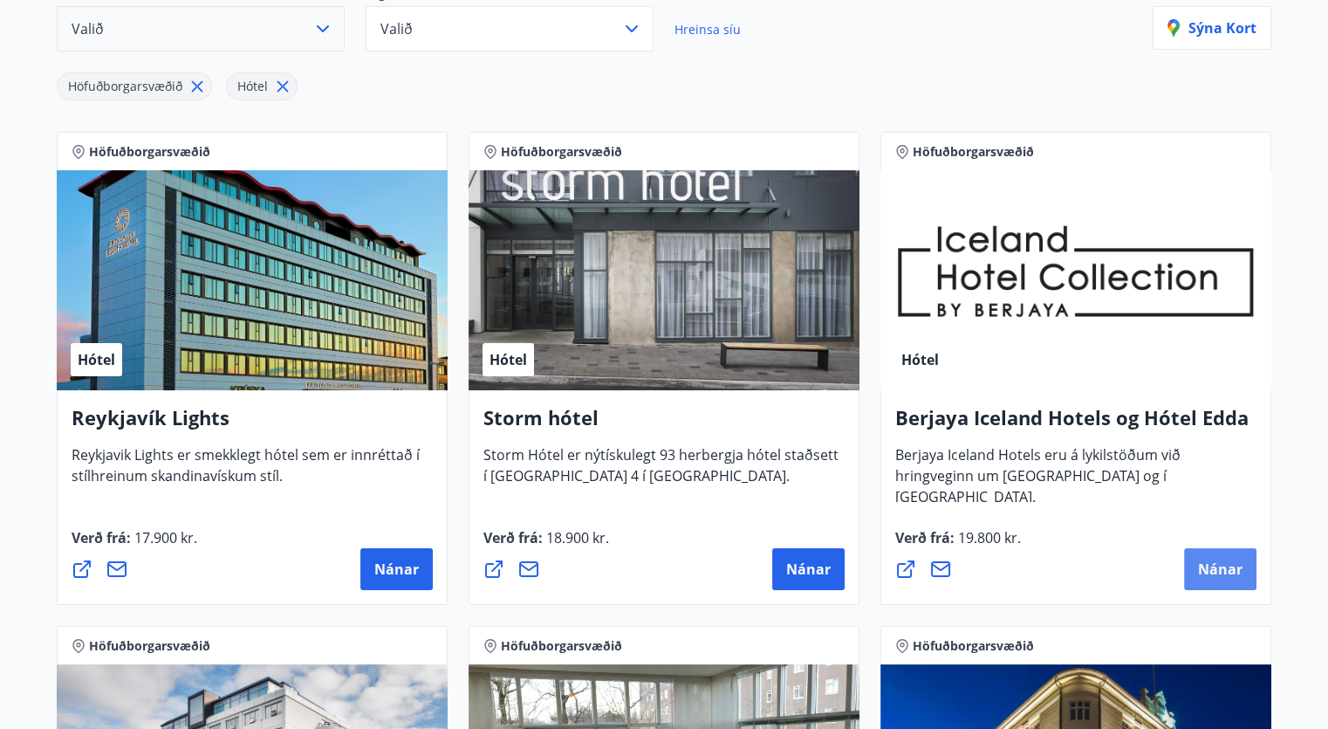
click at [1214, 572] on span "Nánar" at bounding box center [1220, 568] width 45 height 19
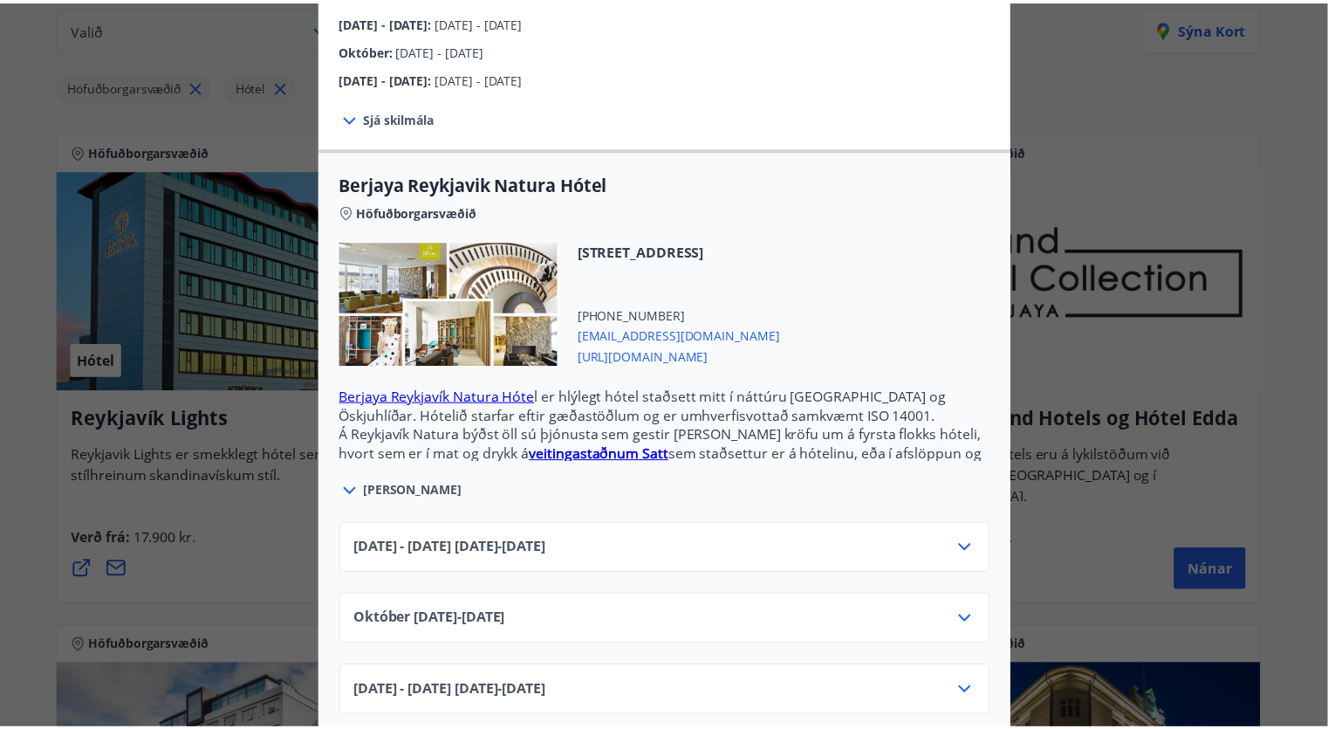
scroll to position [0, 0]
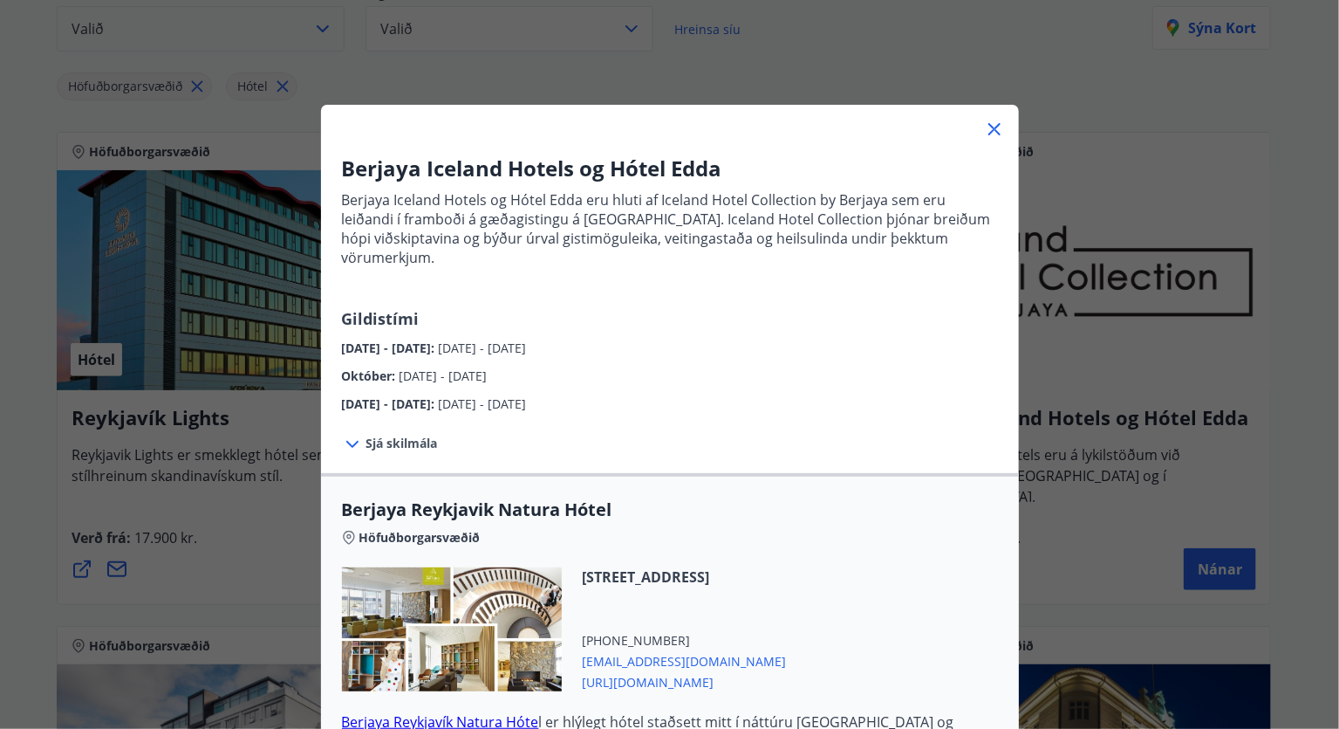
click at [993, 130] on icon at bounding box center [994, 129] width 3 height 3
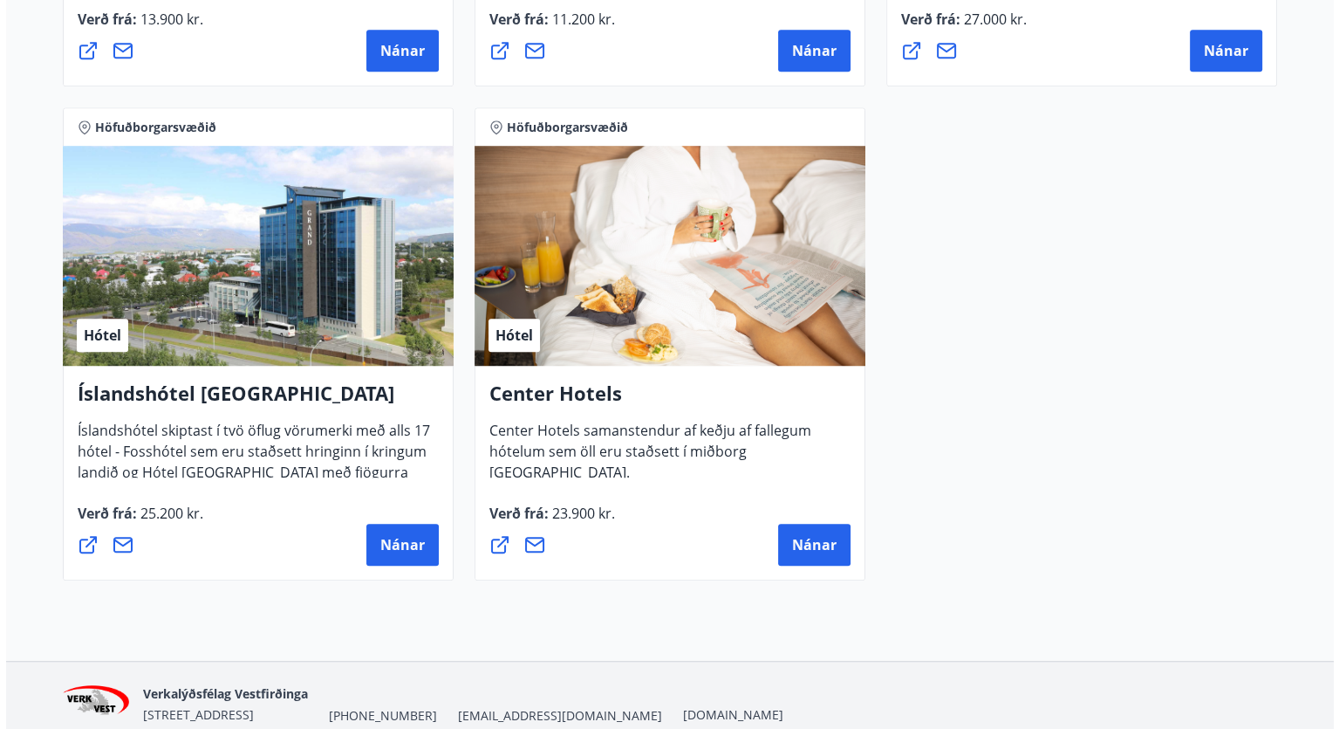
scroll to position [1305, 0]
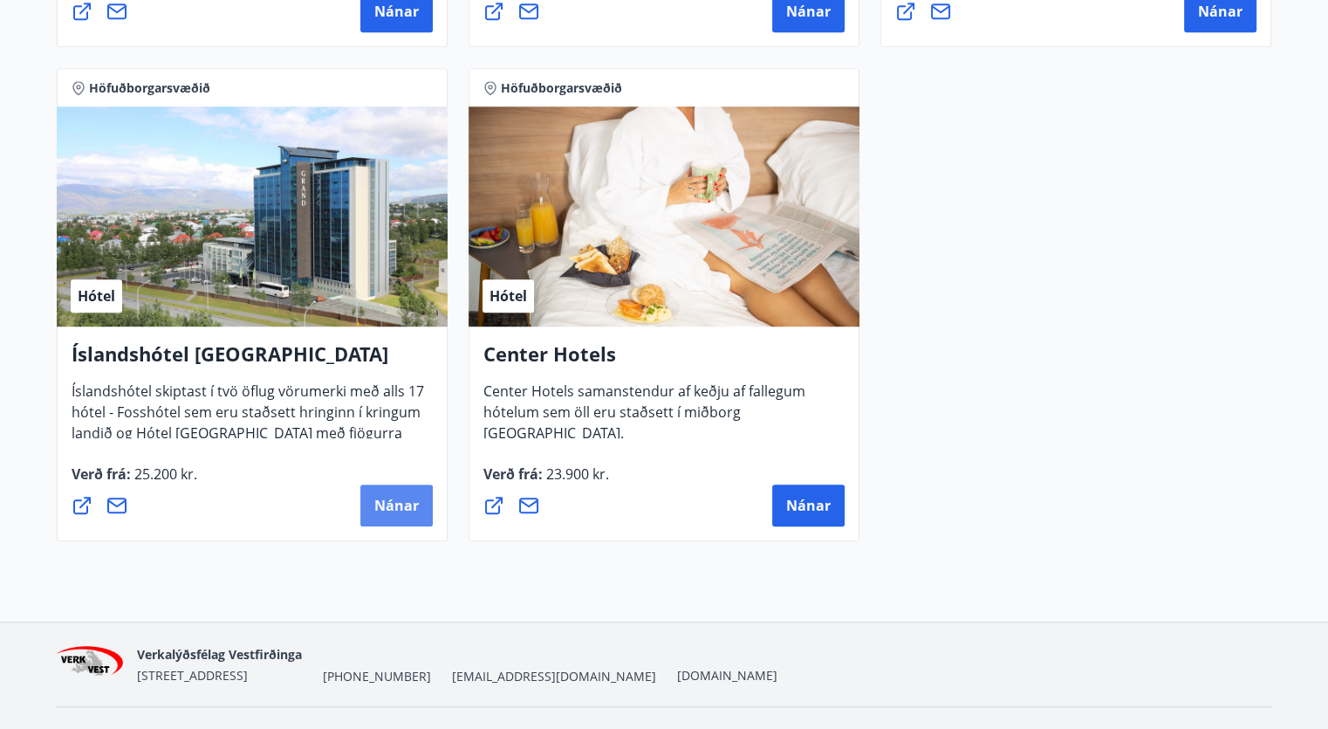
click at [401, 503] on span "Nánar" at bounding box center [396, 505] width 45 height 19
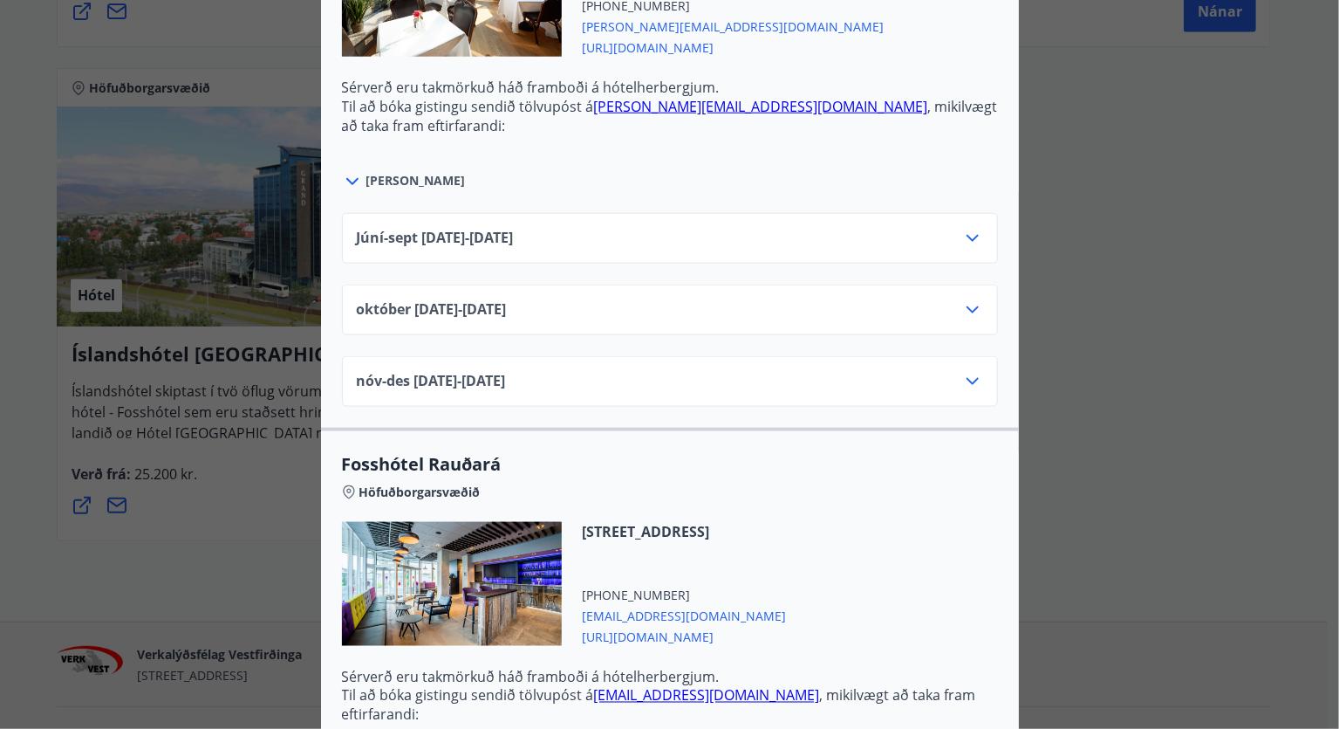
scroll to position [4022, 0]
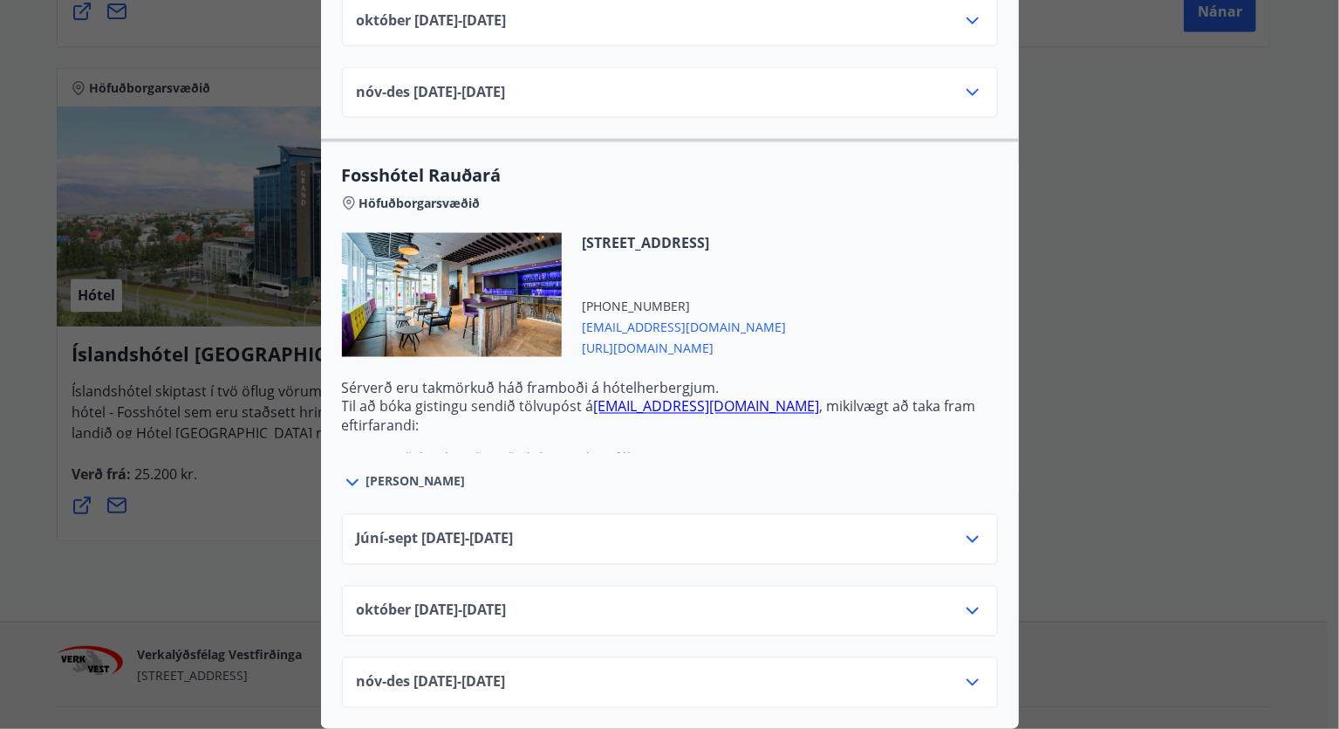
click at [897, 278] on div "Rauðarárstígur 37, 105 Reykjavík +354 5147000 raudara@fosshotel.is https://www.…" at bounding box center [670, 305] width 656 height 145
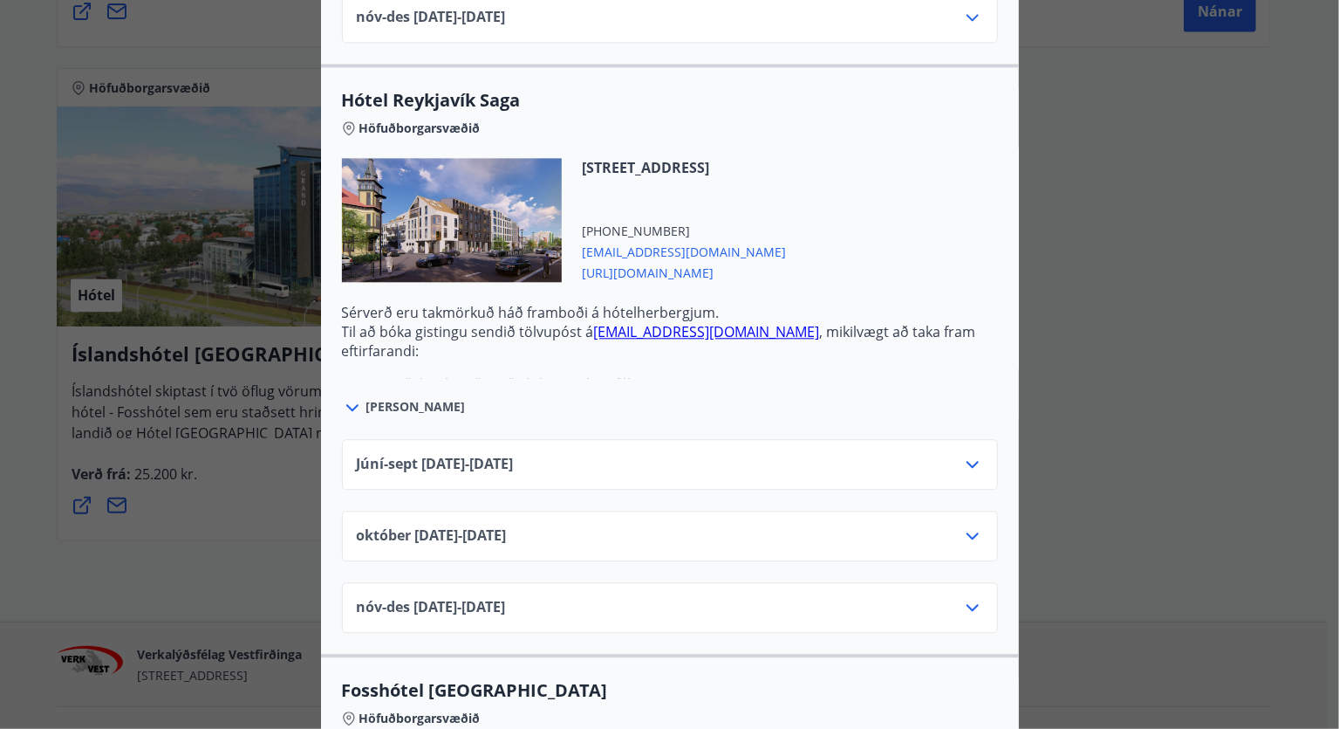
scroll to position [1745, 0]
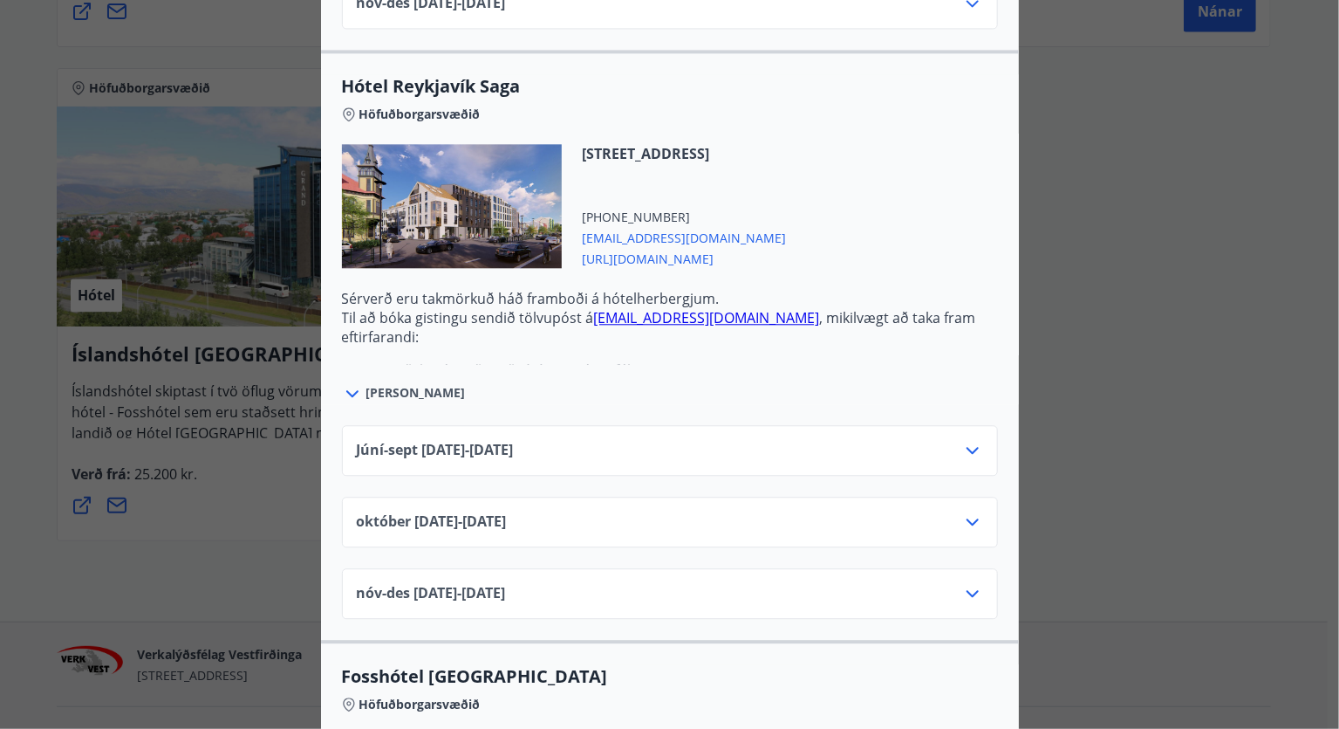
click at [969, 524] on icon at bounding box center [972, 521] width 21 height 21
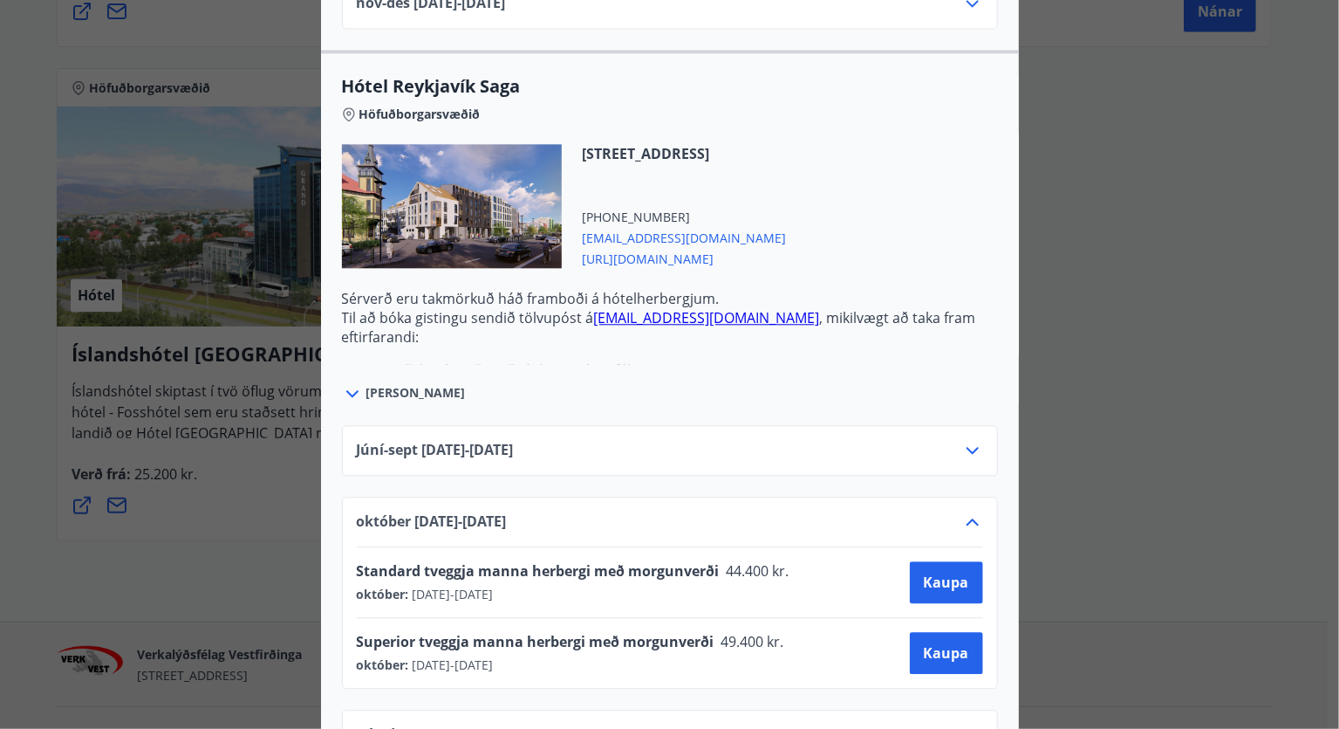
click at [965, 515] on icon at bounding box center [972, 521] width 21 height 21
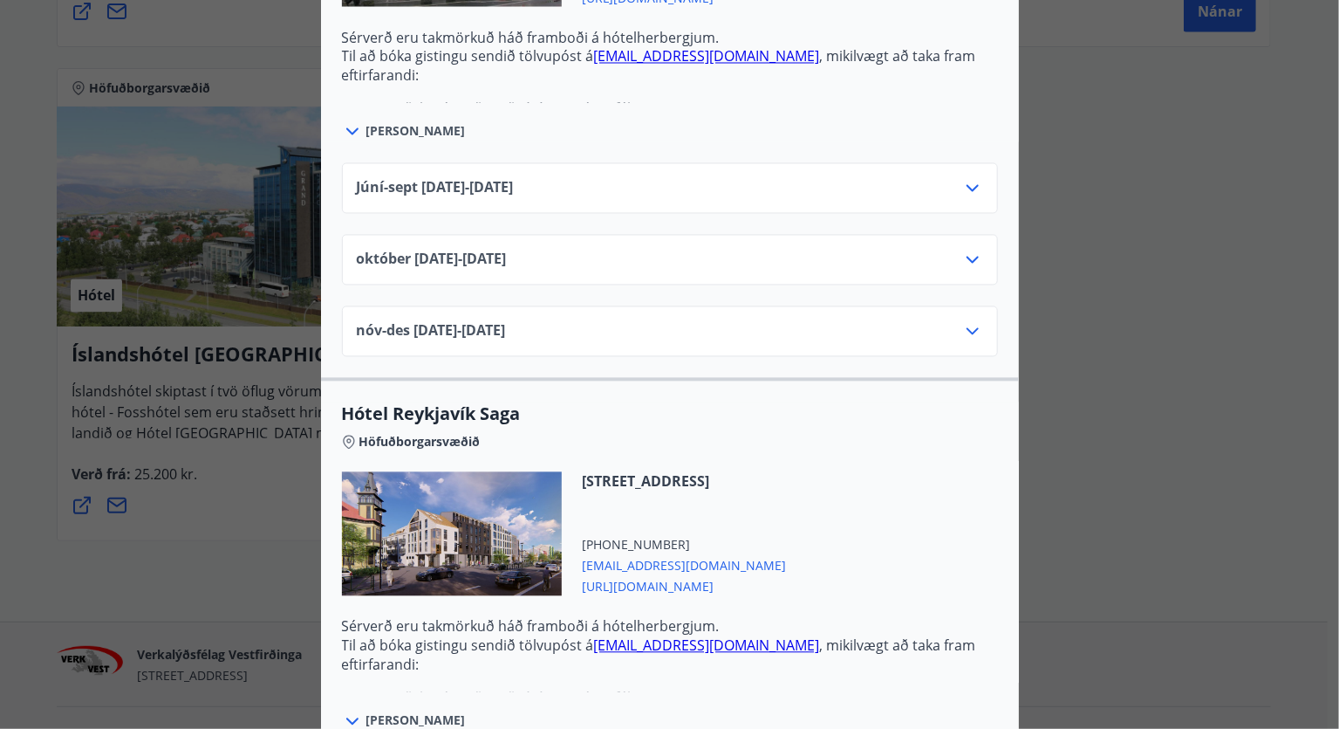
scroll to position [1108, 0]
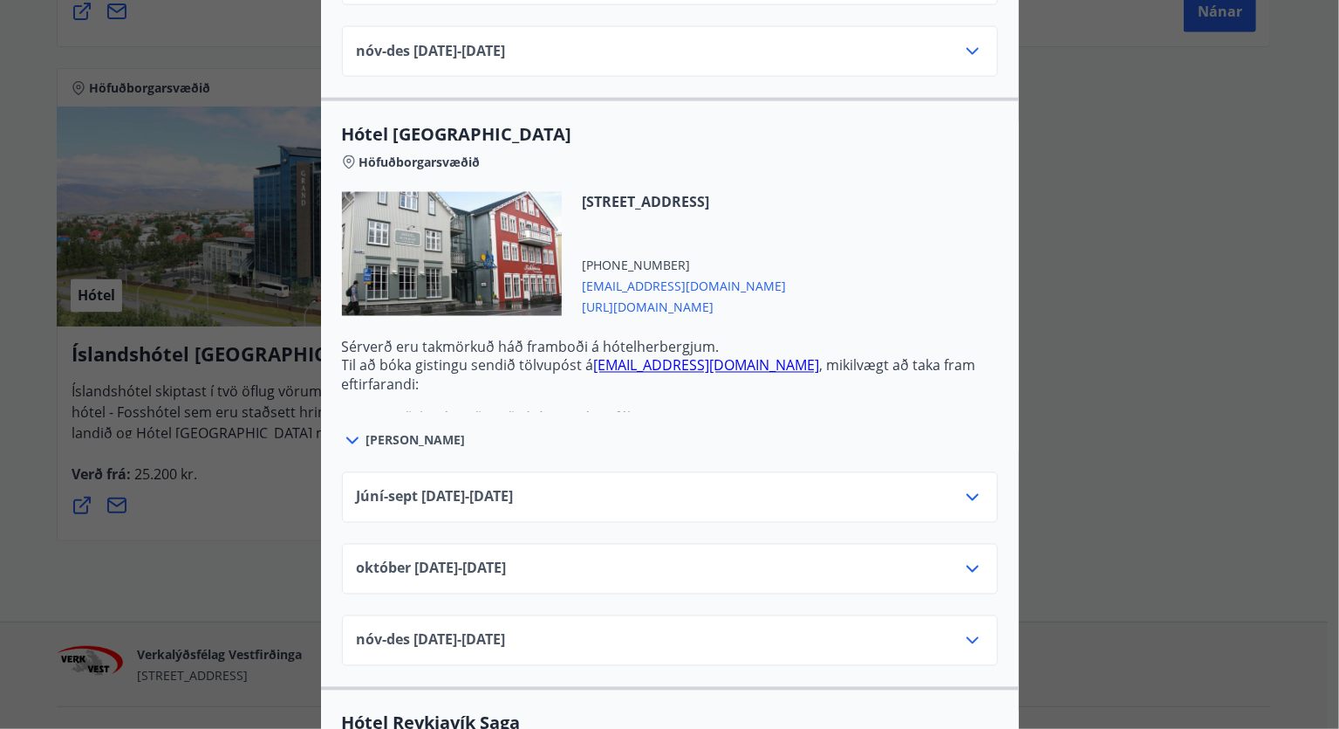
click at [976, 566] on icon at bounding box center [972, 568] width 21 height 21
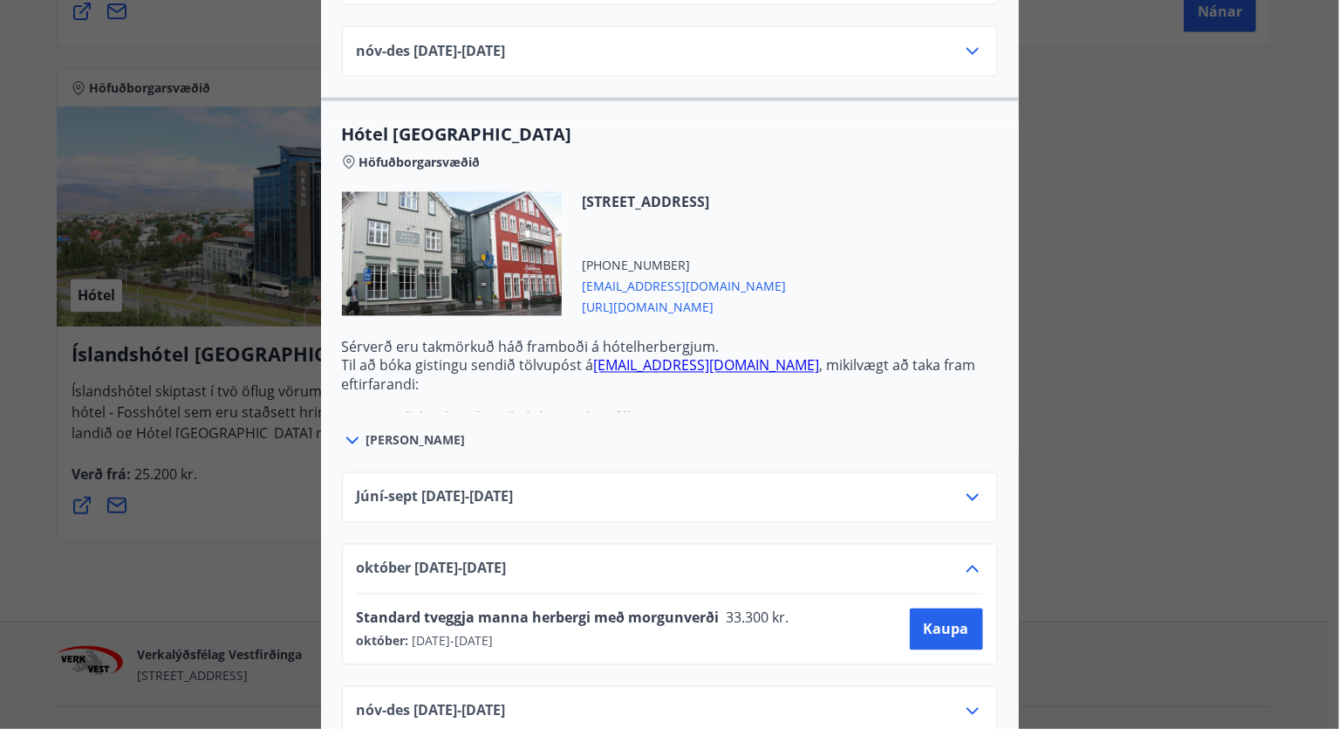
click at [976, 566] on icon at bounding box center [972, 568] width 21 height 21
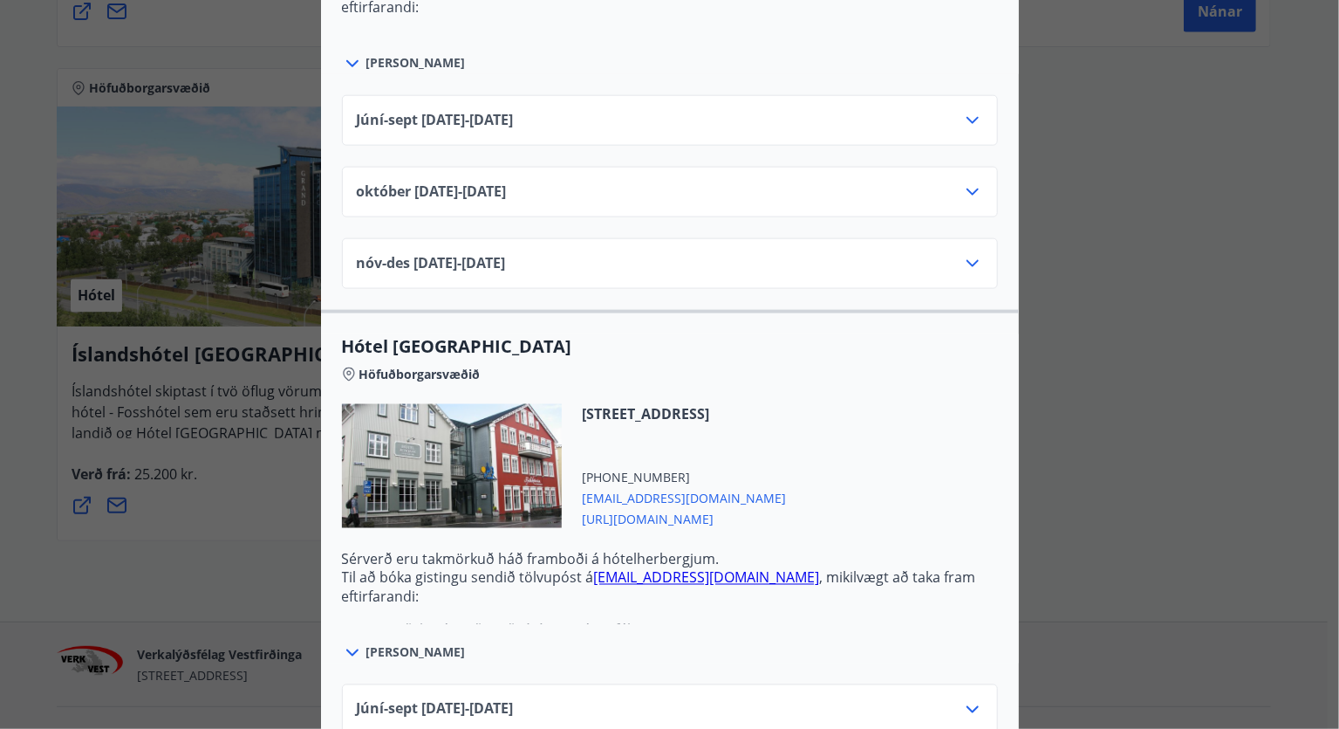
scroll to position [570, 0]
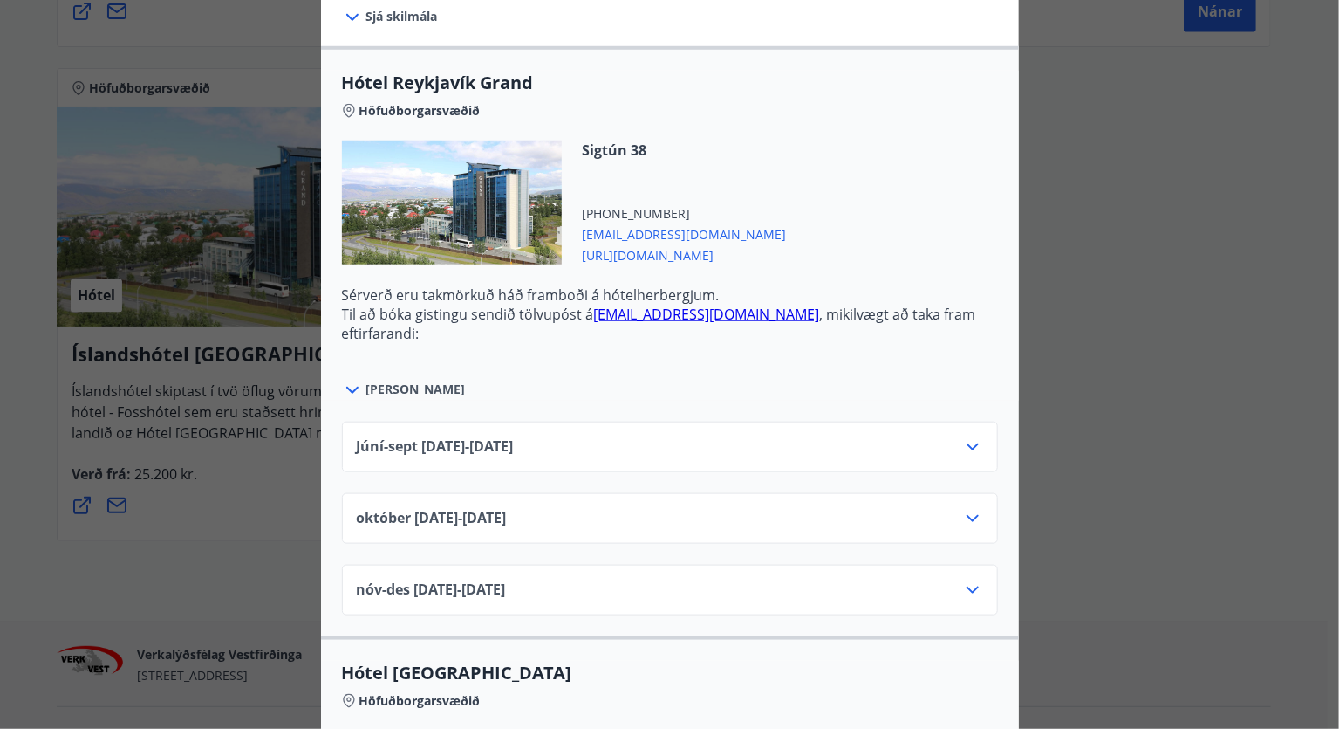
click at [976, 523] on icon at bounding box center [972, 518] width 21 height 21
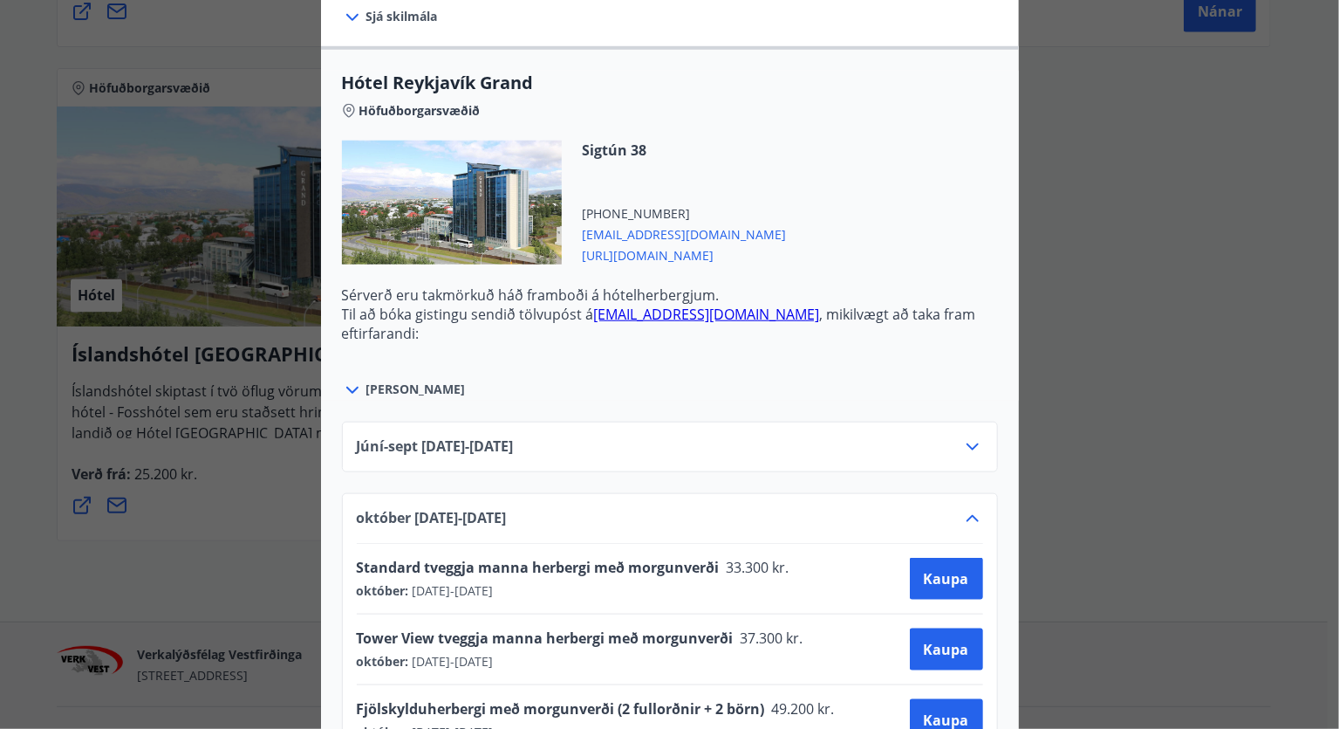
click at [976, 523] on icon at bounding box center [972, 518] width 21 height 21
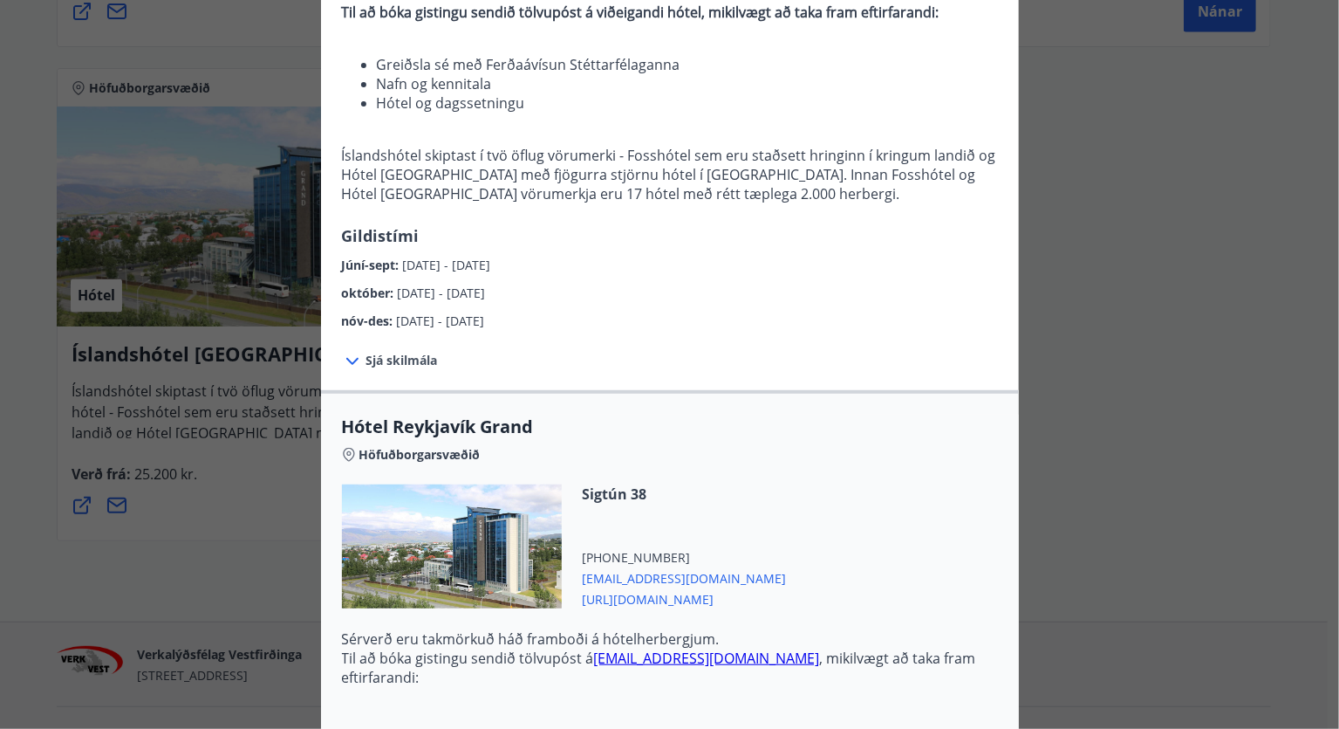
scroll to position [32, 0]
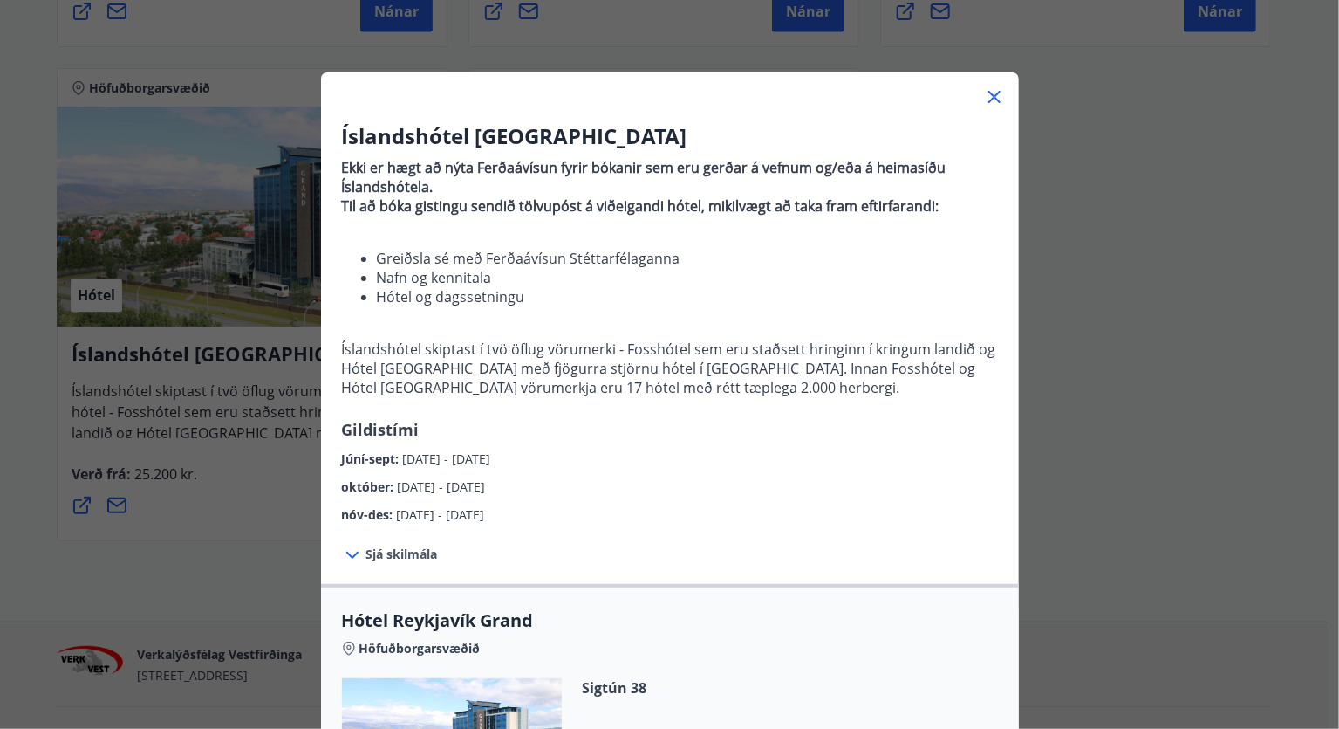
click at [986, 97] on icon at bounding box center [994, 96] width 21 height 21
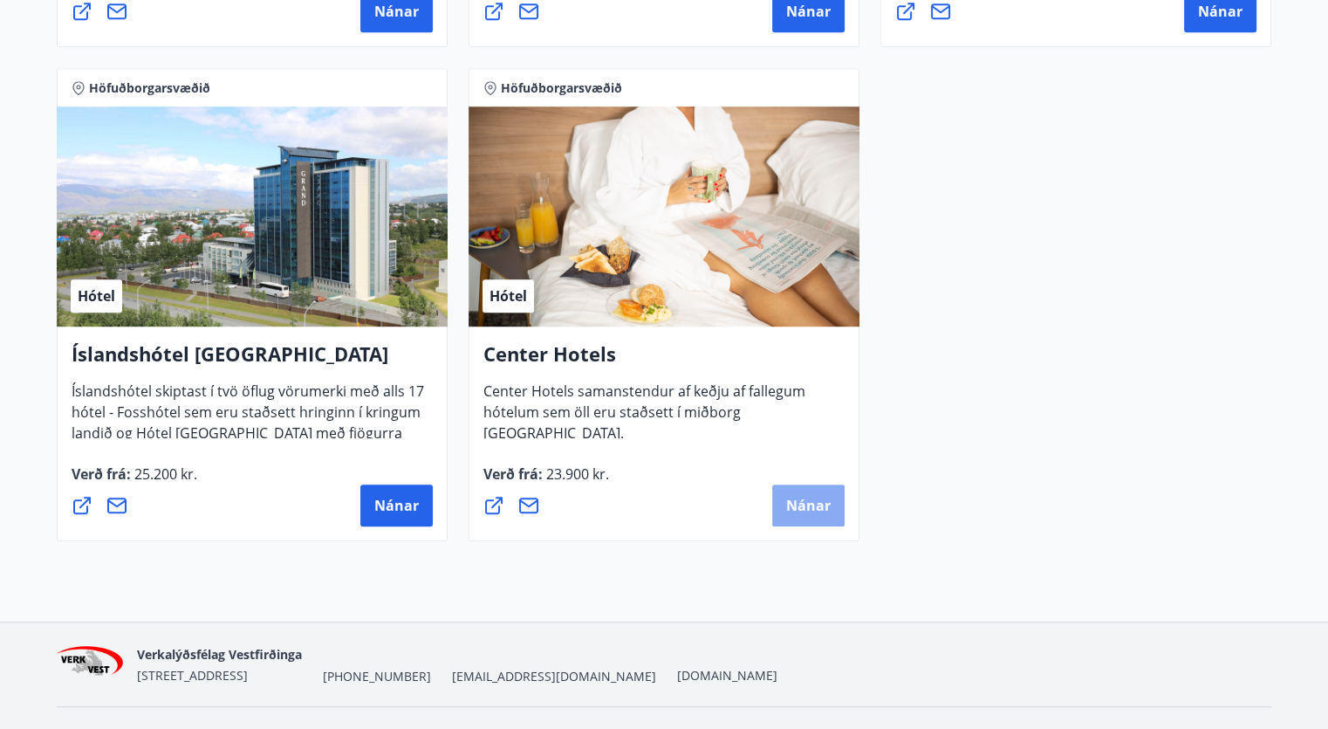
click at [800, 499] on span "Nánar" at bounding box center [808, 505] width 45 height 19
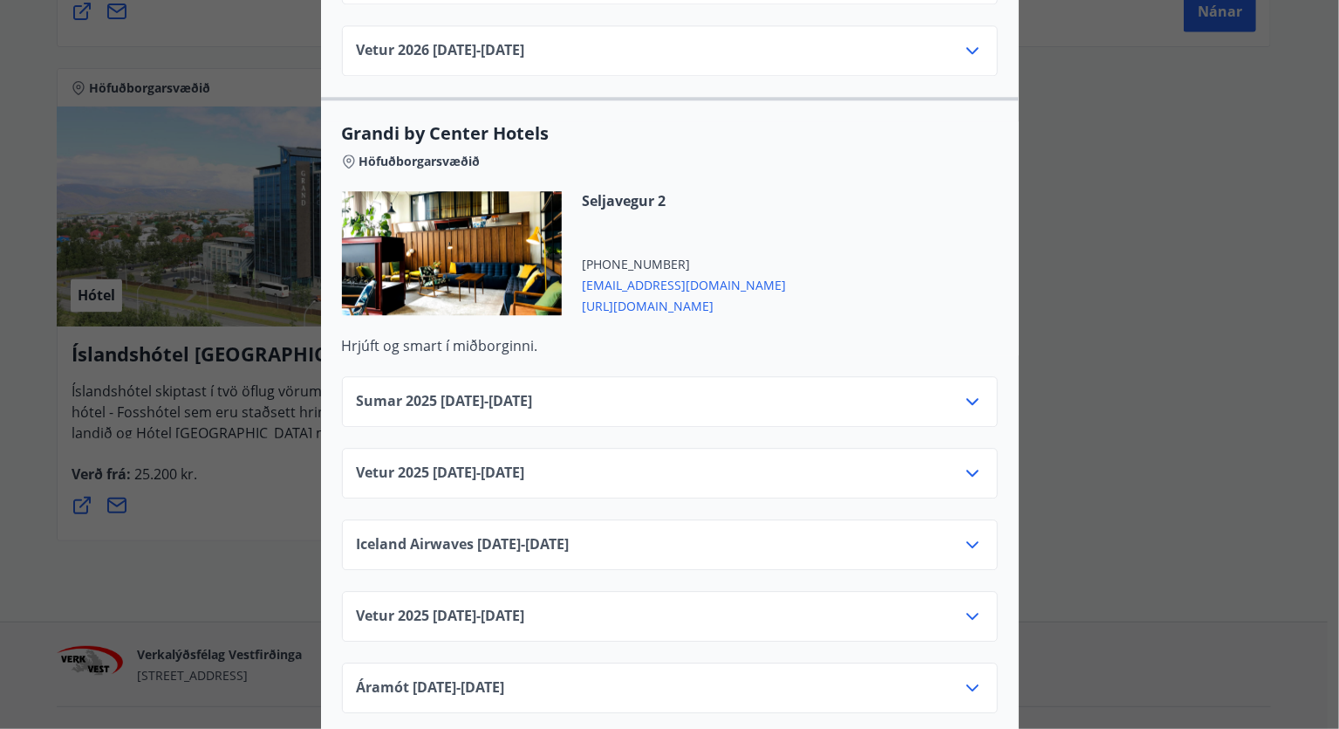
scroll to position [1956, 0]
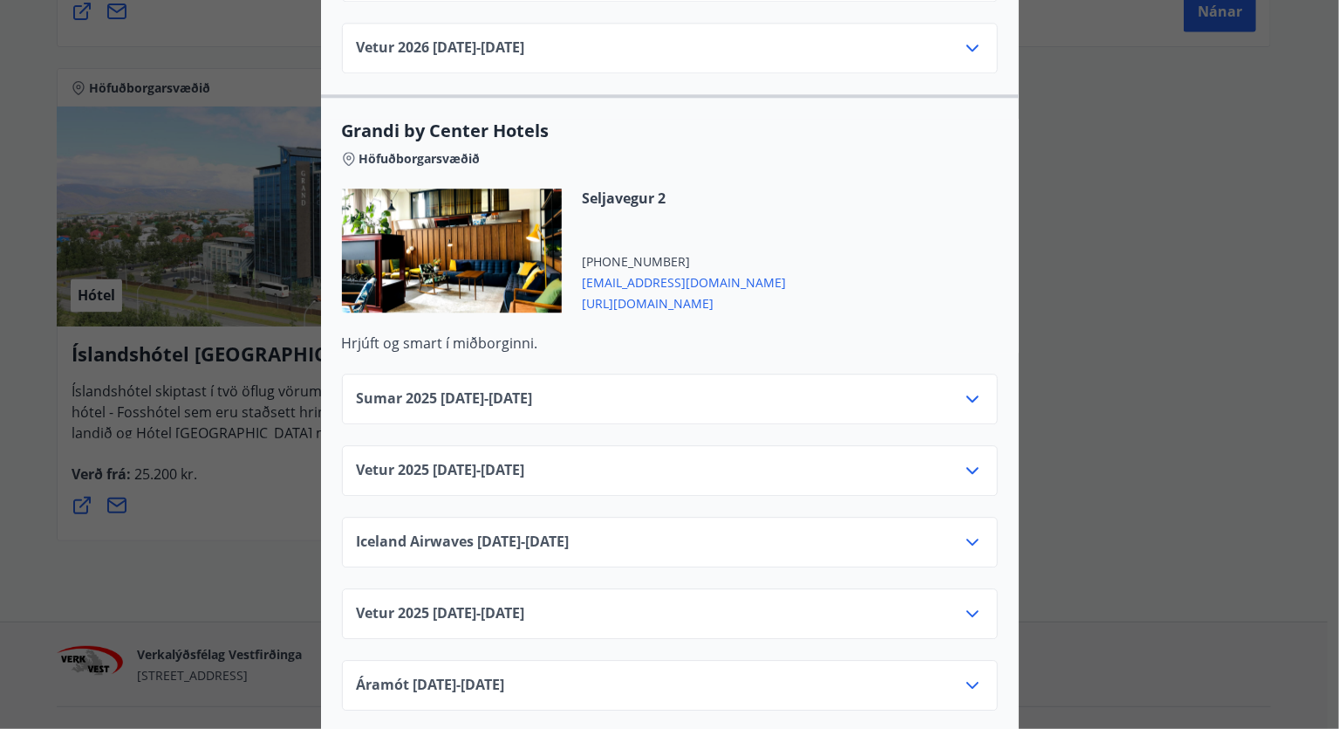
click at [965, 460] on icon at bounding box center [972, 470] width 21 height 21
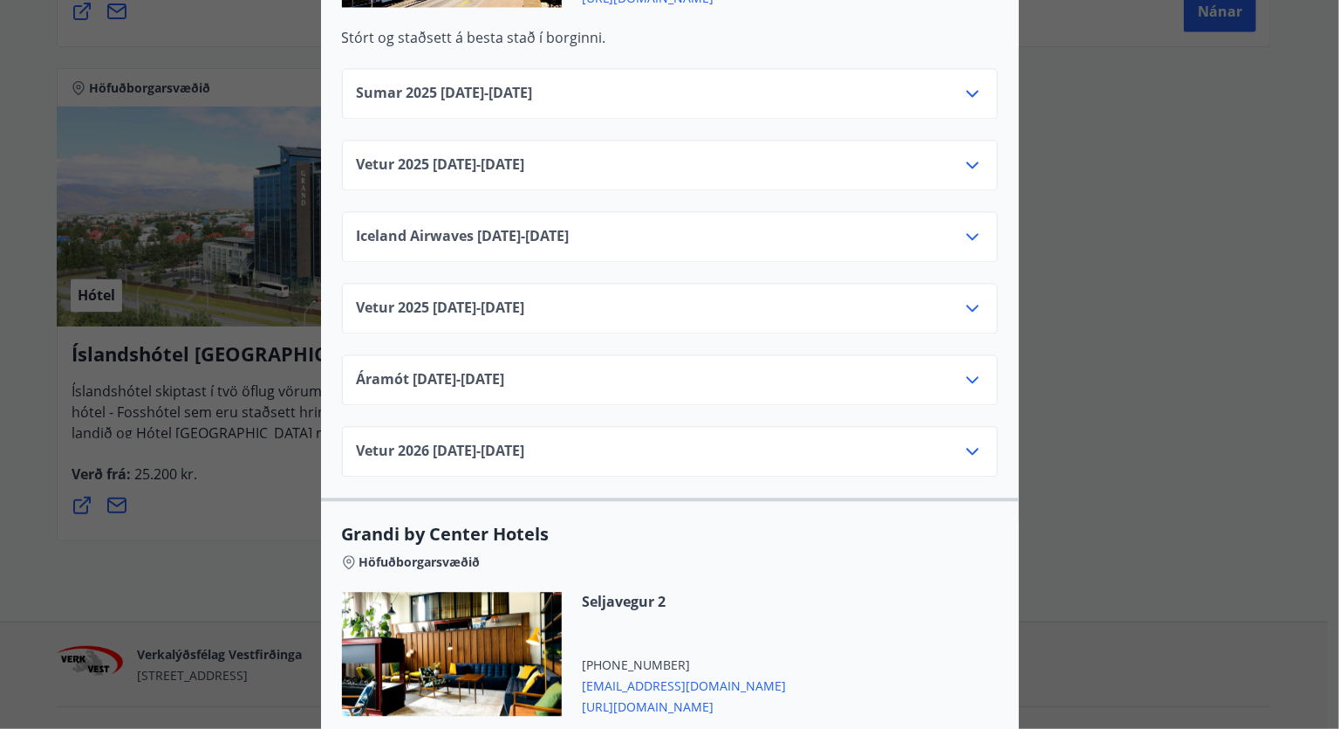
scroll to position [1907, 0]
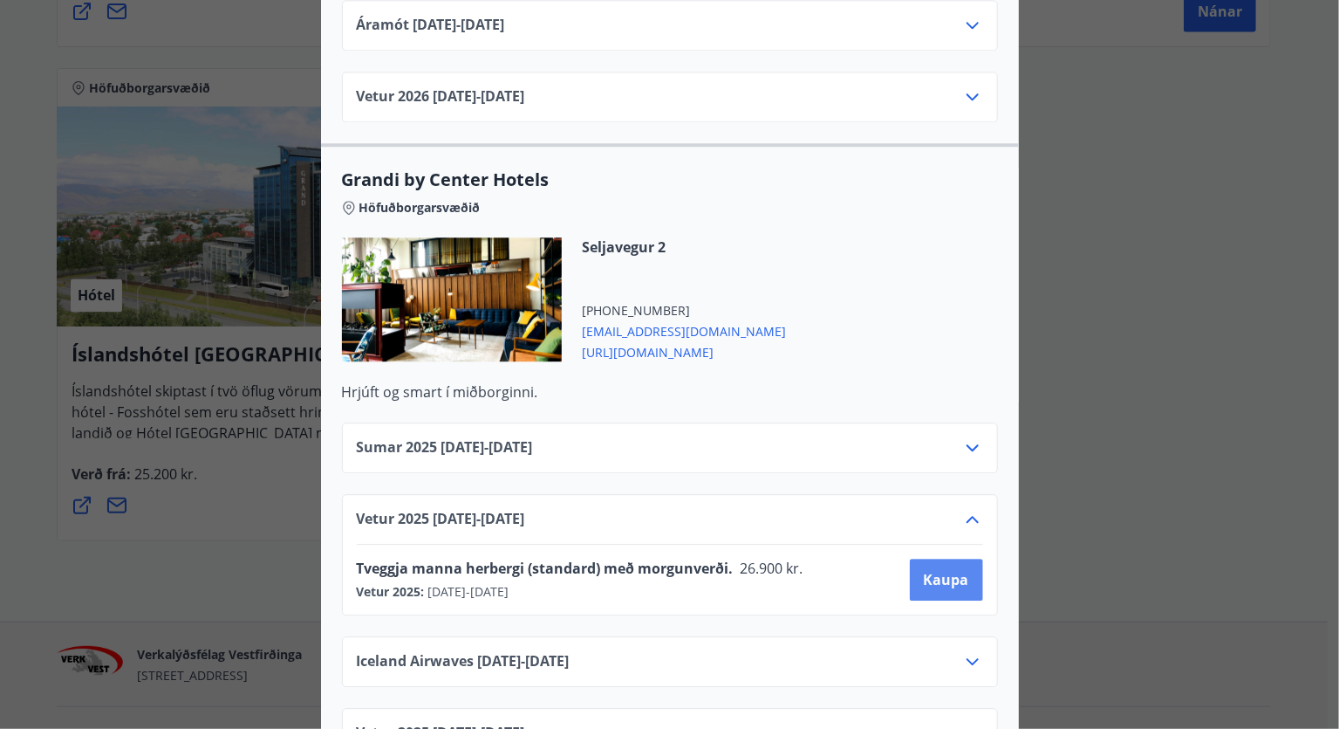
click at [948, 570] on span "Kaupa" at bounding box center [946, 579] width 45 height 19
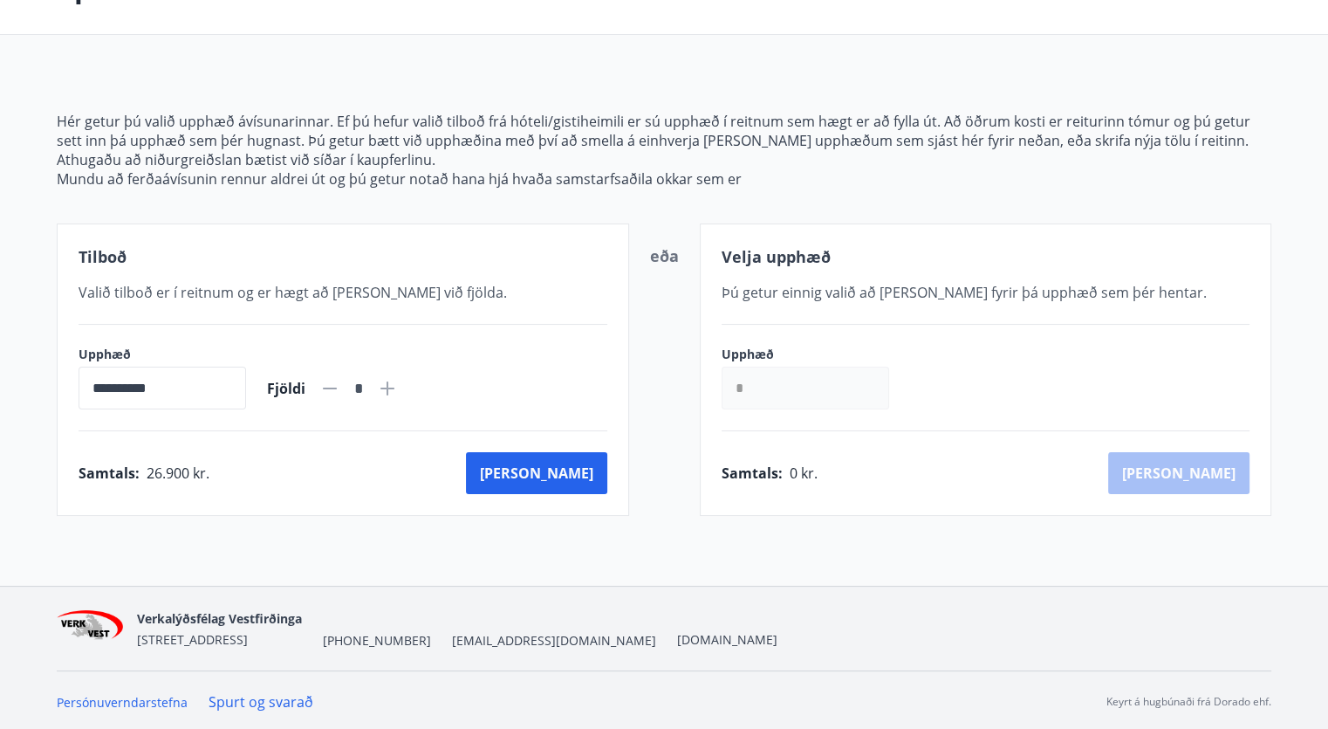
scroll to position [134, 0]
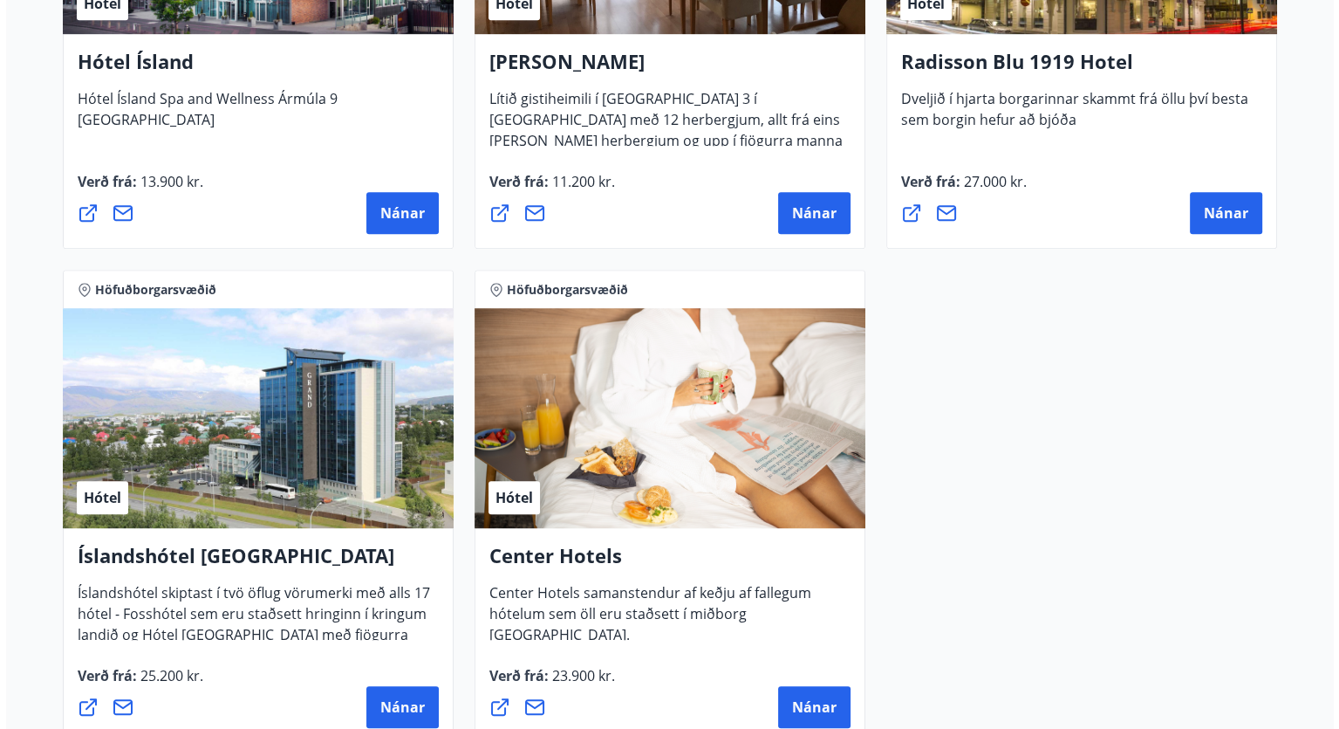
scroll to position [1345, 0]
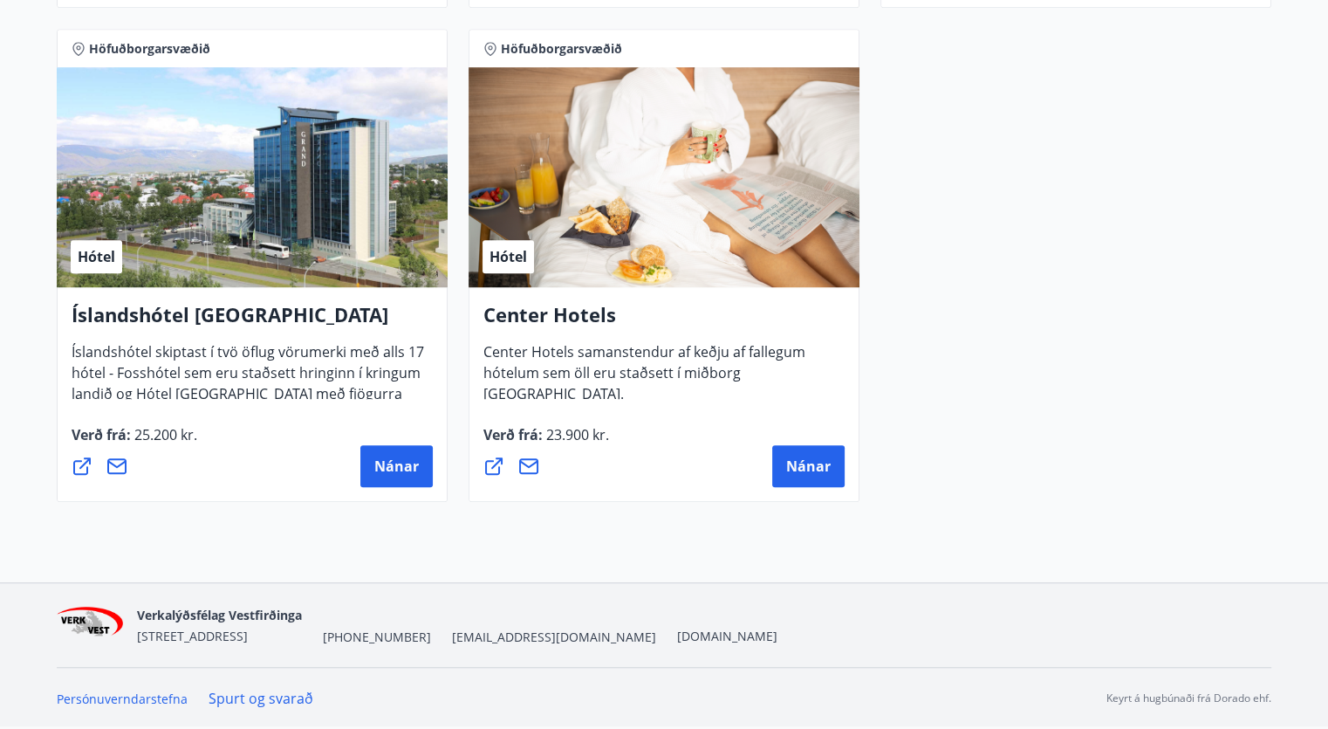
click at [533, 467] on icon at bounding box center [528, 465] width 21 height 21
click at [630, 434] on div "Verð frá : 23.900 kr. Nánar" at bounding box center [663, 455] width 361 height 63
click at [531, 464] on icon at bounding box center [528, 466] width 19 height 16
click at [491, 469] on icon at bounding box center [493, 465] width 21 height 21
click at [831, 473] on button "Nánar" at bounding box center [808, 466] width 72 height 42
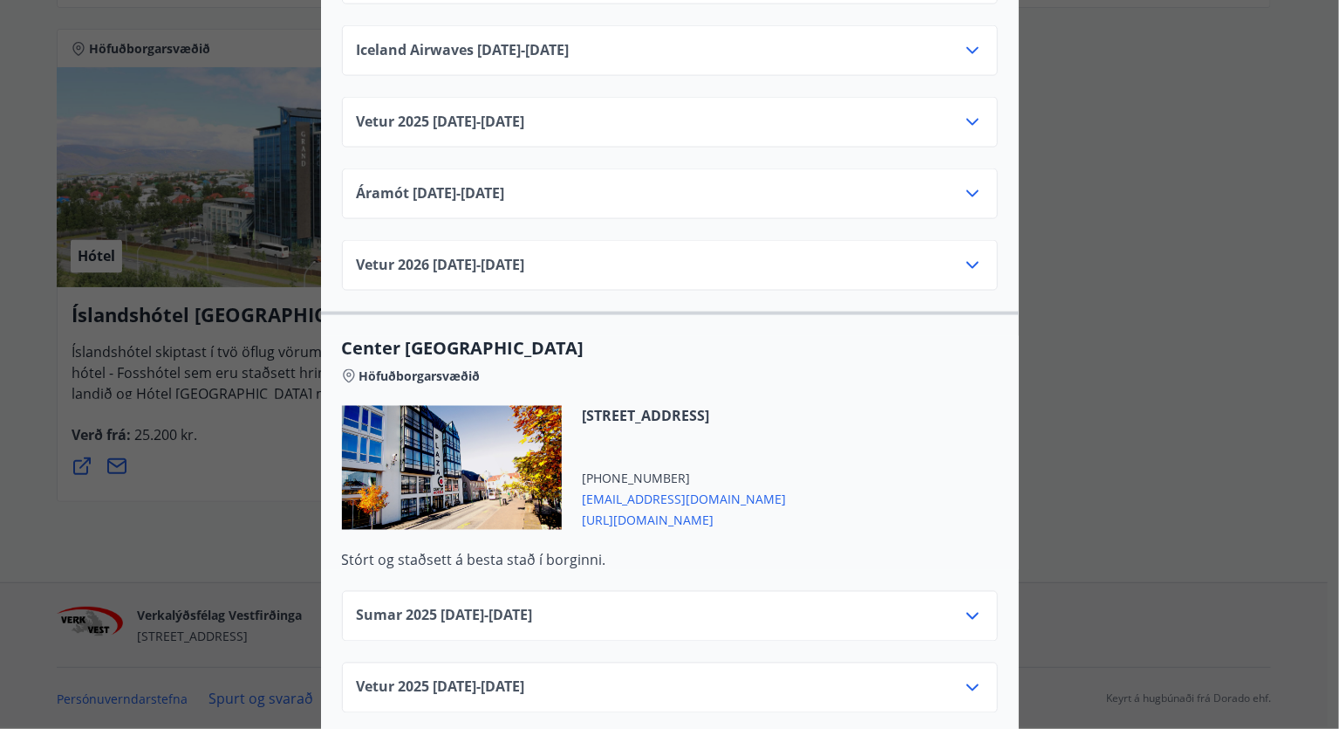
scroll to position [1036, 0]
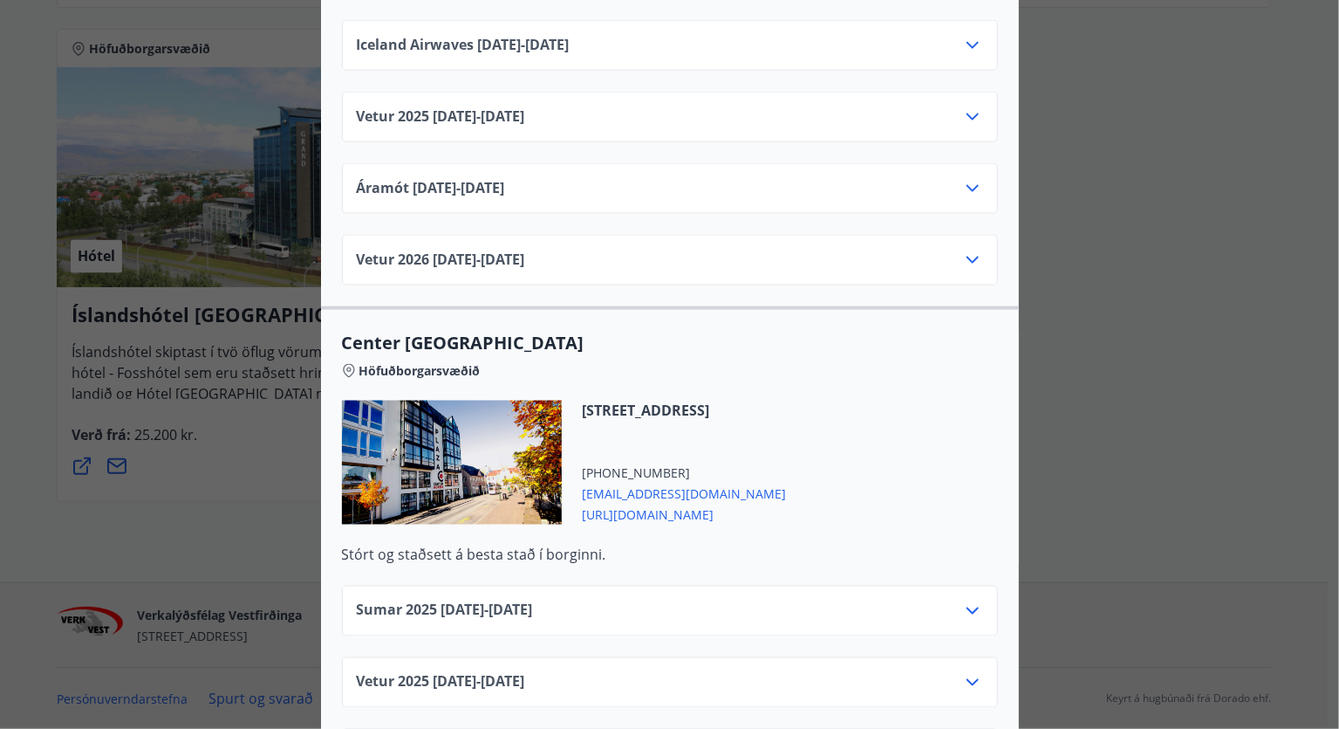
click at [1062, 227] on div "Center Hotels Verð er með morgunverði inniföldum og miðast við Standard Double/…" at bounding box center [669, 364] width 1339 height 729
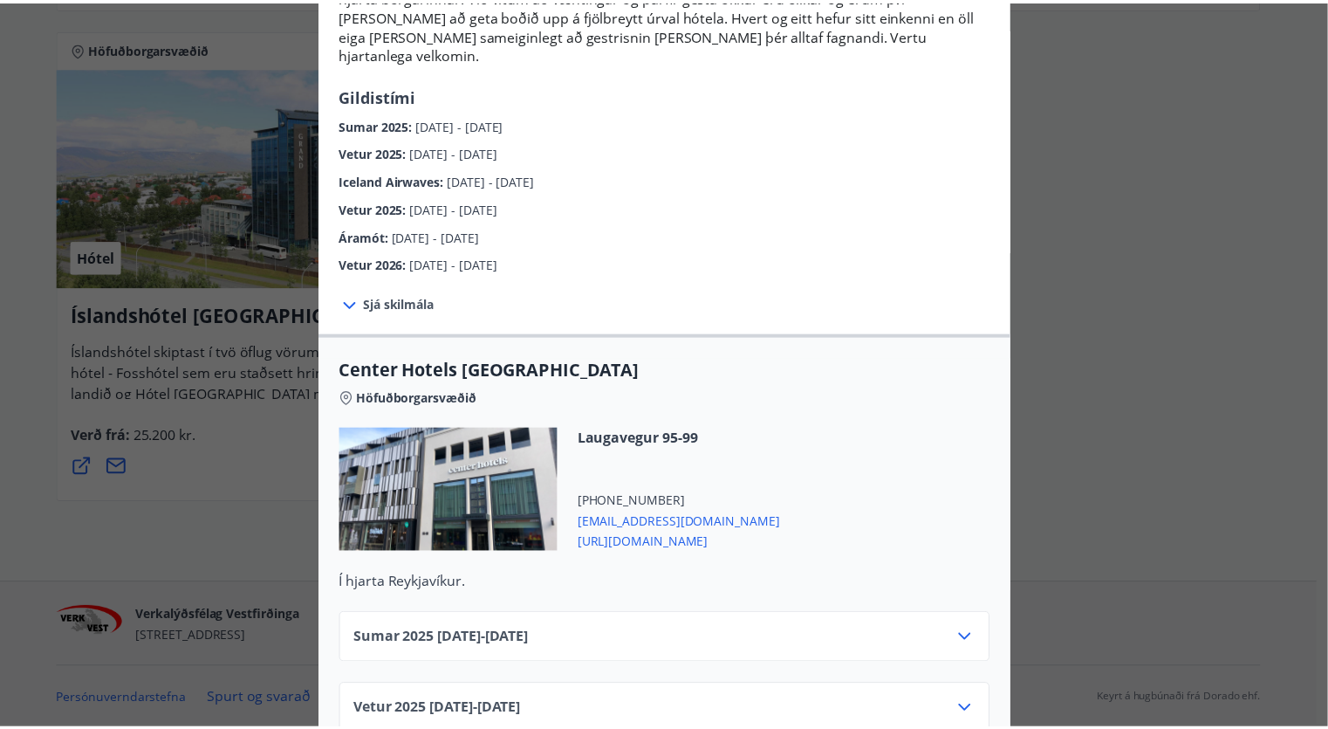
scroll to position [0, 0]
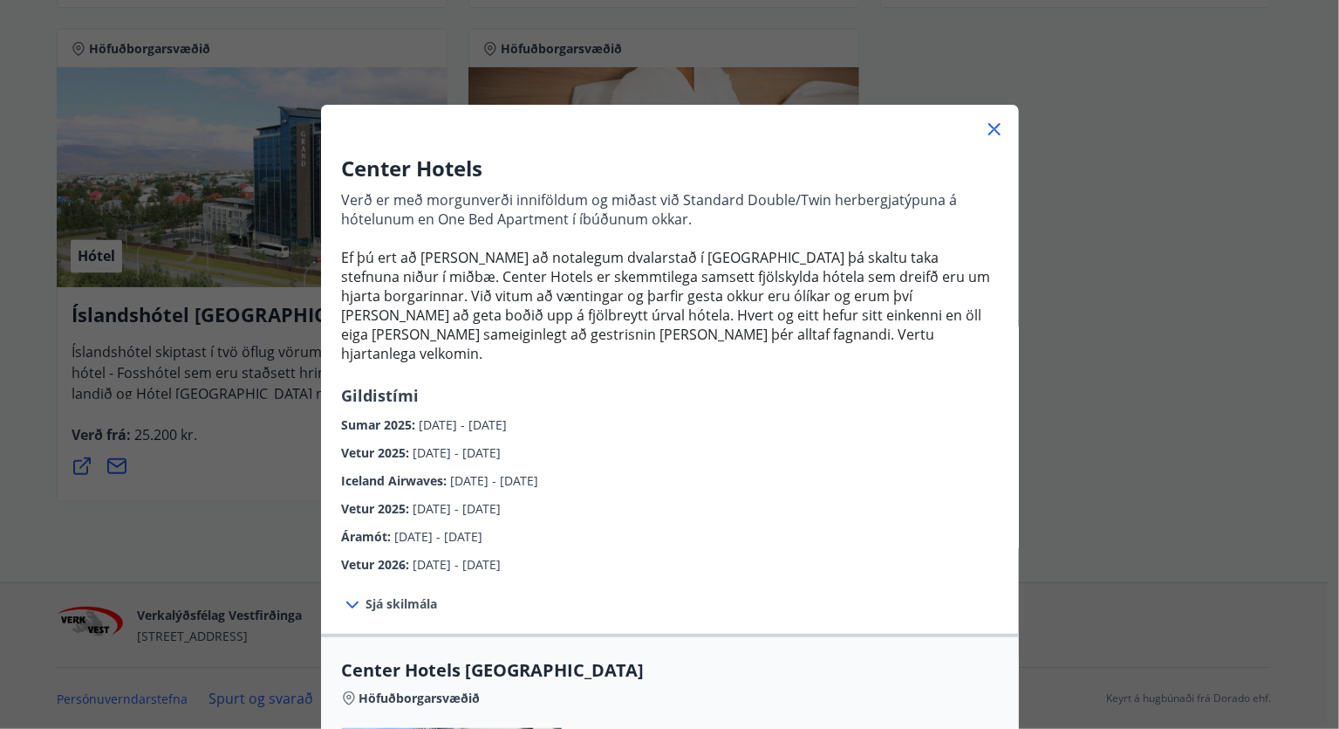
click at [984, 132] on icon at bounding box center [994, 129] width 21 height 21
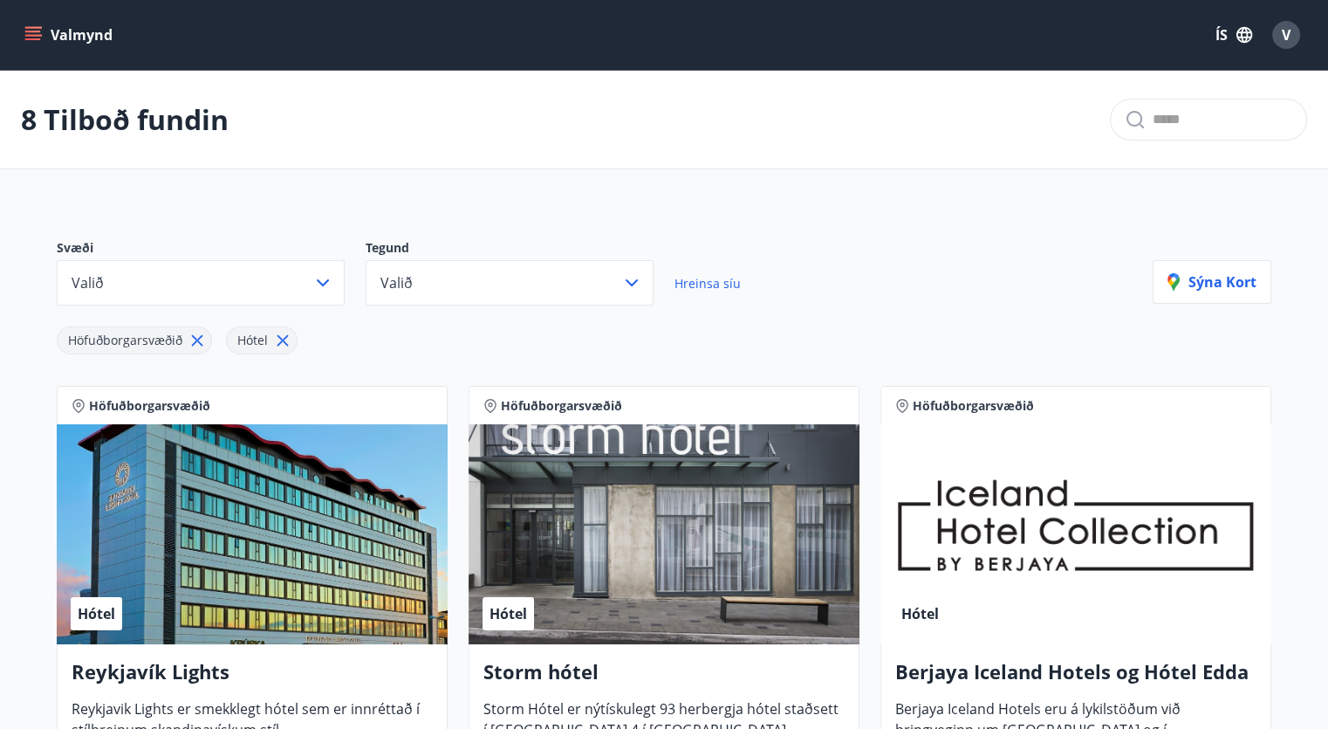
click at [694, 275] on span "Hreinsa síu" at bounding box center [707, 283] width 66 height 17
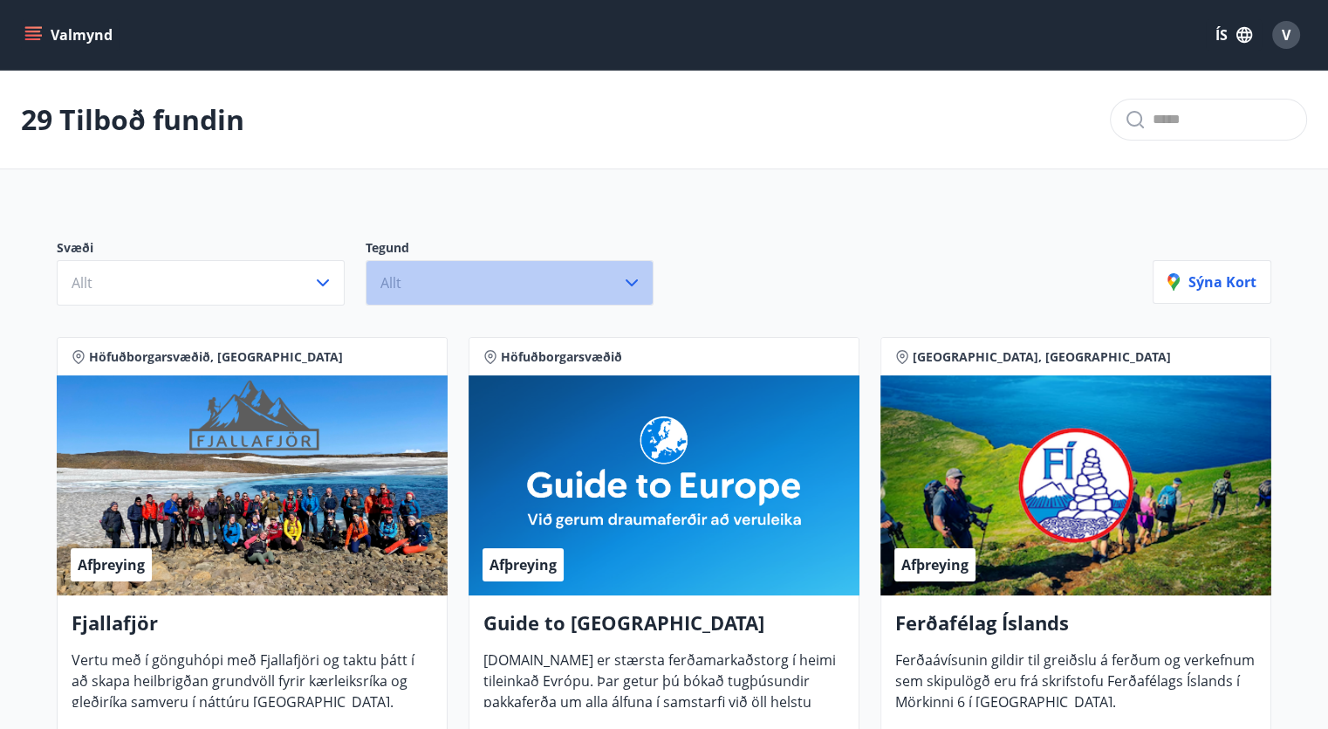
click at [621, 285] on icon "button" at bounding box center [631, 282] width 21 height 21
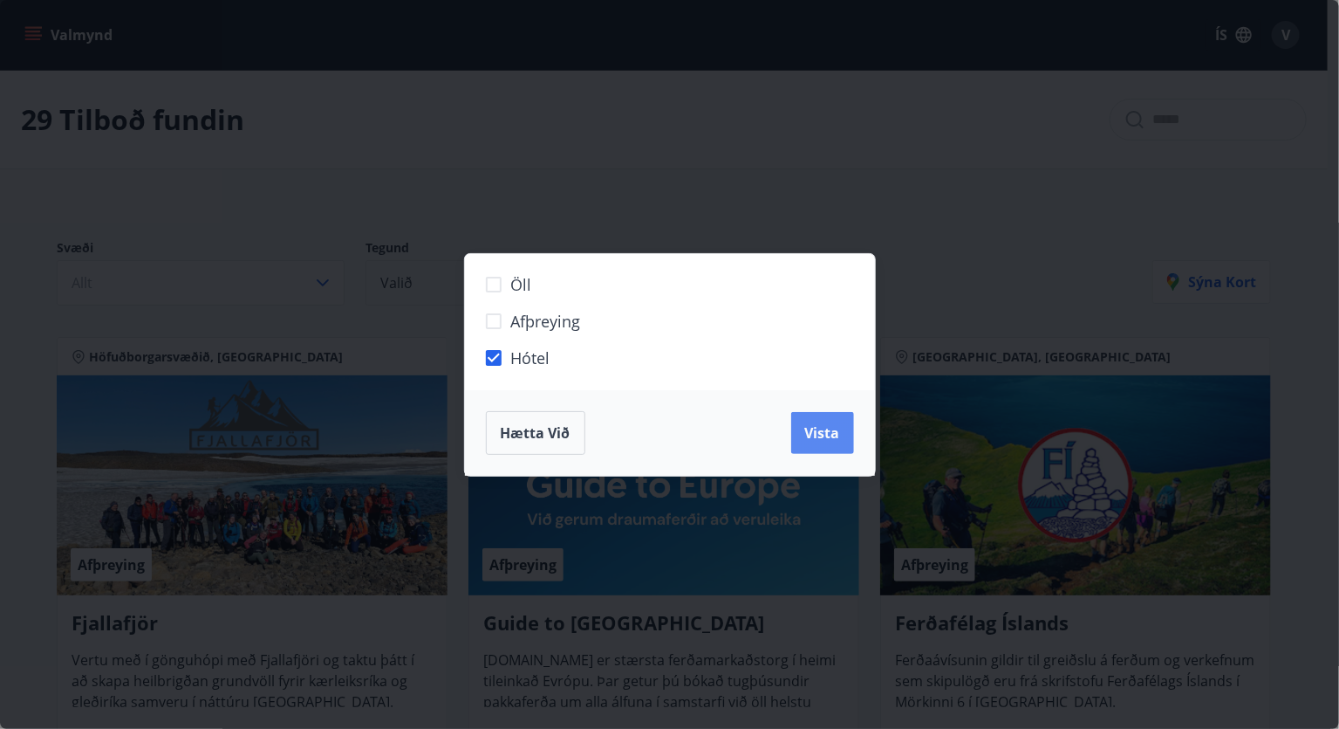
click at [823, 430] on span "Vista" at bounding box center [822, 432] width 35 height 19
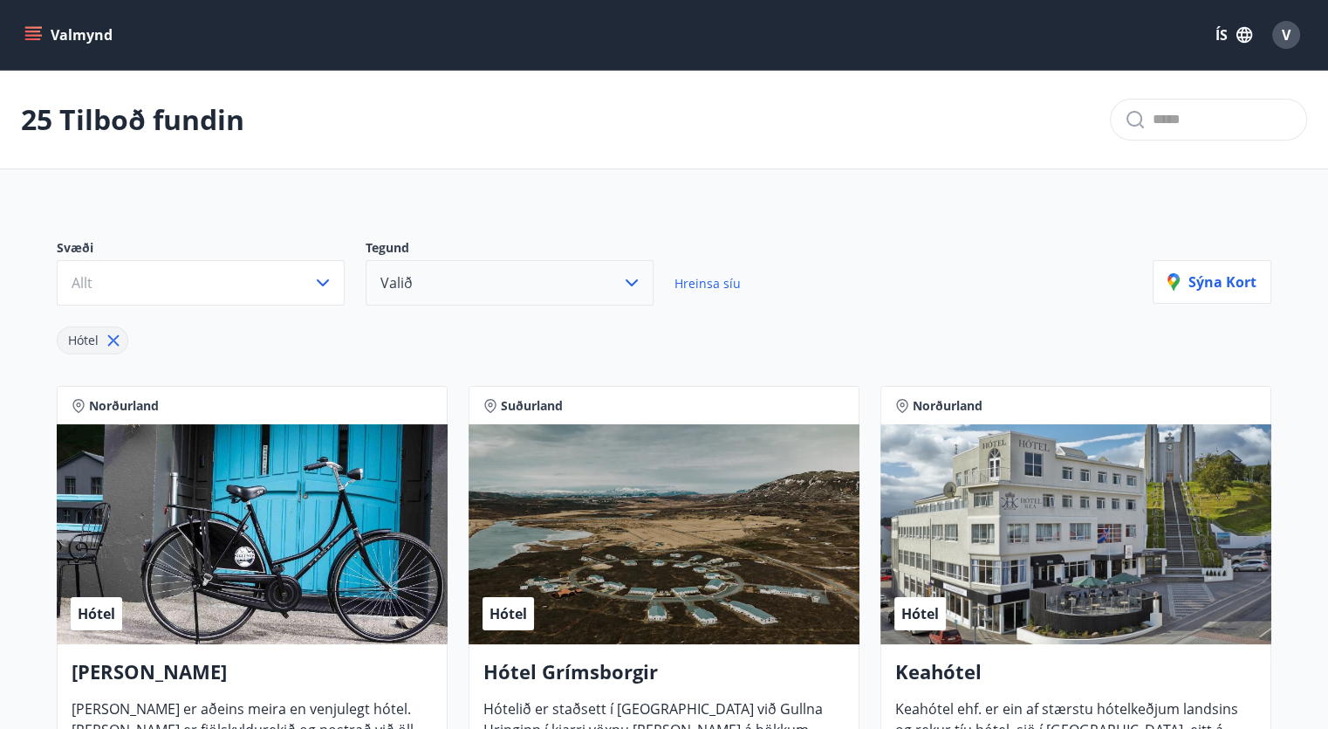
click at [598, 293] on button "Valið" at bounding box center [510, 282] width 288 height 45
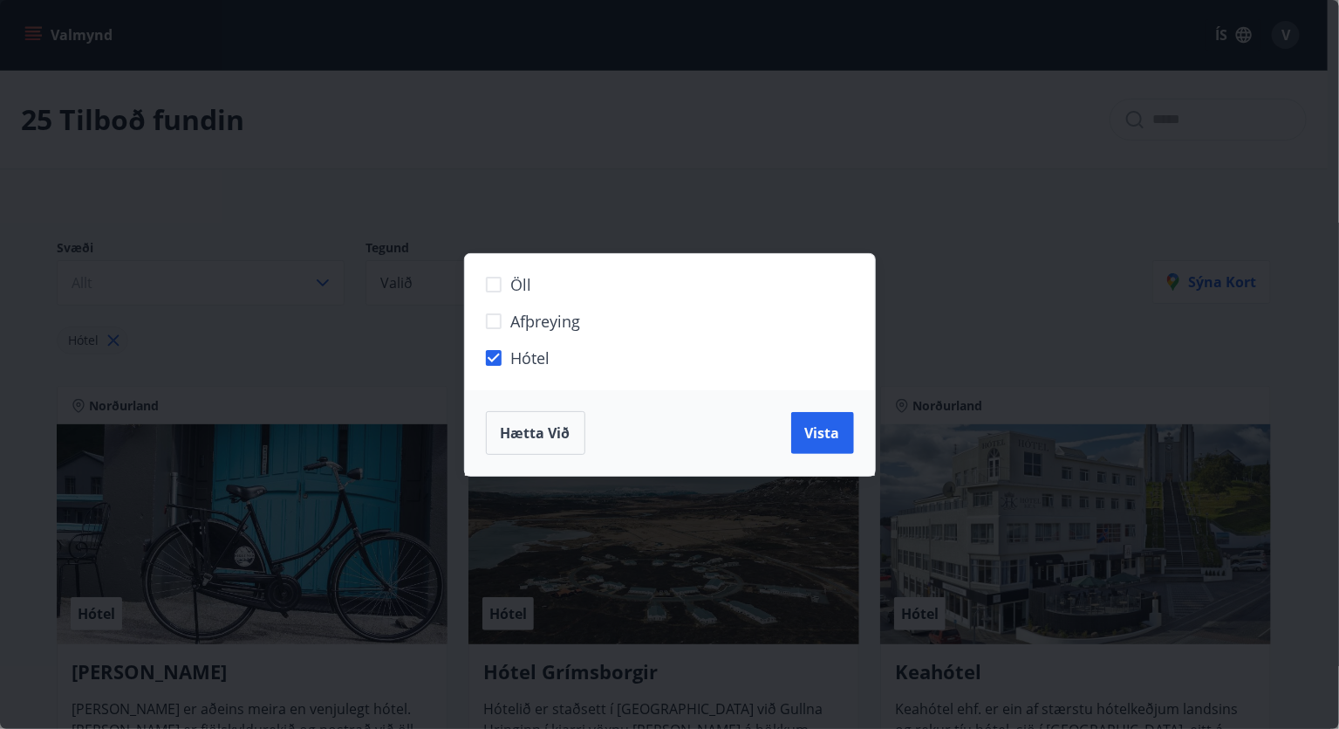
click at [355, 290] on div "Öll Afþreying Hótel Hætta við Vista" at bounding box center [669, 364] width 1339 height 729
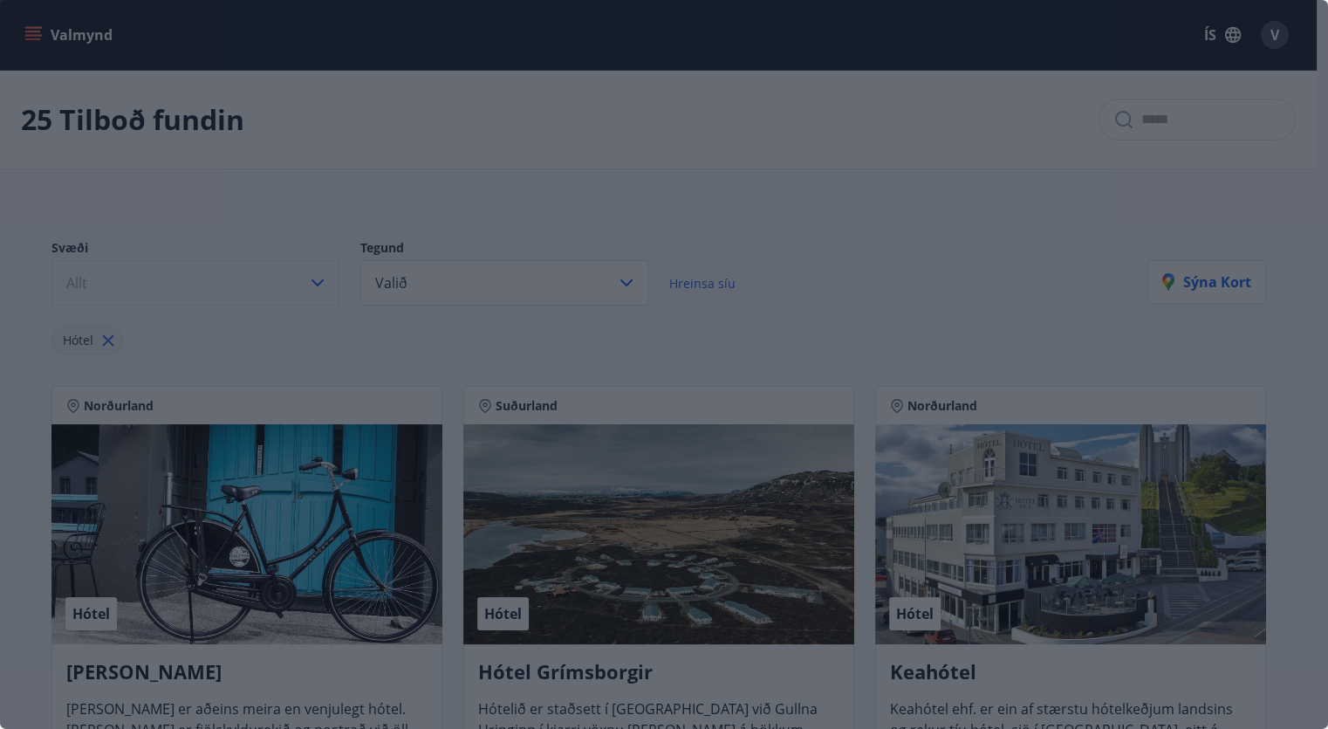
click at [339, 285] on button "Allt" at bounding box center [195, 282] width 288 height 45
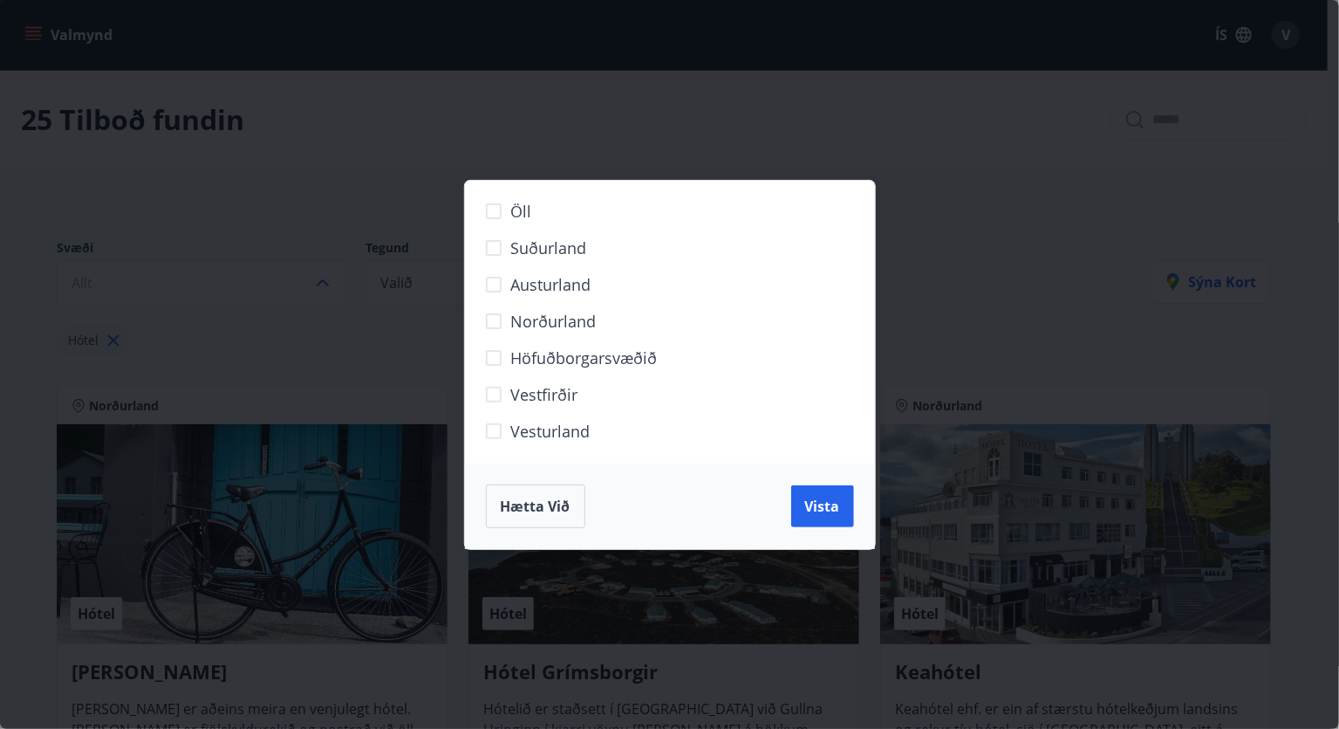
click at [525, 346] on span "Höfuðborgarsvæðið" at bounding box center [584, 357] width 147 height 23
click at [818, 505] on span "Vista" at bounding box center [822, 505] width 35 height 19
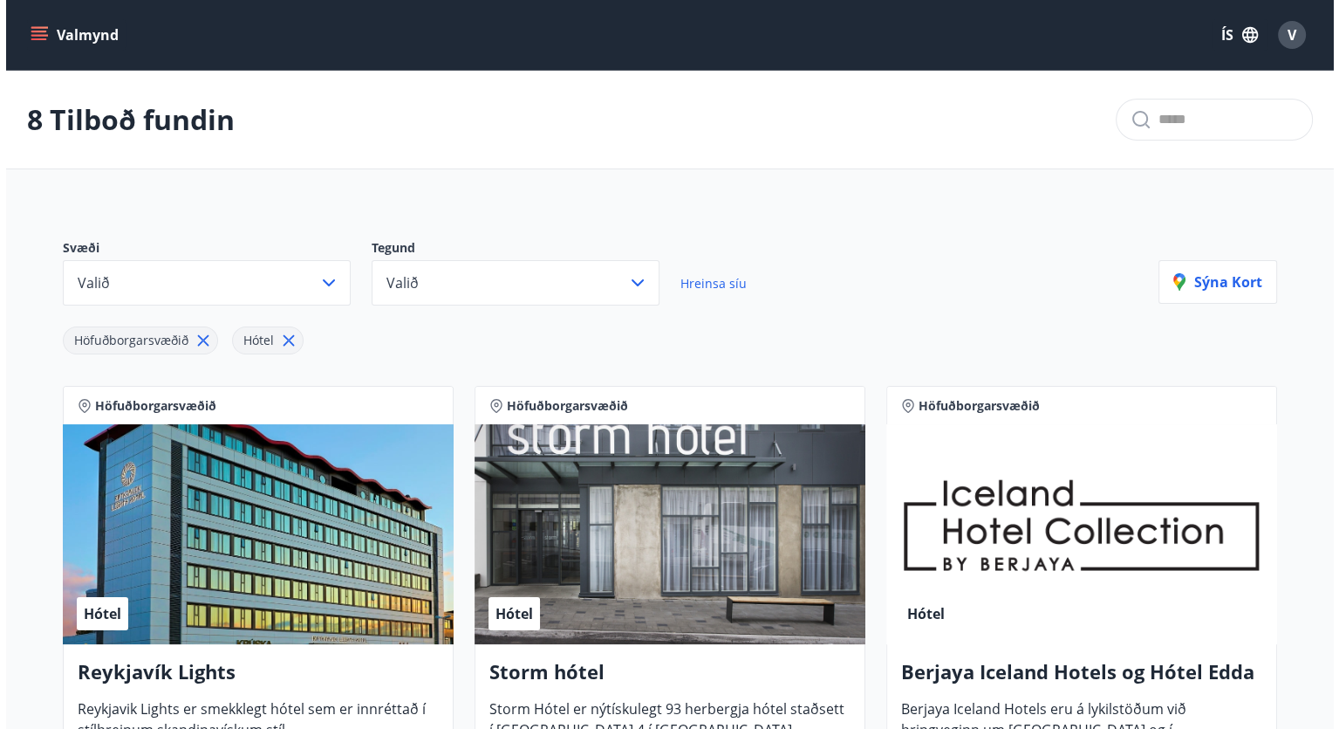
scroll to position [340, 0]
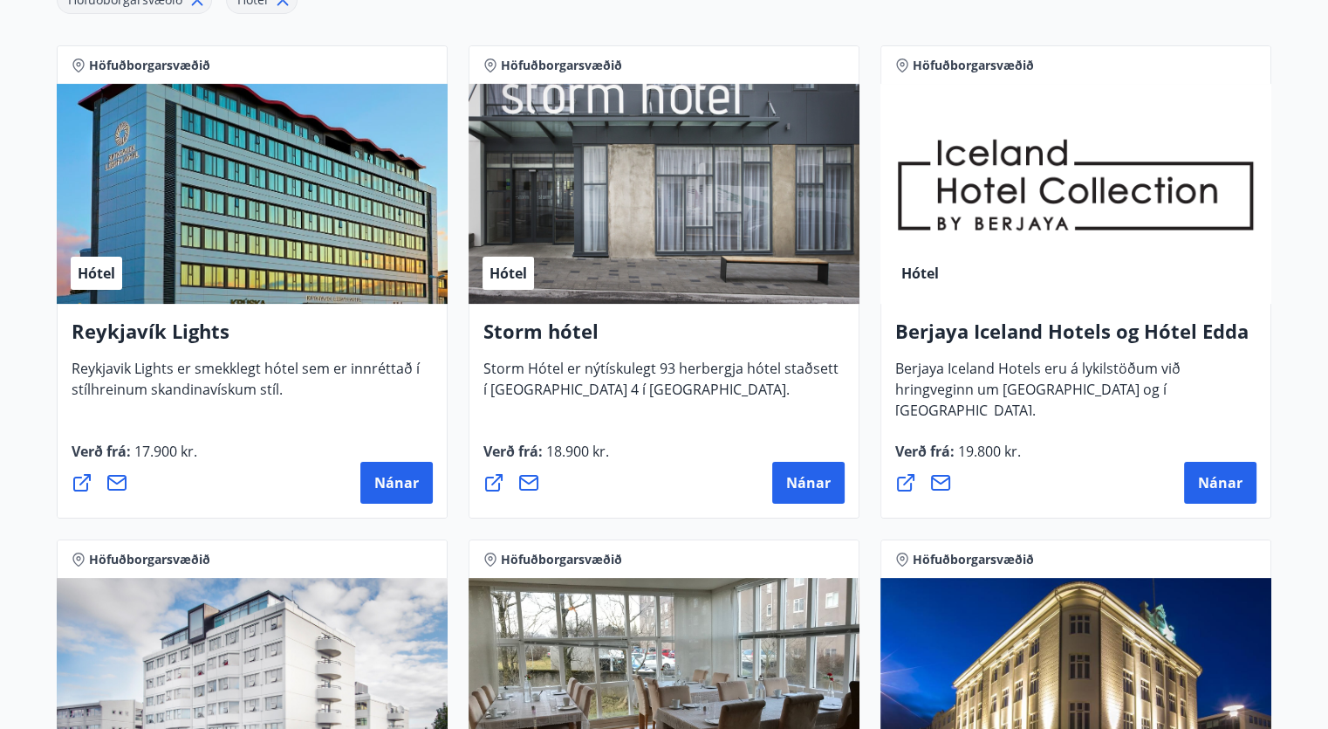
click at [570, 336] on h4 "Storm hótel" at bounding box center [663, 338] width 361 height 40
click at [807, 490] on span "Nánar" at bounding box center [808, 482] width 45 height 19
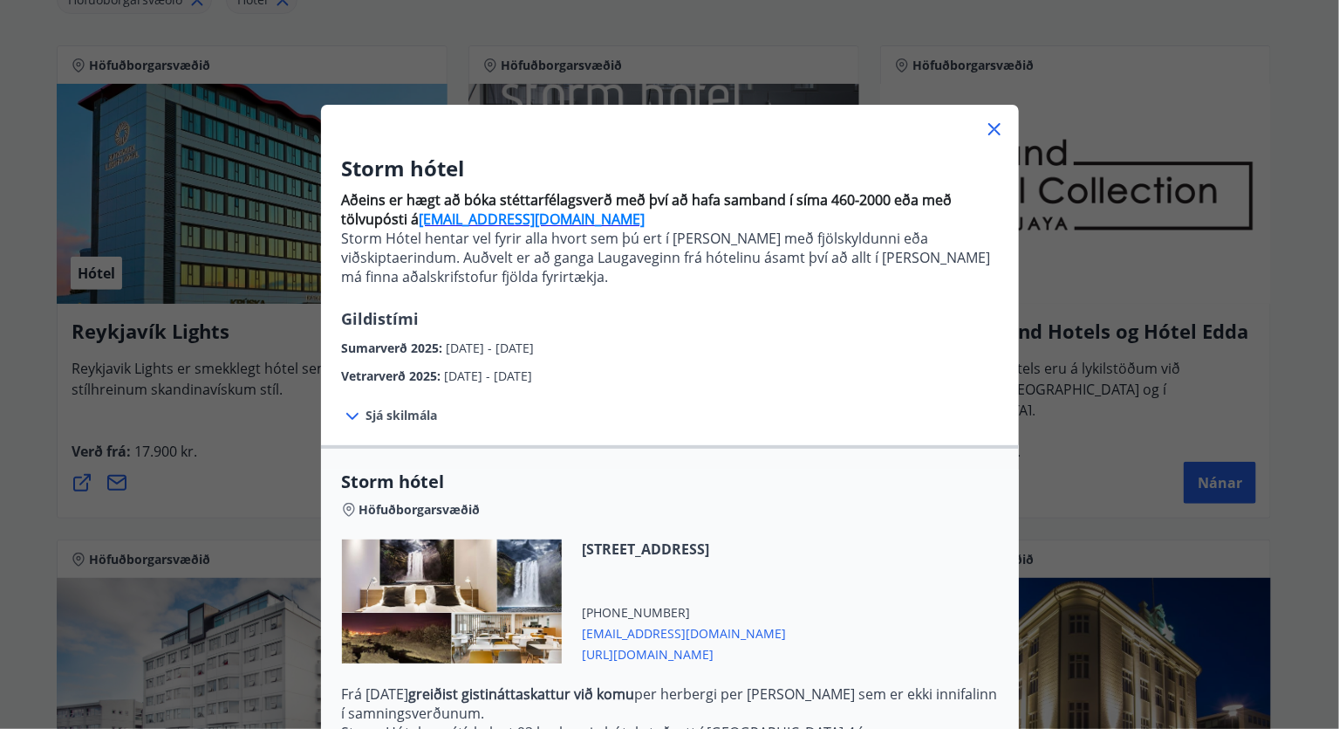
click at [891, 360] on div "Vetrarverð 2025 : 01.10.2025 - 21.12.2025" at bounding box center [670, 372] width 656 height 28
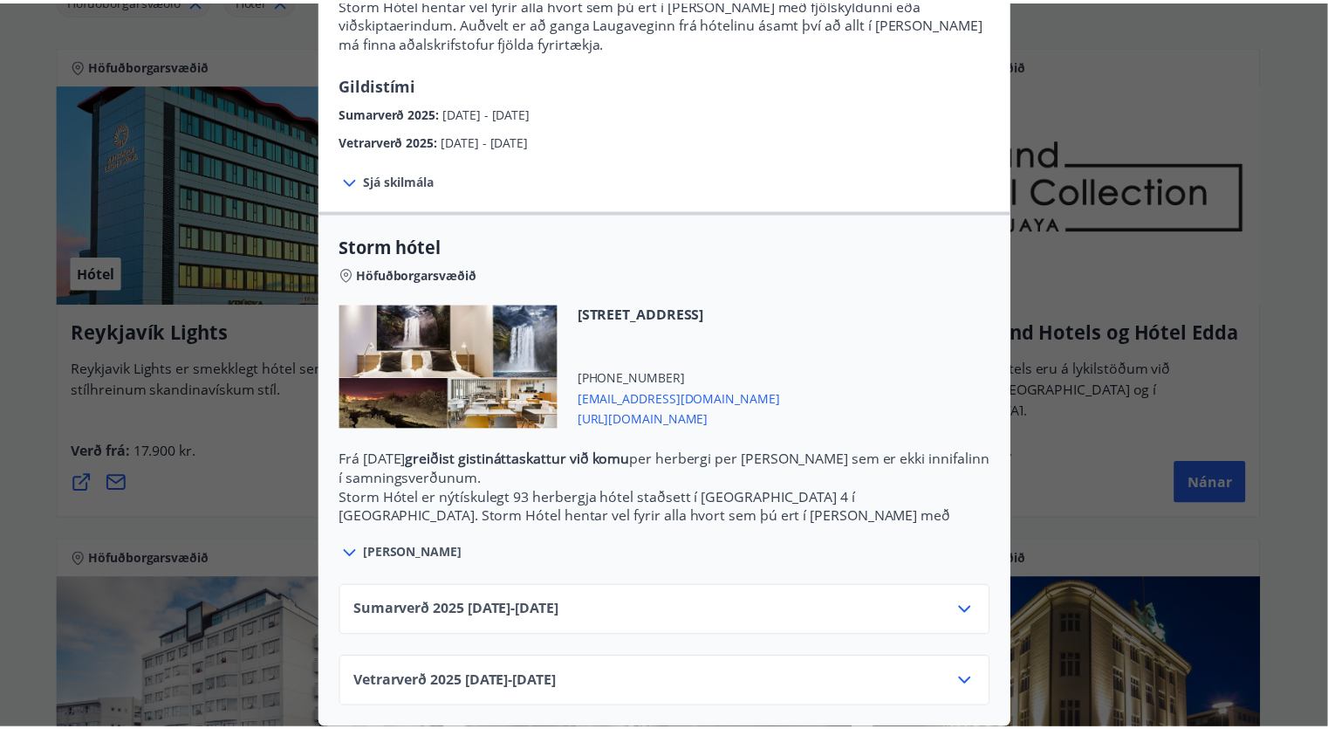
scroll to position [0, 0]
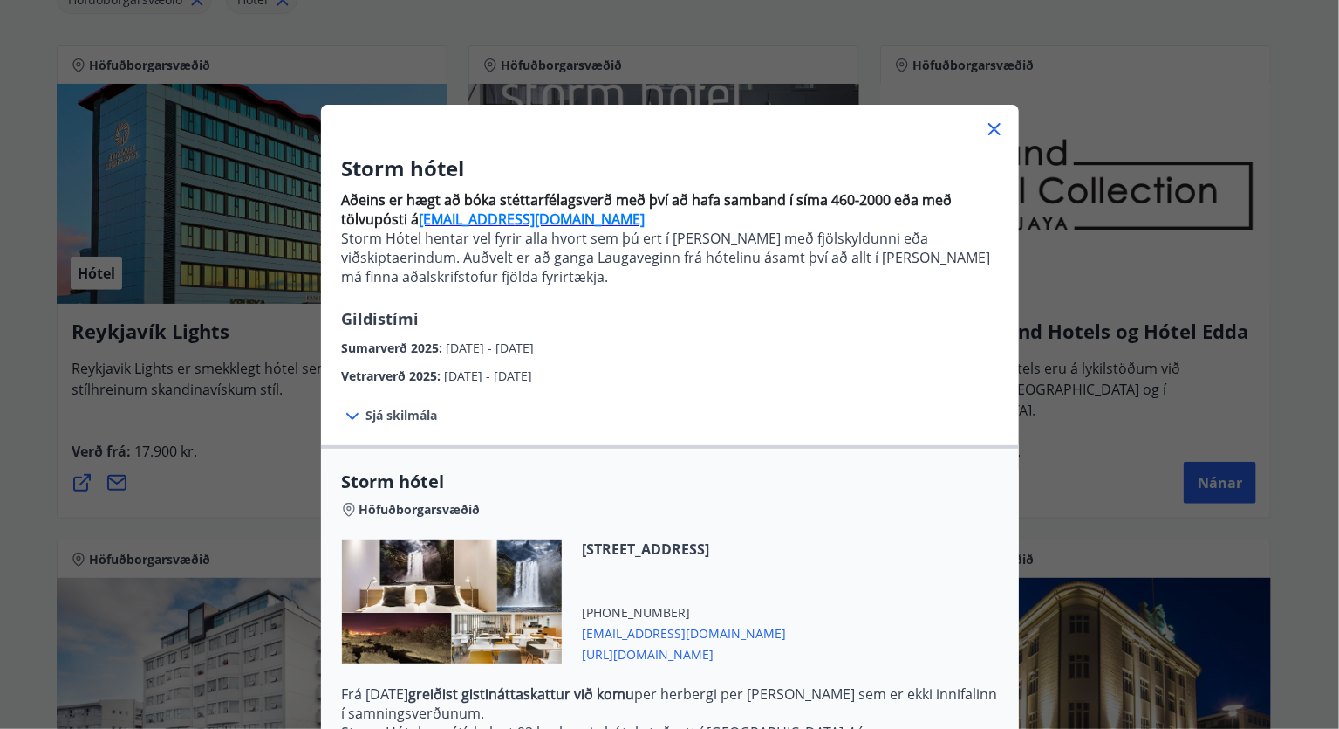
click at [986, 124] on icon at bounding box center [994, 129] width 21 height 21
